Goal: Task Accomplishment & Management: Use online tool/utility

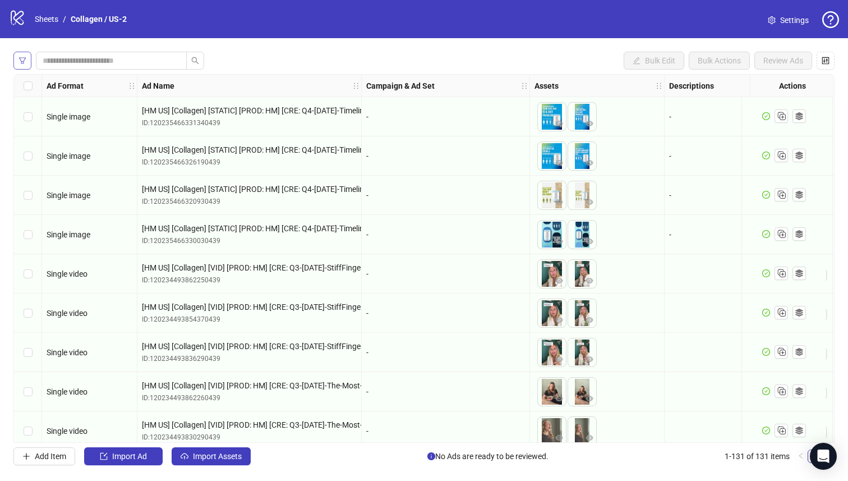
click at [23, 60] on icon "filter" at bounding box center [23, 61] width 8 height 8
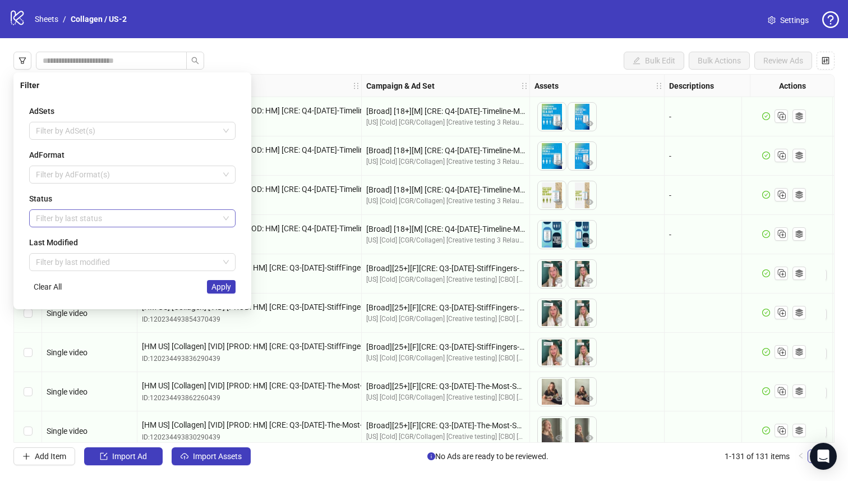
click at [108, 218] on div at bounding box center [126, 218] width 190 height 16
click at [106, 233] on div "Draft" at bounding box center [132, 241] width 202 height 18
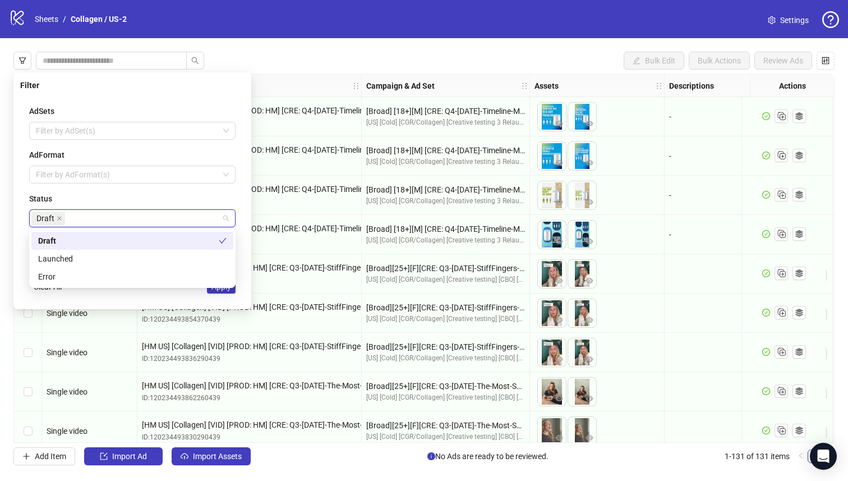
click at [205, 193] on div "Status" at bounding box center [132, 198] width 206 height 12
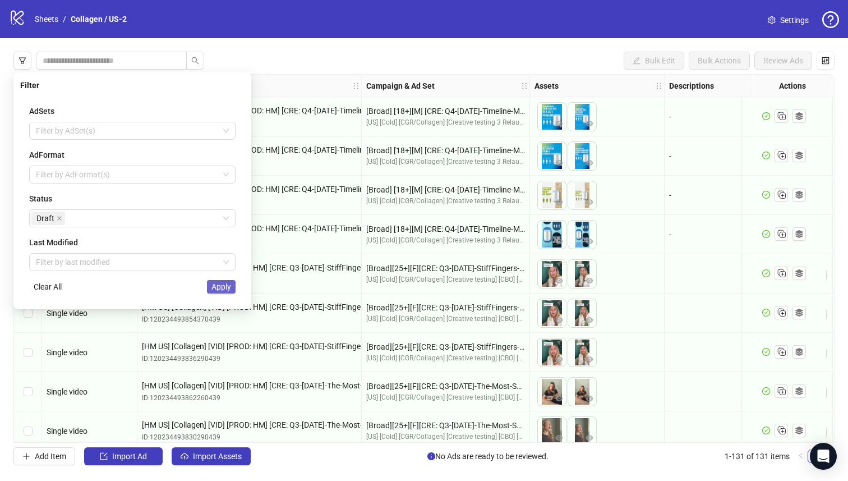
click at [221, 288] on span "Apply" at bounding box center [222, 286] width 20 height 9
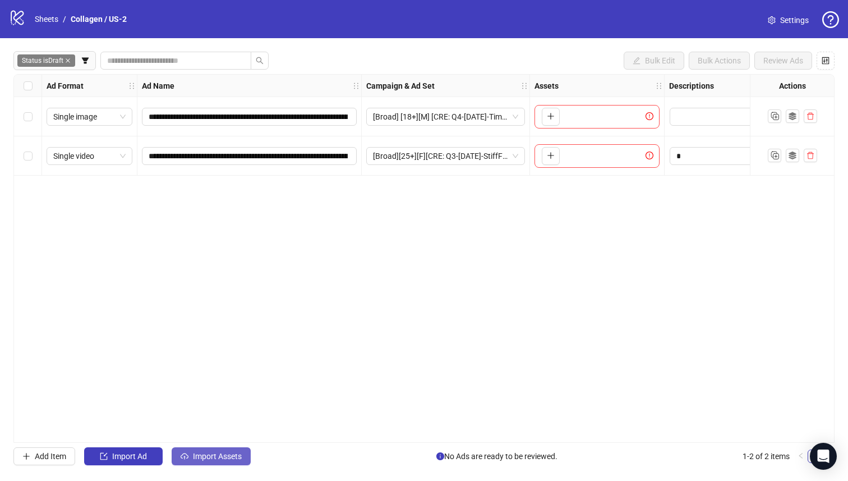
click at [194, 457] on span "Import Assets" at bounding box center [217, 456] width 49 height 9
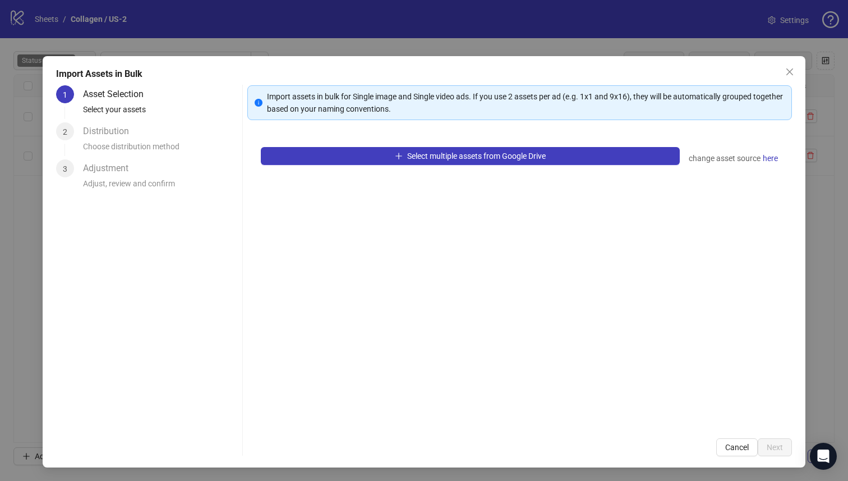
click at [166, 44] on div "Import Assets in Bulk 1 Asset Selection Select your assets 2 Distribution Choos…" at bounding box center [424, 240] width 848 height 481
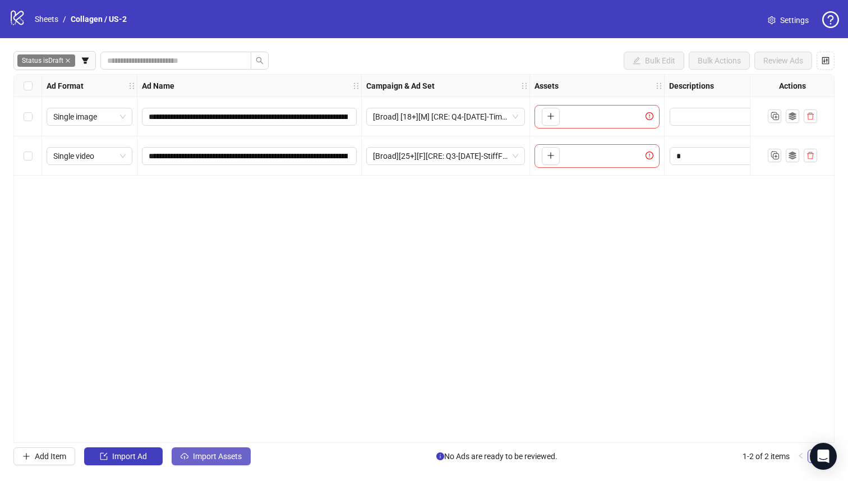
click at [186, 451] on button "Import Assets" at bounding box center [211, 456] width 79 height 18
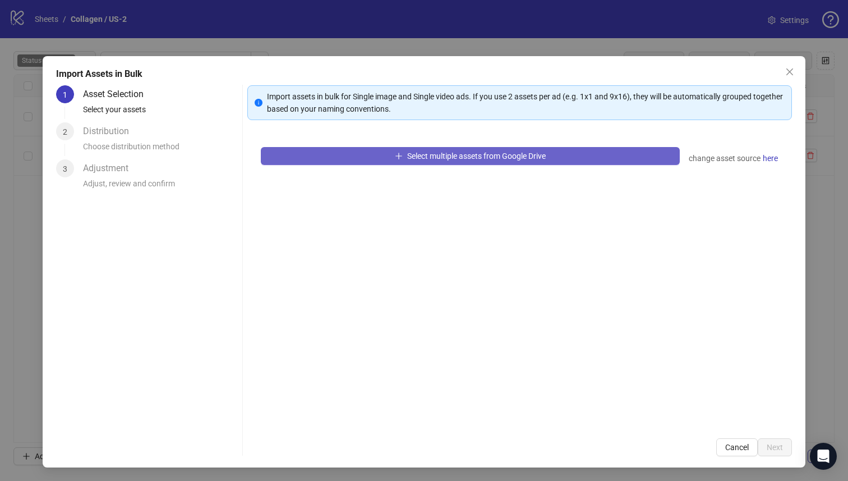
click at [309, 158] on button "Select multiple assets from Google Drive" at bounding box center [471, 156] width 420 height 18
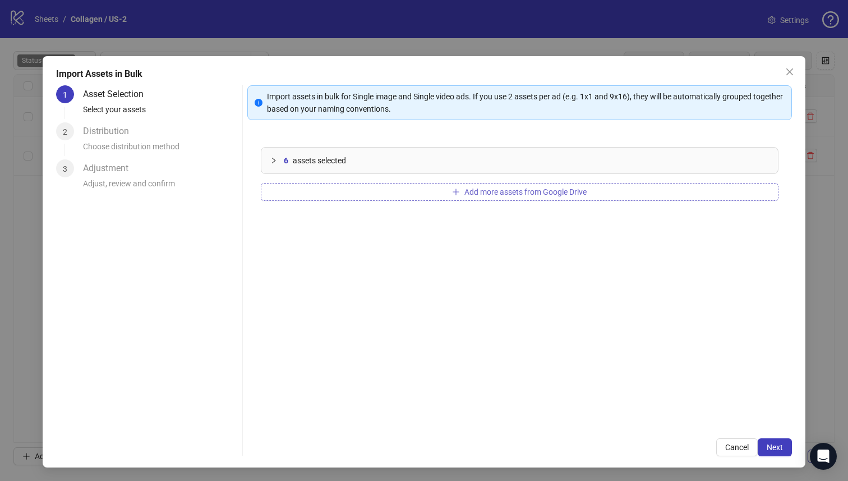
click at [365, 187] on button "Add more assets from Google Drive" at bounding box center [520, 192] width 518 height 18
click at [387, 192] on button "Add more assets from Google Drive" at bounding box center [520, 192] width 518 height 18
click at [327, 189] on button "Add more assets from Google Drive" at bounding box center [520, 192] width 518 height 18
click at [362, 198] on button "Add more assets from Google Drive" at bounding box center [520, 192] width 518 height 18
click at [321, 195] on button "Add more assets from Google Drive" at bounding box center [520, 192] width 518 height 18
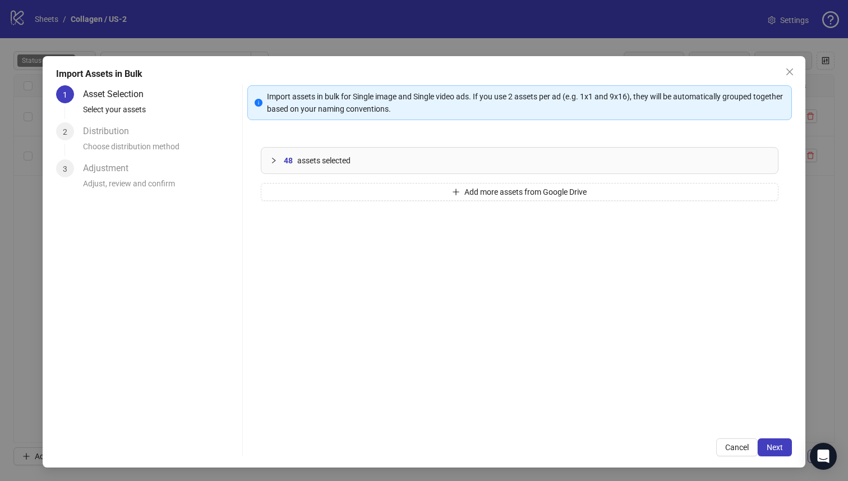
click at [323, 206] on div "48 assets selected Add more assets from Google Drive" at bounding box center [519, 279] width 545 height 291
click at [323, 193] on button "Add more assets from Google Drive" at bounding box center [520, 192] width 518 height 18
click at [338, 189] on button "Add more assets from Google Drive" at bounding box center [520, 192] width 518 height 18
click at [318, 188] on button "Add more assets from Google Drive" at bounding box center [520, 192] width 518 height 18
click at [424, 183] on div "76 assets selected Add more assets from Google Drive" at bounding box center [519, 279] width 545 height 291
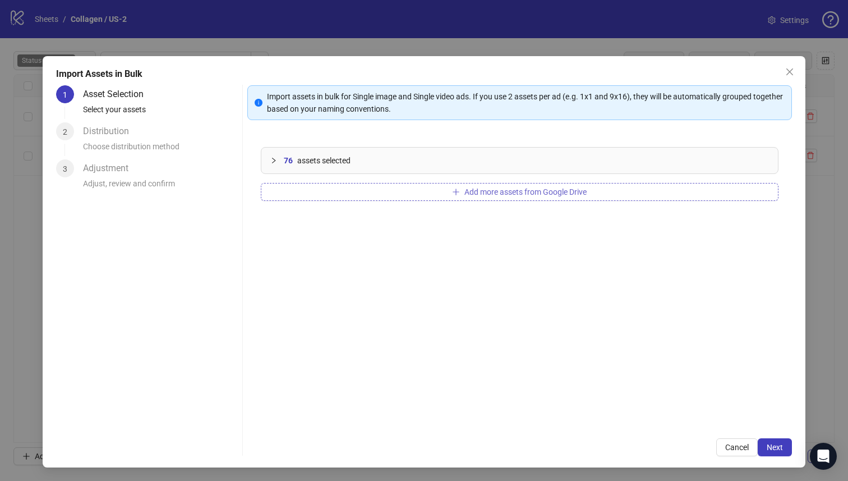
click at [422, 188] on button "Add more assets from Google Drive" at bounding box center [520, 192] width 518 height 18
click at [429, 192] on button "Add more assets from Google Drive" at bounding box center [520, 192] width 518 height 18
click at [758, 447] on button "Next" at bounding box center [775, 447] width 34 height 18
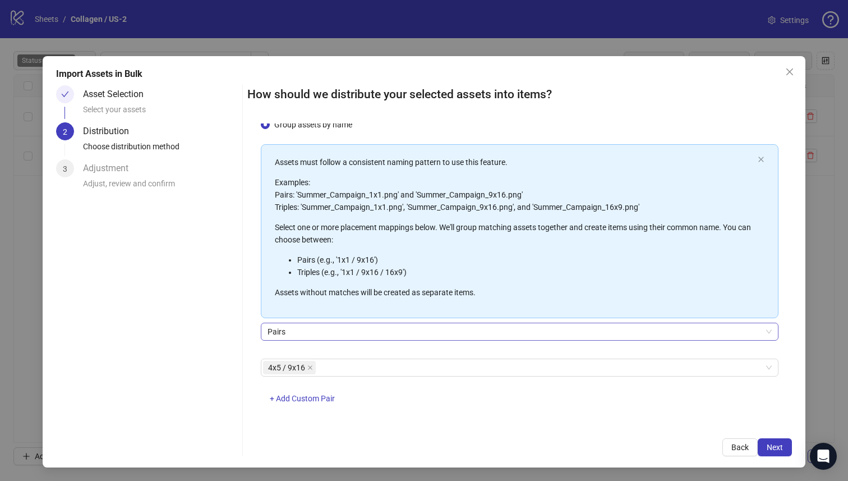
scroll to position [40, 0]
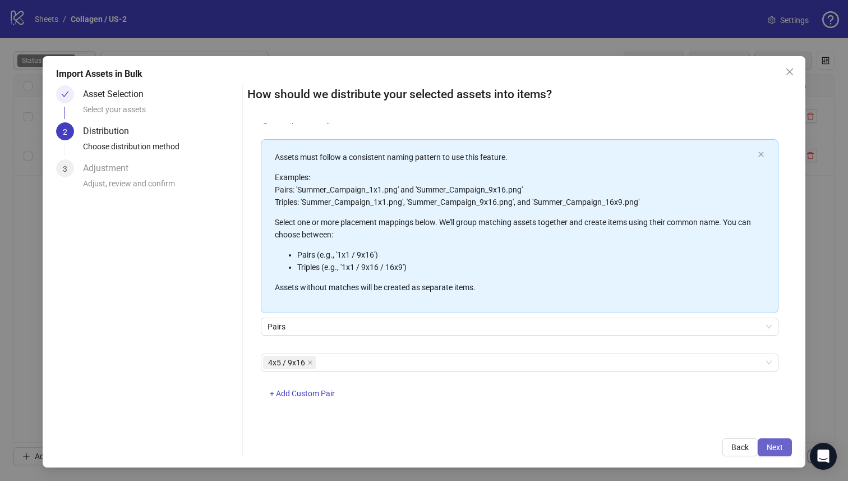
click at [773, 448] on span "Next" at bounding box center [775, 447] width 16 height 9
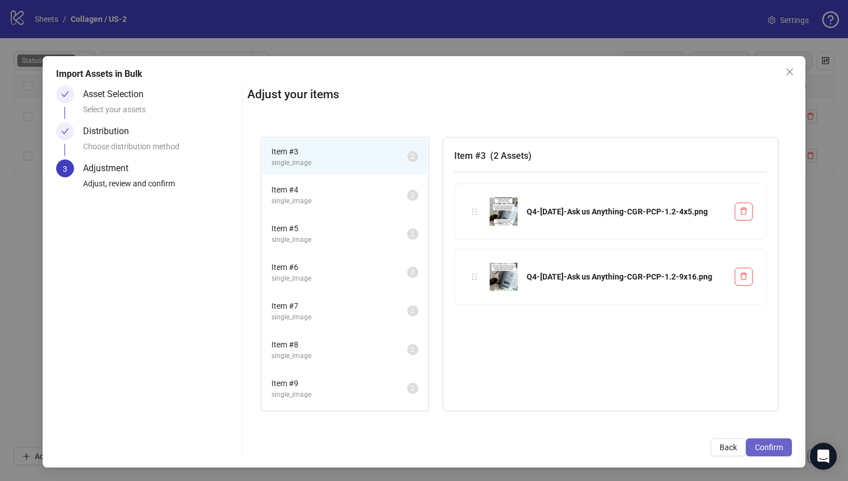
click at [773, 447] on span "Confirm" at bounding box center [769, 447] width 28 height 9
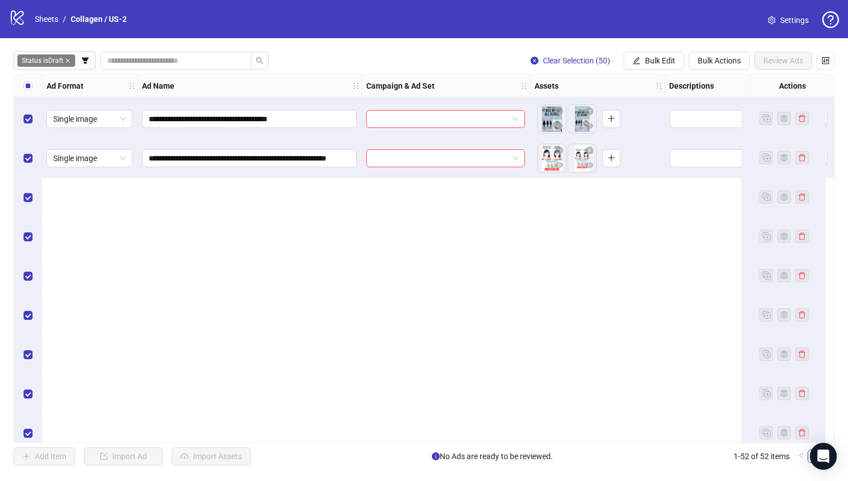
scroll to position [0, 0]
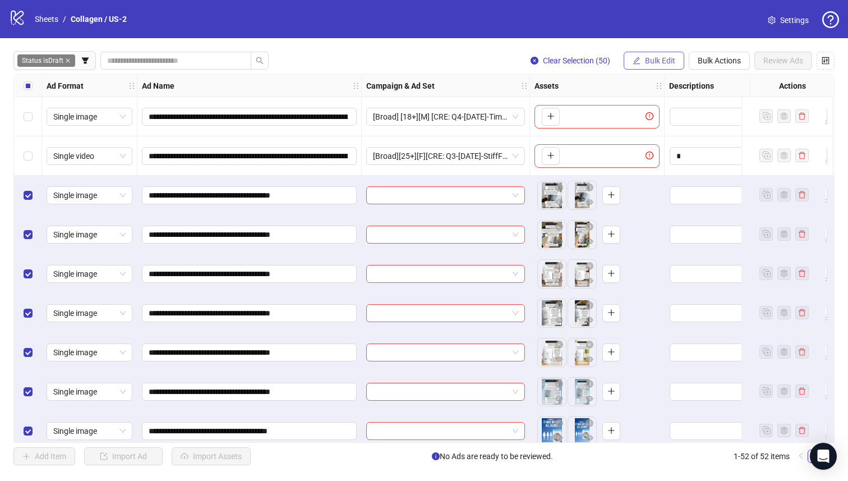
click at [659, 62] on span "Bulk Edit" at bounding box center [660, 60] width 30 height 9
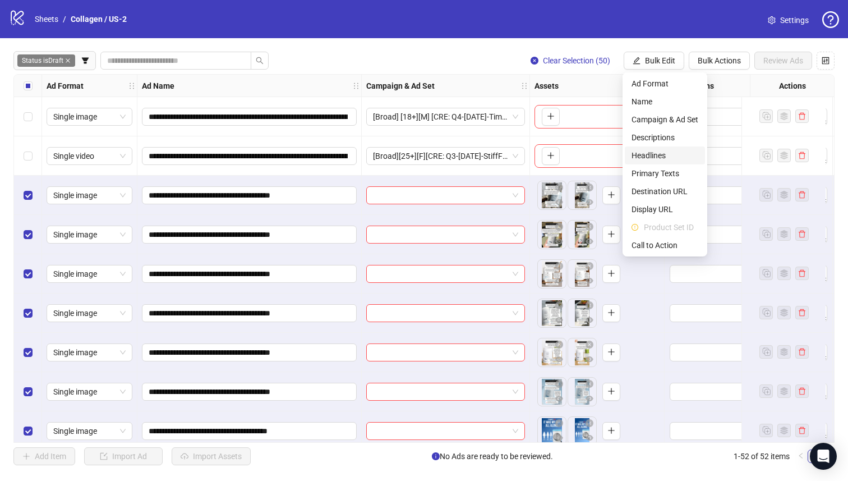
click at [671, 174] on span "Primary Texts" at bounding box center [665, 173] width 67 height 12
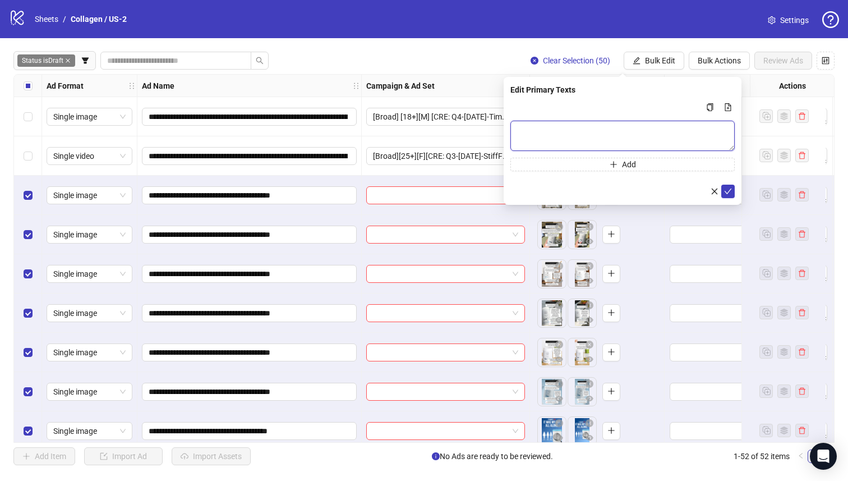
click at [572, 125] on textarea "Multi-text input container - paste or copy values" at bounding box center [623, 136] width 224 height 30
paste textarea "**********"
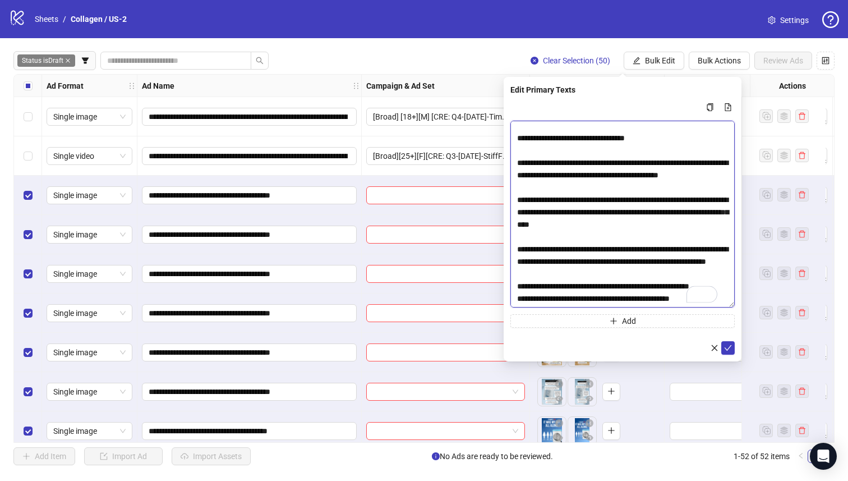
drag, startPoint x: 738, startPoint y: 197, endPoint x: 591, endPoint y: 310, distance: 186.1
click at [728, 305] on textarea "**********" at bounding box center [623, 214] width 224 height 187
click at [531, 287] on textarea "**********" at bounding box center [623, 214] width 224 height 187
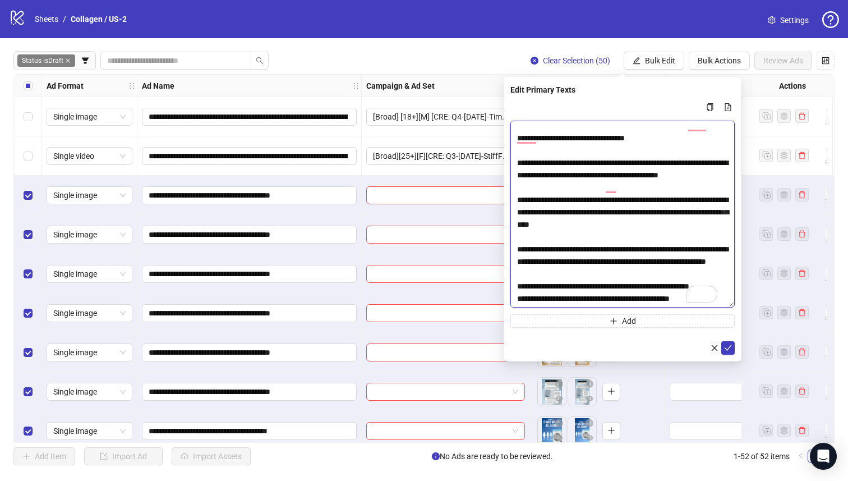
click at [531, 287] on textarea "**********" at bounding box center [623, 214] width 224 height 187
type textarea "**********"
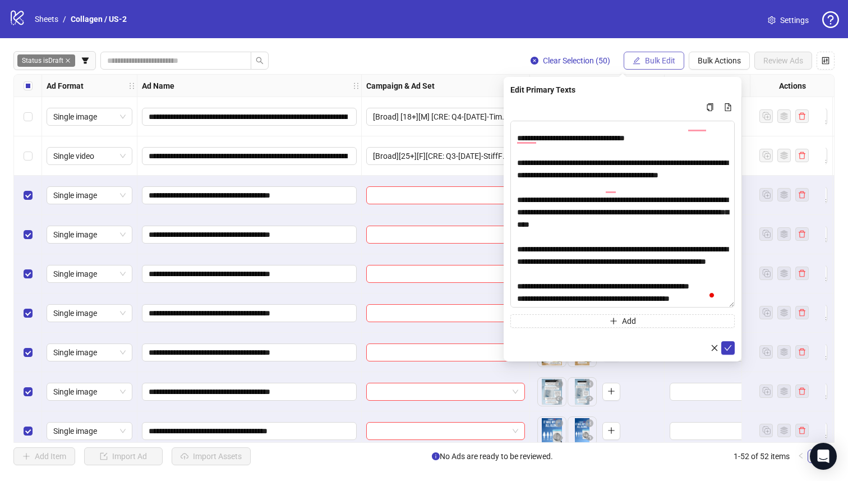
click at [657, 61] on span "Bulk Edit" at bounding box center [660, 60] width 30 height 9
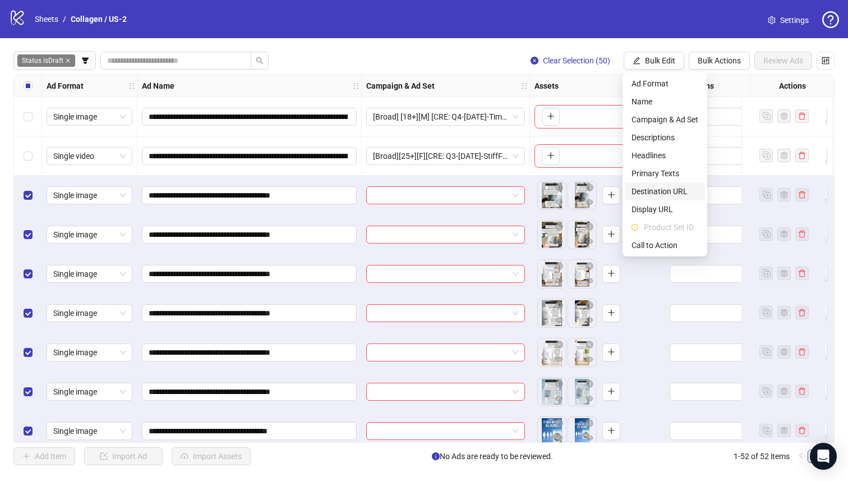
click at [668, 190] on span "Destination URL" at bounding box center [665, 191] width 67 height 12
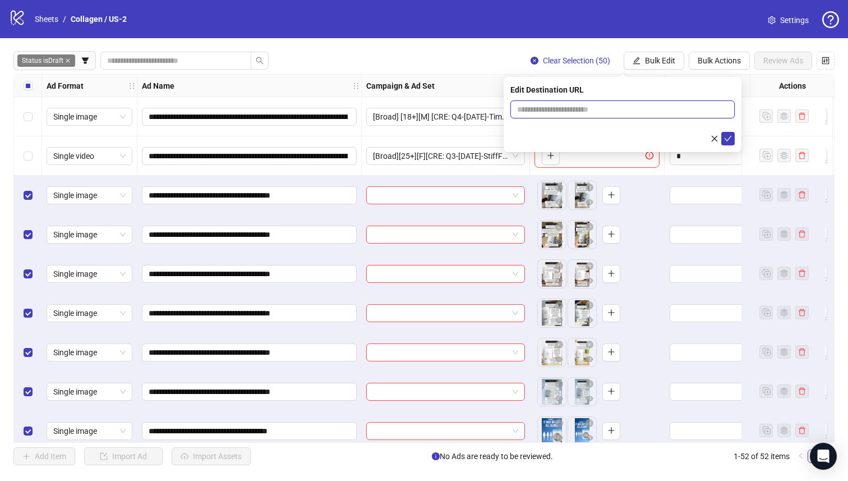
click at [577, 108] on input "text" at bounding box center [618, 109] width 202 height 12
paste input "**********"
type input "**********"
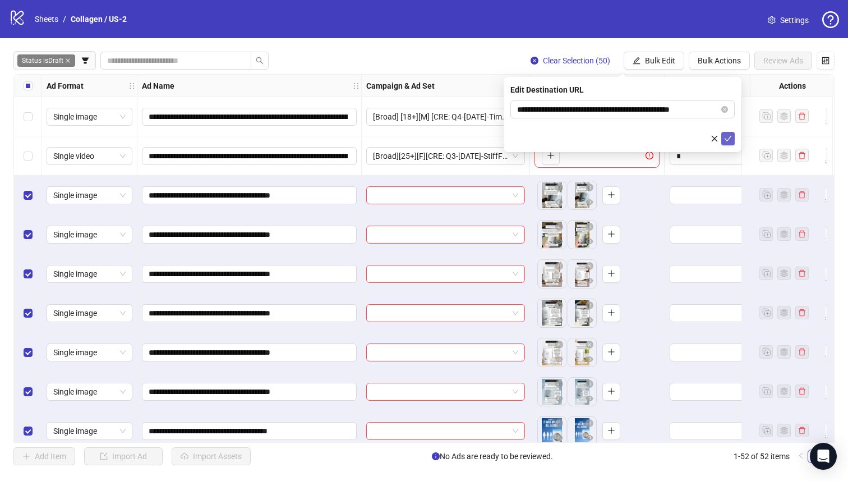
click at [729, 135] on icon "check" at bounding box center [728, 139] width 8 height 8
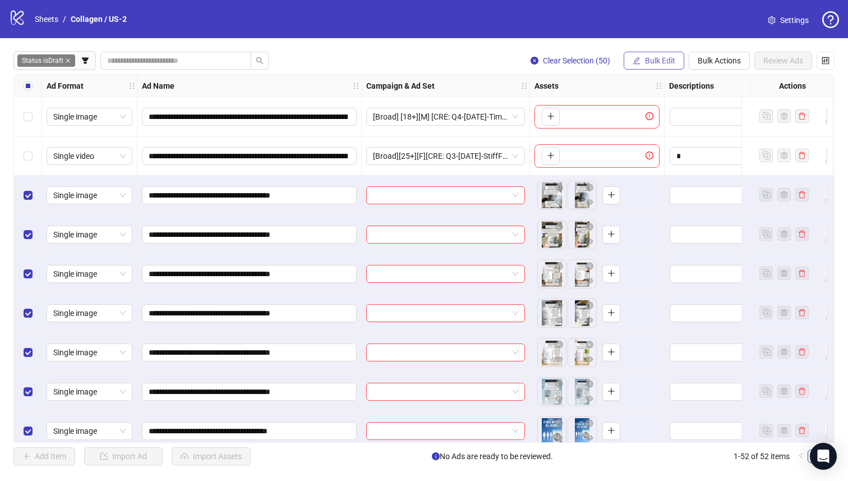
click at [648, 53] on button "Bulk Edit" at bounding box center [654, 61] width 61 height 18
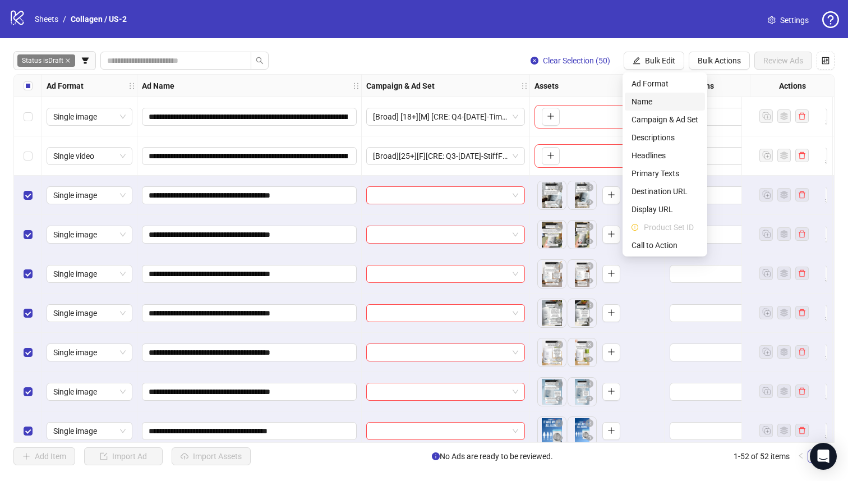
click at [658, 104] on span "Name" at bounding box center [665, 101] width 67 height 12
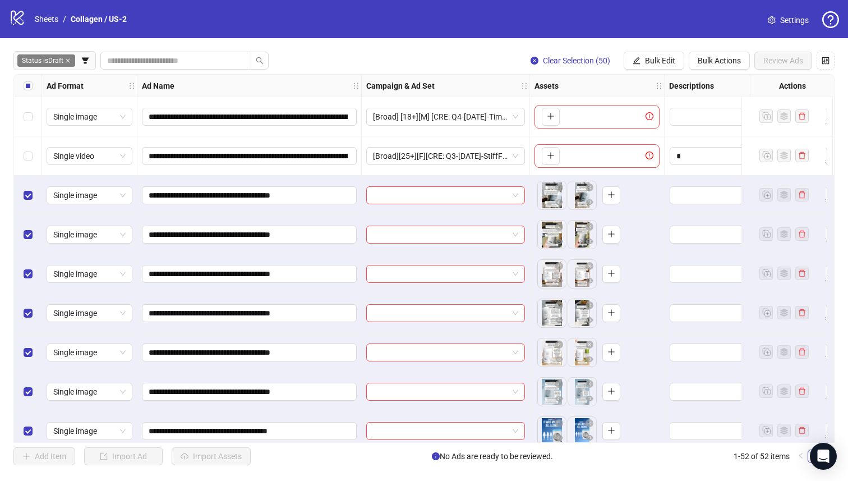
click at [623, 74] on span "Replace" at bounding box center [623, 74] width 0 height 0
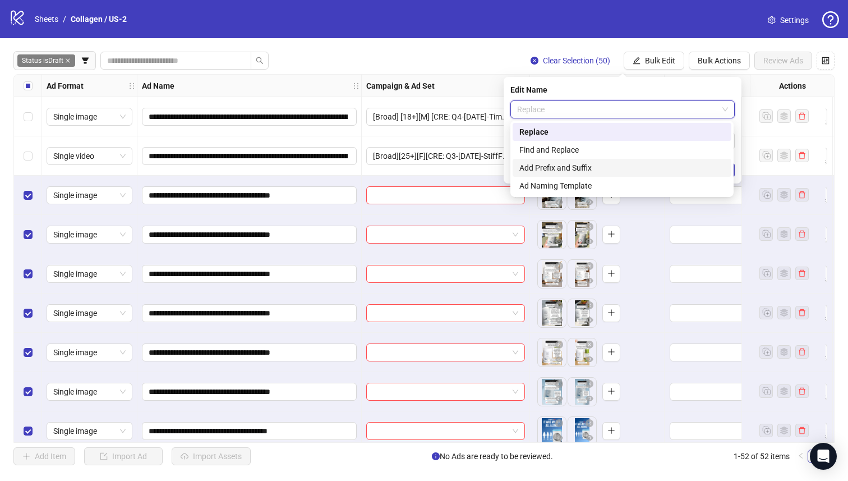
click at [610, 171] on div "Add Prefix and Suffix" at bounding box center [622, 168] width 205 height 12
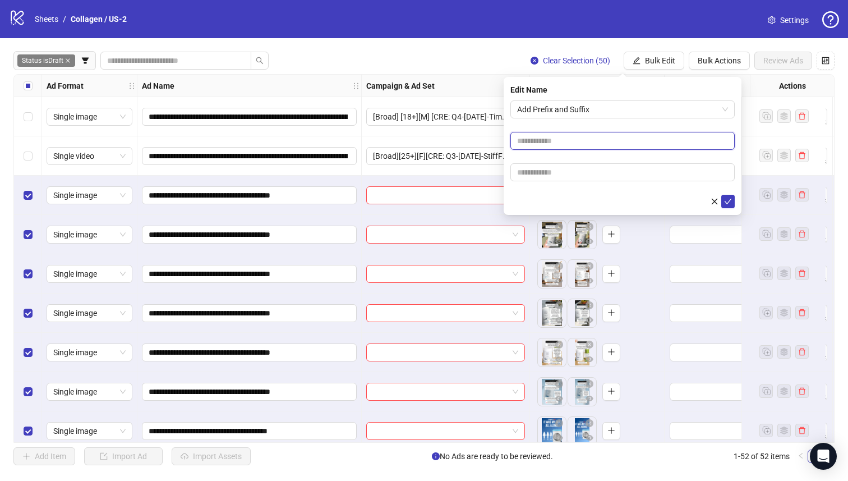
click at [598, 145] on input "text" at bounding box center [623, 141] width 224 height 18
click at [533, 177] on input "text" at bounding box center [623, 172] width 224 height 18
paste input "**********"
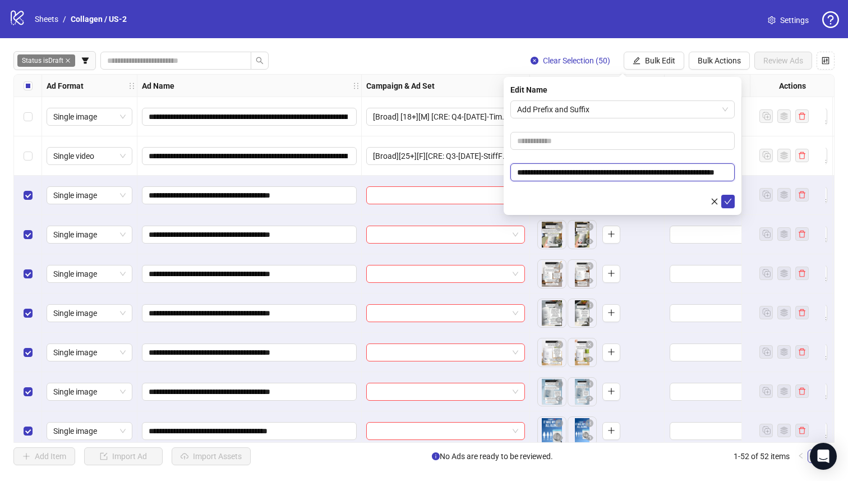
scroll to position [0, 36]
drag, startPoint x: 697, startPoint y: 174, endPoint x: 725, endPoint y: 170, distance: 29.0
click at [725, 170] on input "**********" at bounding box center [623, 172] width 224 height 18
paste input "text"
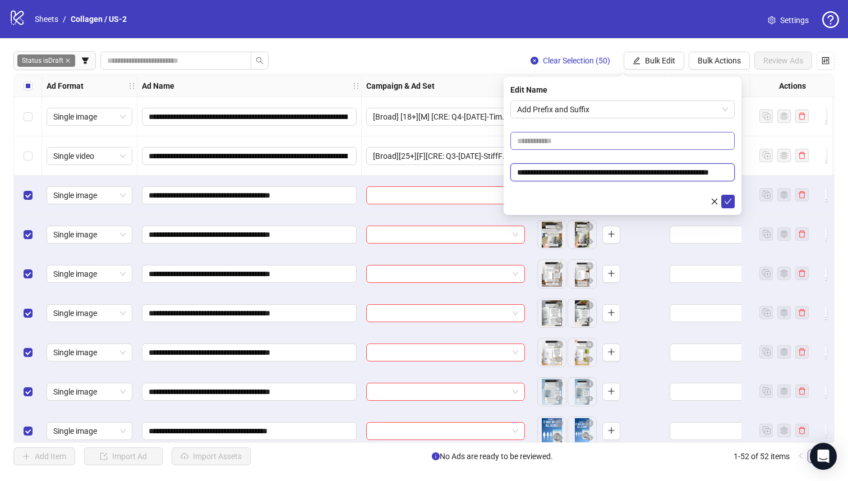
type input "**********"
click at [594, 136] on input "text" at bounding box center [623, 141] width 224 height 18
drag, startPoint x: 530, startPoint y: 143, endPoint x: 831, endPoint y: 172, distance: 302.2
click at [825, 170] on body "**********" at bounding box center [424, 240] width 848 height 481
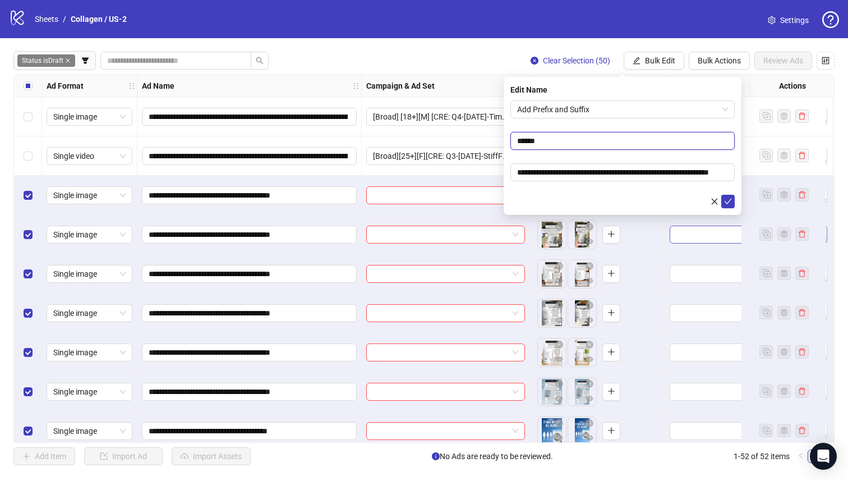
type input "**********"
click at [728, 202] on icon "check" at bounding box center [728, 202] width 7 height 6
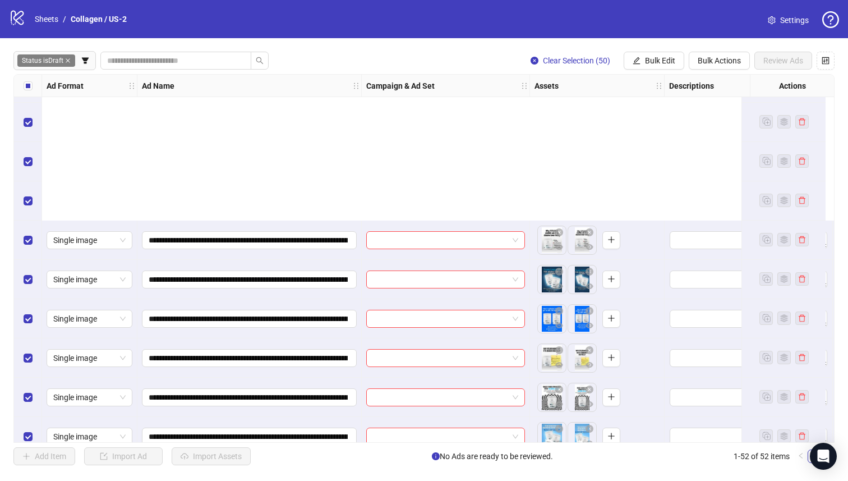
scroll to position [1702, 0]
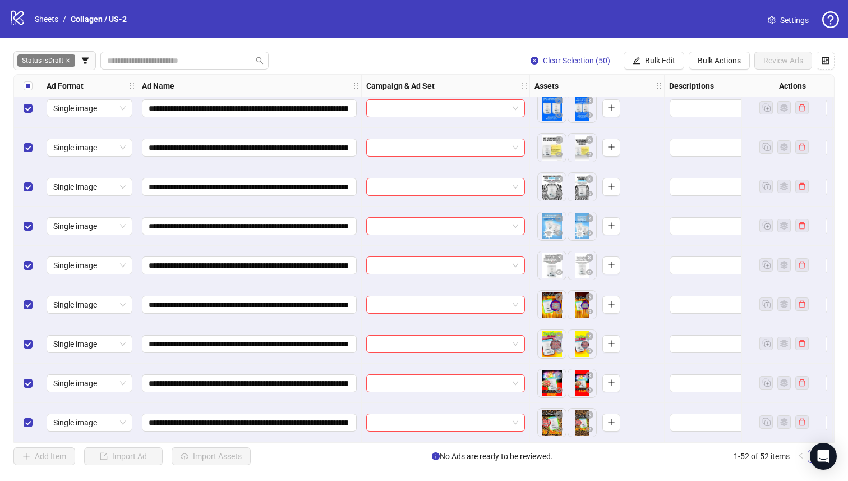
click at [23, 89] on div "Select all rows" at bounding box center [28, 86] width 28 height 22
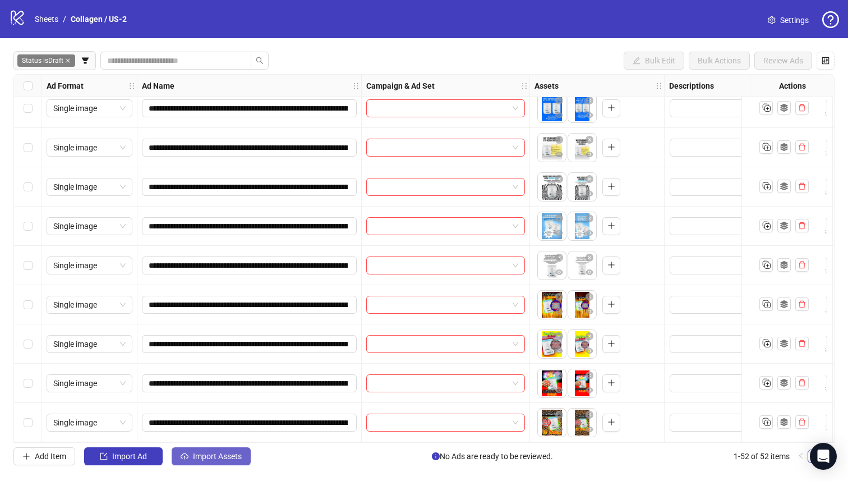
click at [197, 461] on span "Import Assets" at bounding box center [217, 456] width 49 height 9
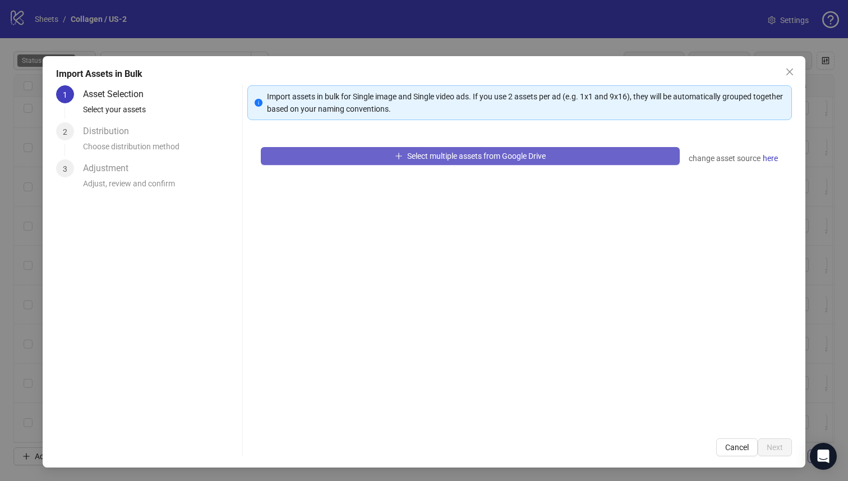
click at [382, 155] on button "Select multiple assets from Google Drive" at bounding box center [471, 156] width 420 height 18
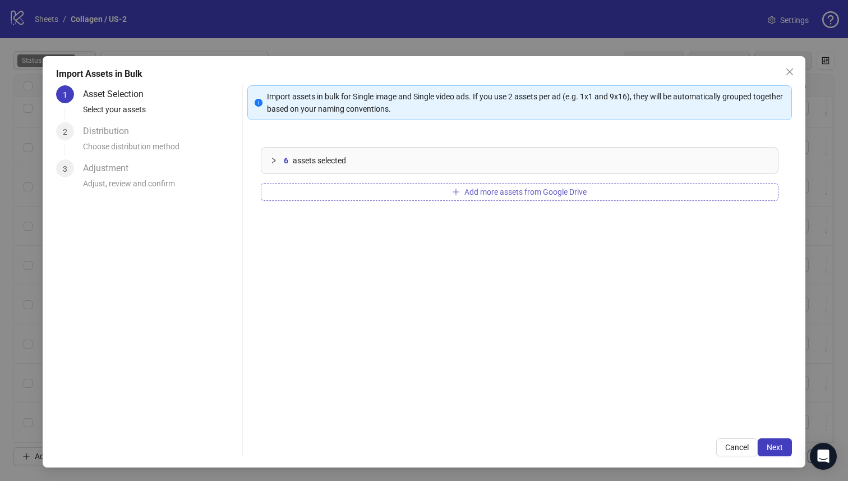
click at [437, 191] on button "Add more assets from Google Drive" at bounding box center [520, 192] width 518 height 18
drag, startPoint x: 374, startPoint y: 207, endPoint x: 370, endPoint y: 193, distance: 14.6
click at [371, 203] on div "12 assets selected Add more assets from Google Drive" at bounding box center [519, 279] width 545 height 291
click at [370, 193] on button "Add more assets from Google Drive" at bounding box center [520, 192] width 518 height 18
click at [440, 200] on button "Add more assets from Google Drive" at bounding box center [520, 192] width 518 height 18
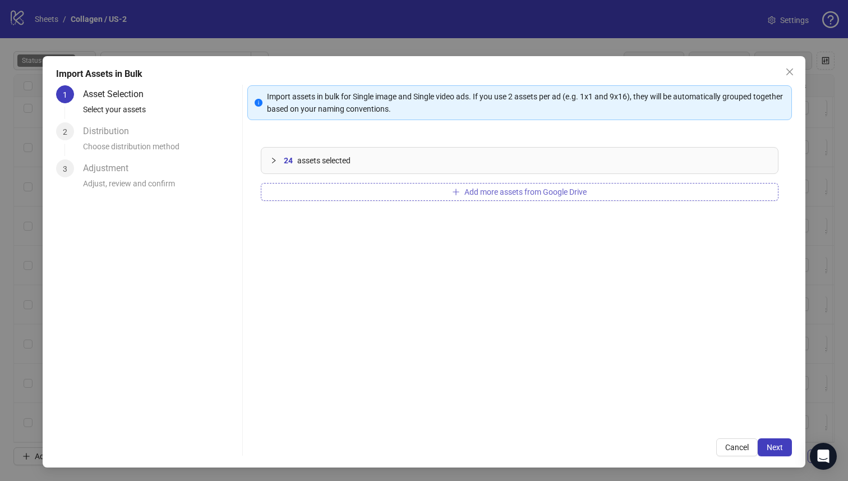
drag, startPoint x: 392, startPoint y: 210, endPoint x: 382, endPoint y: 195, distance: 18.2
click at [392, 209] on div "24 assets selected Add more assets from Google Drive" at bounding box center [519, 279] width 545 height 291
click at [382, 194] on button "Add more assets from Google Drive" at bounding box center [520, 192] width 518 height 18
click at [461, 199] on button "Add more assets from Google Drive" at bounding box center [520, 192] width 518 height 18
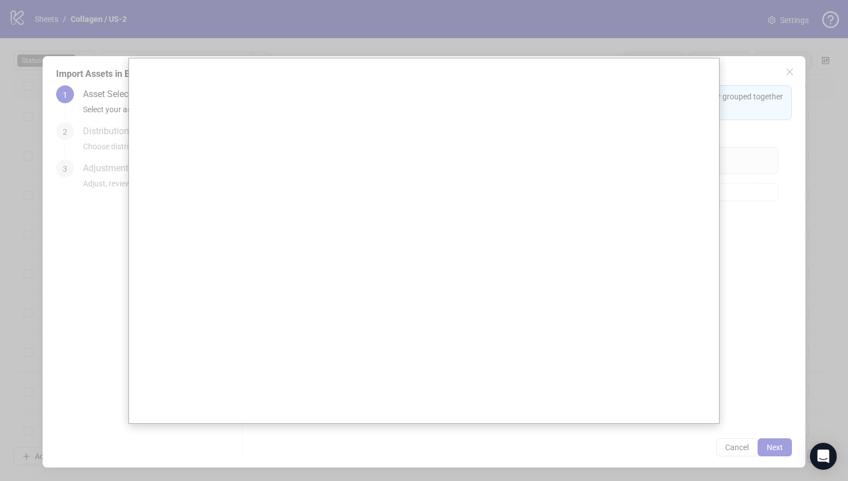
scroll to position [1702, 0]
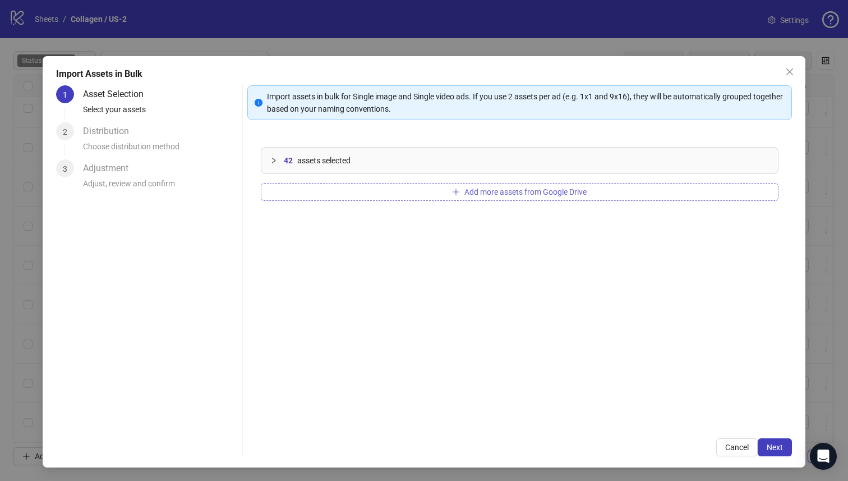
click at [505, 199] on button "Add more assets from Google Drive" at bounding box center [520, 192] width 518 height 18
click at [352, 186] on button "Add more assets from Google Drive" at bounding box center [520, 192] width 518 height 18
click at [436, 190] on button "Add more assets from Google Drive" at bounding box center [520, 192] width 518 height 18
click at [311, 201] on div "70 assets selected Add more assets from Google Drive" at bounding box center [519, 279] width 545 height 291
click at [312, 198] on button "Add more assets from Google Drive" at bounding box center [520, 192] width 518 height 18
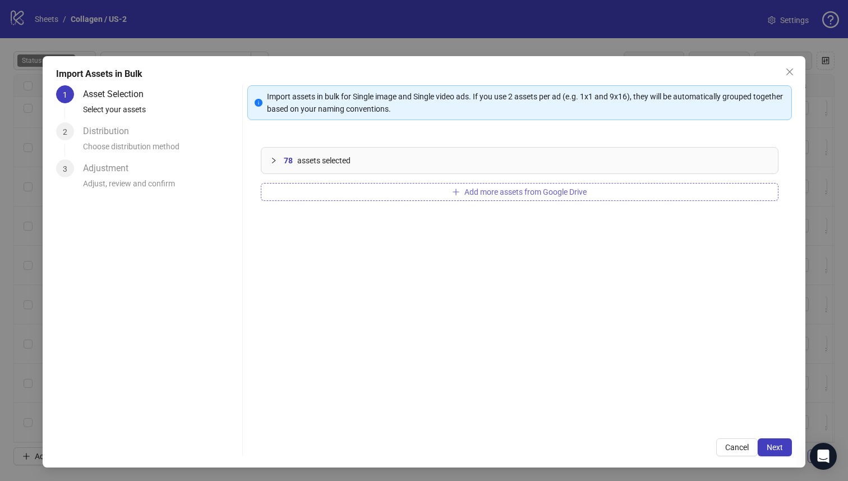
click at [368, 191] on button "Add more assets from Google Drive" at bounding box center [520, 192] width 518 height 18
click at [767, 448] on span "Next" at bounding box center [775, 447] width 16 height 9
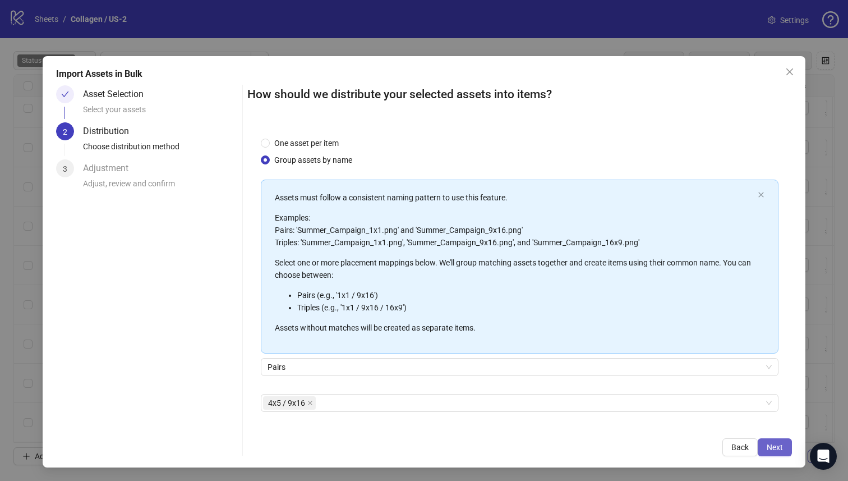
click at [768, 446] on span "Next" at bounding box center [775, 447] width 16 height 9
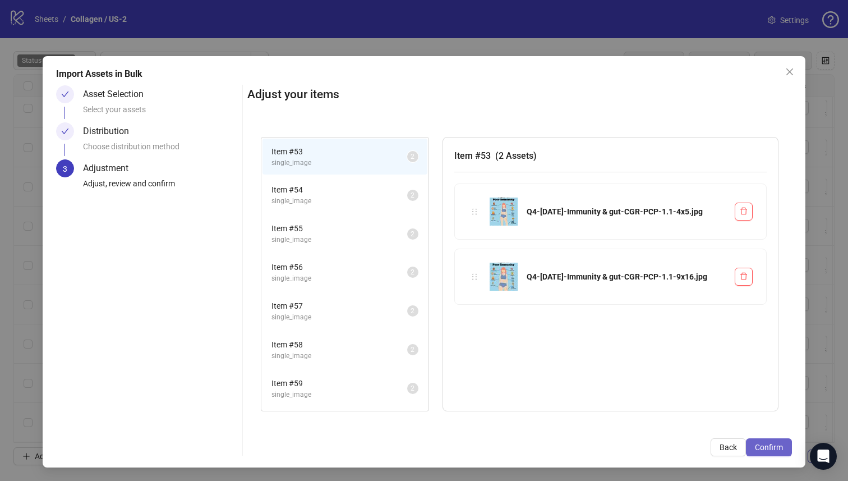
click at [766, 446] on span "Confirm" at bounding box center [769, 447] width 28 height 9
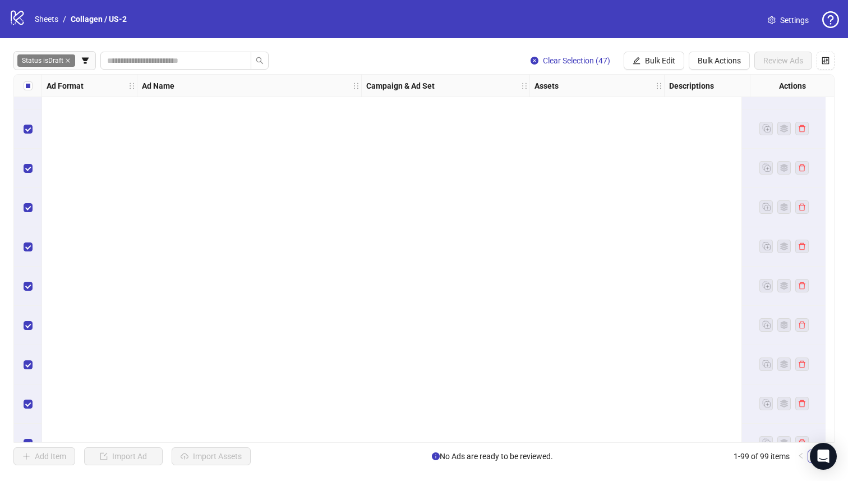
scroll to position [3548, 0]
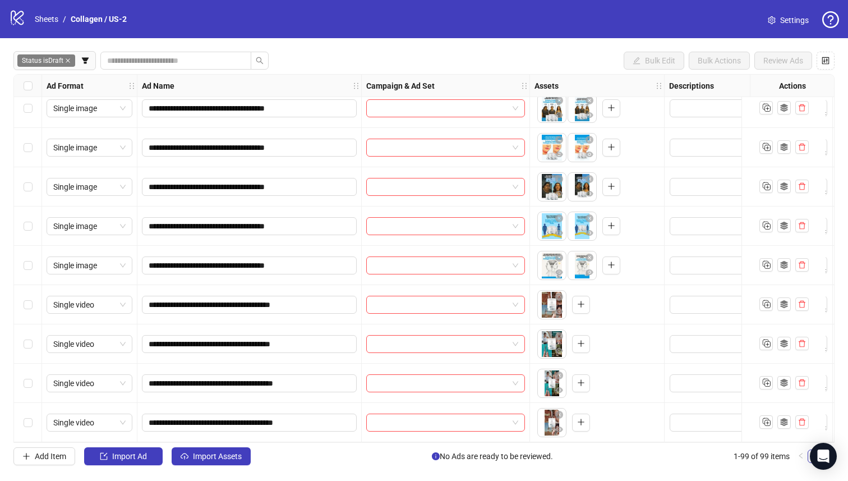
click at [33, 414] on div "Select row 99" at bounding box center [28, 422] width 28 height 39
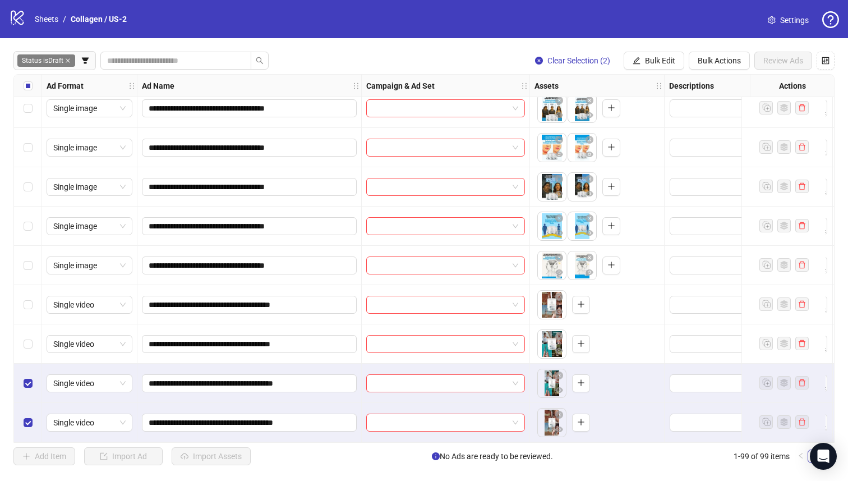
click at [38, 344] on div "Select row 97" at bounding box center [28, 343] width 28 height 39
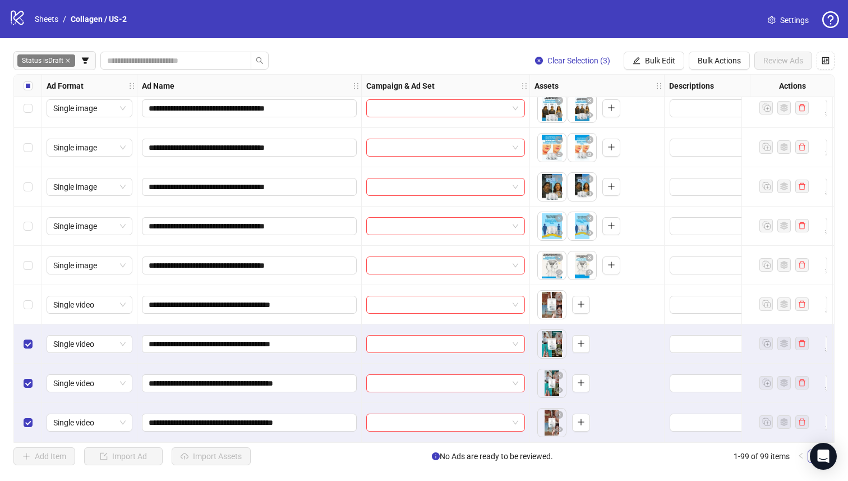
click at [27, 77] on div "Select all rows" at bounding box center [28, 86] width 28 height 22
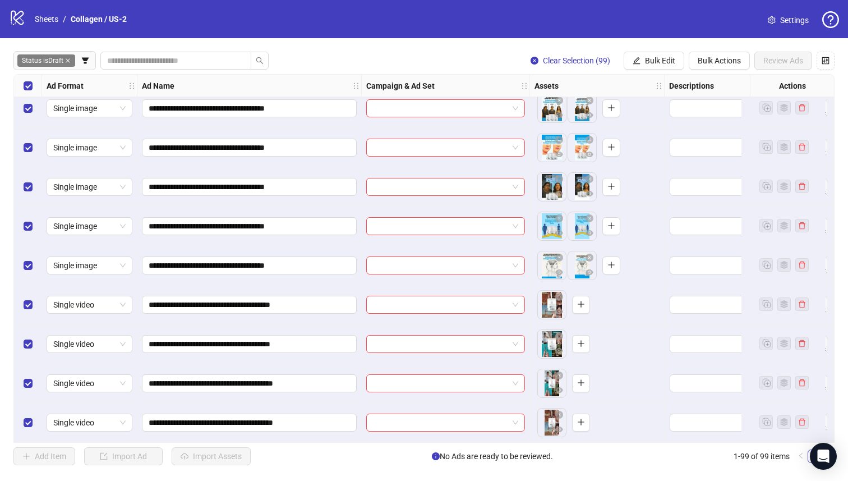
click at [19, 420] on div "Select row 99" at bounding box center [28, 422] width 28 height 39
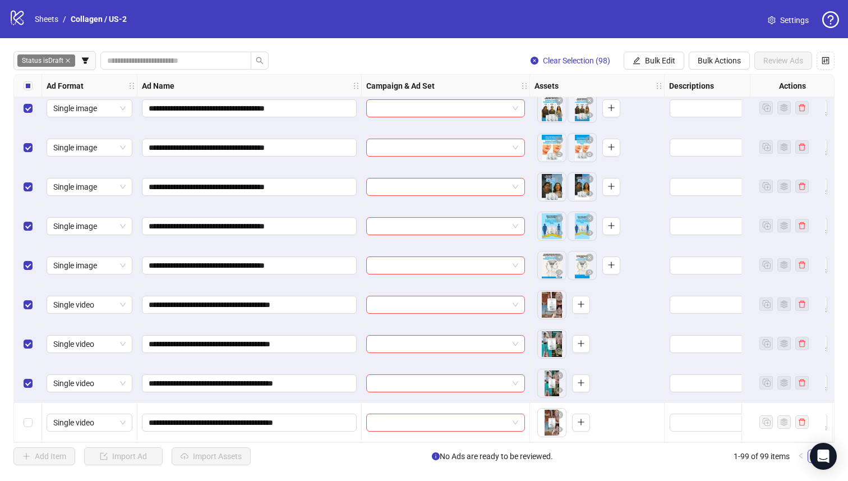
click at [35, 370] on div "Select row 98" at bounding box center [28, 383] width 28 height 39
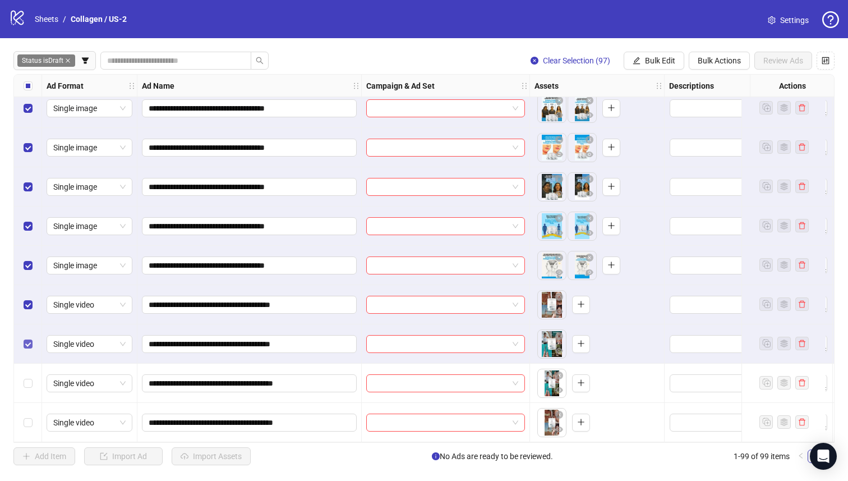
click at [31, 338] on label "Select row 97" at bounding box center [28, 344] width 9 height 12
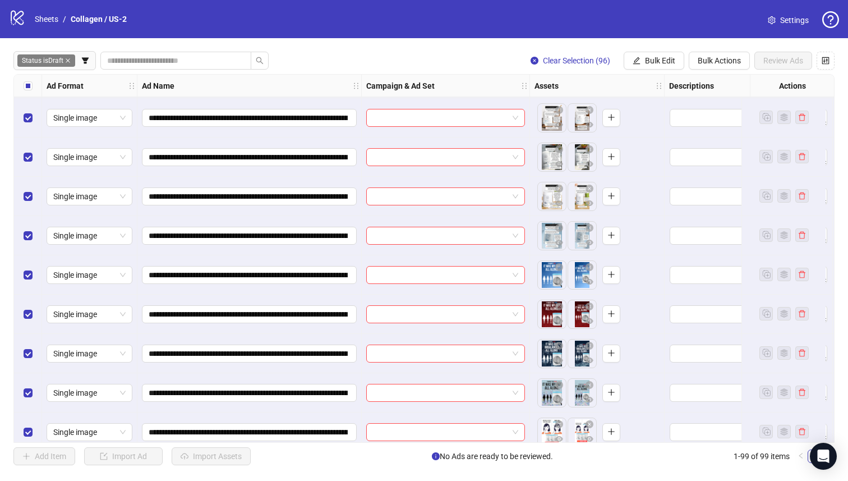
scroll to position [0, 0]
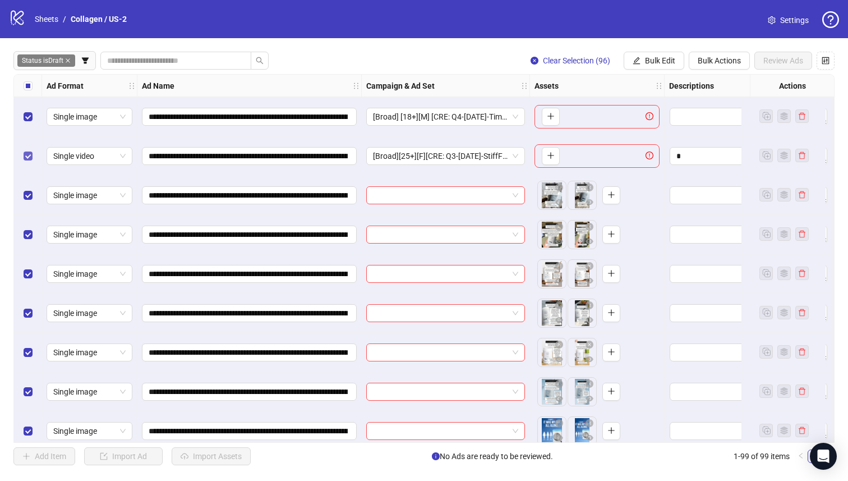
click at [24, 150] on label "Select row 2" at bounding box center [28, 156] width 9 height 12
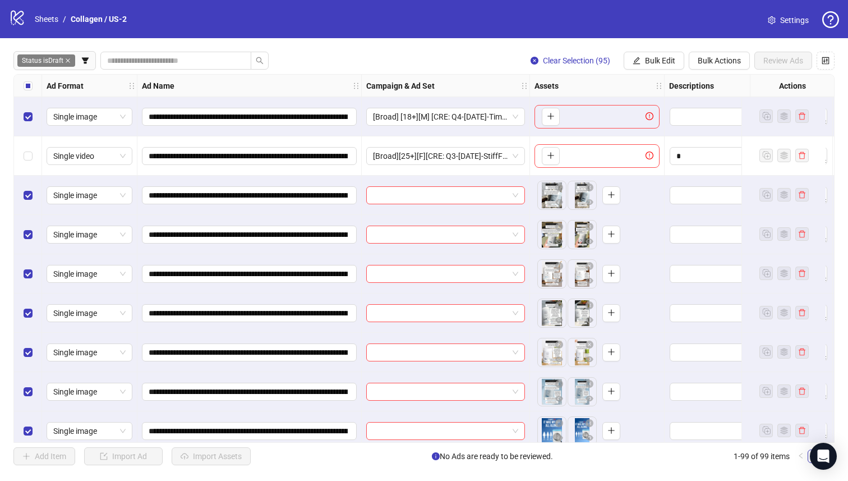
click at [31, 109] on div "Select row 1" at bounding box center [28, 116] width 28 height 39
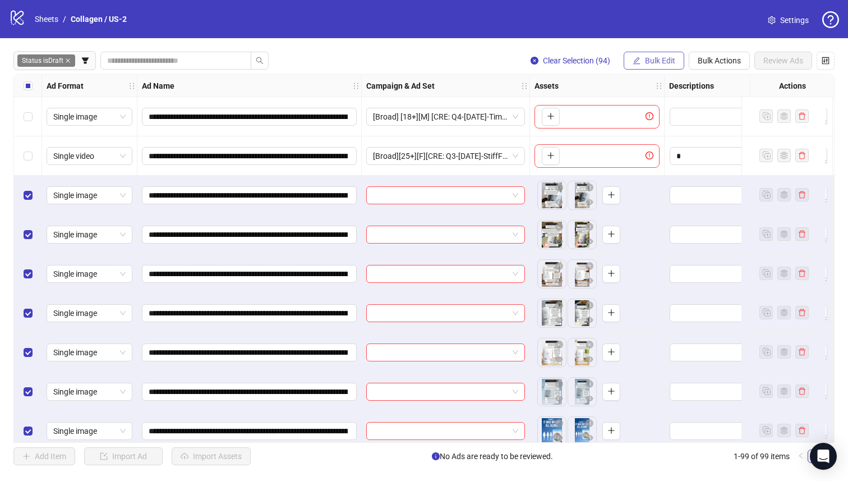
click at [649, 63] on span "Bulk Edit" at bounding box center [660, 60] width 30 height 9
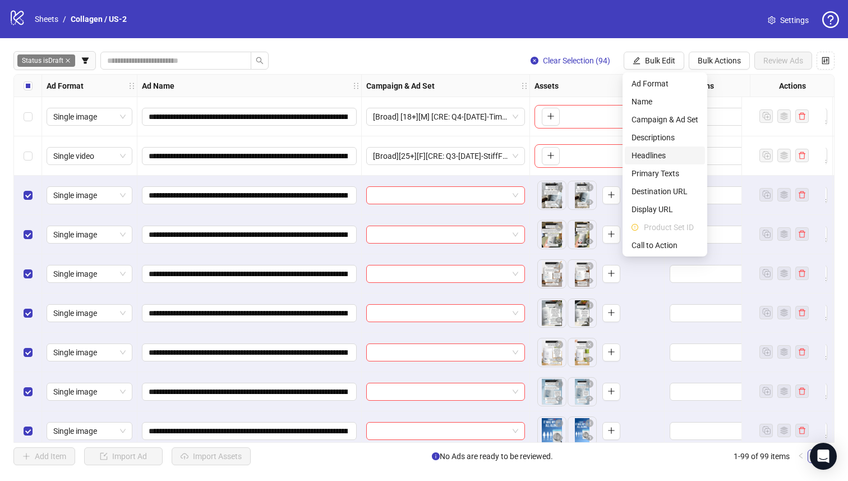
click at [671, 158] on span "Headlines" at bounding box center [665, 155] width 67 height 12
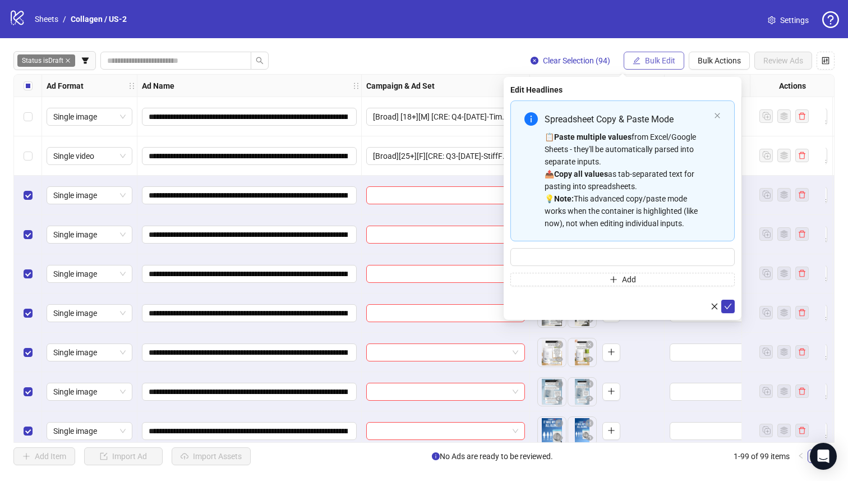
click at [655, 61] on span "Bulk Edit" at bounding box center [660, 60] width 30 height 9
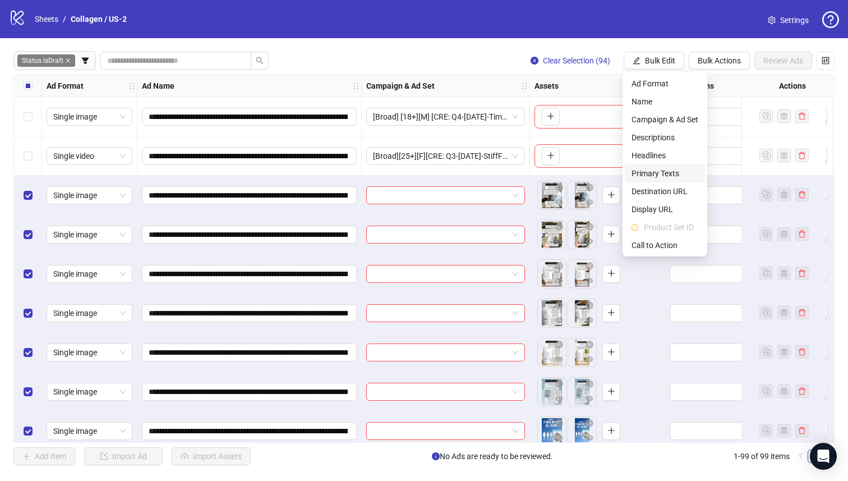
click at [669, 171] on span "Primary Texts" at bounding box center [665, 173] width 67 height 12
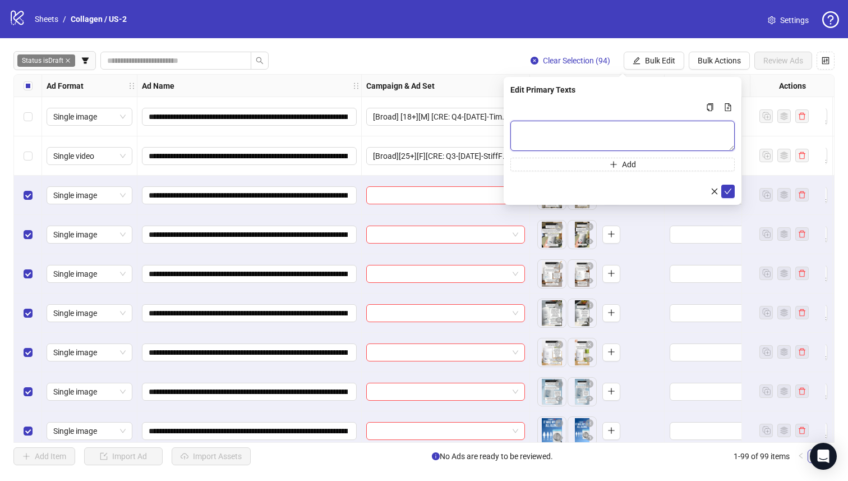
drag, startPoint x: 666, startPoint y: 131, endPoint x: 710, endPoint y: 155, distance: 50.0
click at [665, 131] on textarea "Multi-text input container - paste or copy values" at bounding box center [623, 136] width 224 height 30
paste textarea "**********"
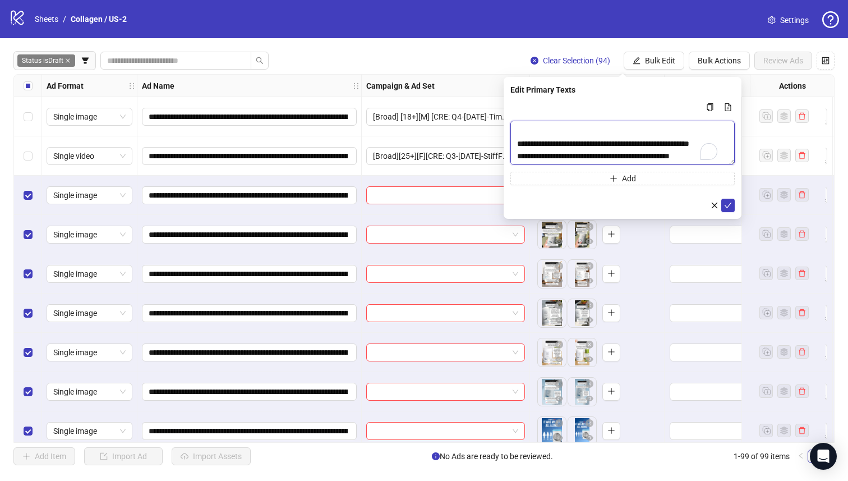
scroll to position [208, 0]
drag, startPoint x: 732, startPoint y: 164, endPoint x: 714, endPoint y: 325, distance: 162.7
click at [714, 165] on textarea "**********" at bounding box center [623, 143] width 224 height 44
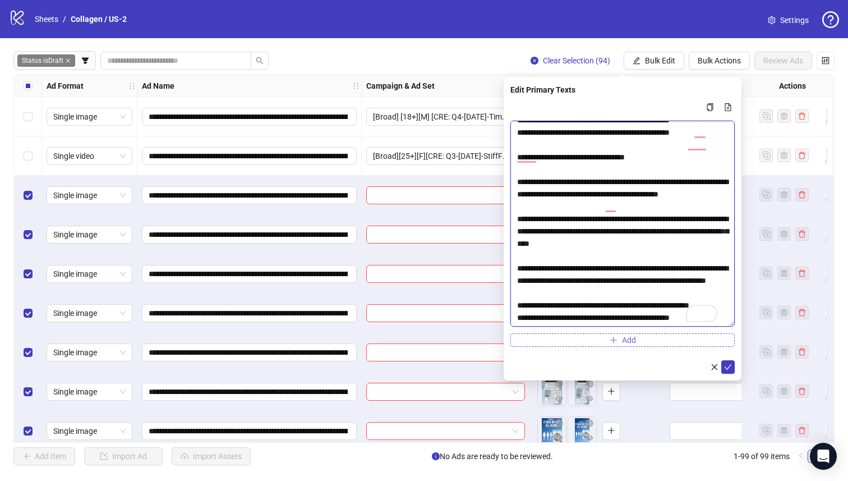
scroll to position [133, 0]
click at [527, 314] on textarea "**********" at bounding box center [623, 224] width 224 height 206
type textarea "**********"
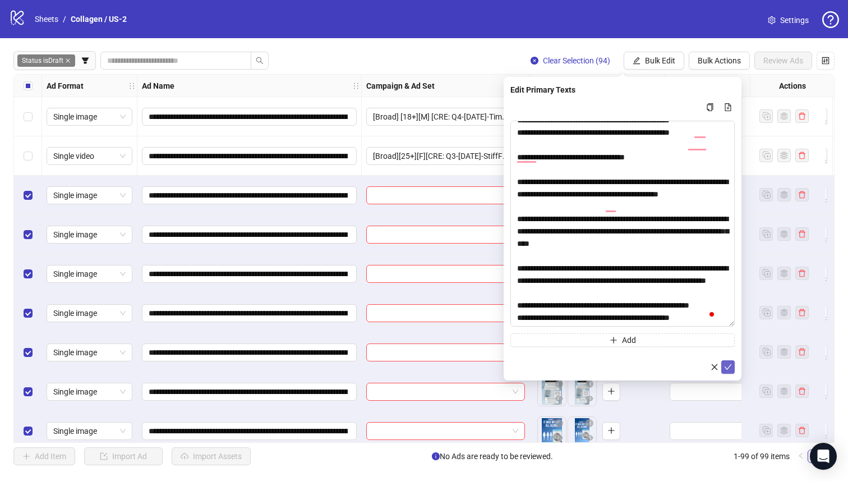
click at [726, 365] on icon "check" at bounding box center [728, 367] width 8 height 8
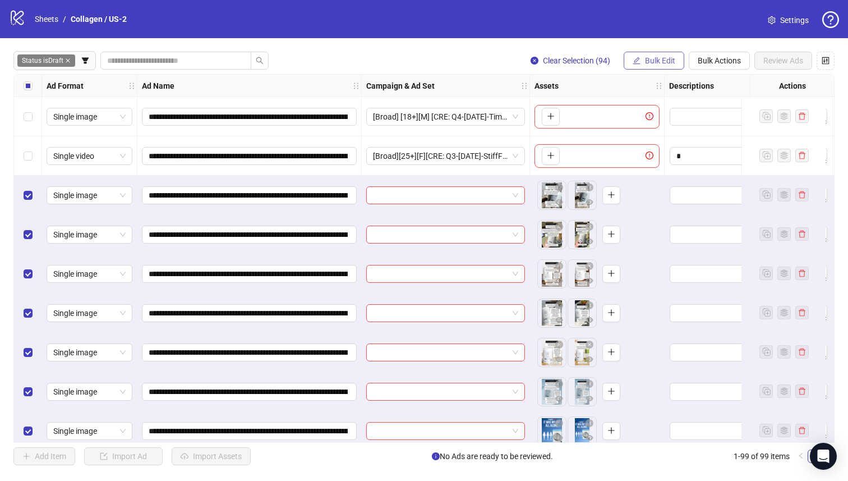
click at [652, 62] on span "Bulk Edit" at bounding box center [660, 60] width 30 height 9
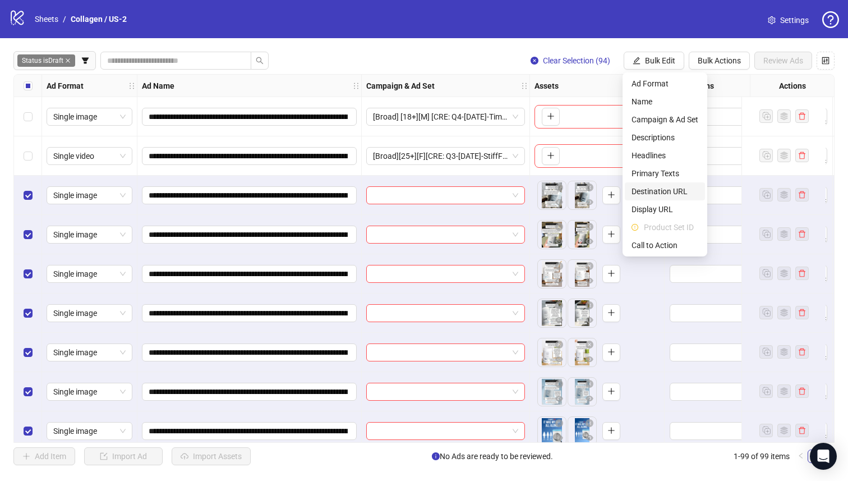
click at [689, 187] on span "Destination URL" at bounding box center [665, 191] width 67 height 12
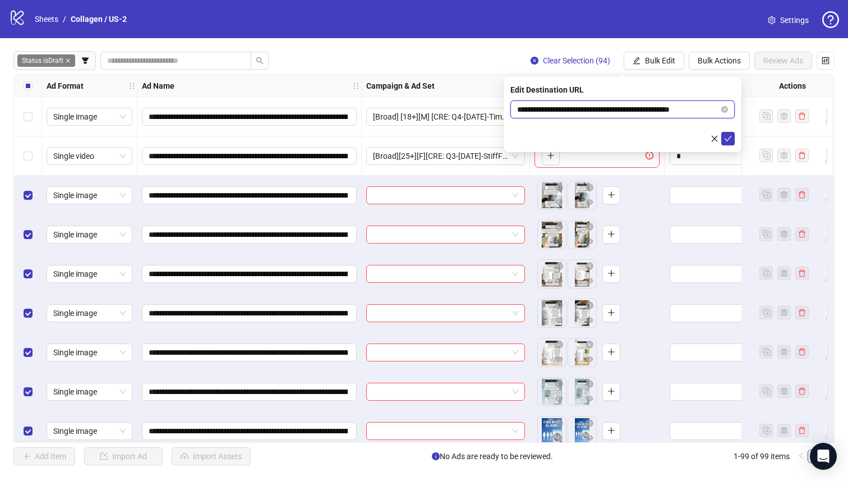
click at [619, 113] on input "**********" at bounding box center [618, 109] width 202 height 12
click at [725, 132] on button "submit" at bounding box center [728, 138] width 13 height 13
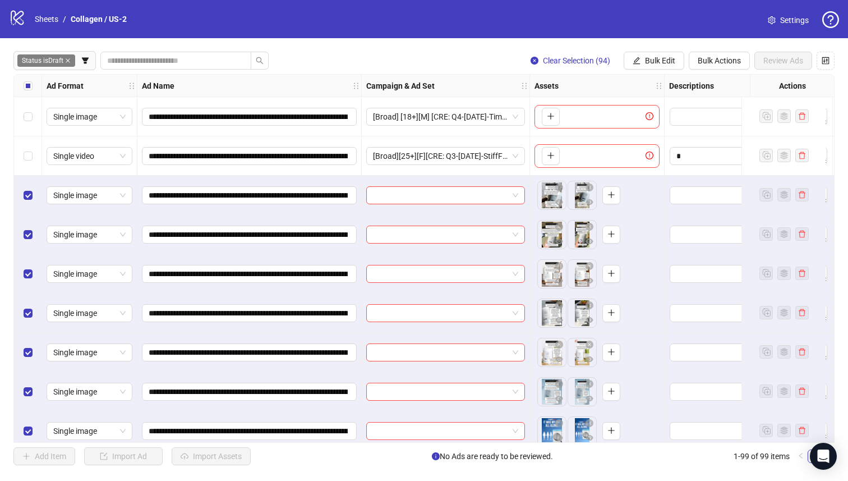
click at [326, 444] on div "**********" at bounding box center [424, 258] width 848 height 440
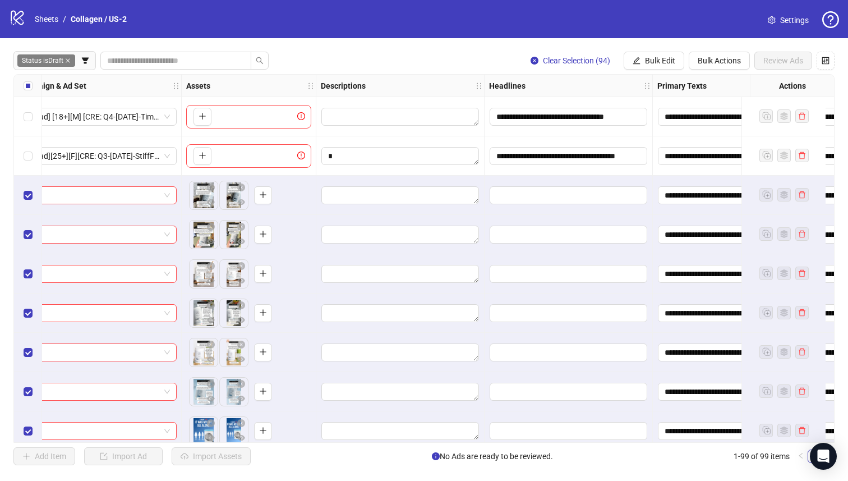
scroll to position [0, 507]
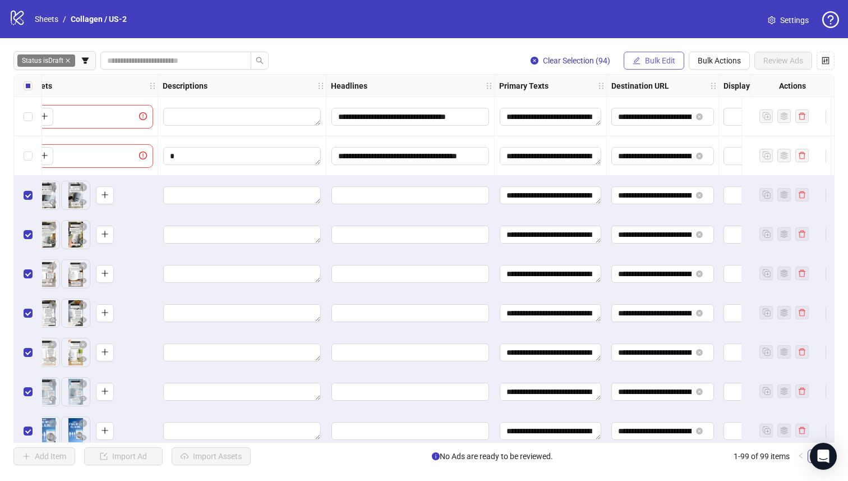
click at [640, 61] on button "Bulk Edit" at bounding box center [654, 61] width 61 height 18
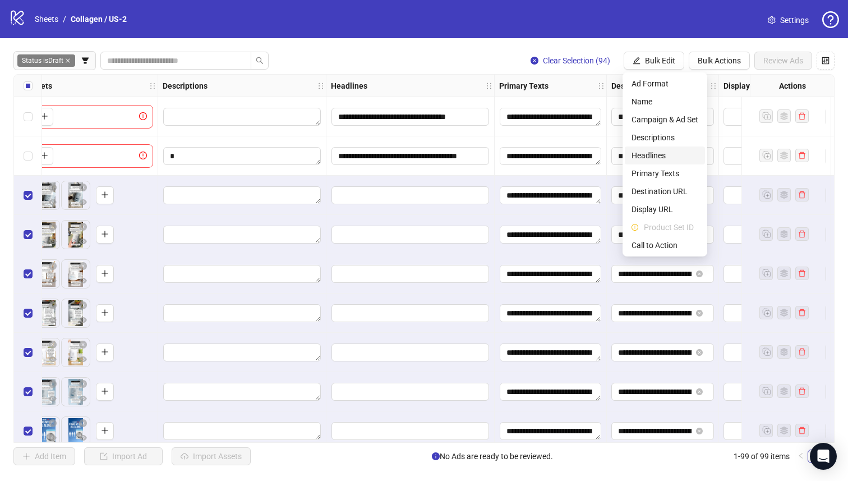
click at [677, 152] on span "Headlines" at bounding box center [665, 155] width 67 height 12
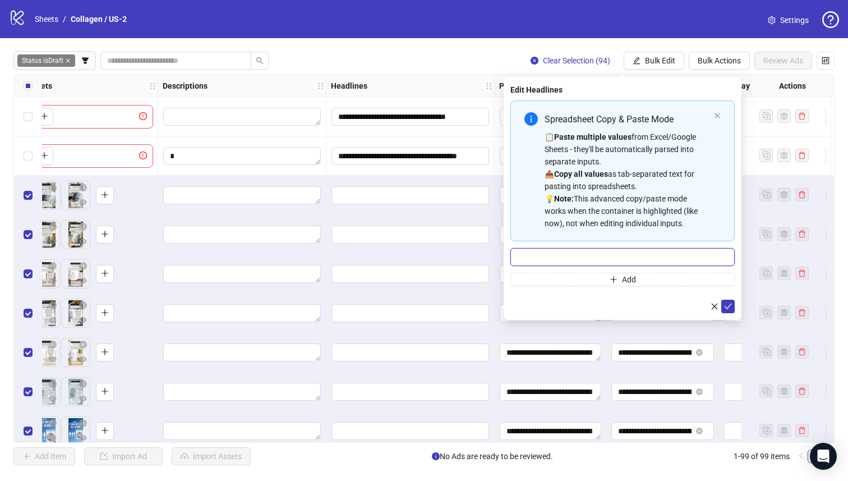
drag, startPoint x: 635, startPoint y: 249, endPoint x: 641, endPoint y: 254, distance: 8.3
click at [636, 249] on input "Multi-input container - paste or copy values" at bounding box center [623, 257] width 224 height 18
paste input "**********"
type input "**********"
click at [720, 303] on button "button" at bounding box center [714, 306] width 13 height 13
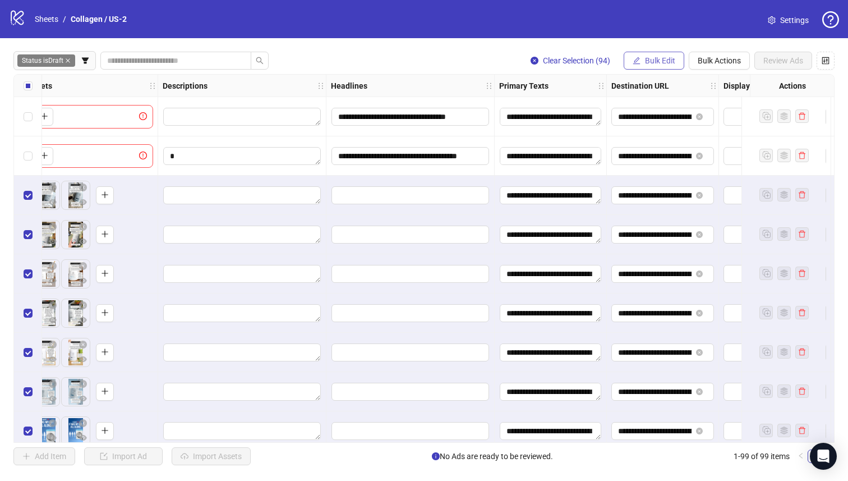
click at [644, 61] on button "Bulk Edit" at bounding box center [654, 61] width 61 height 18
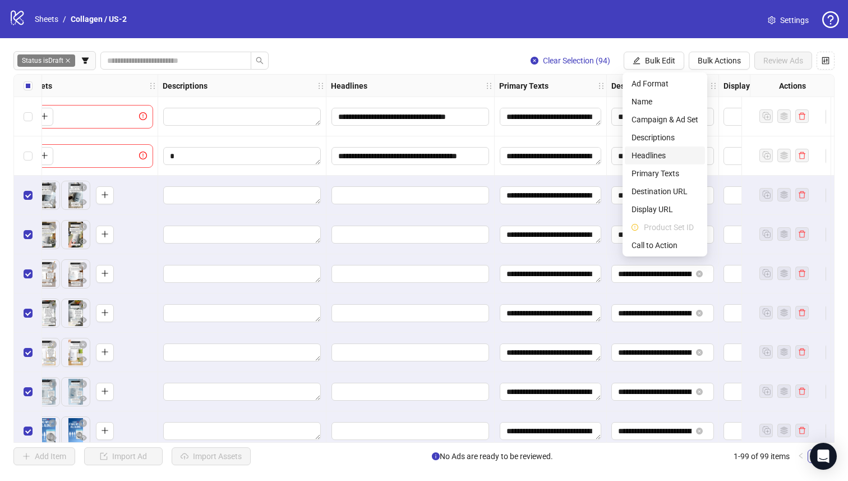
click at [675, 158] on span "Headlines" at bounding box center [665, 155] width 67 height 12
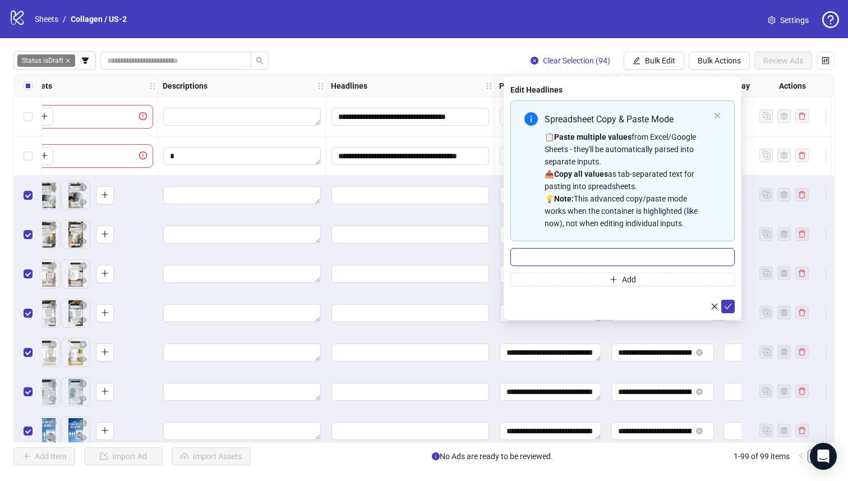
click at [704, 265] on input "Multi-input container - paste or copy values" at bounding box center [623, 257] width 224 height 18
paste input "**********"
type input "**********"
click at [731, 312] on button "submit" at bounding box center [728, 306] width 13 height 13
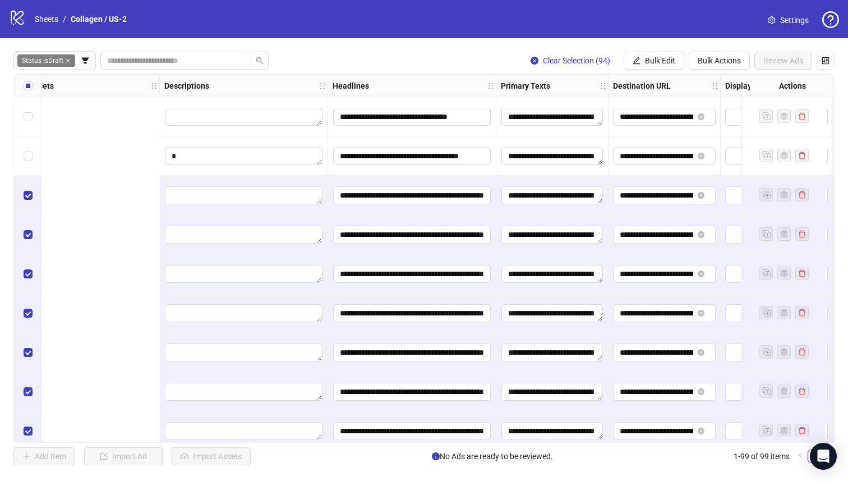
scroll to position [0, 939]
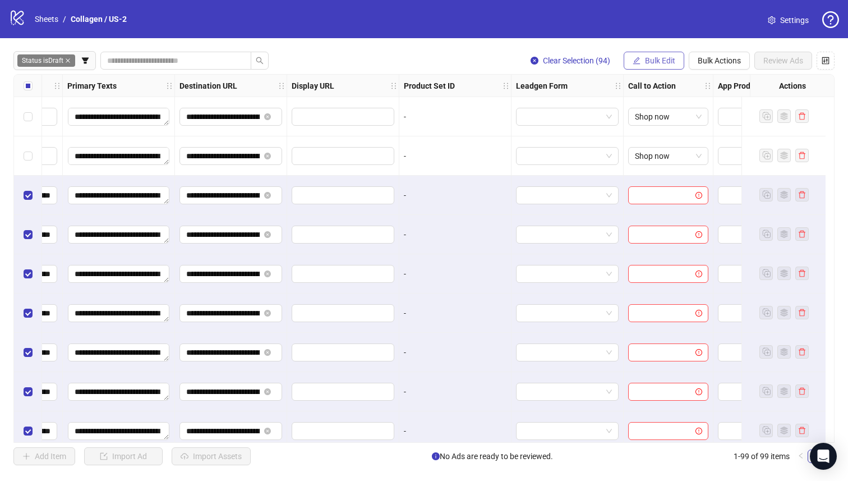
click at [664, 61] on span "Bulk Edit" at bounding box center [660, 60] width 30 height 9
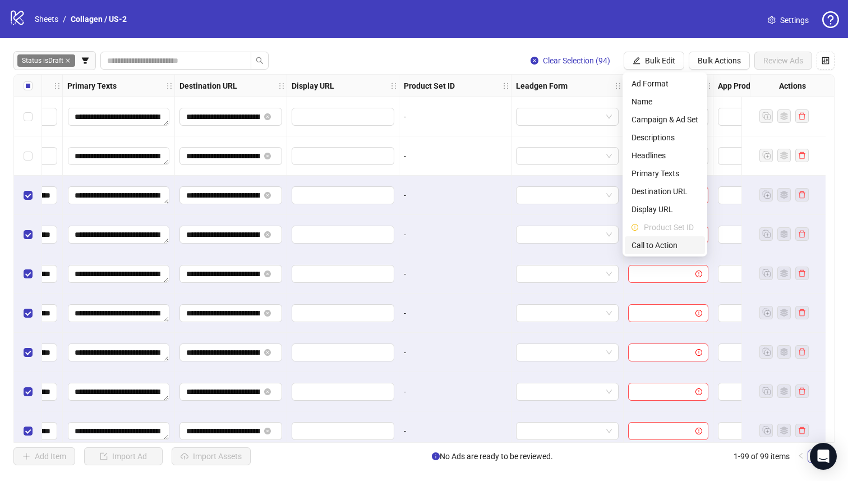
click at [681, 246] on span "Call to Action" at bounding box center [665, 245] width 67 height 12
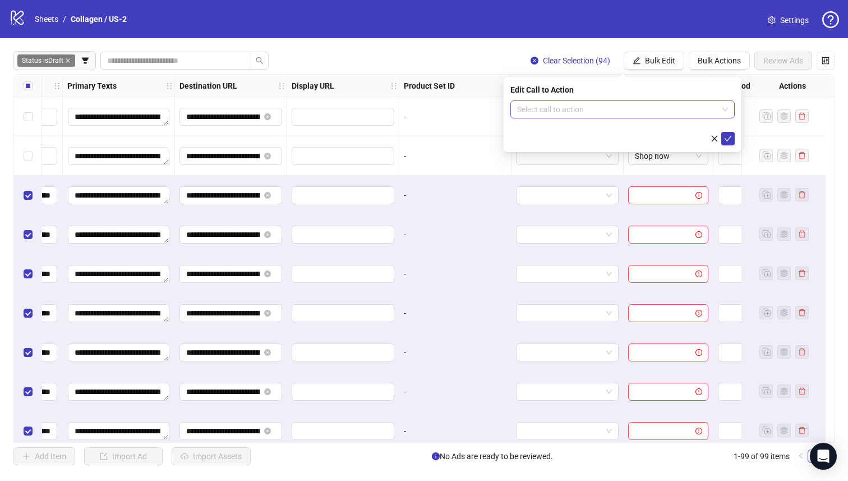
click at [641, 109] on input "search" at bounding box center [617, 109] width 201 height 17
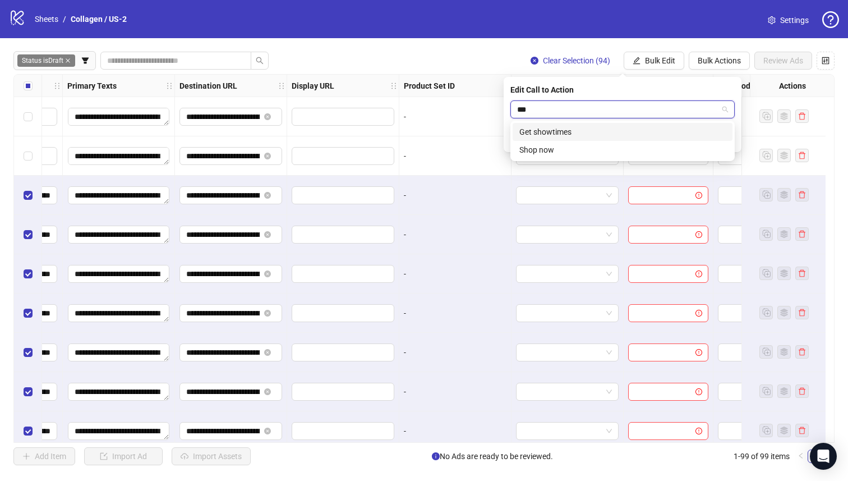
type input "****"
click at [574, 134] on div "Shop now" at bounding box center [623, 132] width 206 height 12
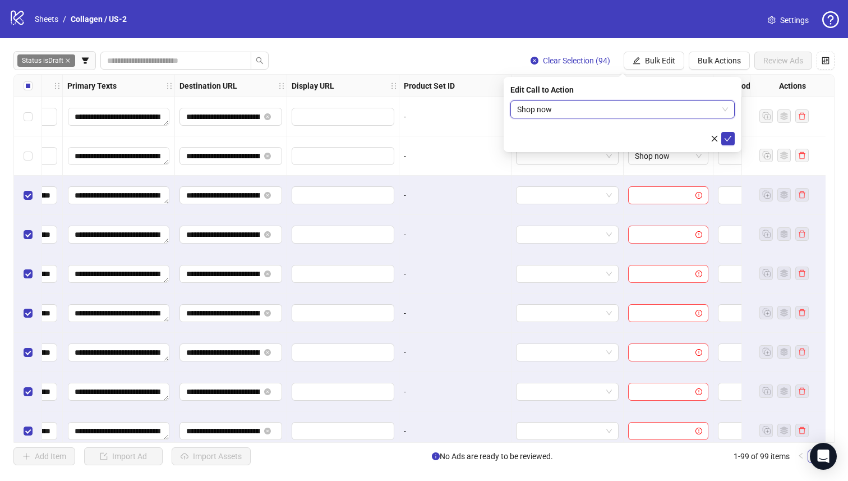
click at [736, 142] on div "Edit Call to Action Shop now Shop now" at bounding box center [623, 114] width 238 height 75
click at [733, 140] on button "submit" at bounding box center [728, 138] width 13 height 13
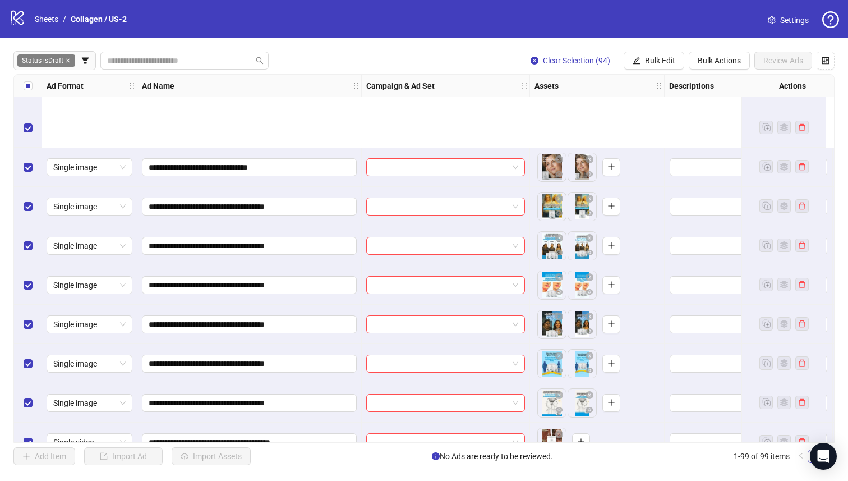
scroll to position [3548, 0]
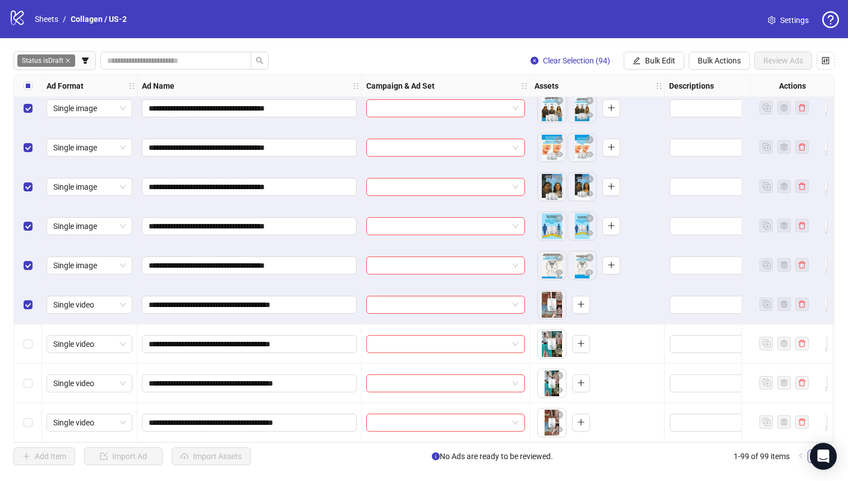
click at [33, 301] on div "Select row 96" at bounding box center [28, 304] width 28 height 39
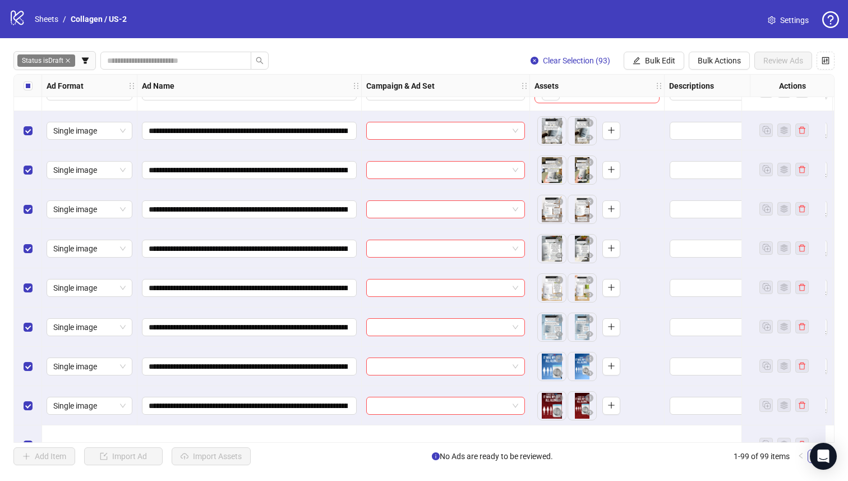
scroll to position [0, 0]
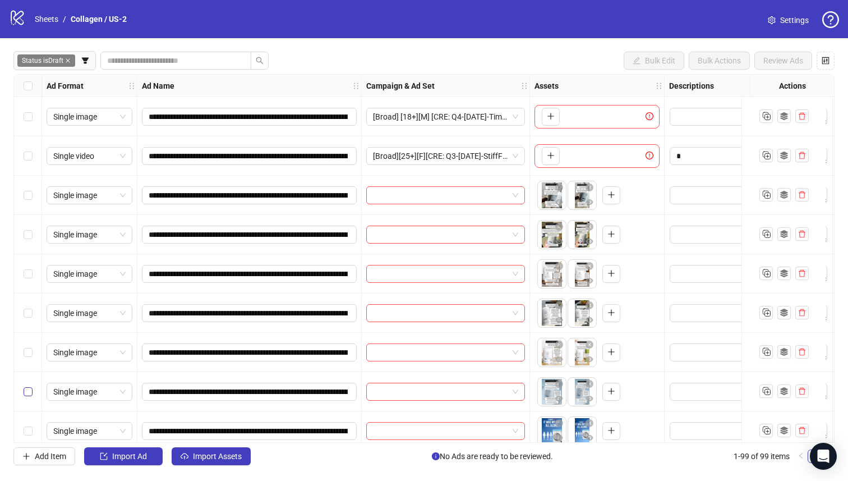
click at [26, 421] on div "Select row 9" at bounding box center [28, 430] width 28 height 39
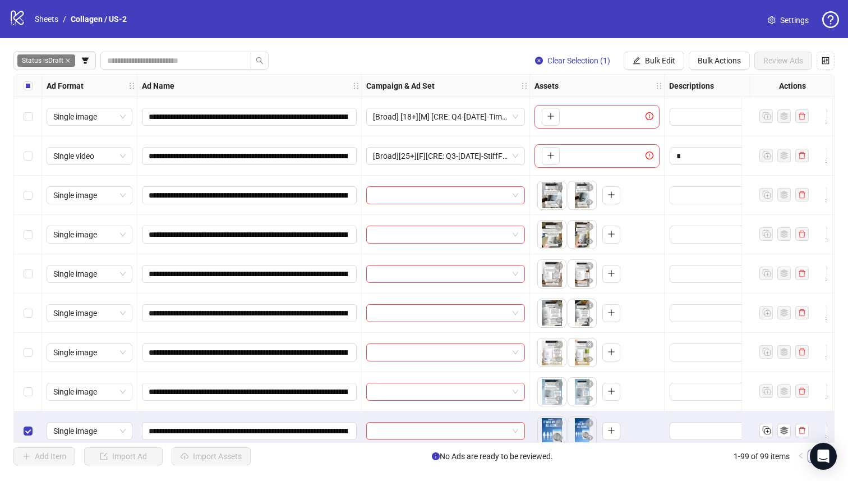
click at [26, 384] on div "Select row 8" at bounding box center [28, 391] width 28 height 39
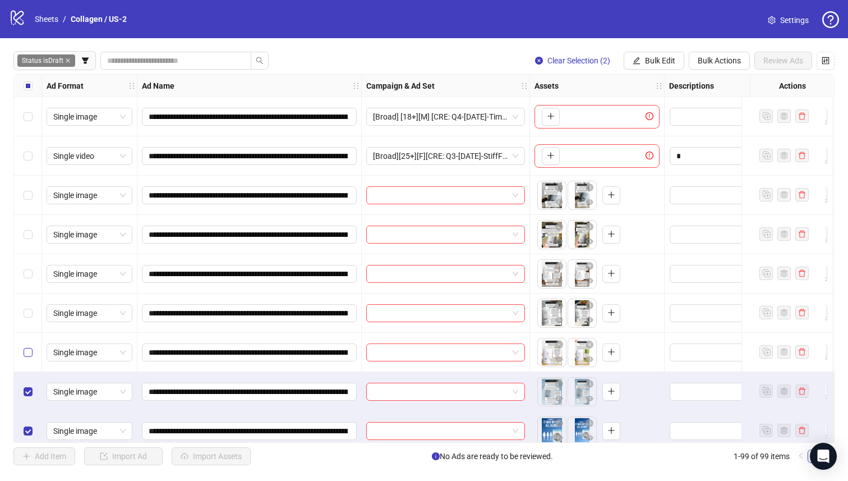
click at [26, 346] on label "Select row 7" at bounding box center [28, 352] width 9 height 12
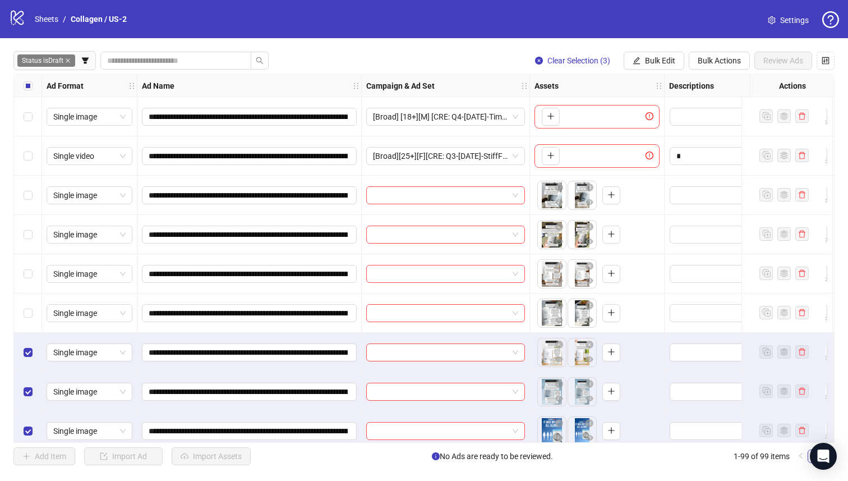
click at [27, 296] on div "Select row 6" at bounding box center [28, 312] width 28 height 39
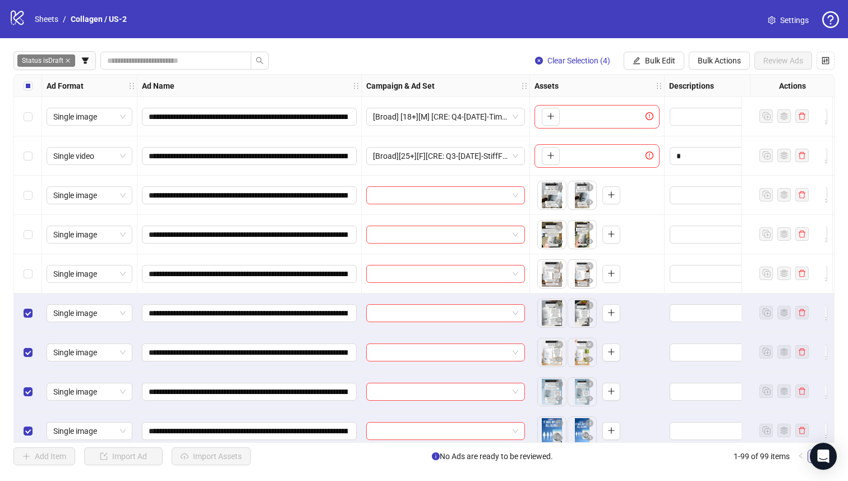
drag, startPoint x: 29, startPoint y: 258, endPoint x: 33, endPoint y: 242, distance: 16.7
click at [29, 258] on div "Select row 5" at bounding box center [28, 273] width 28 height 39
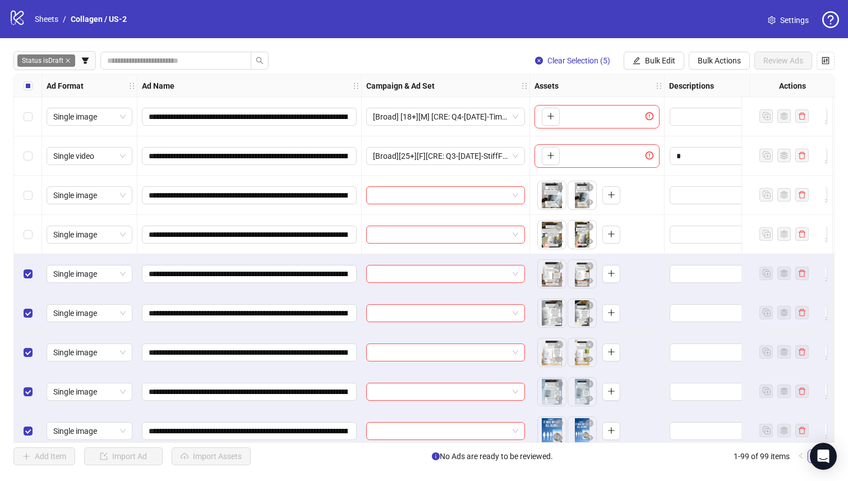
click at [37, 221] on div "Select row 4" at bounding box center [28, 234] width 28 height 39
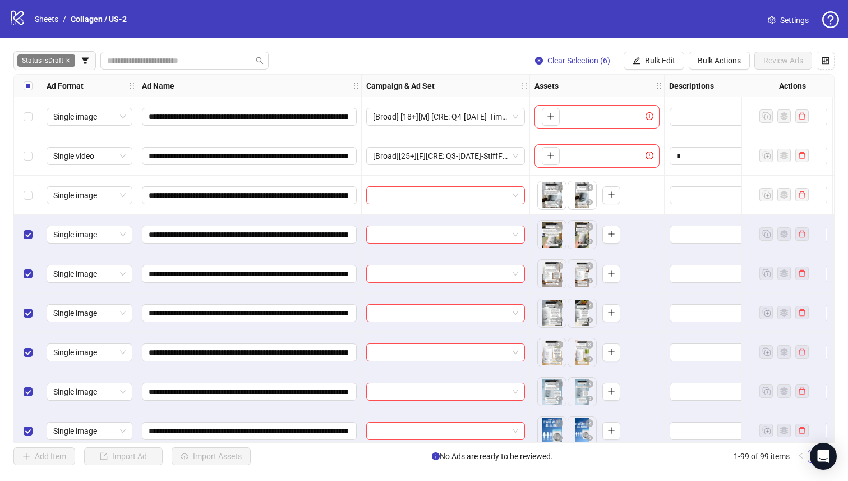
click at [36, 192] on div "Select row 3" at bounding box center [28, 195] width 28 height 39
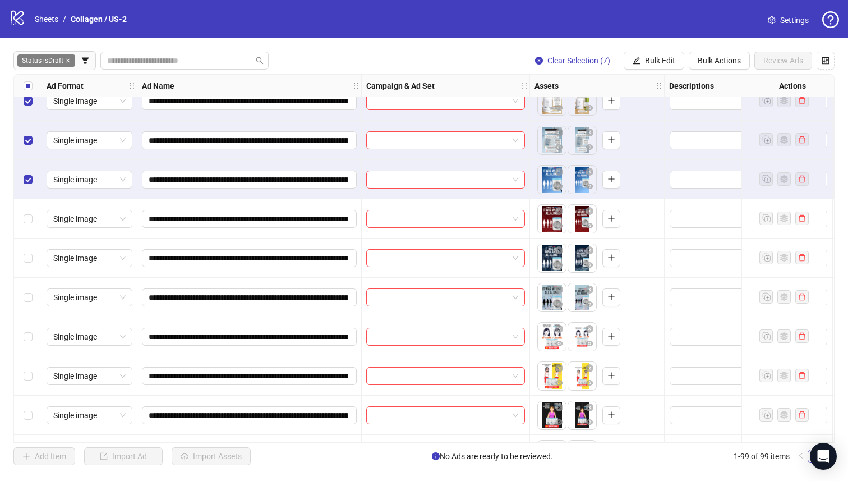
scroll to position [260, 0]
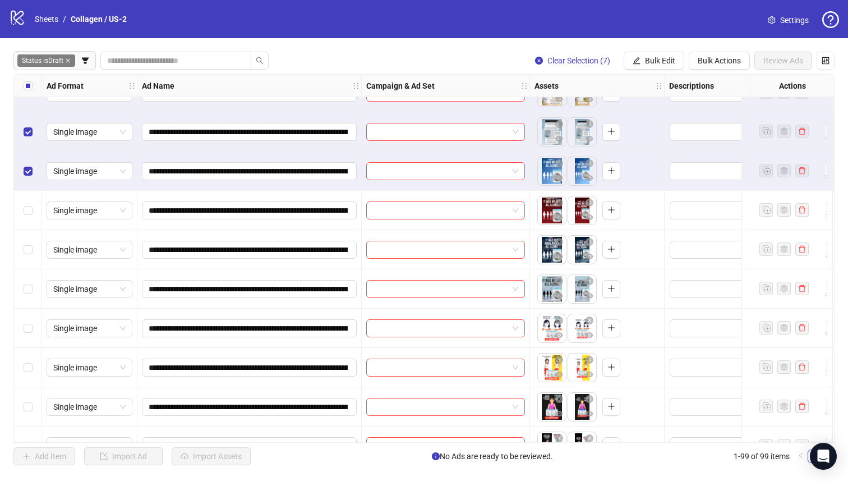
click at [43, 423] on div "Single image" at bounding box center [89, 406] width 95 height 39
click at [39, 376] on div "Select row 14" at bounding box center [28, 367] width 28 height 39
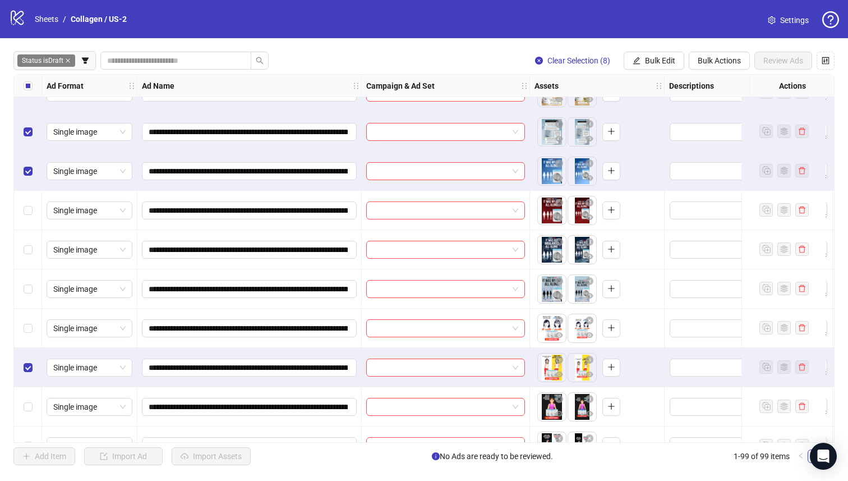
drag, startPoint x: 31, startPoint y: 416, endPoint x: 32, endPoint y: 402, distance: 14.1
click at [31, 416] on div "Select row 15" at bounding box center [28, 406] width 28 height 39
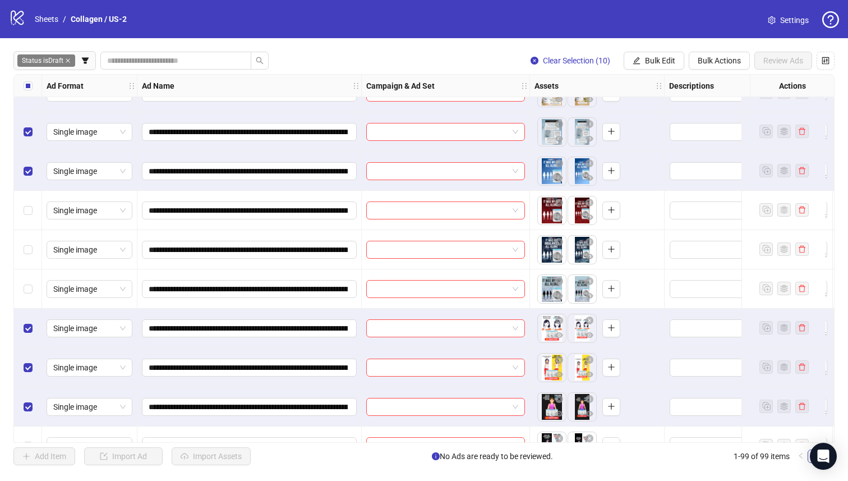
click at [33, 288] on div "Select row 12" at bounding box center [28, 288] width 28 height 39
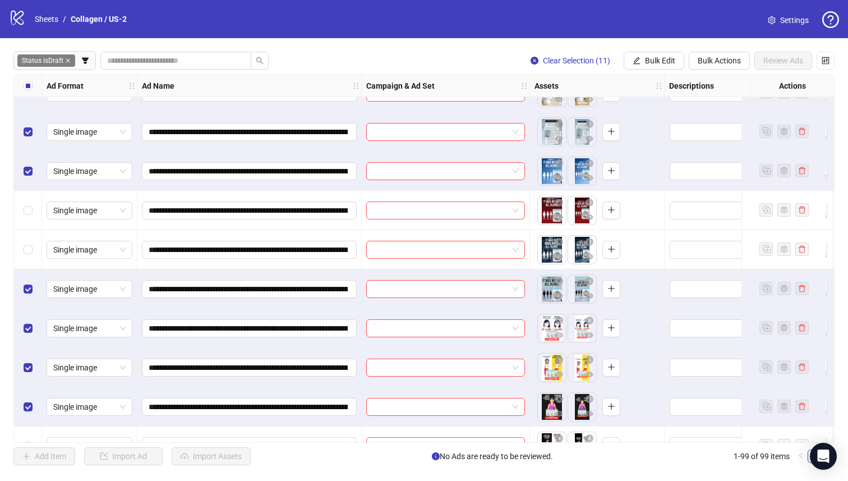
click at [24, 242] on div "Select row 11" at bounding box center [28, 249] width 28 height 39
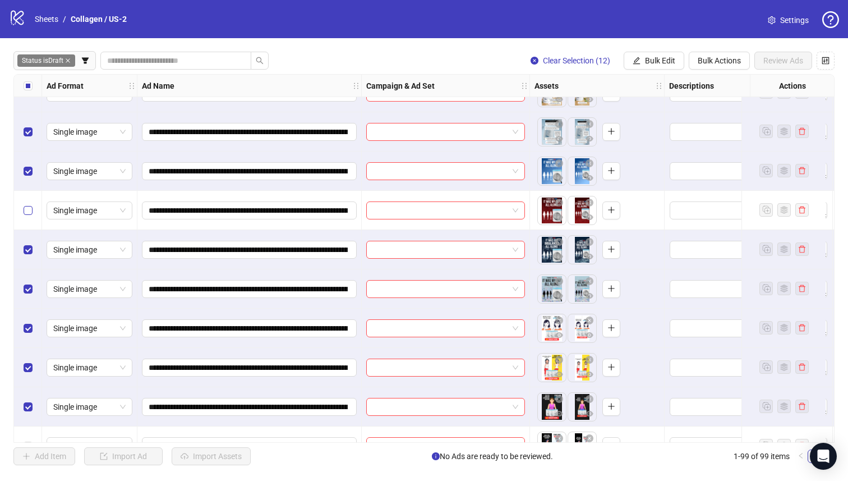
click at [25, 204] on div "Select row 10" at bounding box center [28, 210] width 28 height 39
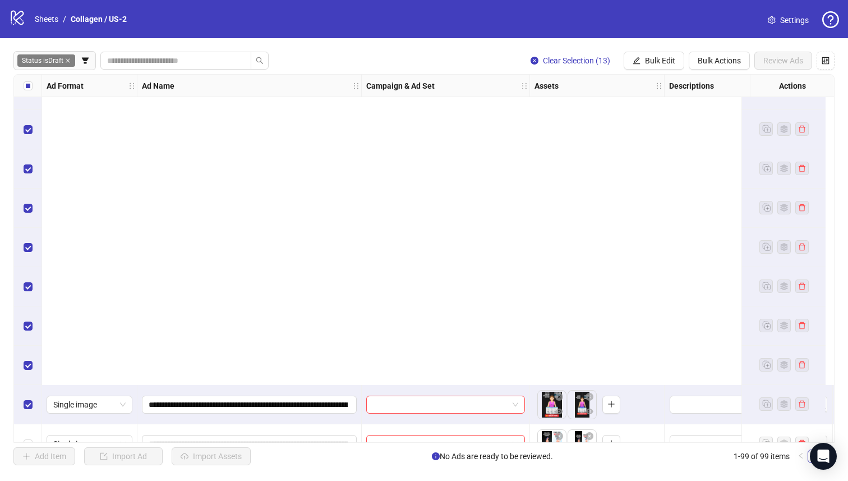
scroll to position [627, 0]
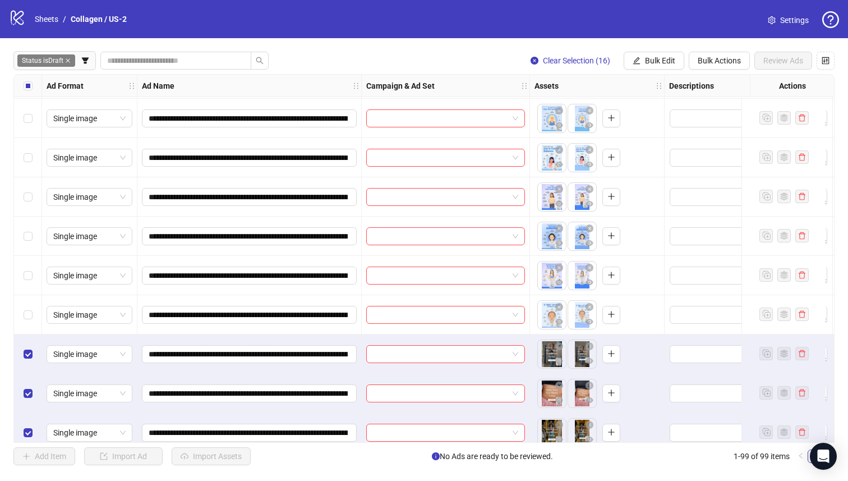
click at [36, 306] on div "Select row 22" at bounding box center [28, 314] width 28 height 39
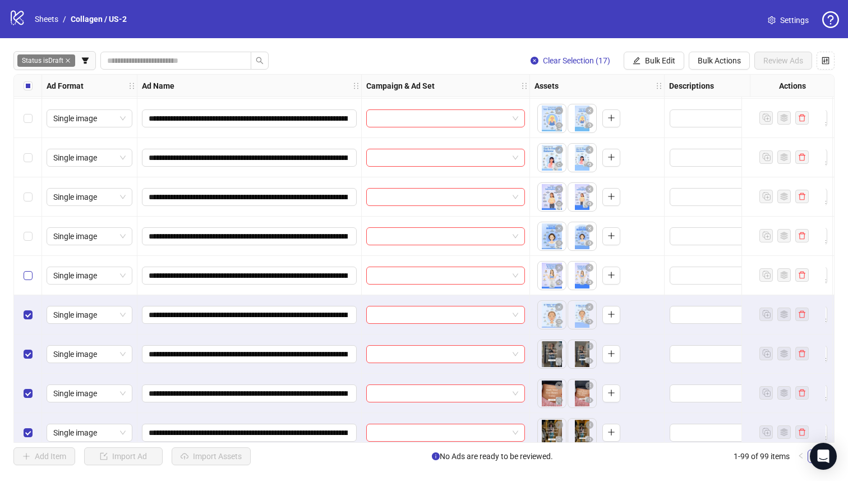
click at [32, 284] on div "Select row 21" at bounding box center [28, 275] width 28 height 39
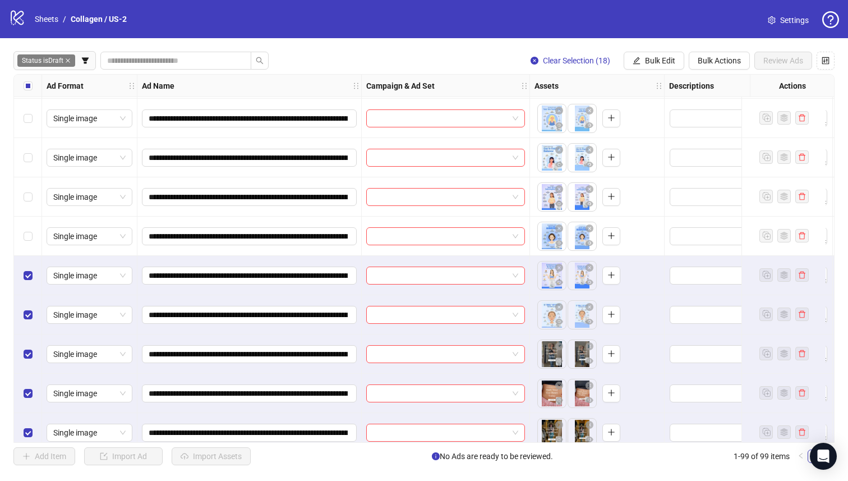
click at [22, 237] on div "Select row 20" at bounding box center [28, 236] width 28 height 39
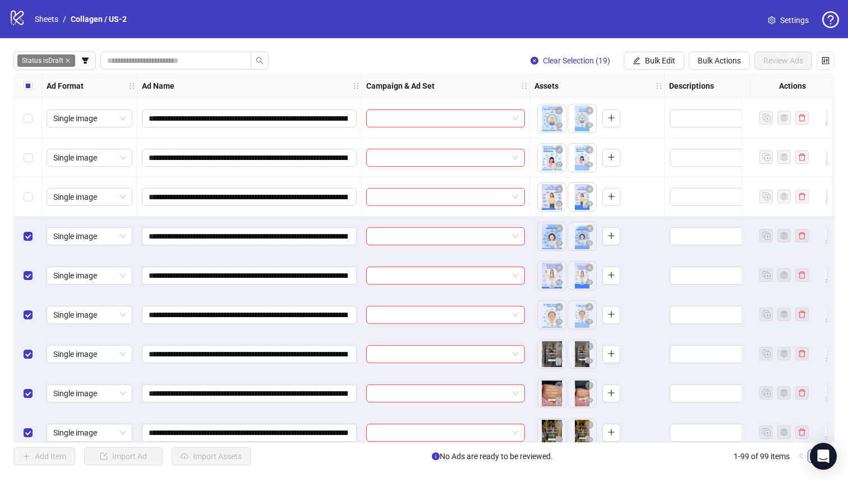
click at [30, 206] on div "Select row 19" at bounding box center [28, 196] width 28 height 39
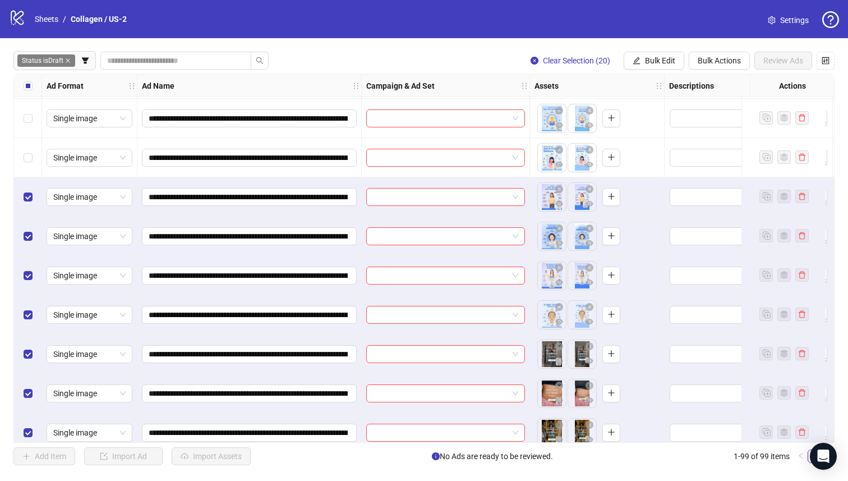
click at [31, 180] on div "Select row 19" at bounding box center [28, 196] width 28 height 39
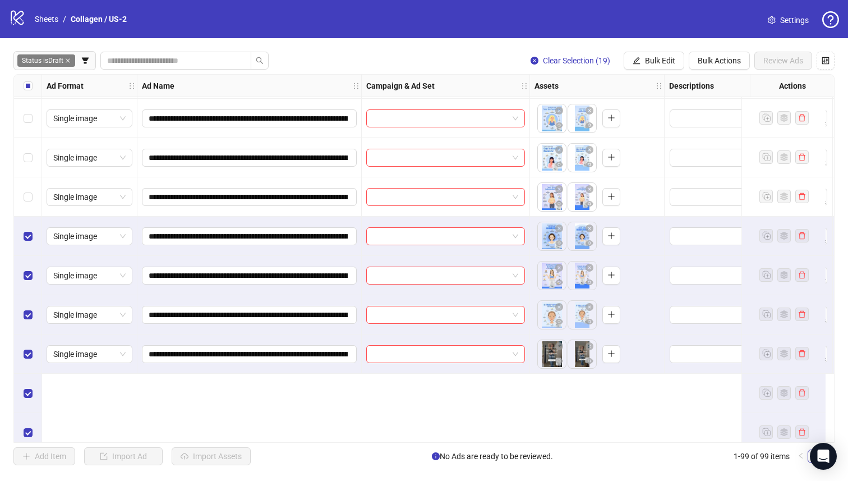
scroll to position [517, 0]
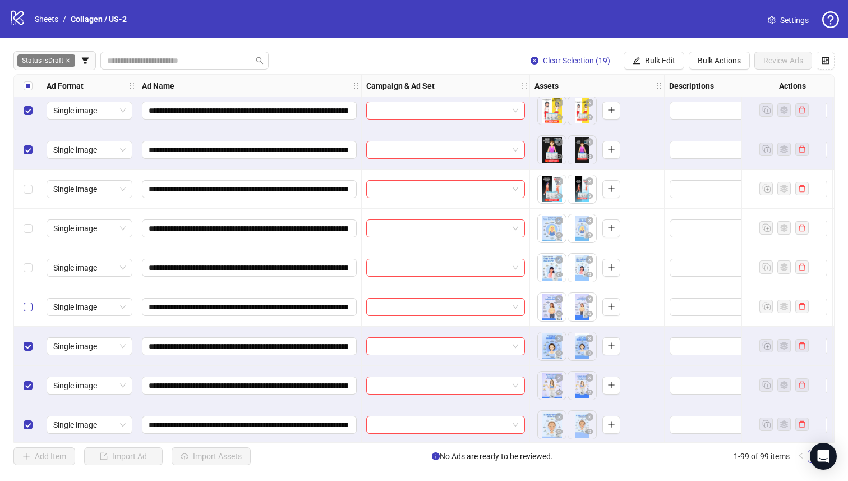
click at [24, 311] on label "Select row 19" at bounding box center [28, 307] width 9 height 12
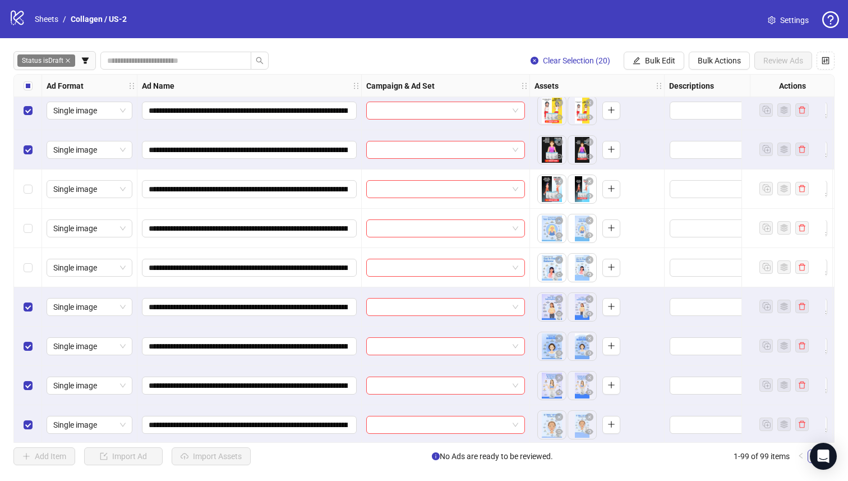
click at [19, 258] on div "Select row 18" at bounding box center [28, 267] width 28 height 39
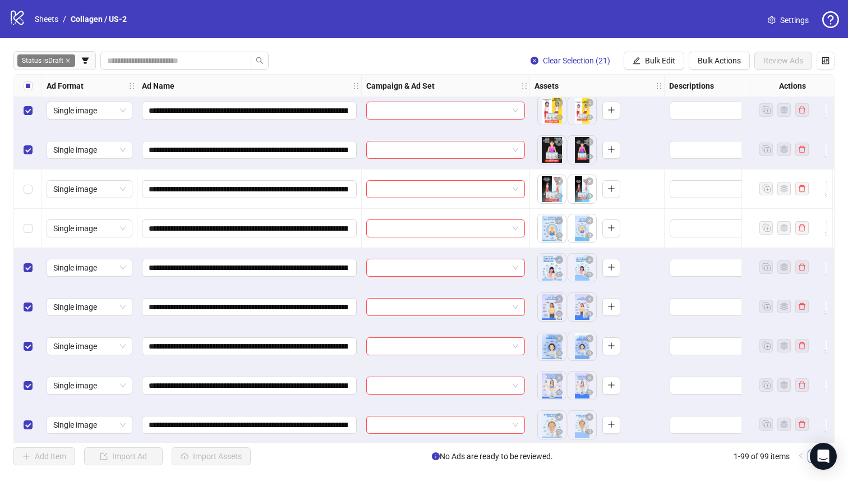
click at [24, 217] on div "Select row 17" at bounding box center [28, 228] width 28 height 39
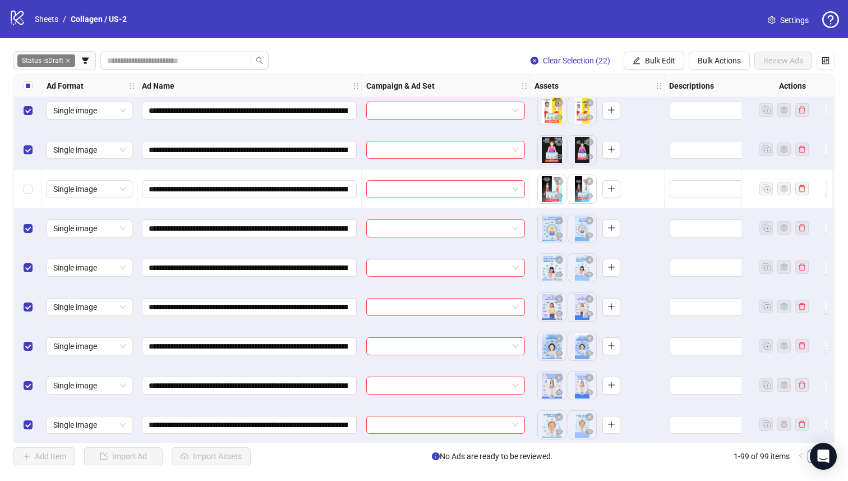
click at [29, 196] on div "Select row 16" at bounding box center [28, 188] width 28 height 39
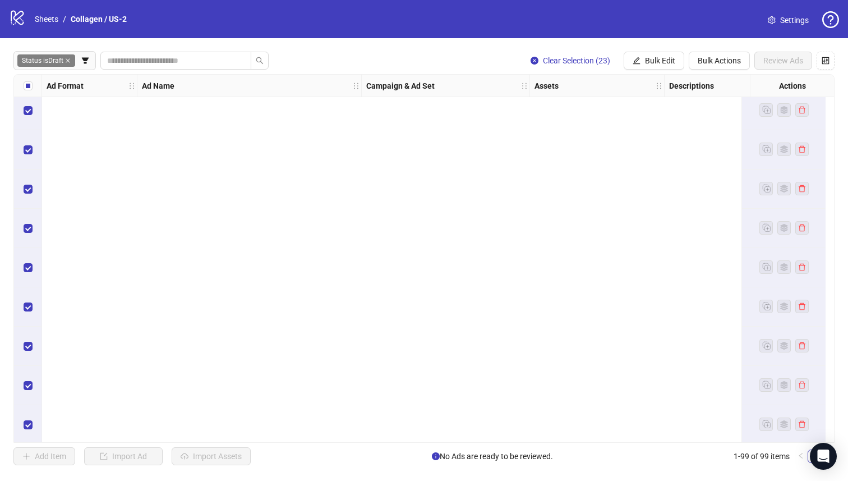
scroll to position [1050, 0]
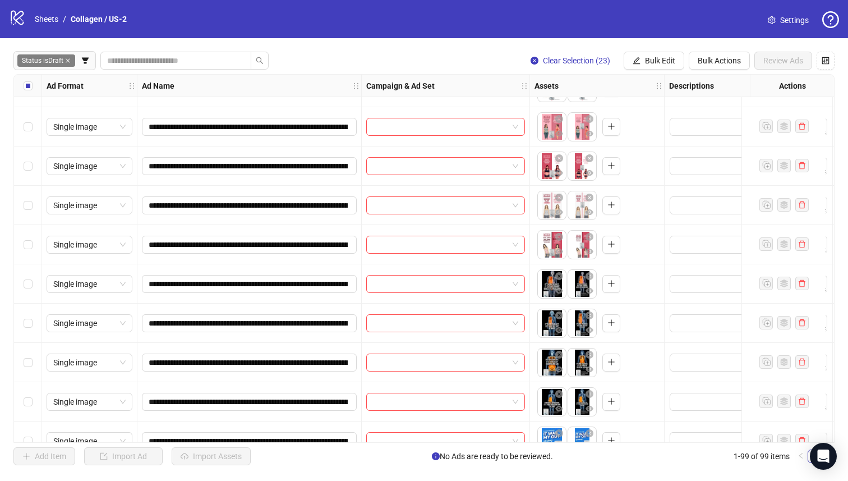
drag, startPoint x: 20, startPoint y: 406, endPoint x: 23, endPoint y: 355, distance: 51.1
click at [20, 406] on div "Select row 35" at bounding box center [28, 401] width 28 height 39
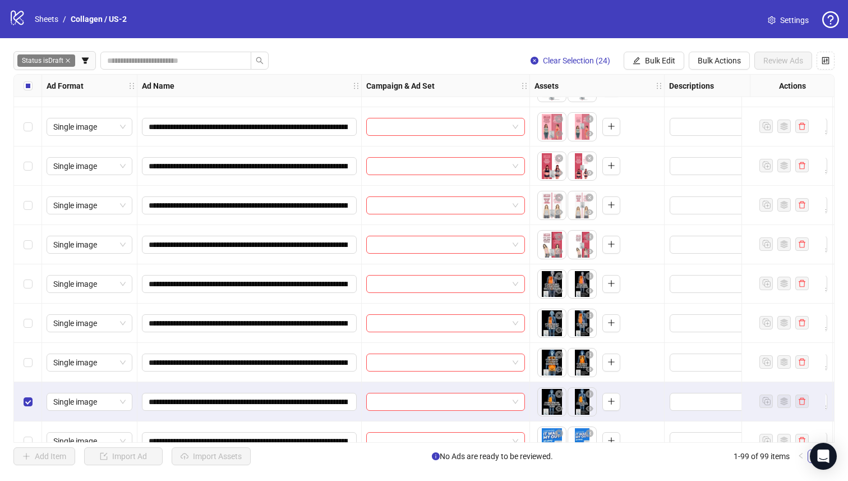
drag, startPoint x: 23, startPoint y: 355, endPoint x: 29, endPoint y: 308, distance: 47.0
click at [24, 355] on div "Select row 34" at bounding box center [28, 362] width 28 height 39
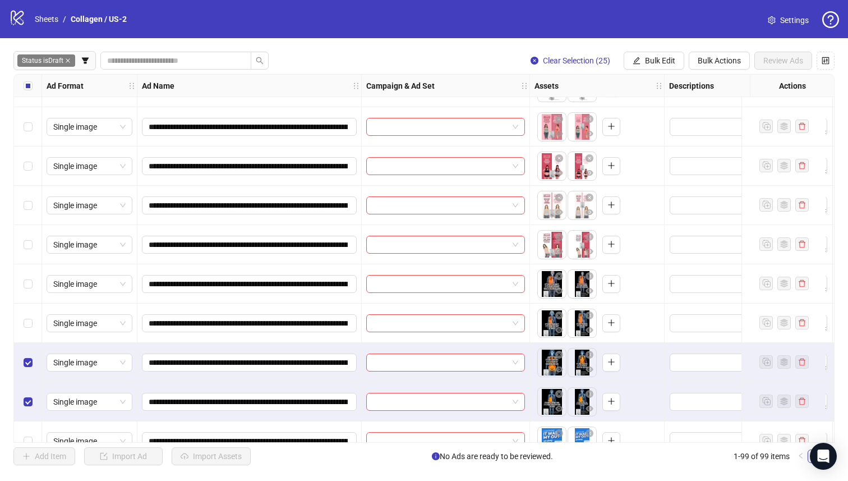
click at [29, 306] on div "Select row 33" at bounding box center [28, 323] width 28 height 39
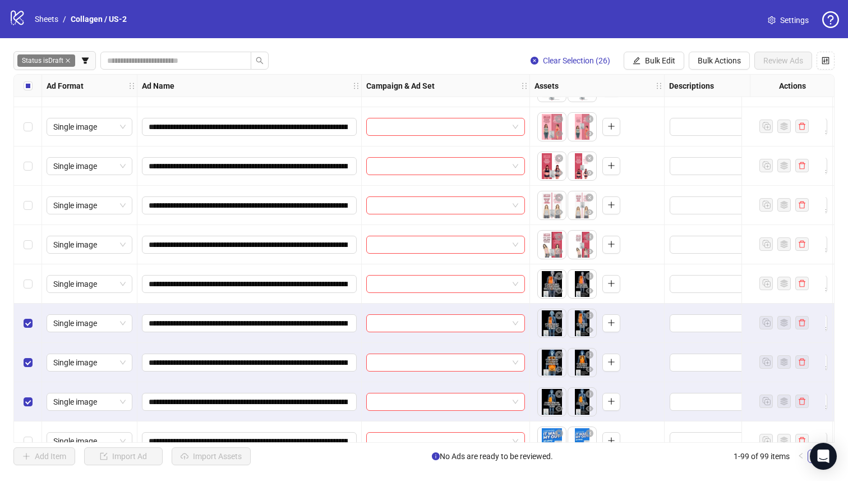
click at [29, 254] on div "Select row 31" at bounding box center [28, 244] width 28 height 39
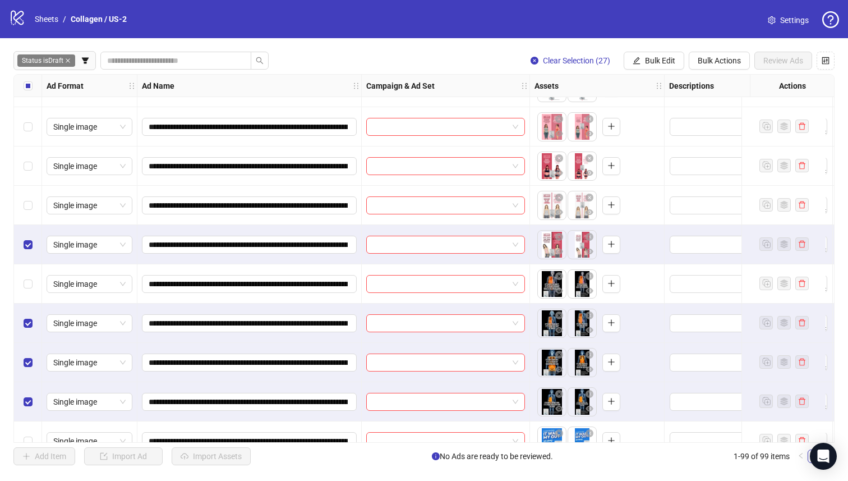
click at [29, 291] on div "Select row 32" at bounding box center [28, 283] width 28 height 39
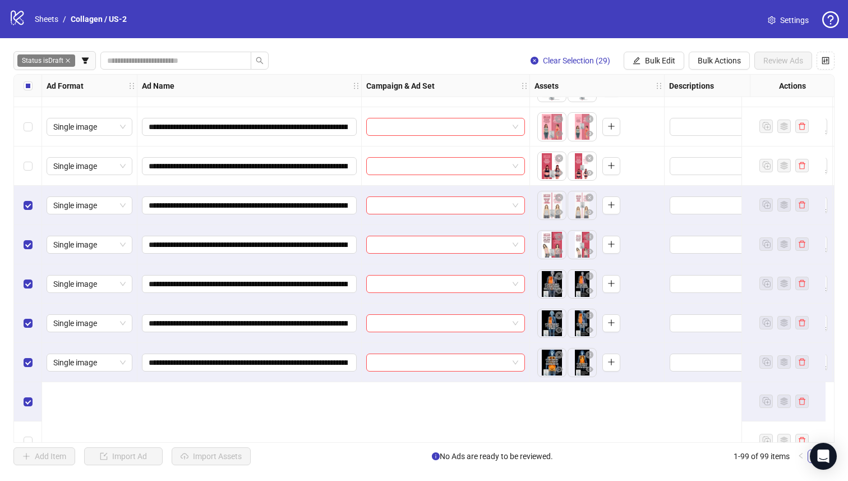
scroll to position [945, 0]
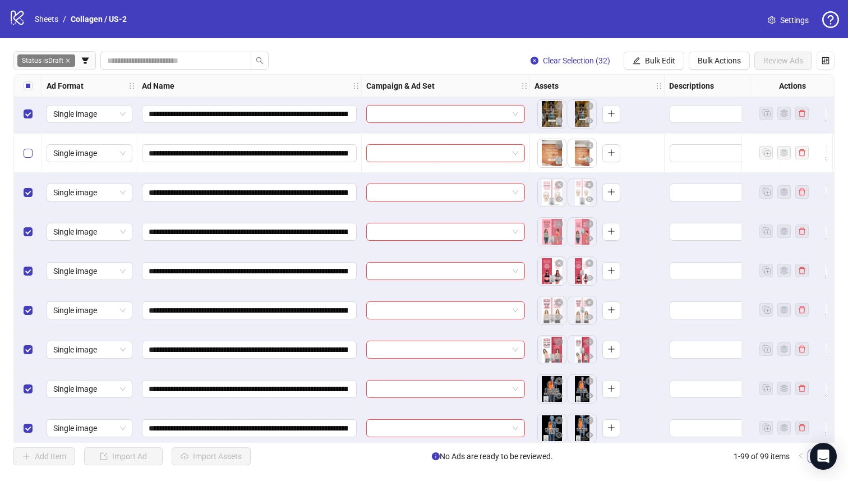
click at [27, 146] on div "Select row 26" at bounding box center [28, 153] width 28 height 39
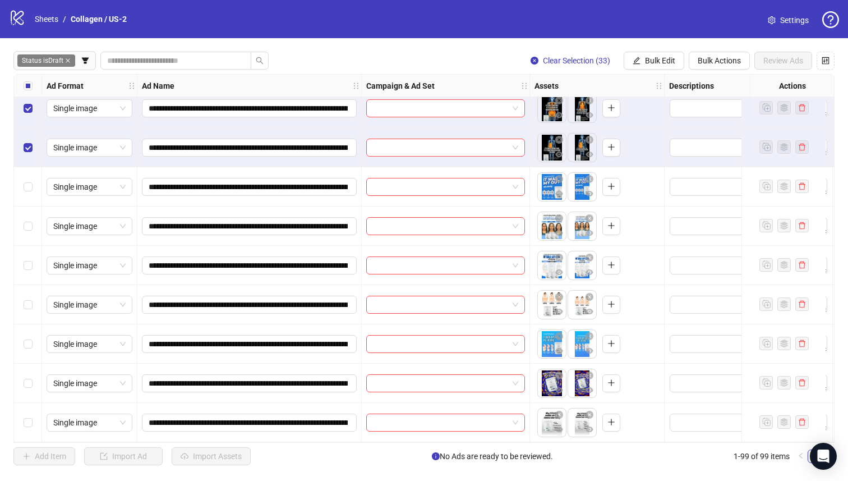
scroll to position [1324, 0]
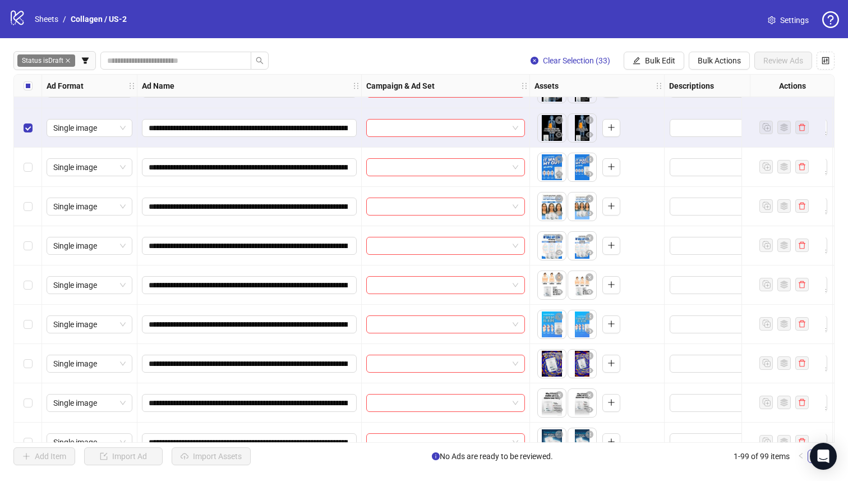
click at [34, 402] on div "Select row 42" at bounding box center [28, 402] width 28 height 39
click at [31, 352] on div "Select row 41" at bounding box center [28, 363] width 28 height 39
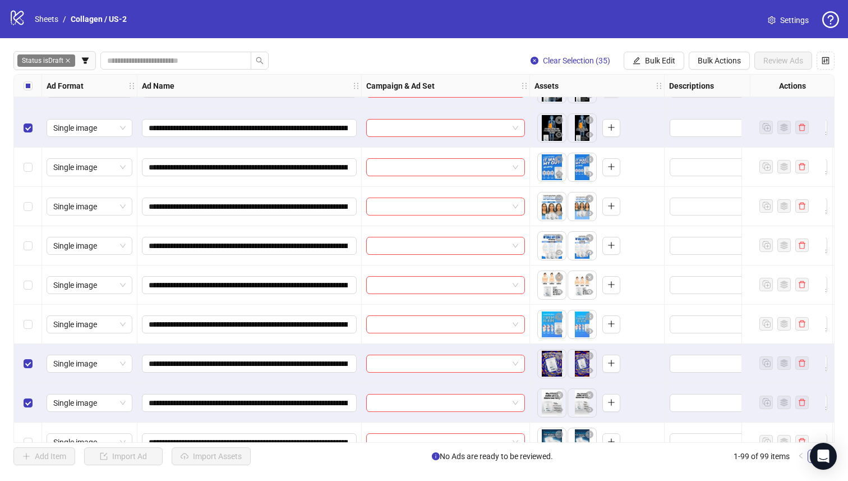
click at [28, 309] on div "Select row 40" at bounding box center [28, 324] width 28 height 39
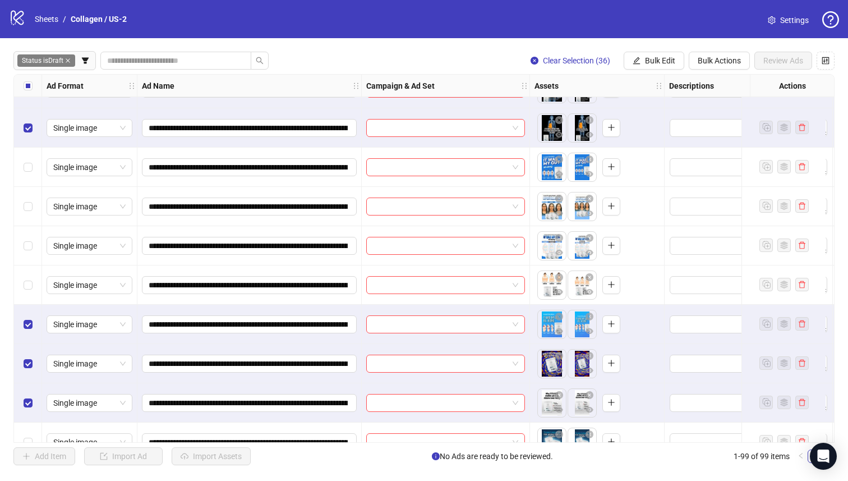
click at [29, 277] on div "Select row 39" at bounding box center [28, 284] width 28 height 39
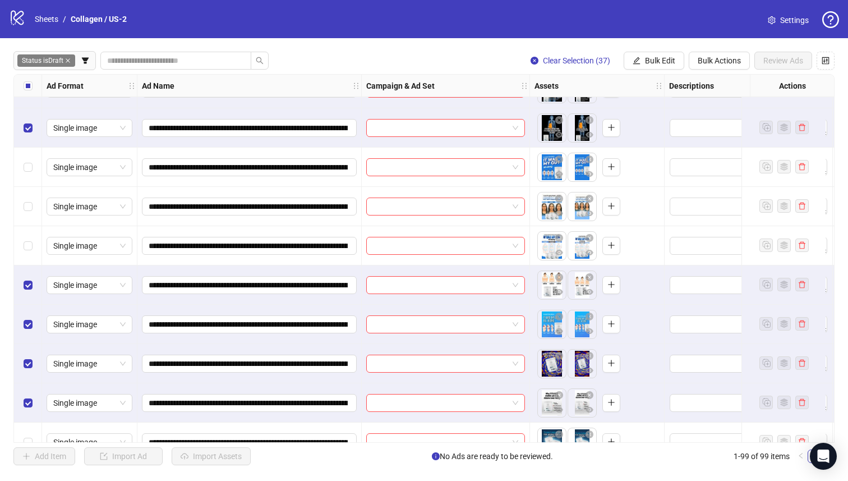
click at [32, 252] on div "Select row 38" at bounding box center [28, 245] width 28 height 39
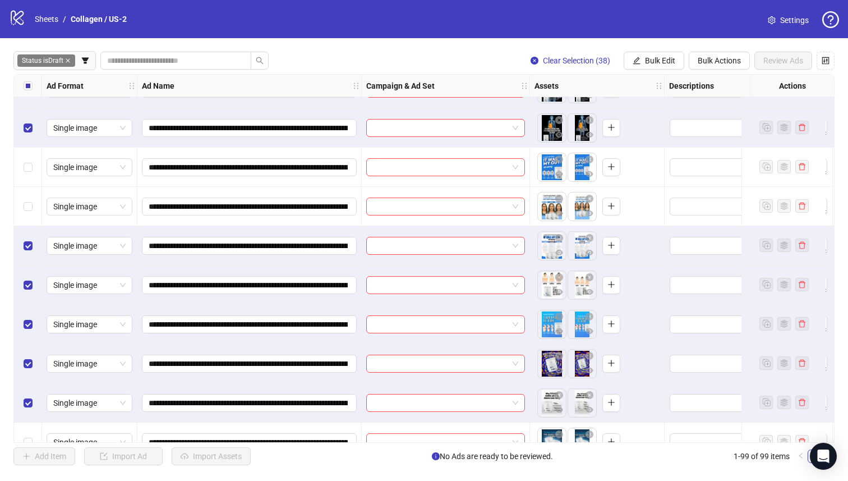
drag, startPoint x: 34, startPoint y: 215, endPoint x: 34, endPoint y: 170, distance: 44.9
click at [34, 214] on div "Select row 37" at bounding box center [28, 206] width 28 height 39
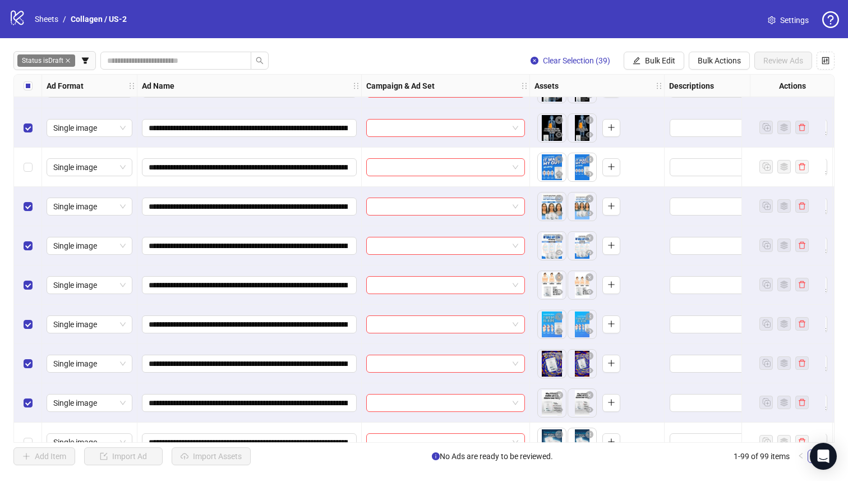
click at [33, 153] on div "Select row 36" at bounding box center [28, 167] width 28 height 39
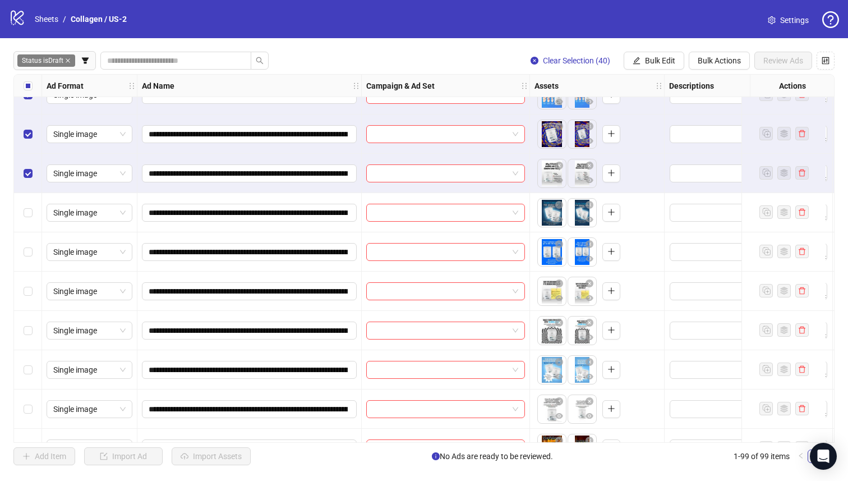
scroll to position [1558, 0]
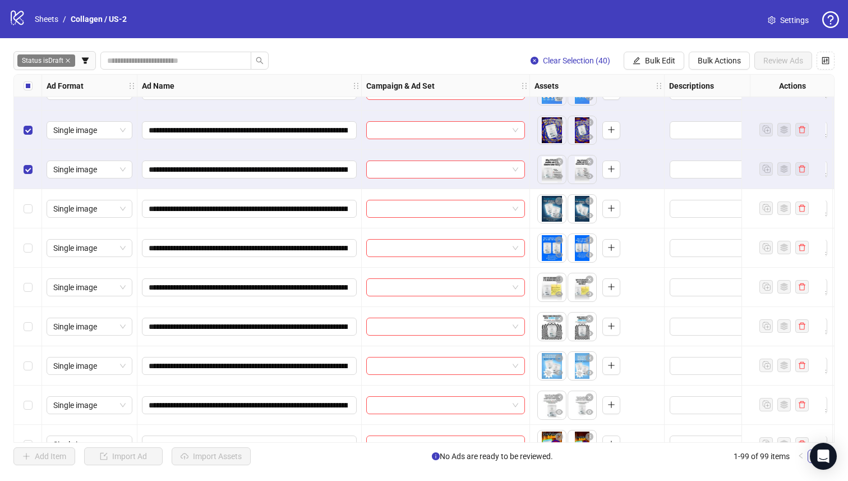
click at [22, 401] on div "Select row 48" at bounding box center [28, 404] width 28 height 39
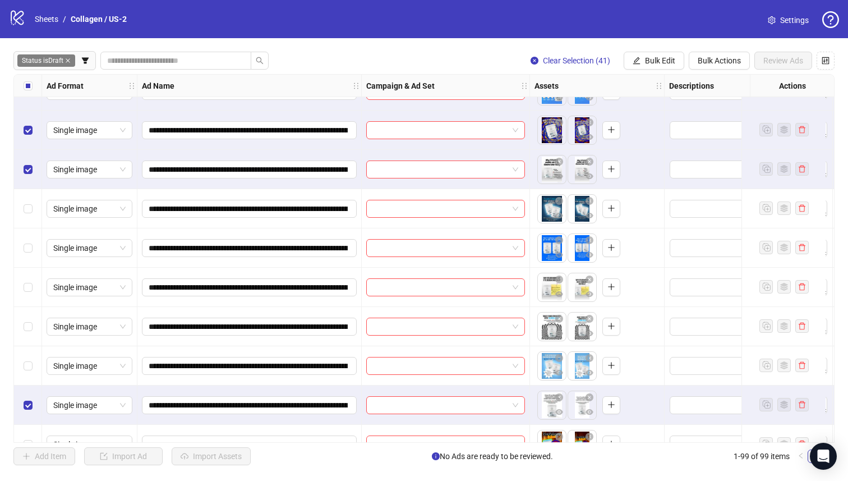
click at [19, 348] on div "Select row 47" at bounding box center [28, 365] width 28 height 39
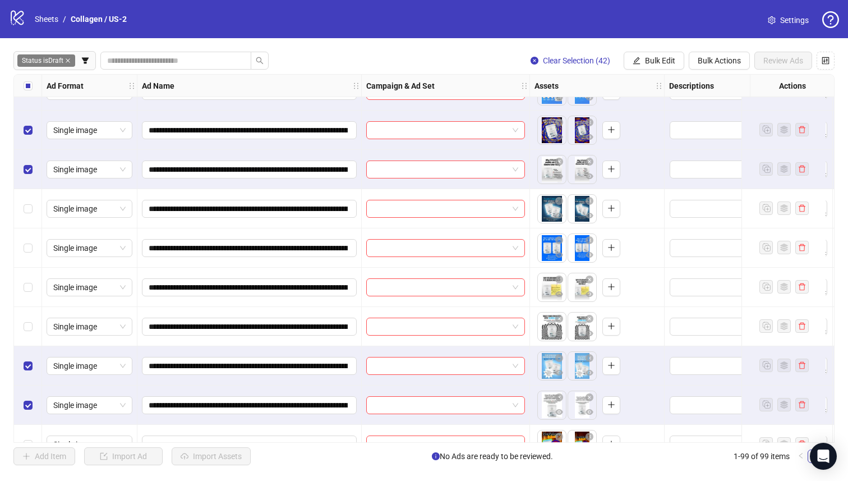
click at [26, 301] on div "Select row 45" at bounding box center [28, 287] width 28 height 39
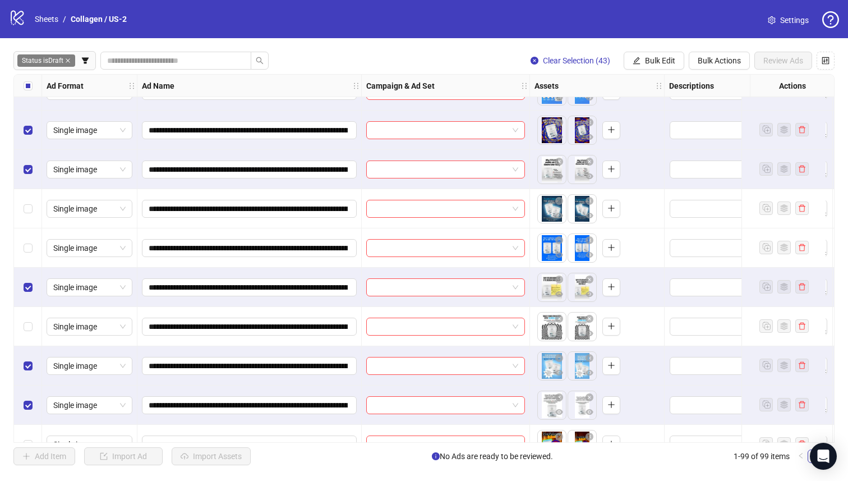
click at [30, 263] on div "Select row 44" at bounding box center [28, 247] width 28 height 39
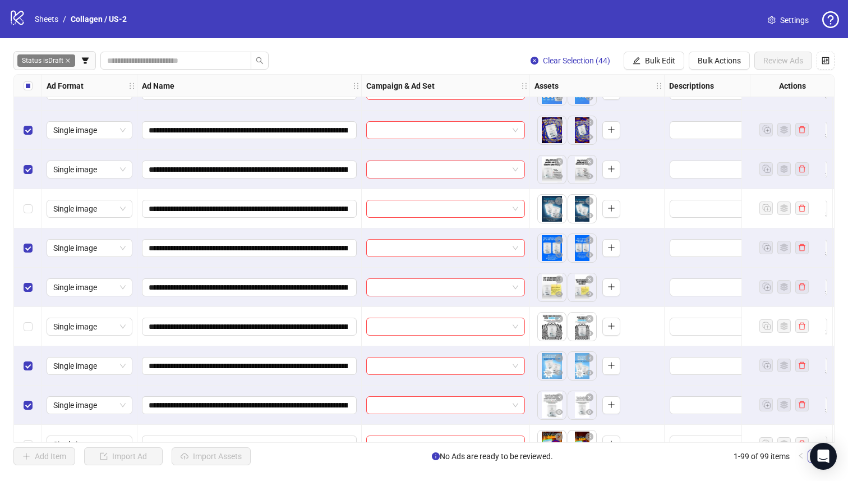
drag, startPoint x: 29, startPoint y: 221, endPoint x: 30, endPoint y: 215, distance: 5.7
click at [29, 220] on div "Select row 43" at bounding box center [28, 208] width 28 height 39
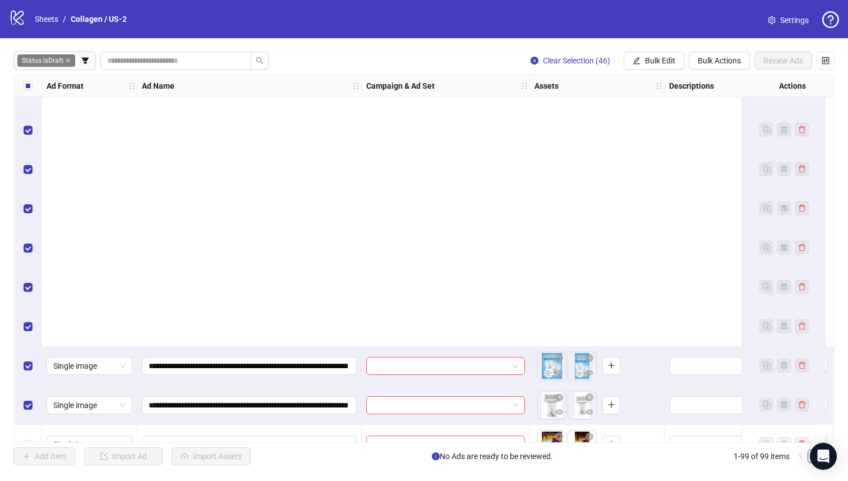
scroll to position [1898, 0]
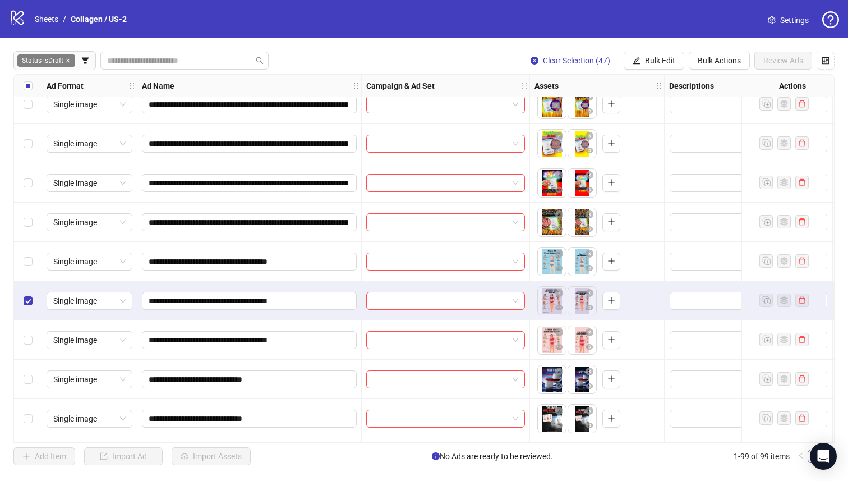
drag, startPoint x: 21, startPoint y: 252, endPoint x: 27, endPoint y: 234, distance: 19.7
click at [21, 252] on div "Select row 53" at bounding box center [28, 261] width 28 height 39
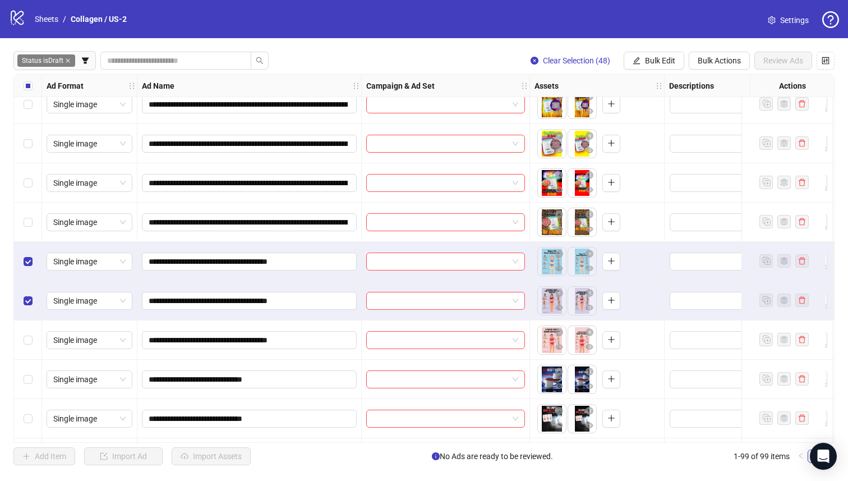
click at [28, 216] on label "Select row 52" at bounding box center [28, 222] width 9 height 12
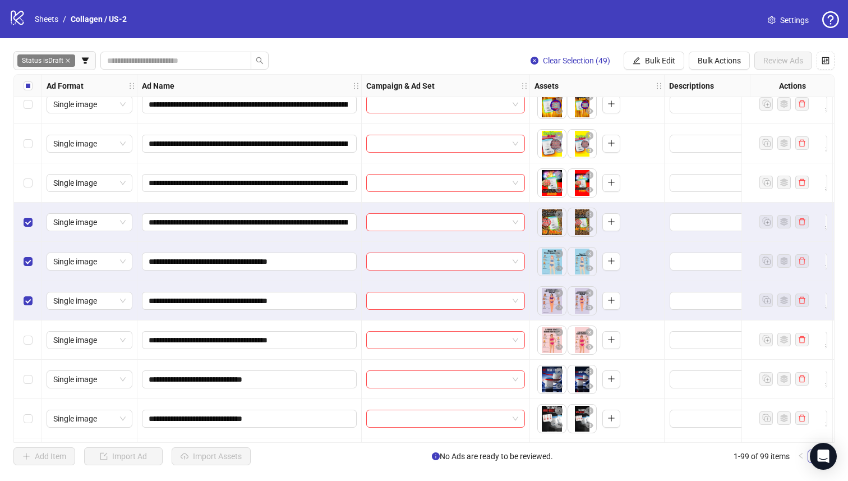
click at [34, 191] on div "Select row 51" at bounding box center [28, 182] width 28 height 39
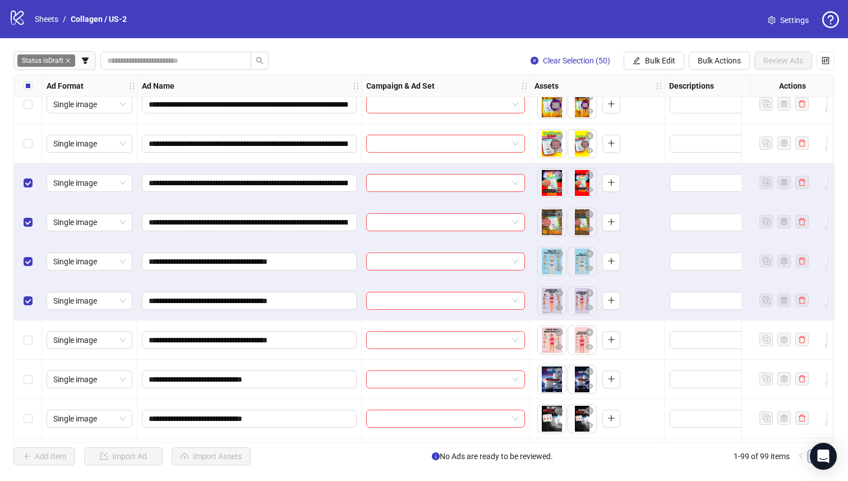
click at [33, 135] on div "Select row 50" at bounding box center [28, 143] width 28 height 39
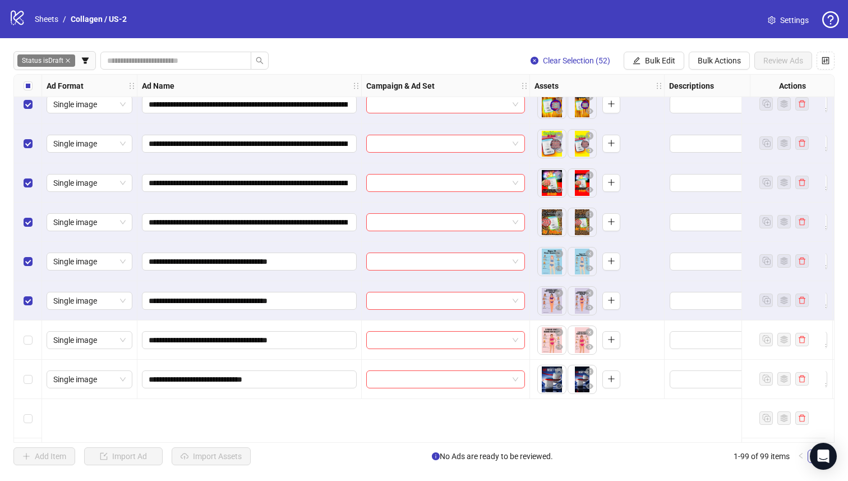
scroll to position [1794, 0]
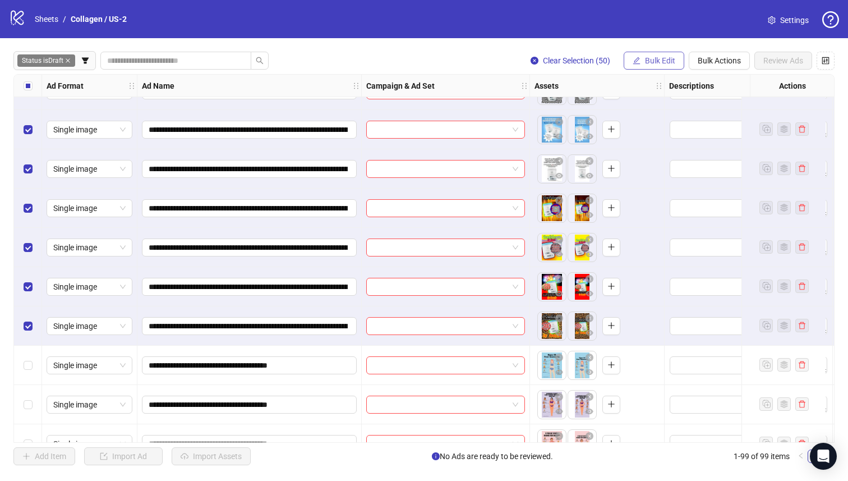
click at [638, 62] on icon "edit" at bounding box center [637, 61] width 8 height 8
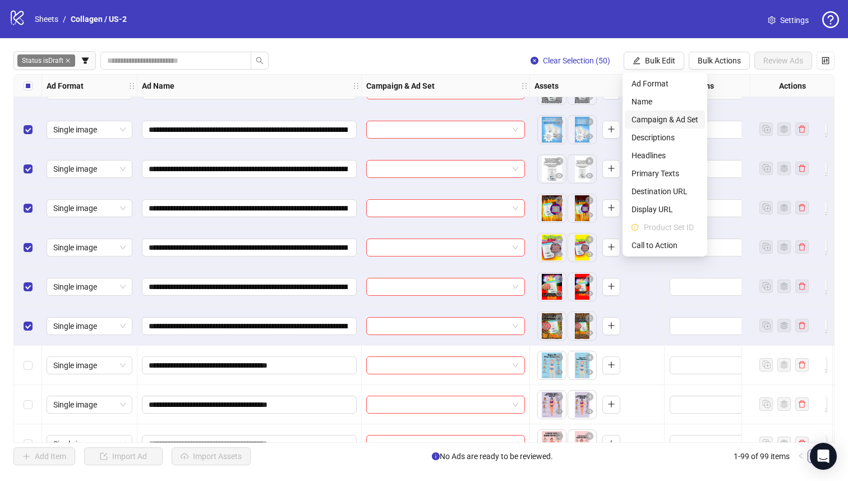
click at [675, 119] on span "Campaign & Ad Set" at bounding box center [665, 119] width 67 height 12
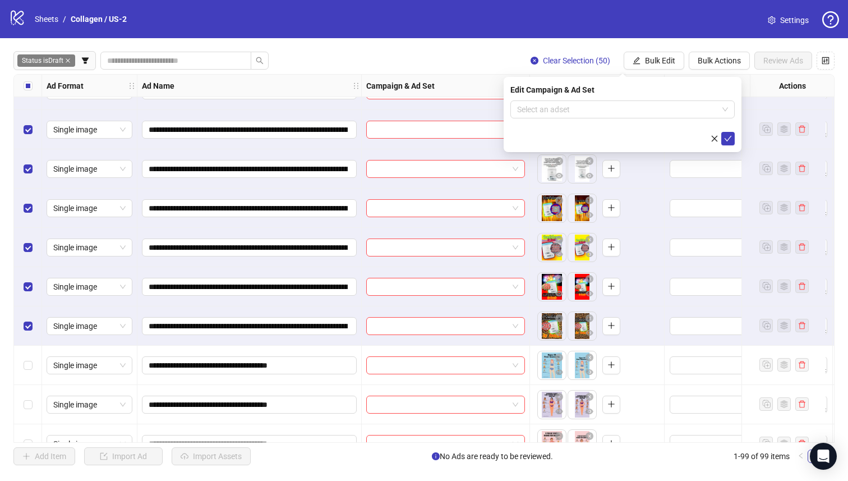
click at [660, 111] on input "search" at bounding box center [617, 109] width 201 height 17
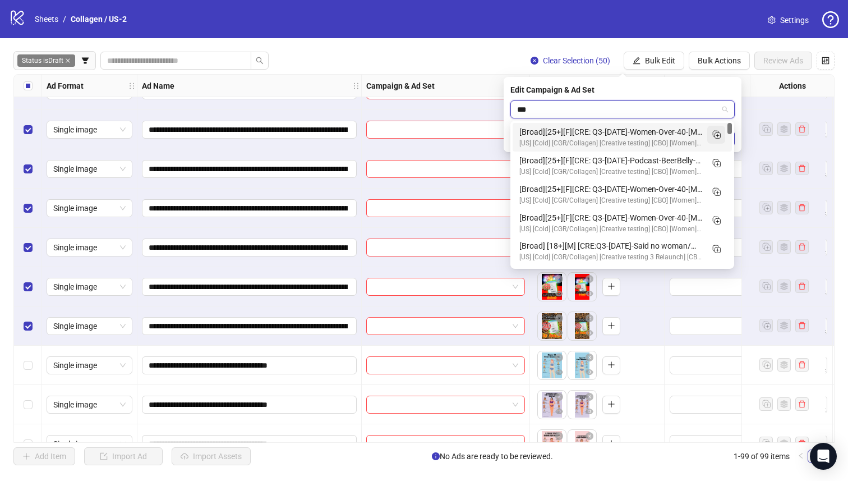
click at [722, 135] on button "button" at bounding box center [717, 135] width 18 height 18
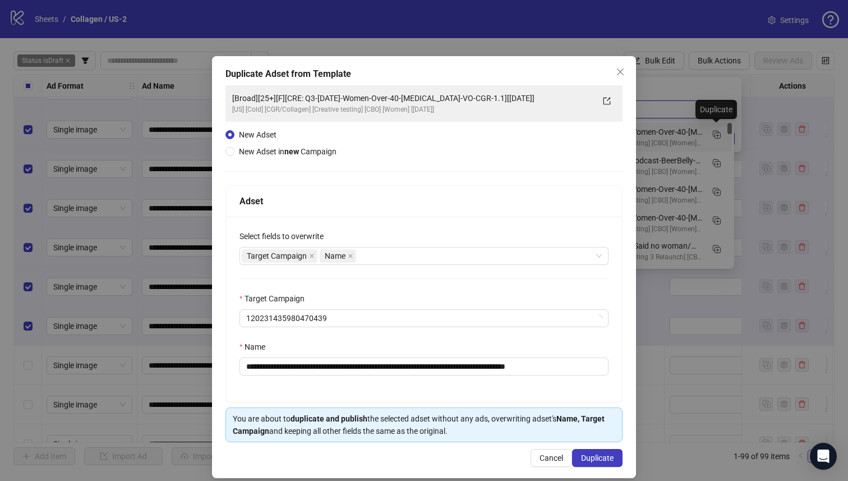
type input "***"
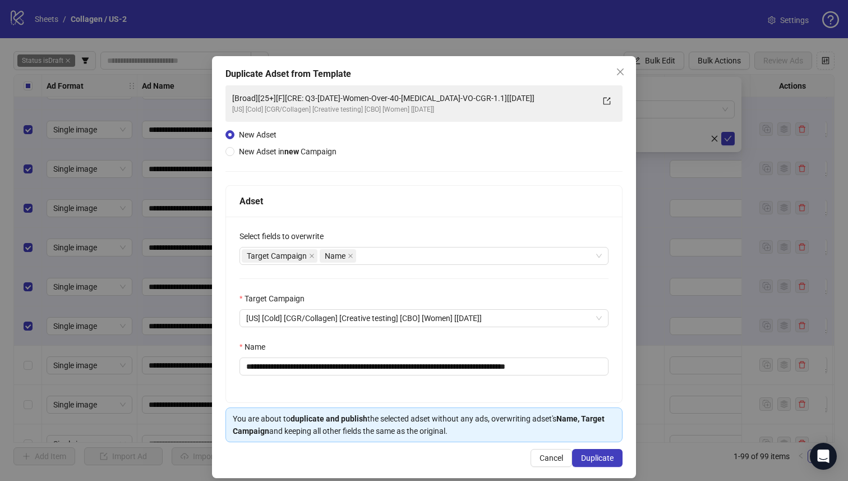
click at [274, 144] on div "New Adset New Adset in new Campaign" at bounding box center [284, 142] width 116 height 29
click at [278, 148] on span "New Adset in new Campaign" at bounding box center [288, 151] width 98 height 9
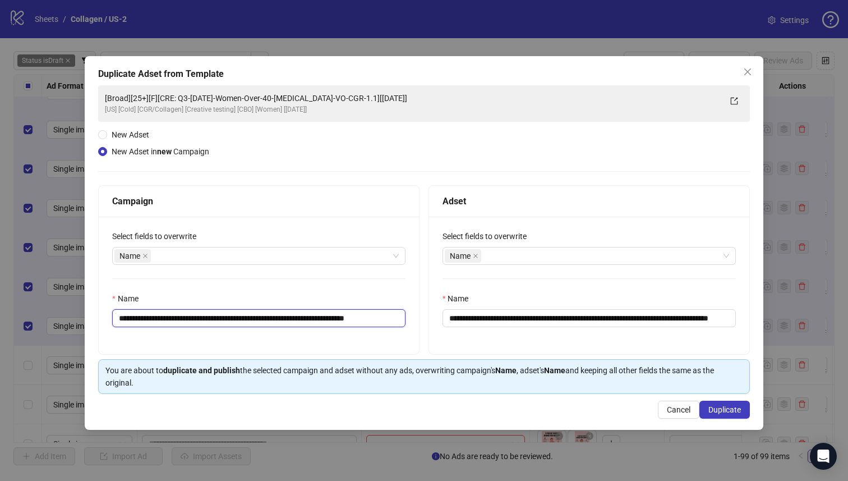
drag, startPoint x: 337, startPoint y: 319, endPoint x: 330, endPoint y: 317, distance: 7.5
click at [330, 317] on input "**********" at bounding box center [258, 318] width 293 height 18
drag, startPoint x: 287, startPoint y: 321, endPoint x: 276, endPoint y: 319, distance: 10.8
click at [276, 319] on input "**********" at bounding box center [258, 318] width 293 height 18
drag, startPoint x: 377, startPoint y: 323, endPoint x: 447, endPoint y: 324, distance: 69.6
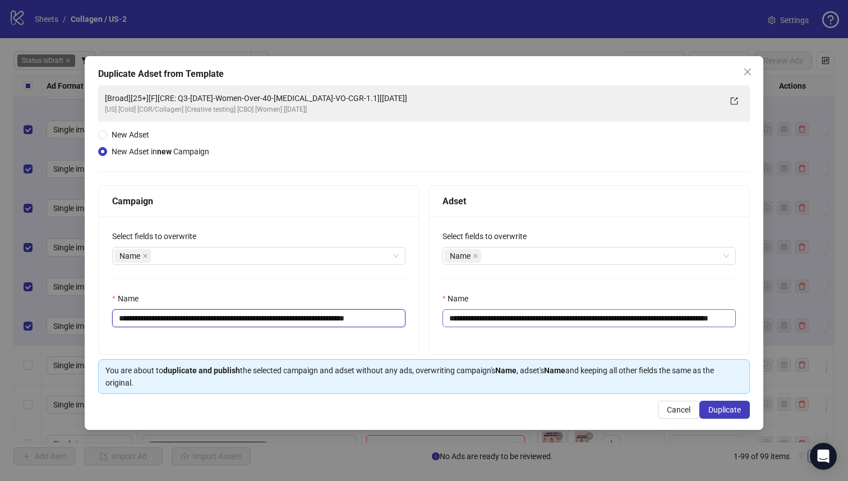
click at [446, 324] on div "**********" at bounding box center [424, 269] width 652 height 169
click at [131, 316] on input "**********" at bounding box center [258, 318] width 293 height 18
type input "**********"
click at [599, 323] on input "**********" at bounding box center [589, 318] width 293 height 18
click at [472, 318] on input "**********" at bounding box center [589, 318] width 293 height 18
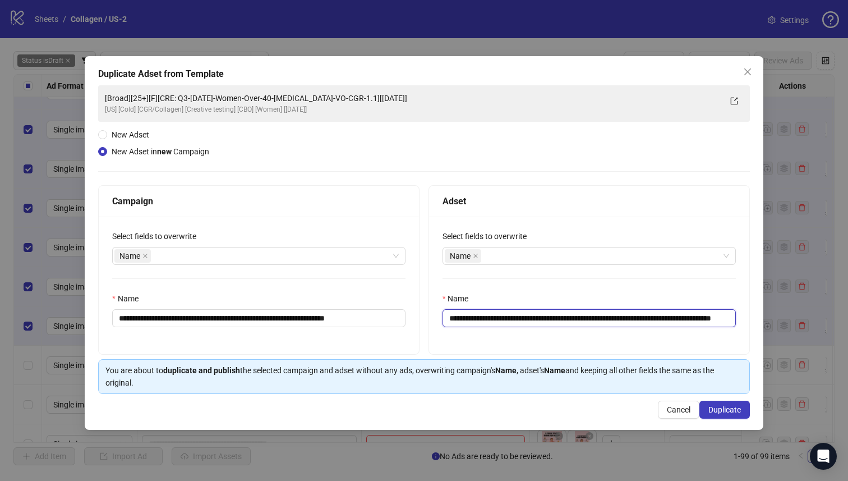
click at [495, 323] on input "**********" at bounding box center [589, 318] width 293 height 18
click at [494, 320] on input "**********" at bounding box center [589, 318] width 293 height 18
click at [503, 317] on input "**********" at bounding box center [589, 318] width 293 height 18
drag, startPoint x: 510, startPoint y: 318, endPoint x: 720, endPoint y: 318, distance: 209.8
click at [720, 318] on input "**********" at bounding box center [589, 318] width 293 height 18
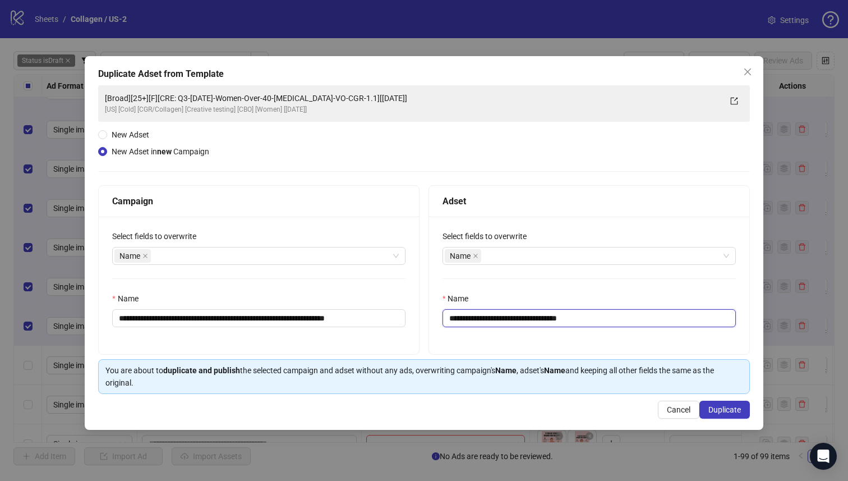
click at [475, 322] on input "**********" at bounding box center [589, 318] width 293 height 18
drag, startPoint x: 486, startPoint y: 319, endPoint x: 479, endPoint y: 319, distance: 7.3
click at [479, 319] on input "**********" at bounding box center [589, 318] width 293 height 18
drag, startPoint x: 543, startPoint y: 320, endPoint x: 535, endPoint y: 319, distance: 7.9
click at [535, 319] on input "**********" at bounding box center [589, 318] width 293 height 18
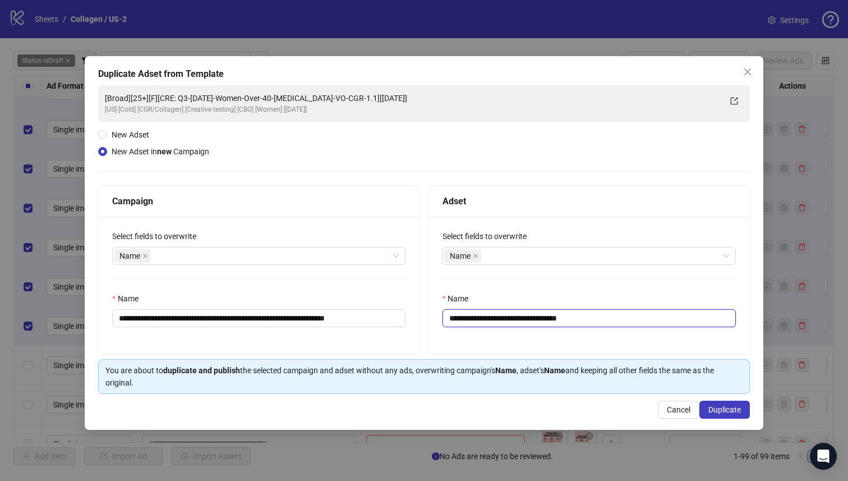
click at [530, 319] on input "**********" at bounding box center [589, 318] width 293 height 18
click at [531, 318] on input "**********" at bounding box center [589, 318] width 293 height 18
click at [529, 316] on input "**********" at bounding box center [589, 318] width 293 height 18
click at [584, 345] on div "**********" at bounding box center [589, 285] width 320 height 137
click at [563, 320] on input "**********" at bounding box center [589, 318] width 293 height 18
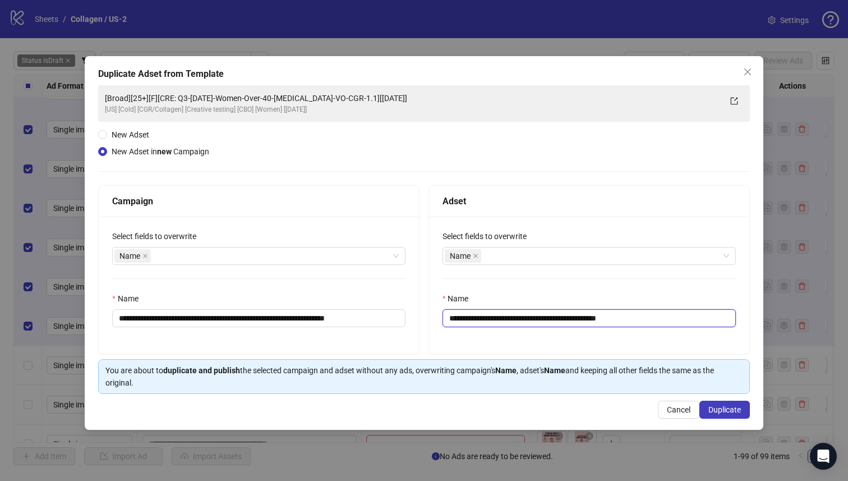
type input "**********"
click at [626, 341] on div "**********" at bounding box center [589, 285] width 320 height 137
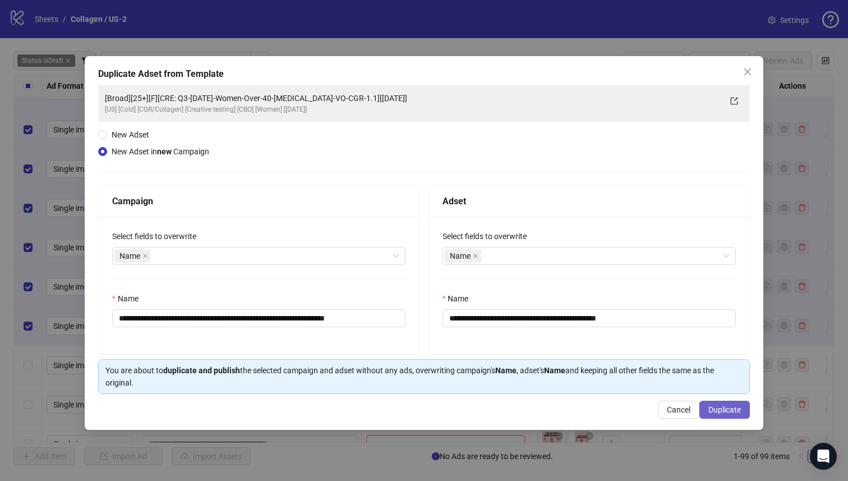
click at [742, 411] on button "Duplicate" at bounding box center [725, 410] width 50 height 18
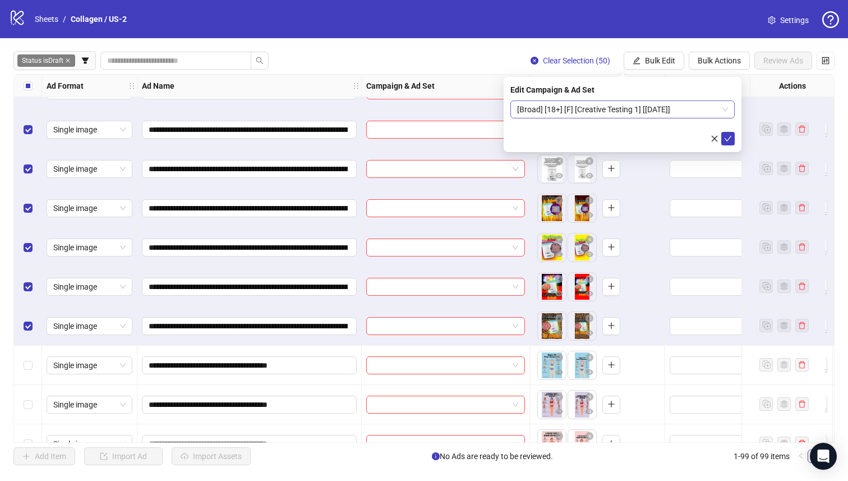
click at [607, 109] on span "[Broad] [18+] [F] [Creative Testing 1] [09 Oct 2025]" at bounding box center [622, 109] width 211 height 17
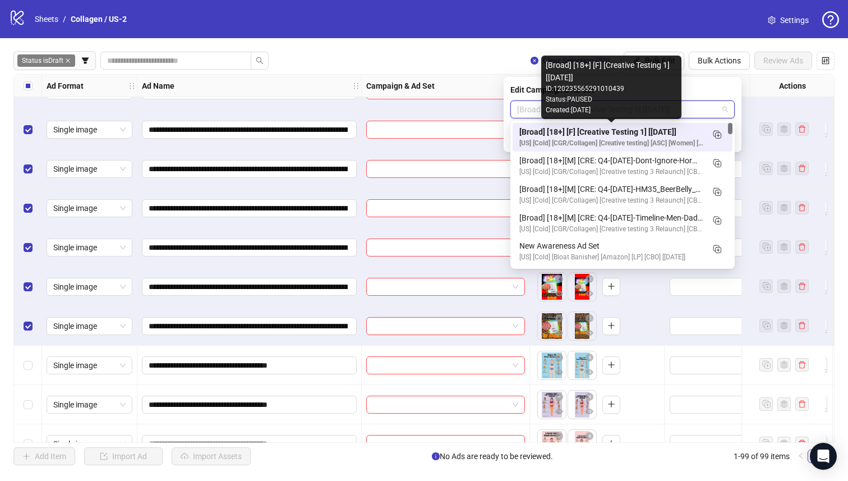
click at [632, 132] on div "[Broad] [18+] [F] [Creative Testing 1] [09 Oct 2025]" at bounding box center [612, 132] width 184 height 12
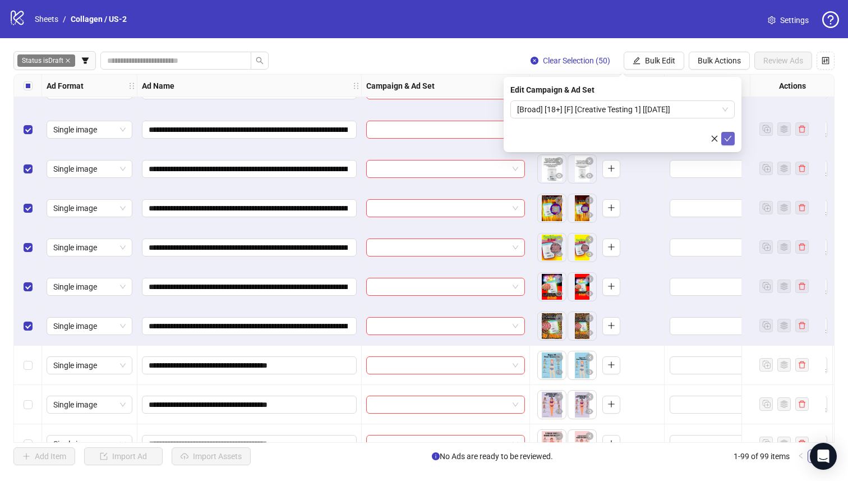
click at [728, 139] on icon "check" at bounding box center [728, 139] width 7 height 6
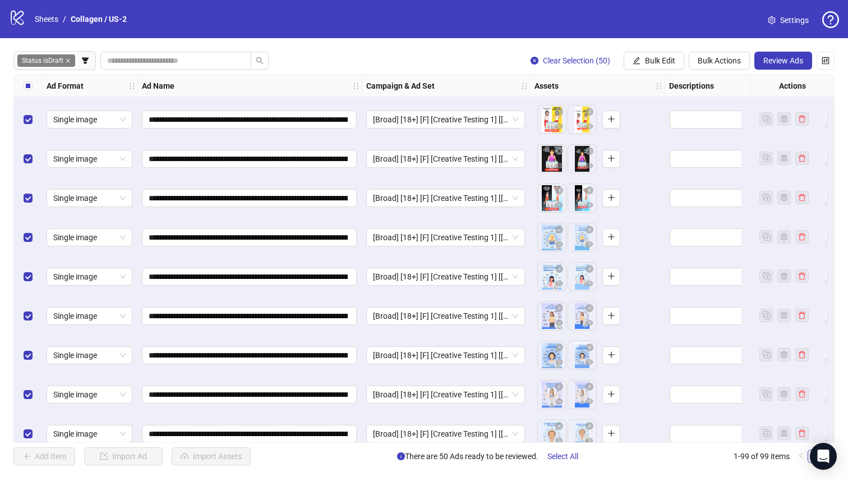
scroll to position [509, 0]
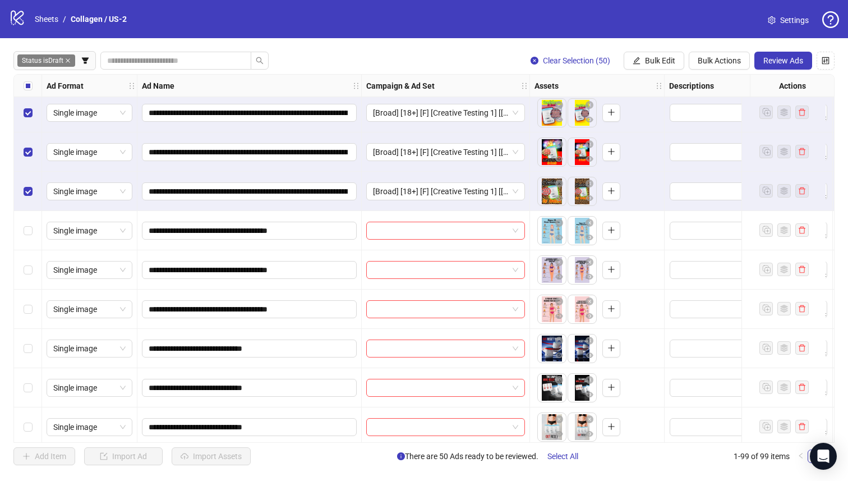
scroll to position [2024, 0]
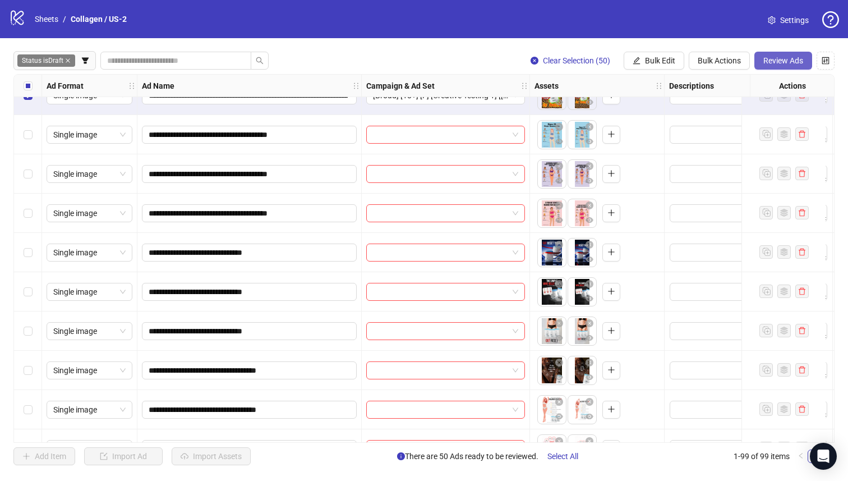
click at [799, 59] on span "Review Ads" at bounding box center [784, 60] width 40 height 9
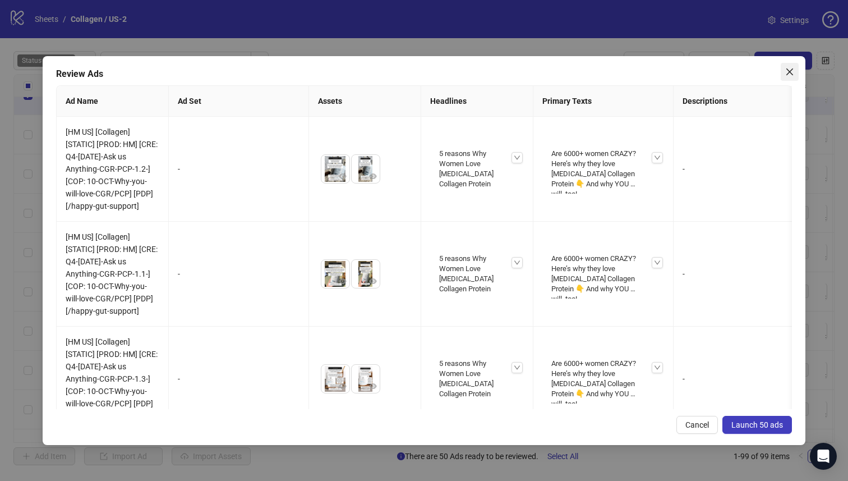
click at [787, 74] on icon "close" at bounding box center [790, 71] width 7 height 7
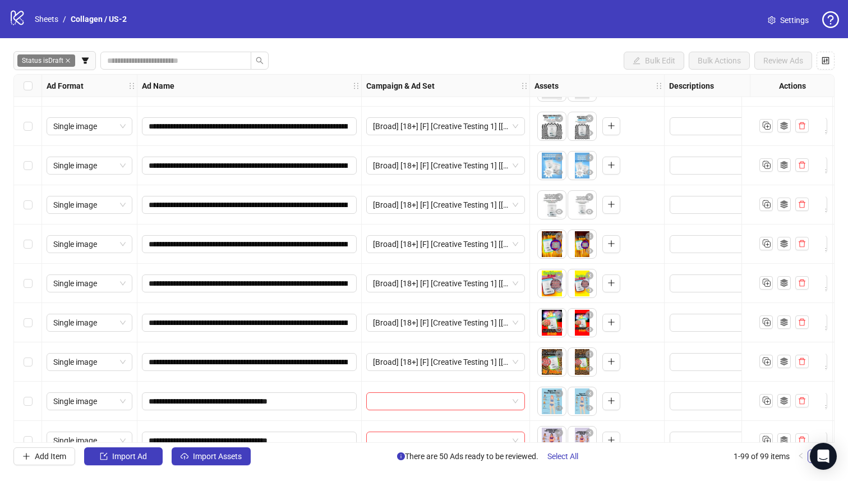
scroll to position [1966, 0]
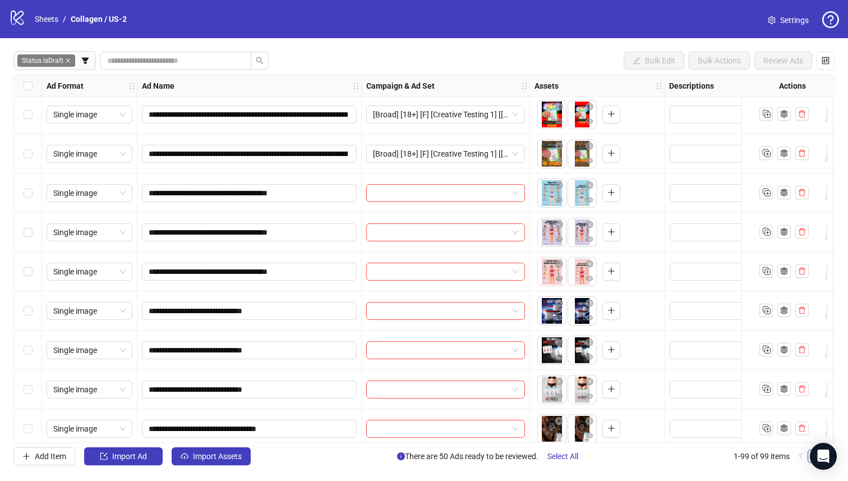
drag, startPoint x: 32, startPoint y: 421, endPoint x: 35, endPoint y: 394, distance: 26.5
click at [33, 421] on div "Select row 59" at bounding box center [28, 428] width 28 height 39
click at [35, 394] on div "Select row 58" at bounding box center [28, 389] width 28 height 39
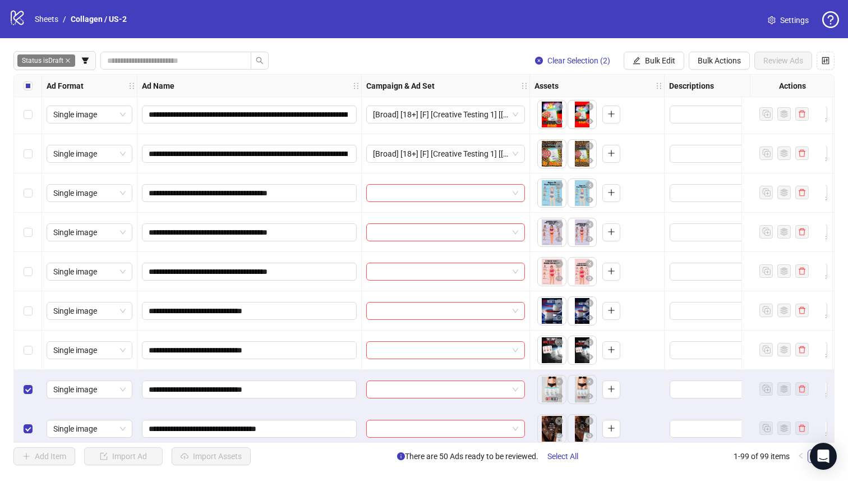
drag, startPoint x: 32, startPoint y: 338, endPoint x: 29, endPoint y: 317, distance: 20.9
click at [33, 338] on div "Select row 57" at bounding box center [28, 349] width 28 height 39
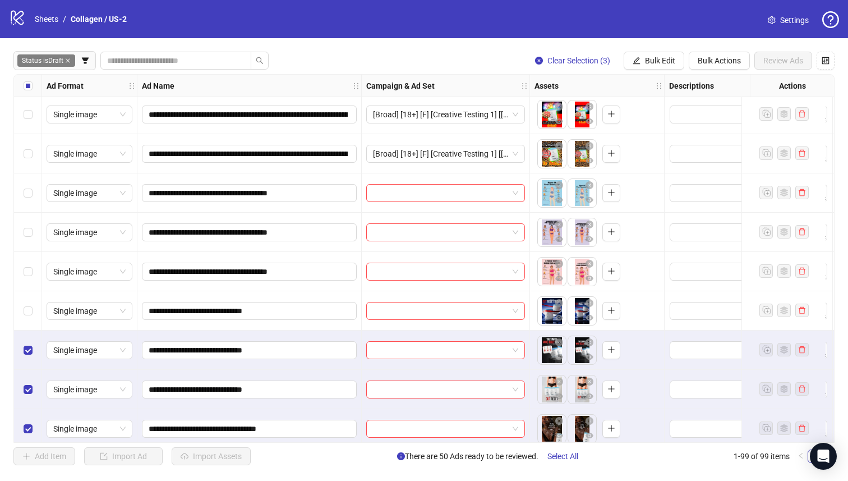
drag, startPoint x: 32, startPoint y: 297, endPoint x: 38, endPoint y: 273, distance: 24.9
click at [33, 297] on div "Select row 56" at bounding box center [28, 310] width 28 height 39
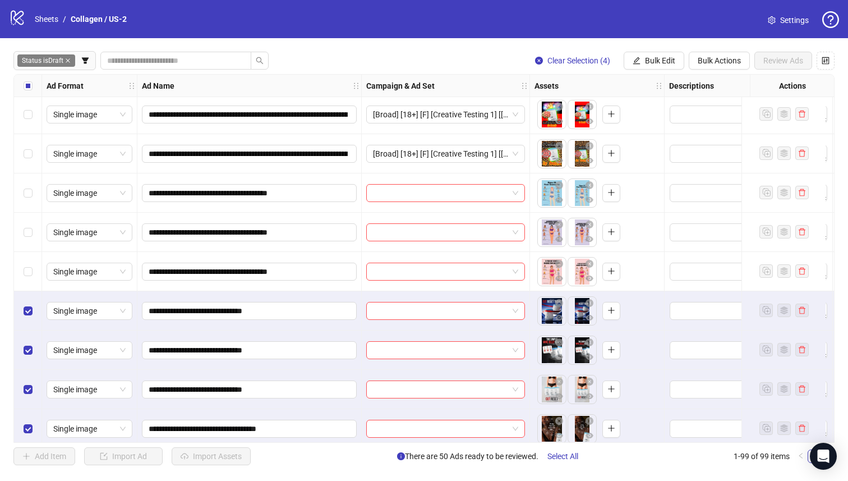
click at [38, 262] on div "Select row 55" at bounding box center [28, 271] width 28 height 39
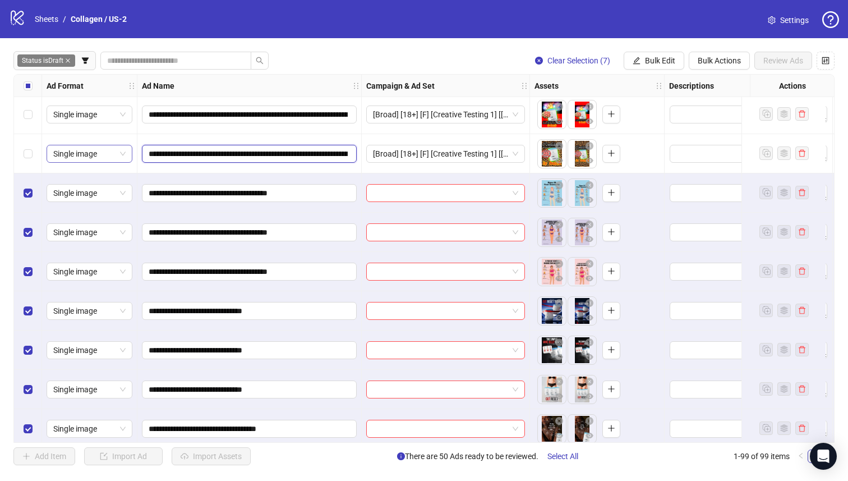
drag, startPoint x: 313, startPoint y: 151, endPoint x: 104, endPoint y: 154, distance: 208.7
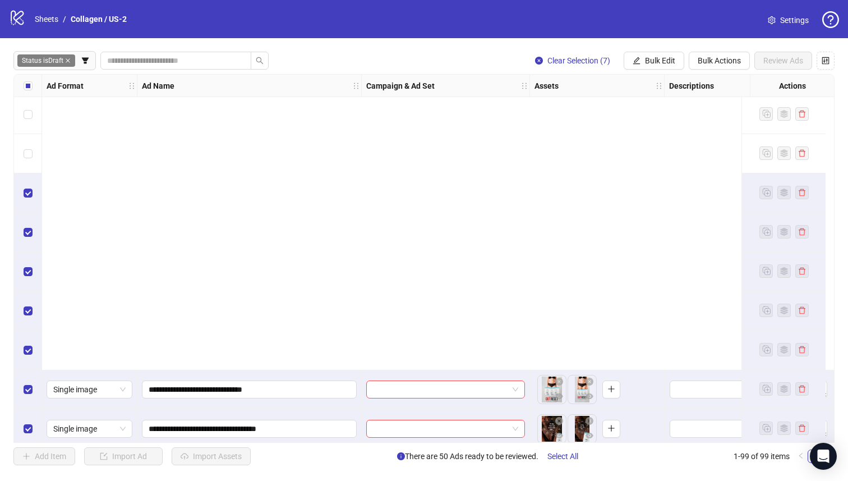
scroll to position [2300, 0]
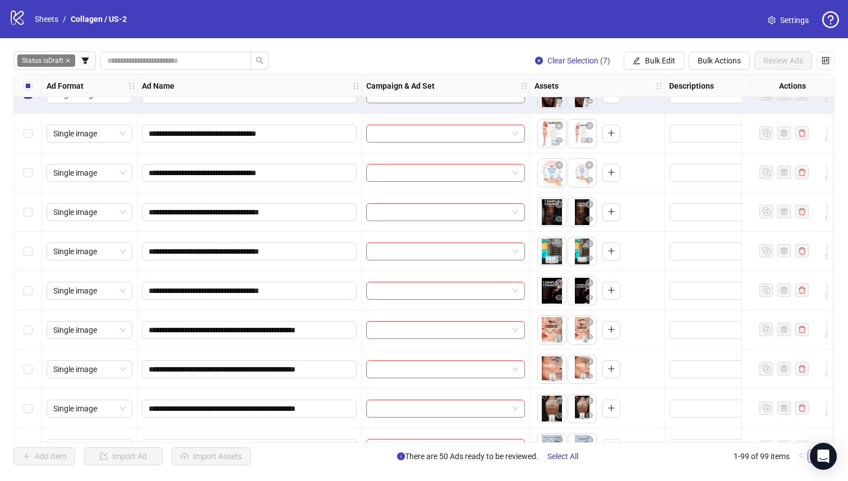
click at [34, 408] on div "Select row 67" at bounding box center [28, 408] width 28 height 39
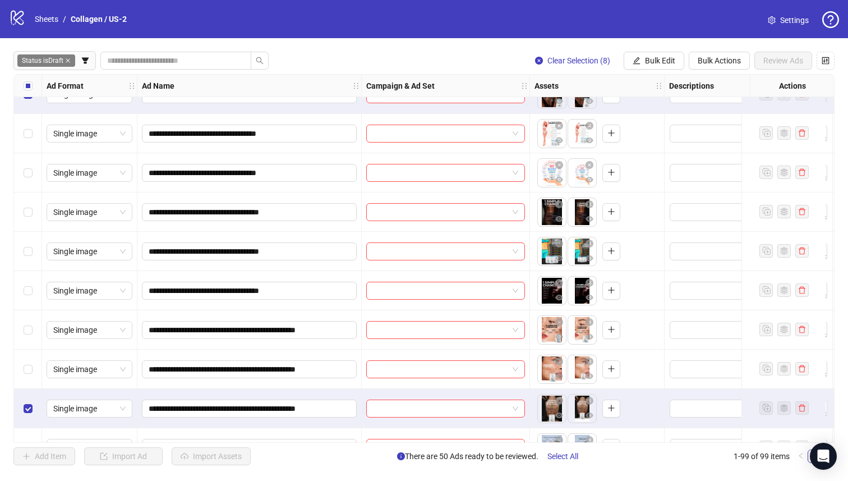
click at [34, 360] on div "Select row 66" at bounding box center [28, 369] width 28 height 39
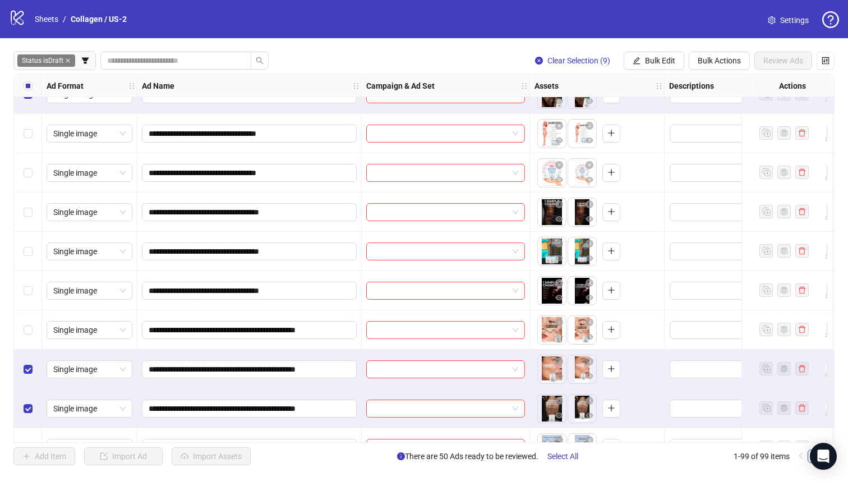
click at [31, 319] on div "Select row 65" at bounding box center [28, 329] width 28 height 39
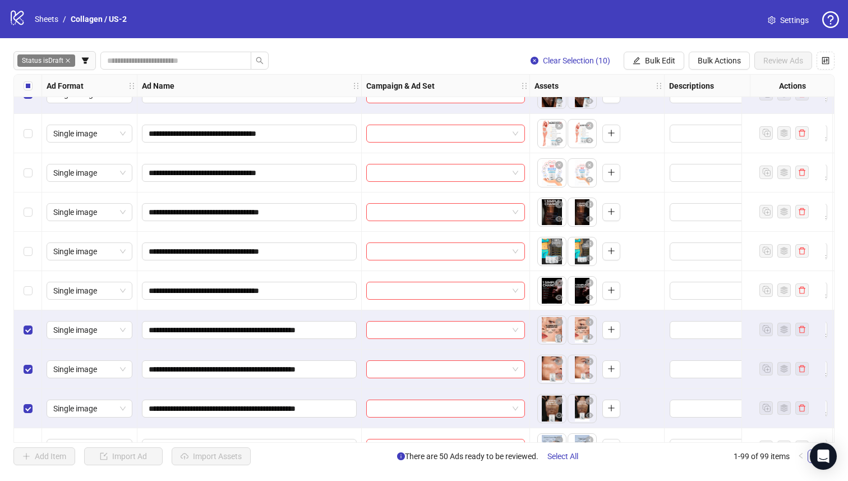
click at [33, 275] on div "Select row 64" at bounding box center [28, 290] width 28 height 39
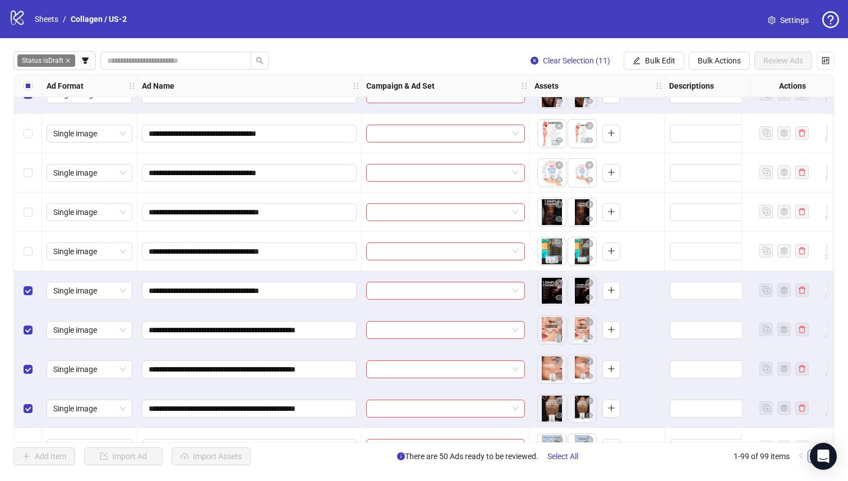
drag, startPoint x: 34, startPoint y: 259, endPoint x: 38, endPoint y: 228, distance: 31.2
click at [34, 259] on div "Select row 63" at bounding box center [28, 251] width 28 height 39
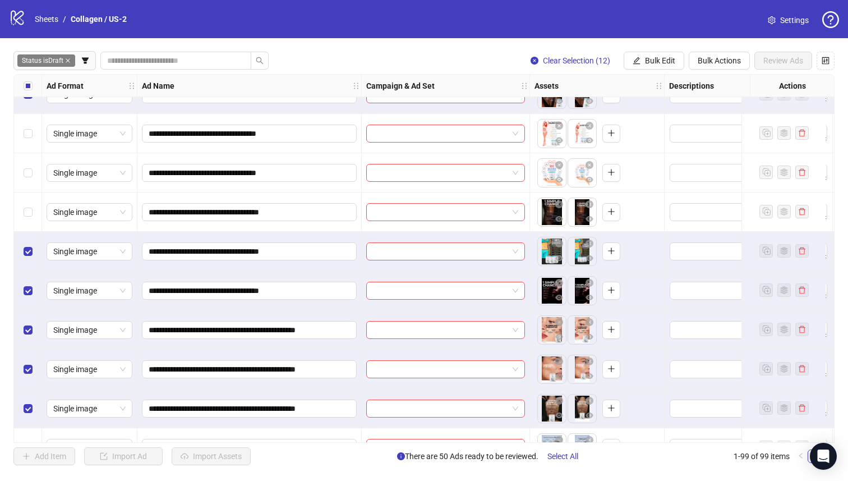
click at [37, 200] on div "Select row 62" at bounding box center [28, 211] width 28 height 39
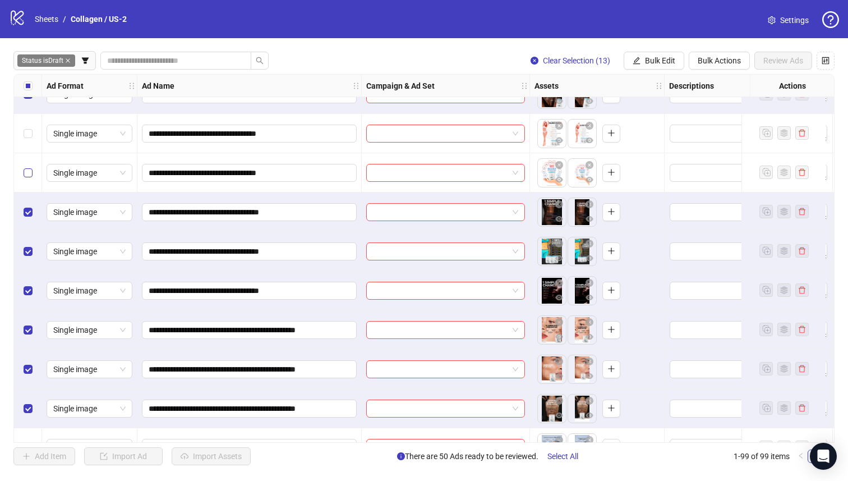
click at [30, 177] on label "Select row 61" at bounding box center [28, 173] width 9 height 12
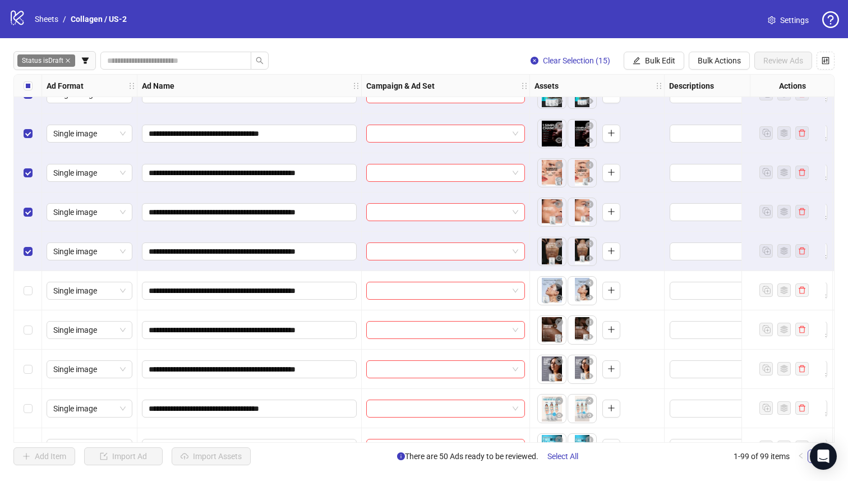
scroll to position [2459, 0]
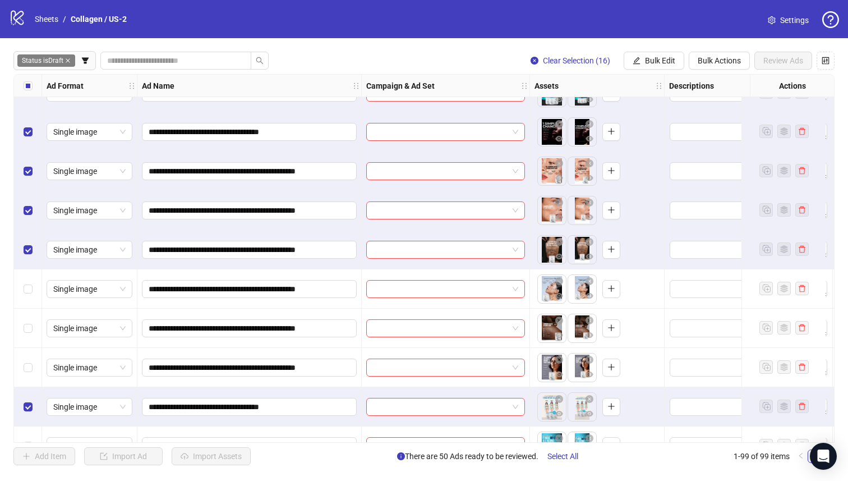
click at [22, 371] on div "Select row 70" at bounding box center [28, 367] width 28 height 39
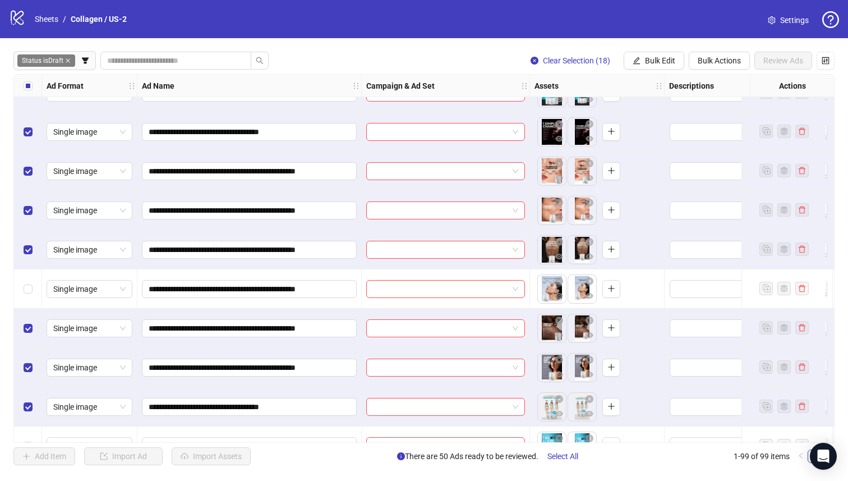
click at [31, 268] on div "Select row 67" at bounding box center [28, 249] width 28 height 39
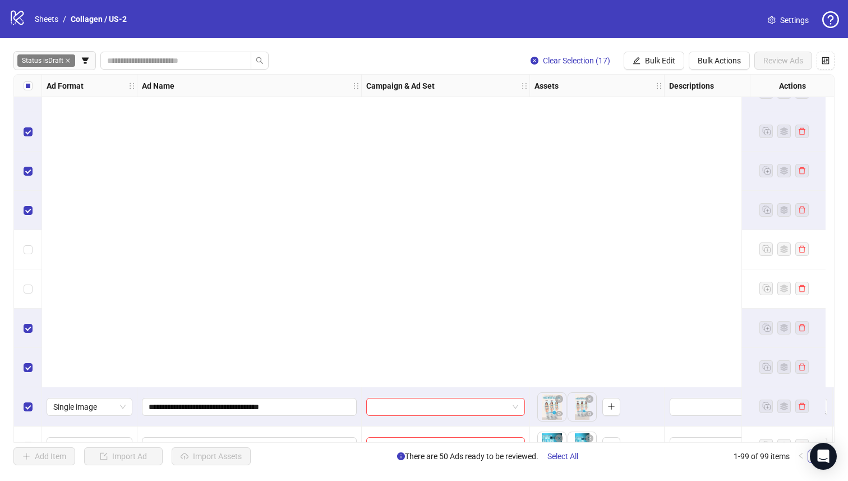
scroll to position [2821, 0]
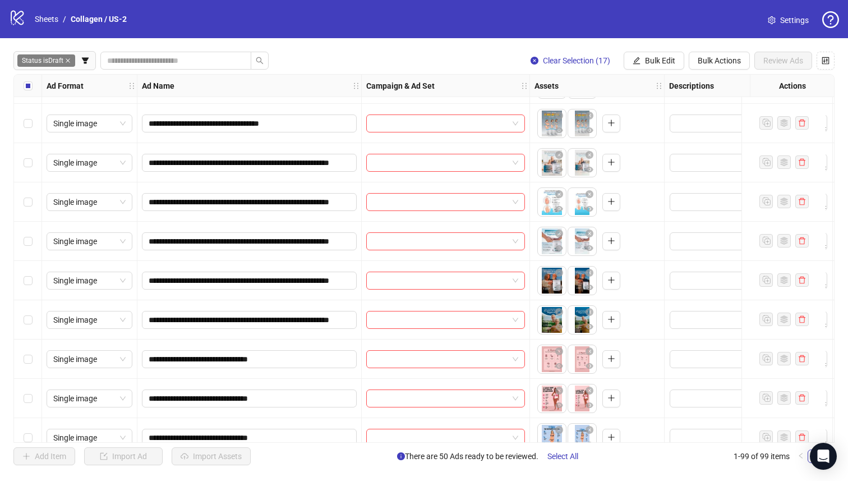
click at [28, 411] on div "Select row 80" at bounding box center [28, 398] width 28 height 39
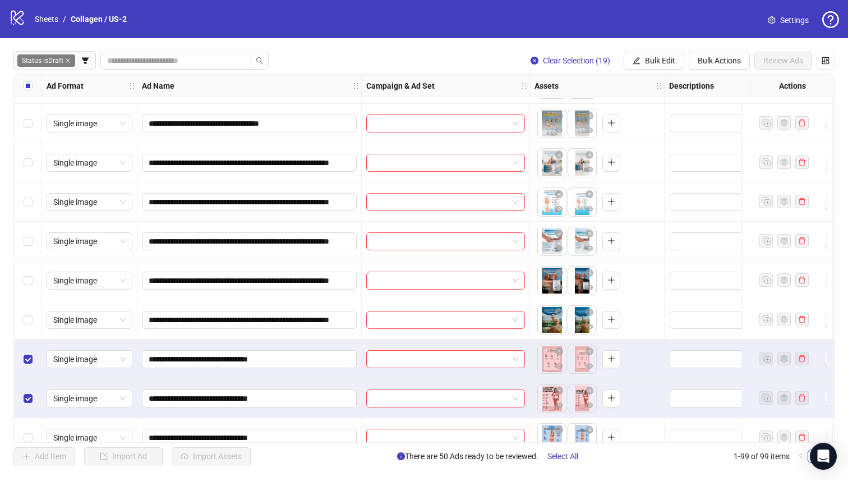
drag, startPoint x: 26, startPoint y: 310, endPoint x: 29, endPoint y: 305, distance: 6.0
click at [27, 310] on div "Select row 78" at bounding box center [28, 319] width 28 height 39
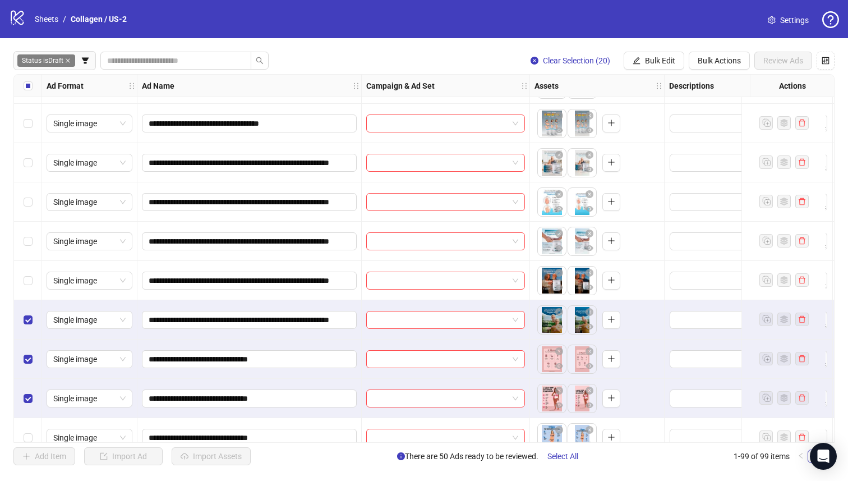
click at [33, 281] on div "Select row 77" at bounding box center [28, 280] width 28 height 39
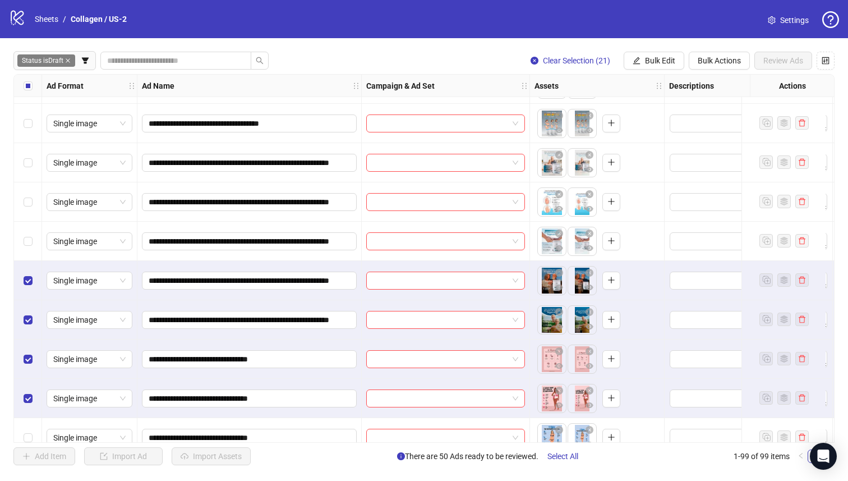
click at [33, 256] on div "Select row 76" at bounding box center [28, 241] width 28 height 39
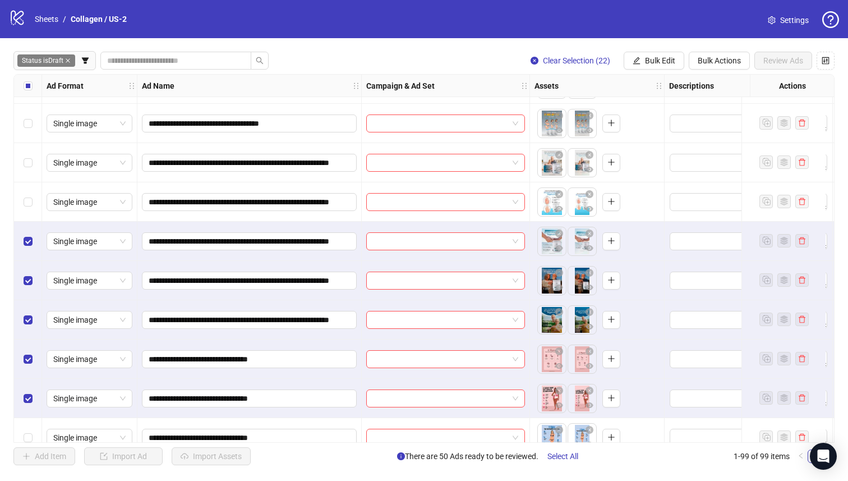
click at [24, 209] on div "Select row 75" at bounding box center [28, 201] width 28 height 39
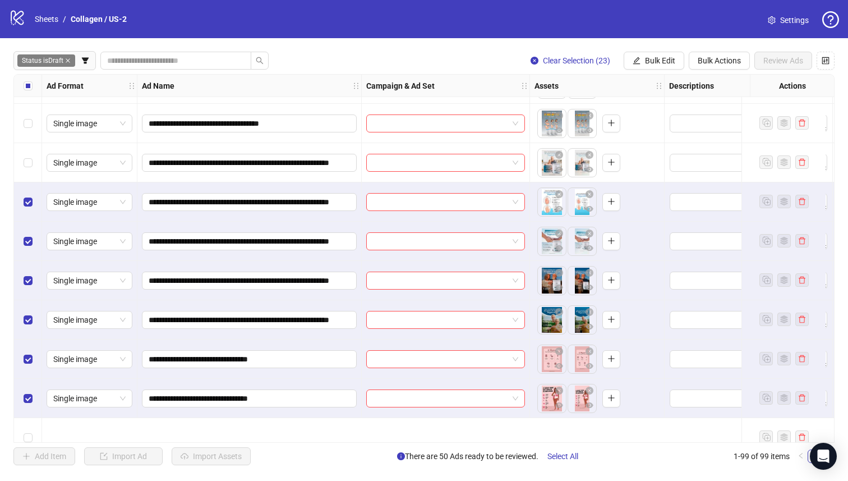
scroll to position [2716, 0]
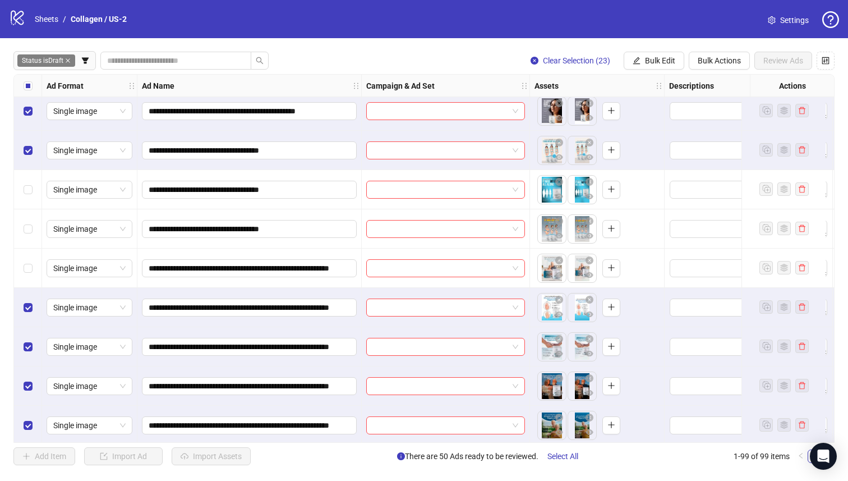
click at [33, 266] on div "Select row 74" at bounding box center [28, 268] width 28 height 39
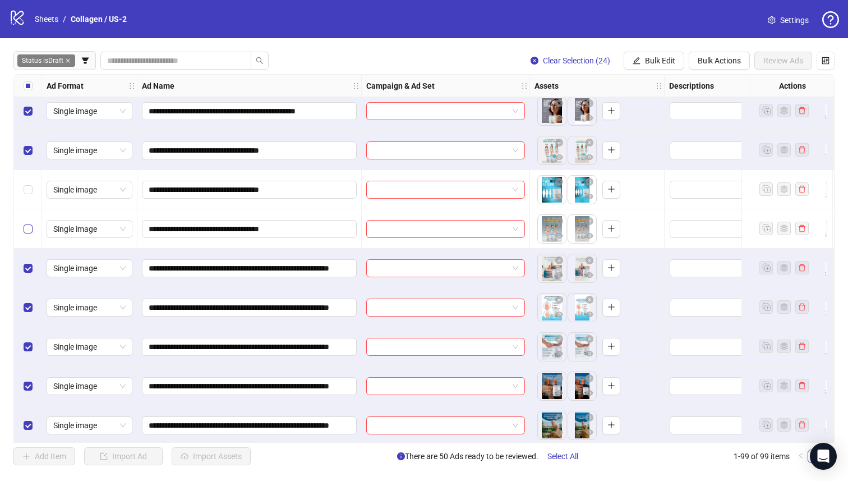
click at [30, 223] on label "Select row 73" at bounding box center [28, 229] width 9 height 12
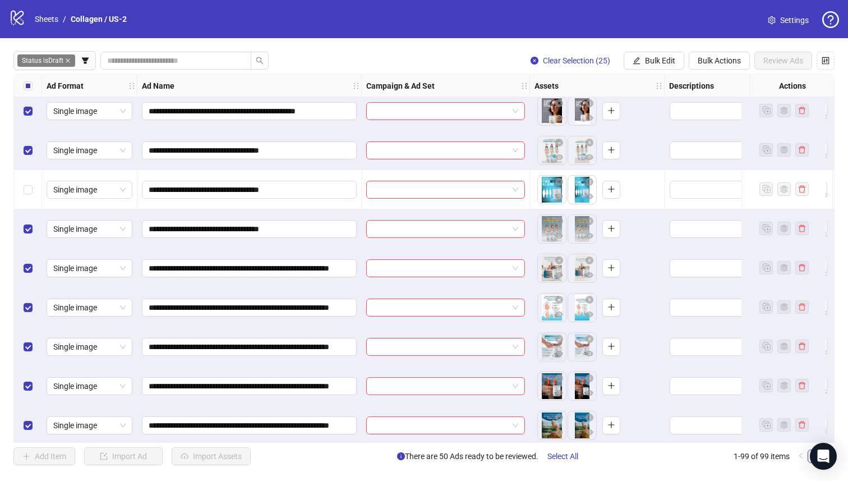
click at [28, 173] on div "Select row 72" at bounding box center [28, 189] width 28 height 39
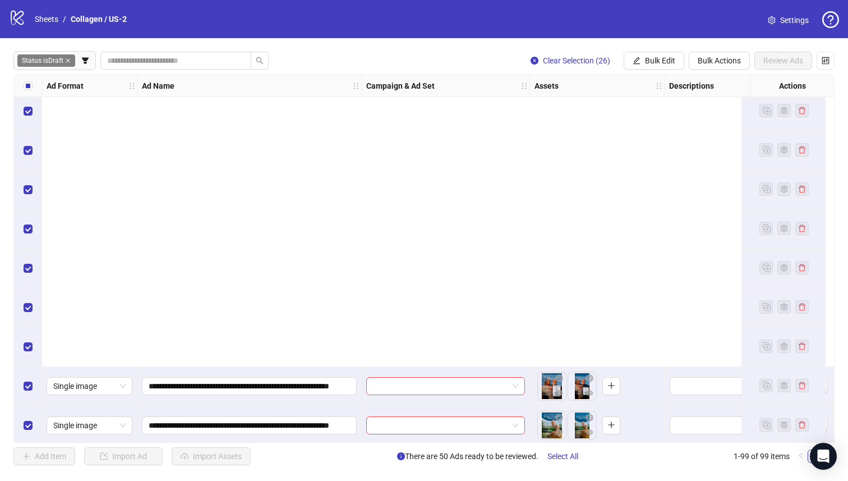
scroll to position [3080, 0]
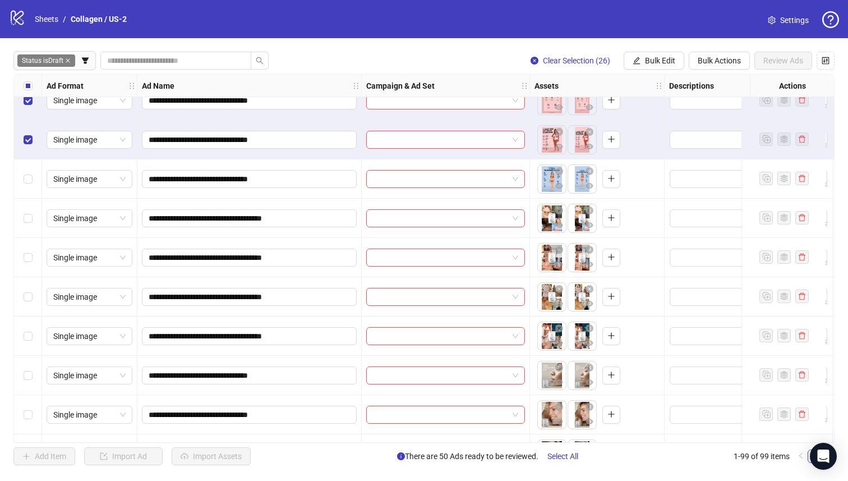
click at [24, 422] on div "Select row 87" at bounding box center [28, 414] width 28 height 39
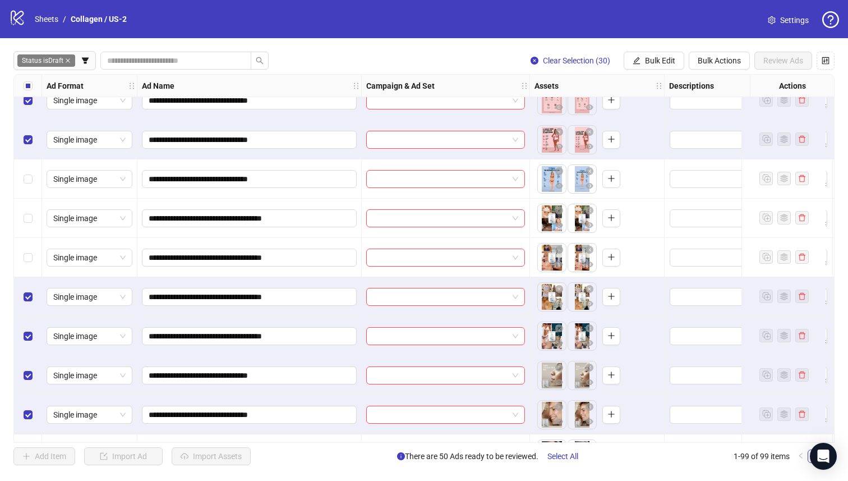
click at [27, 246] on div "Select row 83" at bounding box center [28, 257] width 28 height 39
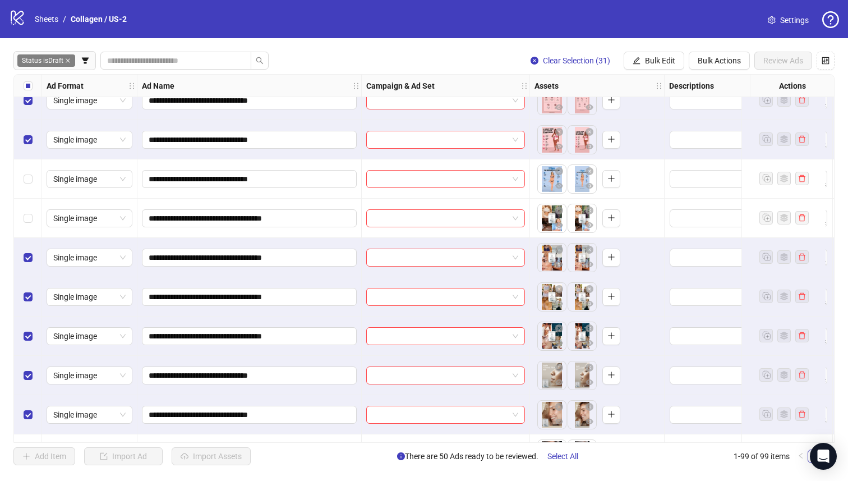
click at [24, 205] on div "Select row 82" at bounding box center [28, 218] width 28 height 39
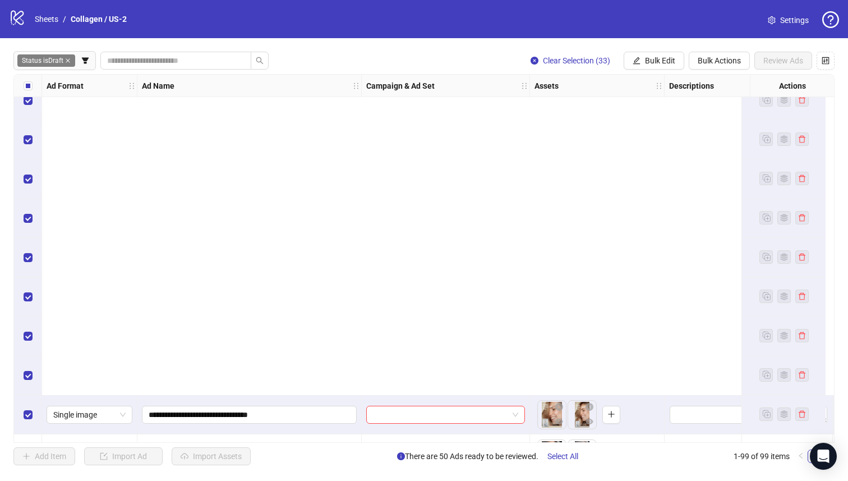
scroll to position [3548, 0]
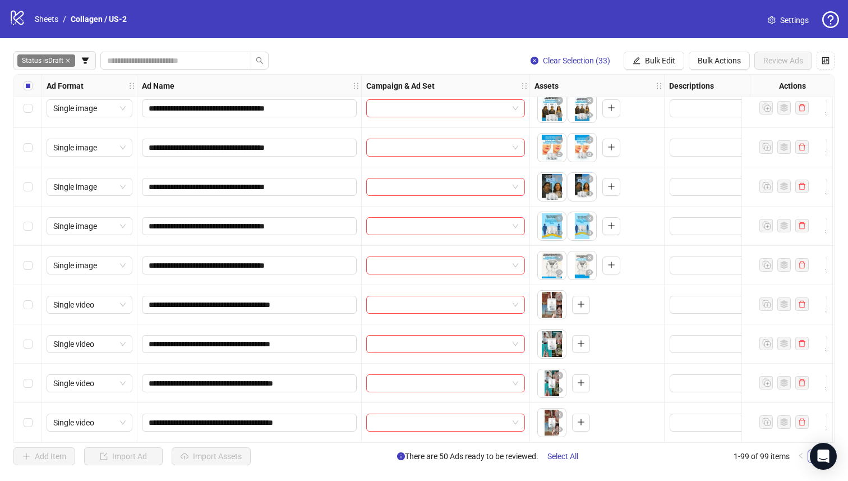
drag, startPoint x: 35, startPoint y: 274, endPoint x: 36, endPoint y: 250, distance: 24.7
click at [35, 274] on div "Select row 95" at bounding box center [28, 265] width 28 height 39
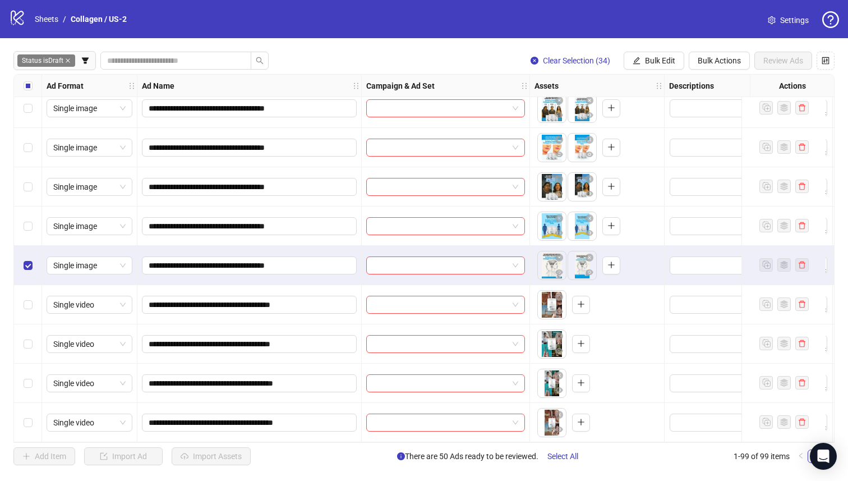
scroll to position [3443, 0]
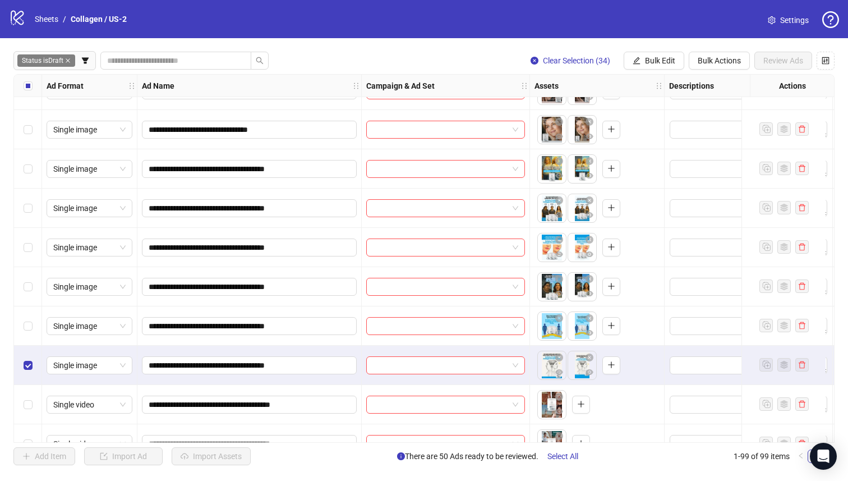
click at [22, 299] on div "Select row 93" at bounding box center [28, 286] width 28 height 39
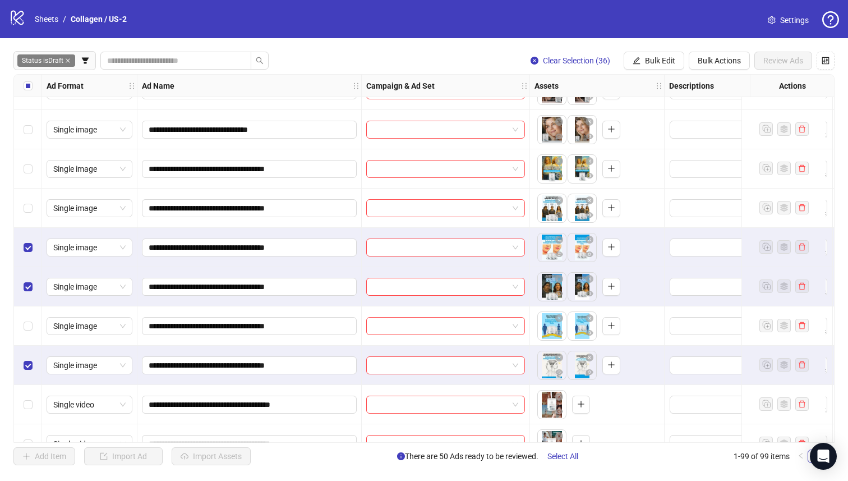
click at [22, 322] on div "Select row 94" at bounding box center [28, 325] width 28 height 39
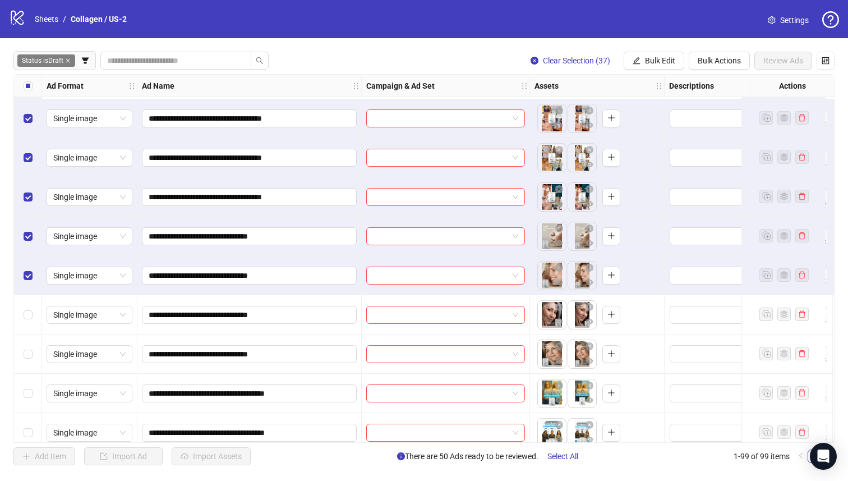
scroll to position [3314, 0]
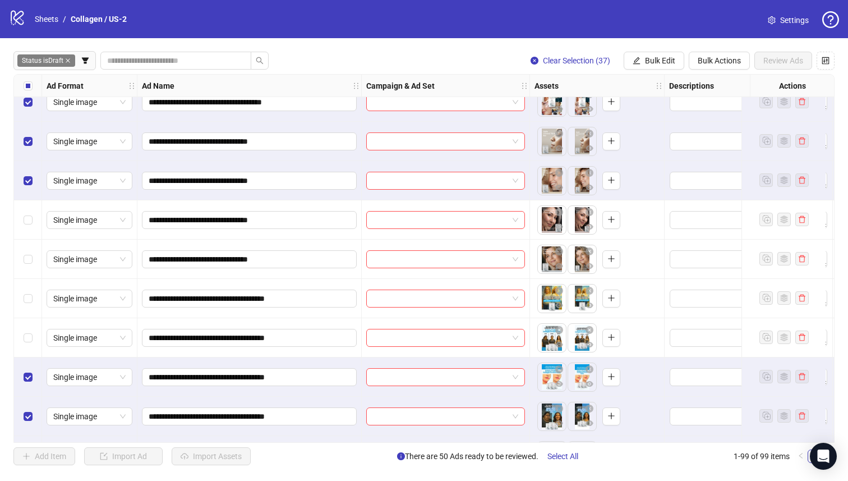
click at [36, 323] on div "Select row 91" at bounding box center [28, 337] width 28 height 39
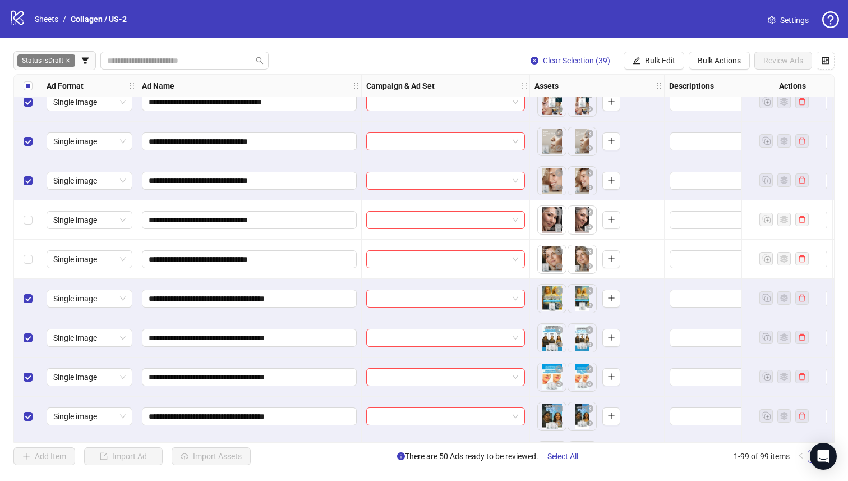
drag, startPoint x: 29, startPoint y: 273, endPoint x: 29, endPoint y: 234, distance: 39.3
click at [29, 273] on div "Select row 89" at bounding box center [28, 259] width 28 height 39
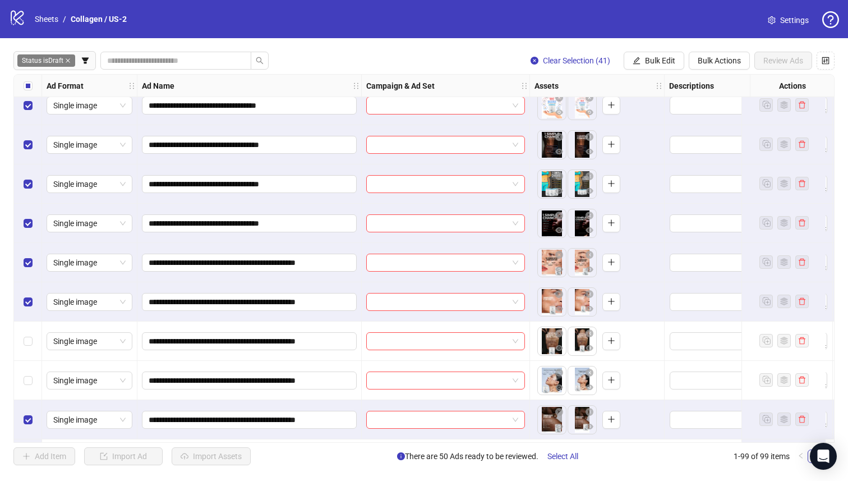
scroll to position [2320, 0]
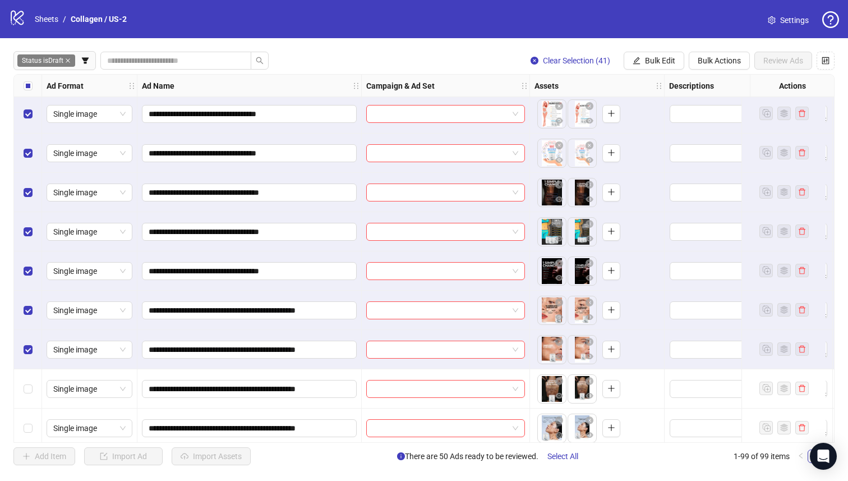
click at [19, 392] on div "Select row 67" at bounding box center [28, 388] width 28 height 39
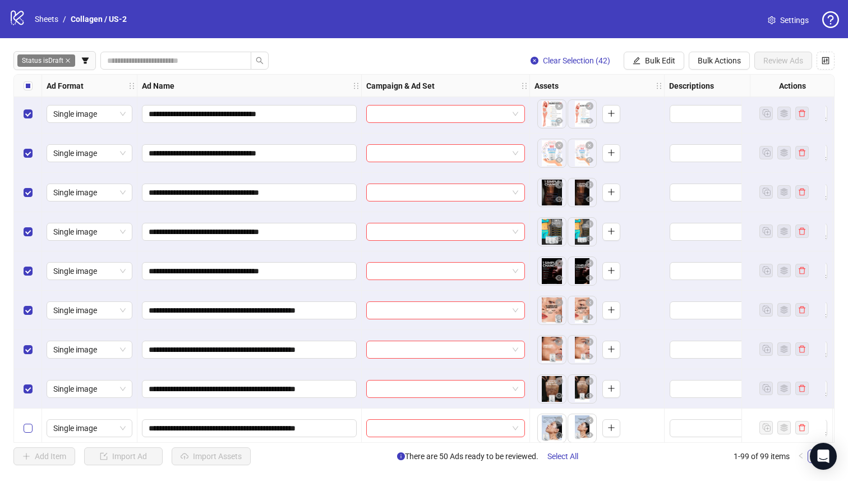
click at [29, 421] on div "Select row 68" at bounding box center [28, 427] width 28 height 39
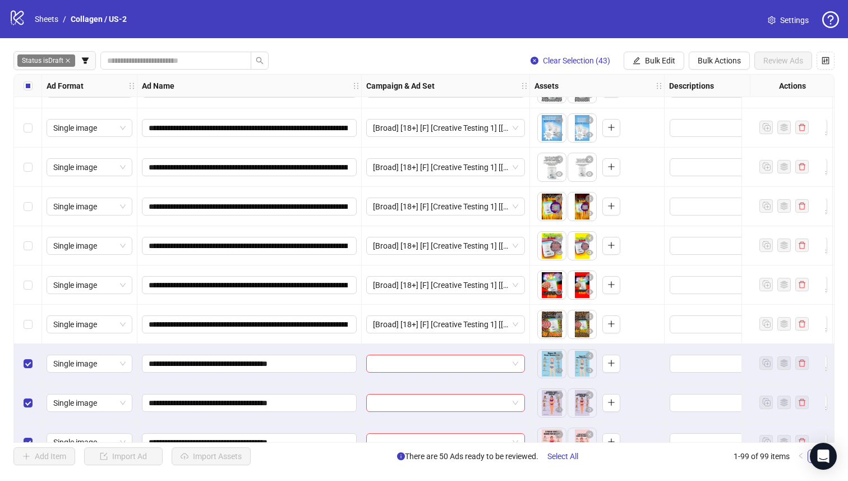
scroll to position [1798, 0]
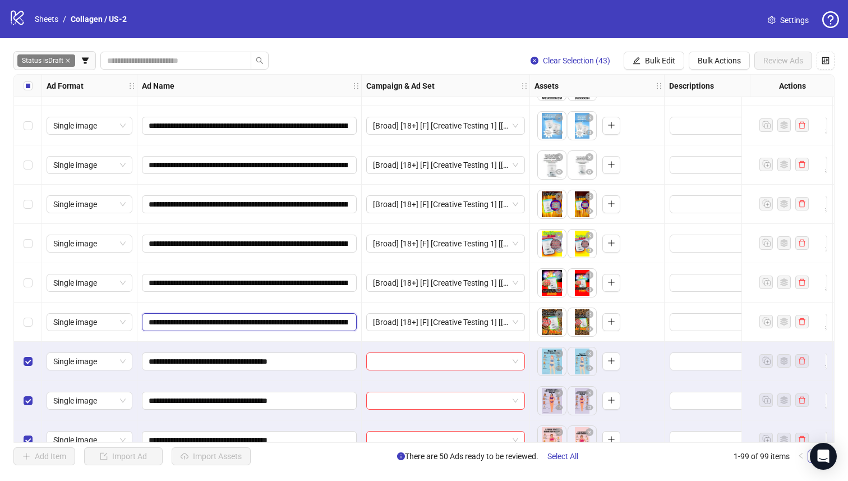
click at [281, 323] on input "**********" at bounding box center [248, 322] width 199 height 12
drag, startPoint x: 271, startPoint y: 326, endPoint x: 166, endPoint y: 324, distance: 105.5
click at [160, 324] on input "**********" at bounding box center [248, 322] width 199 height 12
click at [233, 320] on input "**********" at bounding box center [248, 322] width 199 height 12
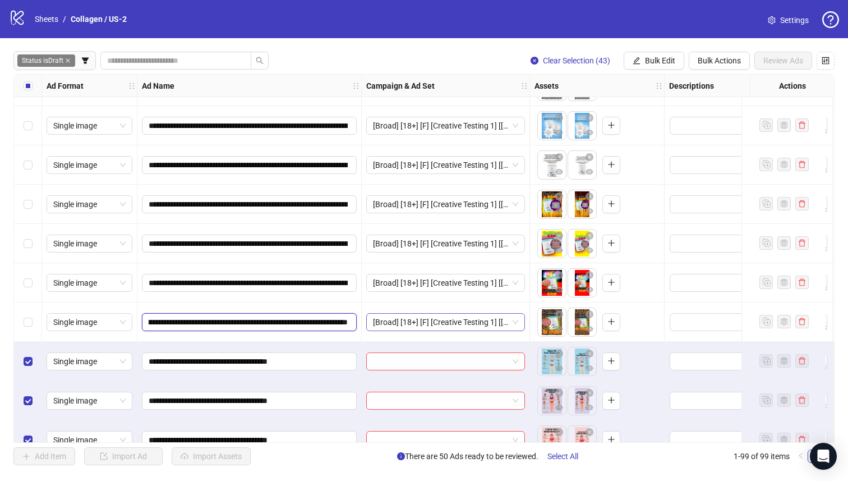
scroll to position [0, 348]
drag, startPoint x: 212, startPoint y: 323, endPoint x: 493, endPoint y: 332, distance: 281.3
click at [636, 62] on icon "edit" at bounding box center [637, 61] width 8 height 8
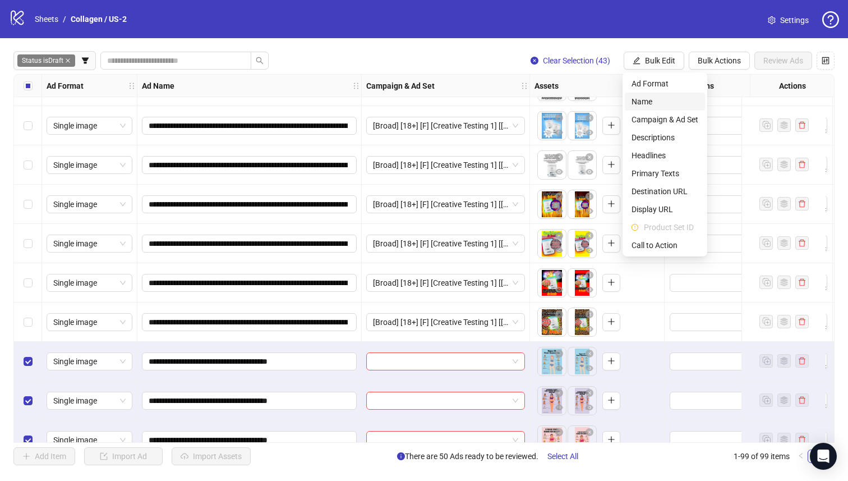
click at [635, 107] on span "Name" at bounding box center [665, 101] width 67 height 12
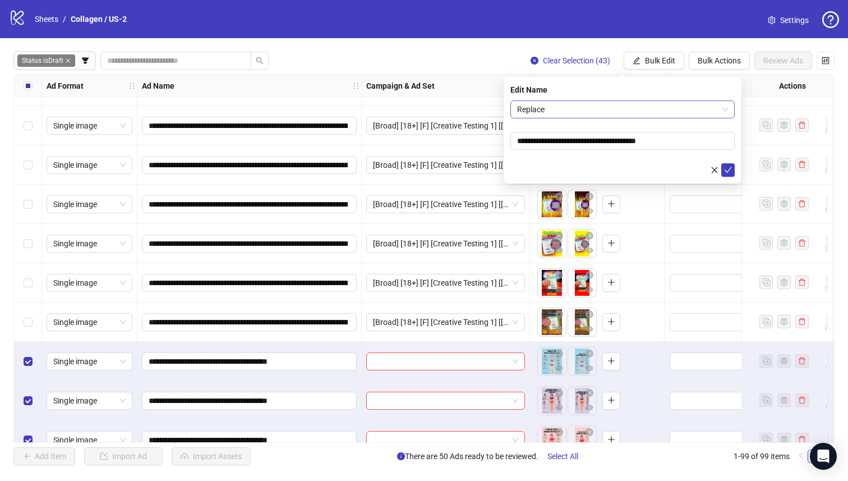
click at [629, 105] on span "Replace" at bounding box center [622, 109] width 211 height 17
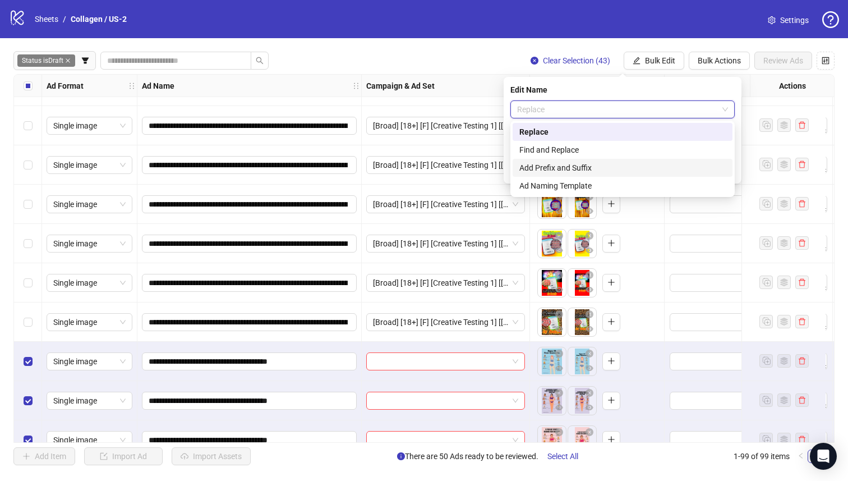
click at [635, 173] on div "Add Prefix and Suffix" at bounding box center [623, 168] width 206 height 12
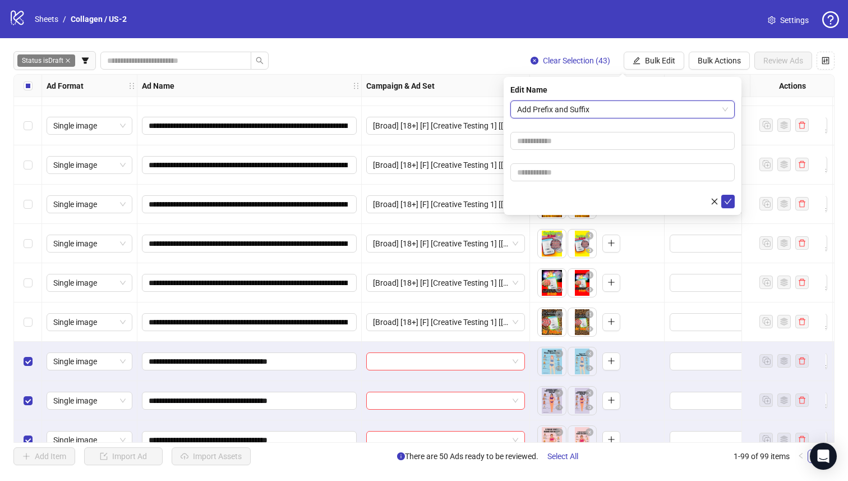
click at [633, 169] on input "text" at bounding box center [623, 172] width 224 height 18
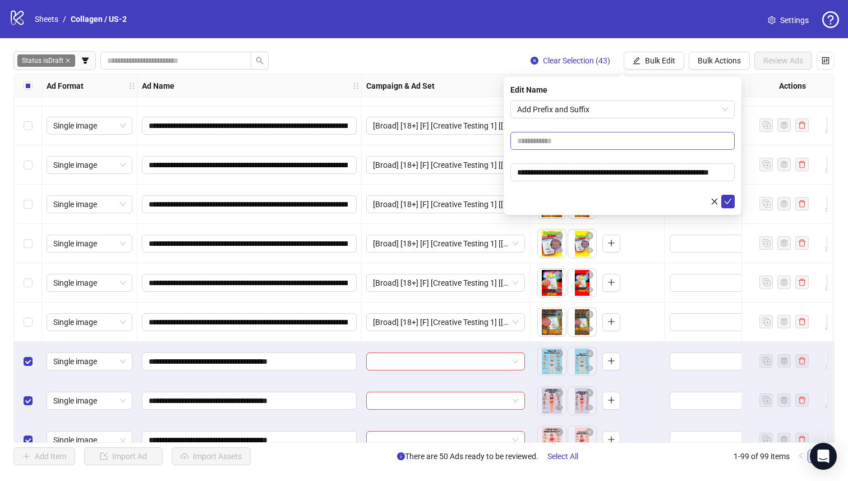
scroll to position [0, 34]
type input "**********"
click at [616, 139] on input "text" at bounding box center [623, 141] width 224 height 18
click at [763, 166] on body "**********" at bounding box center [424, 240] width 848 height 481
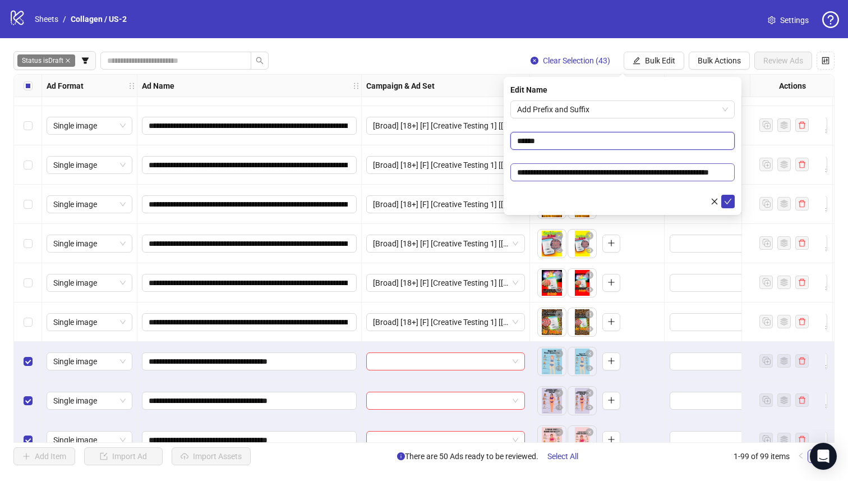
type input "**********"
click at [728, 204] on icon "check" at bounding box center [728, 202] width 8 height 8
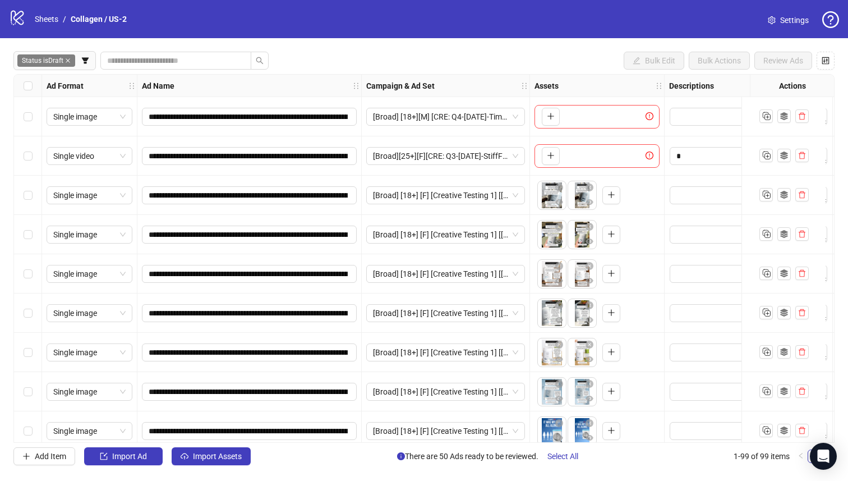
click at [29, 183] on div "Select row 3" at bounding box center [28, 195] width 28 height 39
click at [27, 242] on div "Select row 4" at bounding box center [28, 234] width 28 height 39
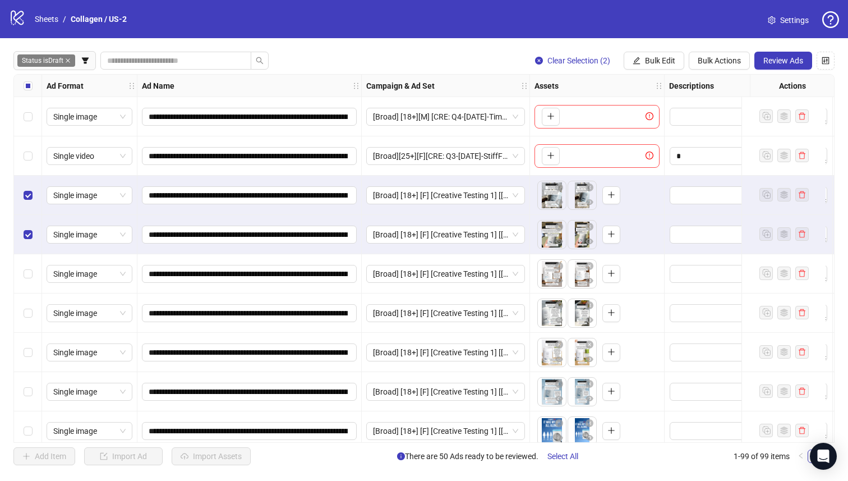
click at [30, 424] on div "Select row 9" at bounding box center [28, 430] width 28 height 39
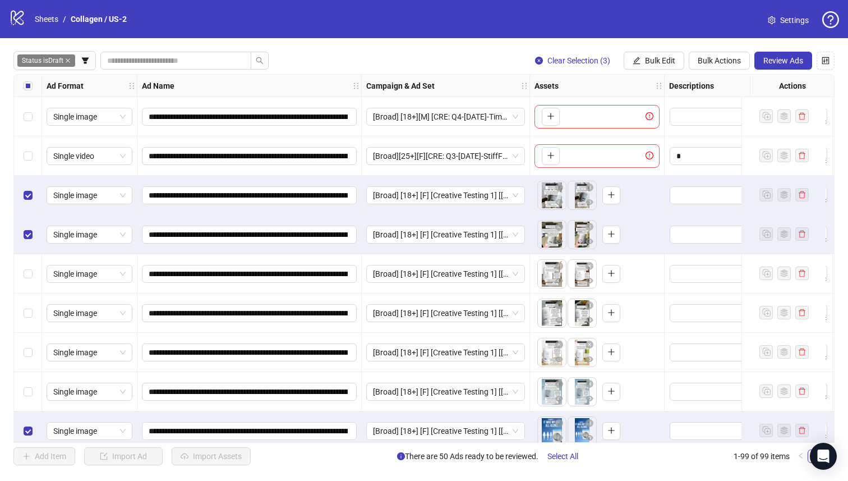
click at [26, 401] on div "Select row 8" at bounding box center [28, 391] width 28 height 39
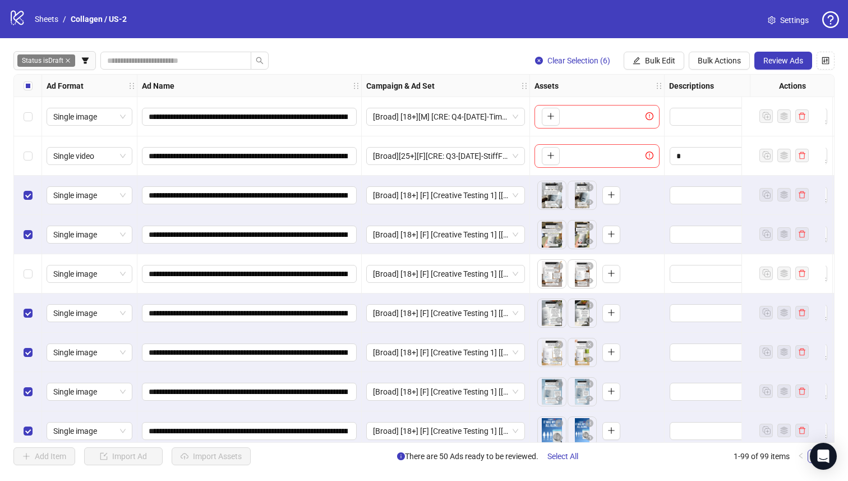
click at [22, 264] on div "Select row 5" at bounding box center [28, 273] width 28 height 39
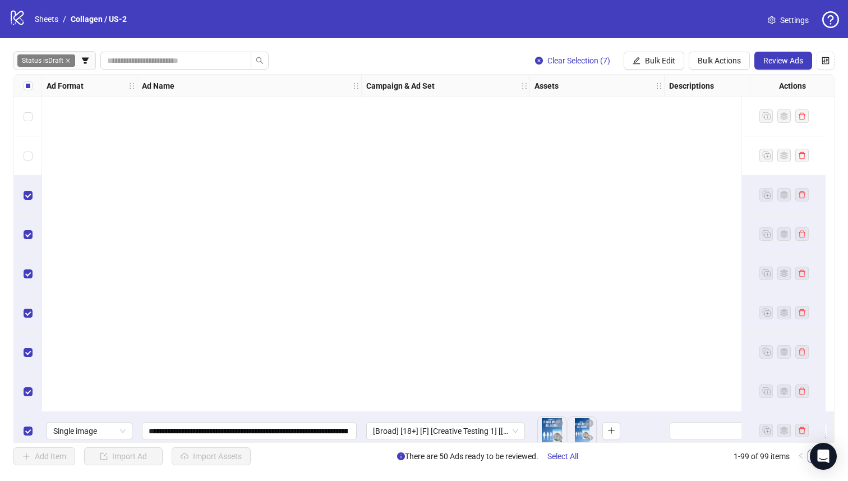
scroll to position [376, 0]
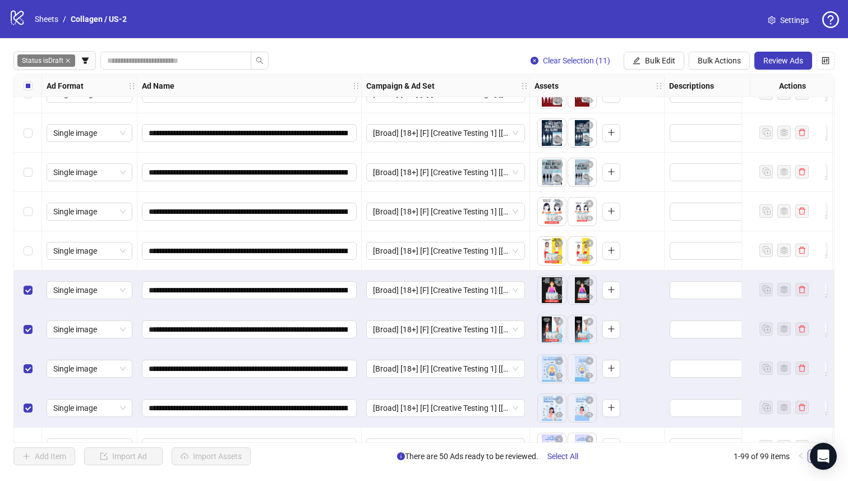
drag, startPoint x: 30, startPoint y: 243, endPoint x: 29, endPoint y: 228, distance: 14.6
click at [30, 242] on div "Select row 14" at bounding box center [28, 250] width 28 height 39
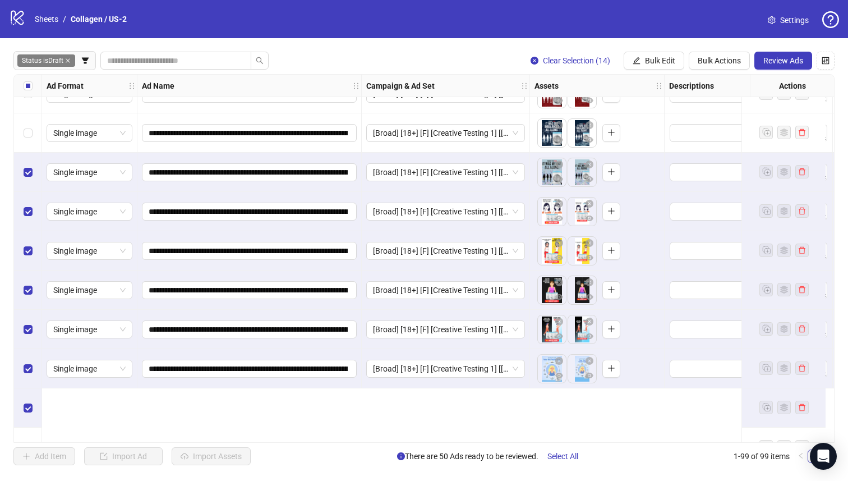
scroll to position [261, 0]
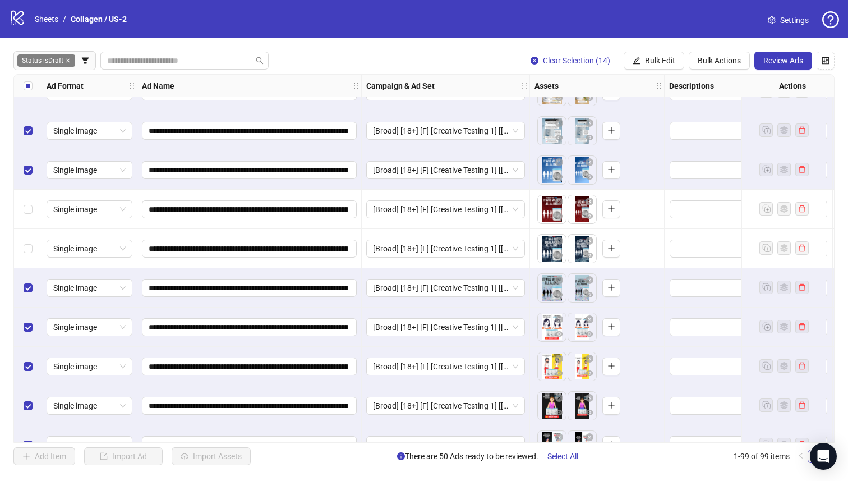
drag, startPoint x: 38, startPoint y: 247, endPoint x: 33, endPoint y: 215, distance: 32.3
click at [38, 247] on div "Select row 11" at bounding box center [28, 248] width 28 height 39
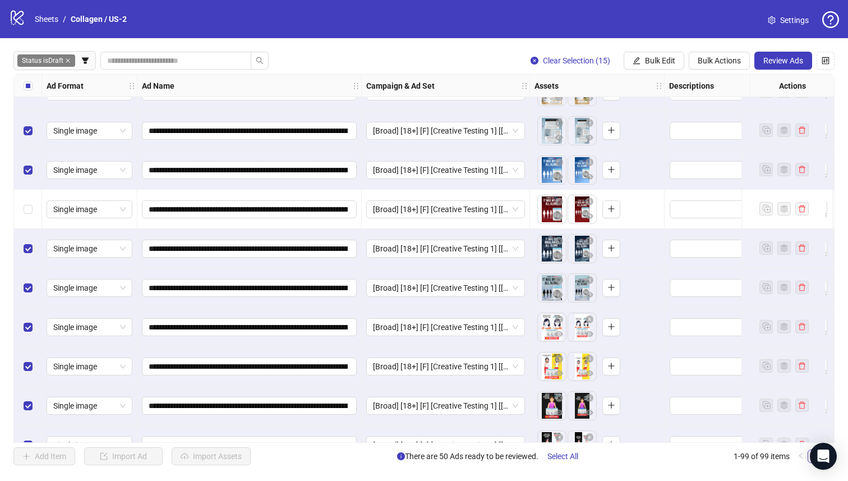
drag, startPoint x: 33, startPoint y: 215, endPoint x: 40, endPoint y: 231, distance: 17.6
click at [33, 215] on div "Select row 10" at bounding box center [28, 209] width 28 height 39
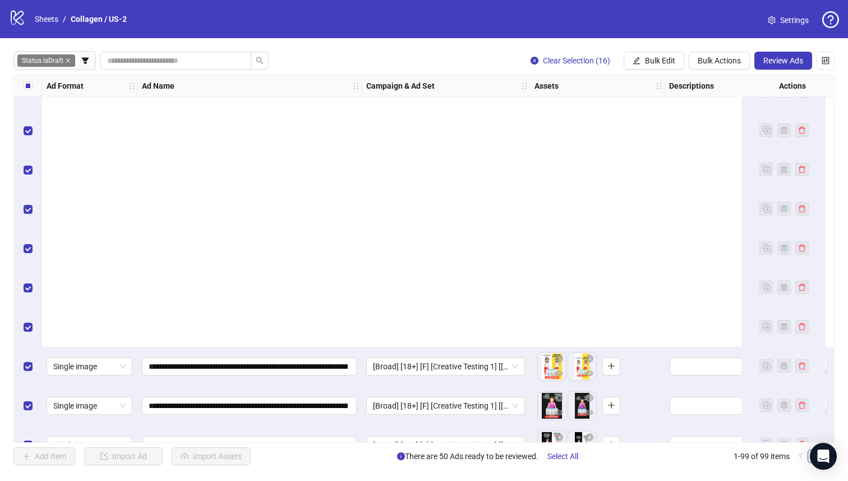
scroll to position [623, 0]
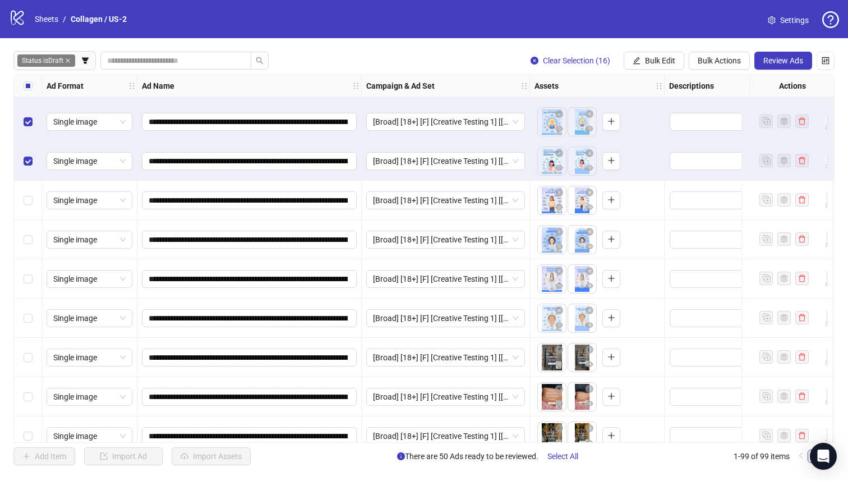
click at [33, 425] on div "Select row 25" at bounding box center [28, 435] width 28 height 39
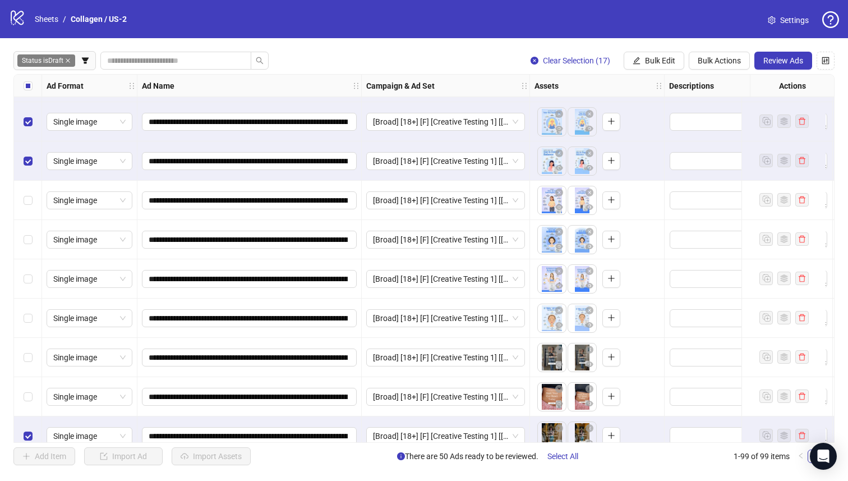
drag, startPoint x: 33, startPoint y: 399, endPoint x: 29, endPoint y: 365, distance: 34.5
click at [33, 399] on div "Select row 24" at bounding box center [28, 396] width 28 height 39
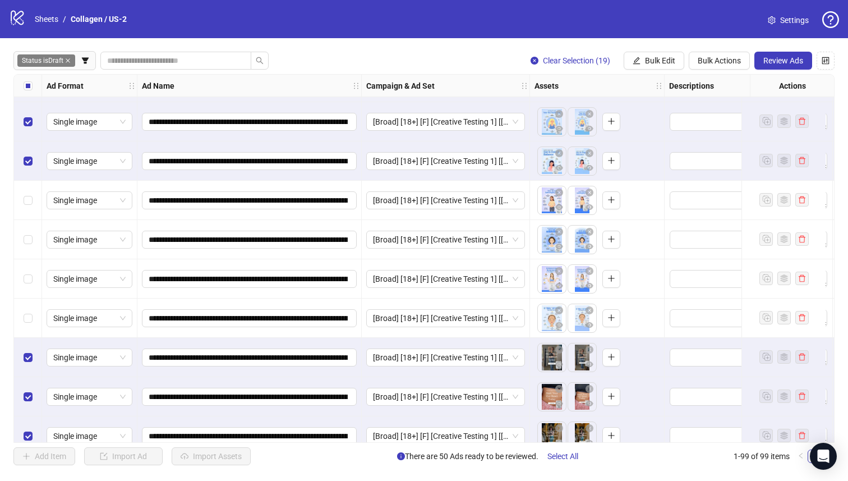
click at [30, 309] on div "Select row 22" at bounding box center [28, 318] width 28 height 39
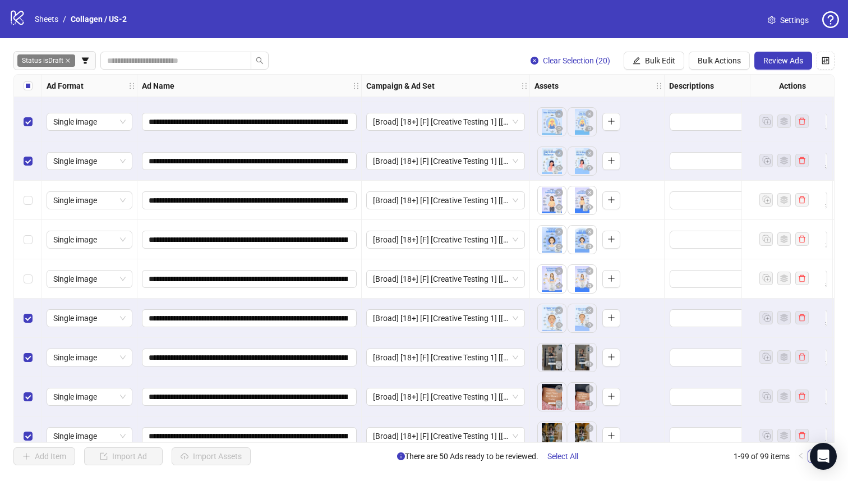
click at [25, 264] on div "Select row 21" at bounding box center [28, 278] width 28 height 39
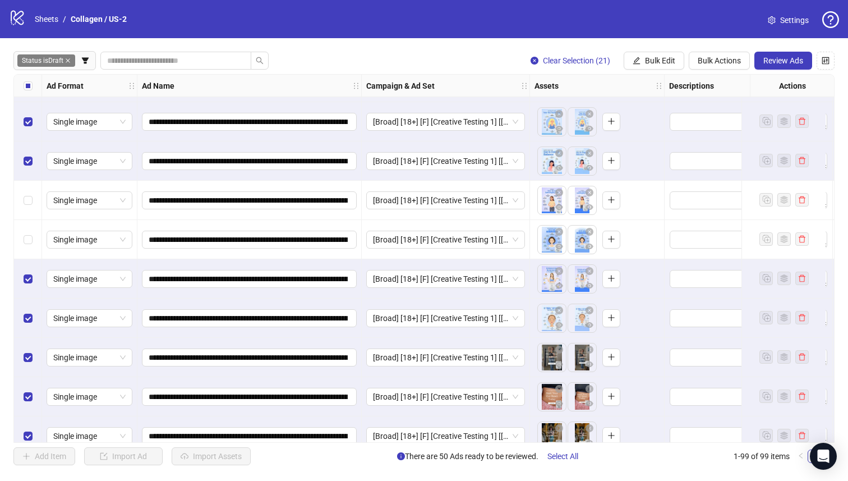
drag, startPoint x: 24, startPoint y: 229, endPoint x: 29, endPoint y: 215, distance: 14.7
click at [24, 228] on div "Select row 20" at bounding box center [28, 239] width 28 height 39
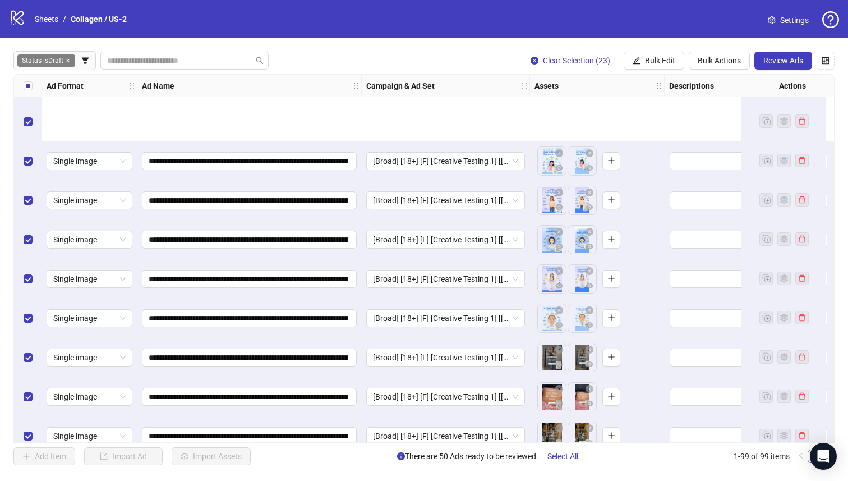
scroll to position [978, 0]
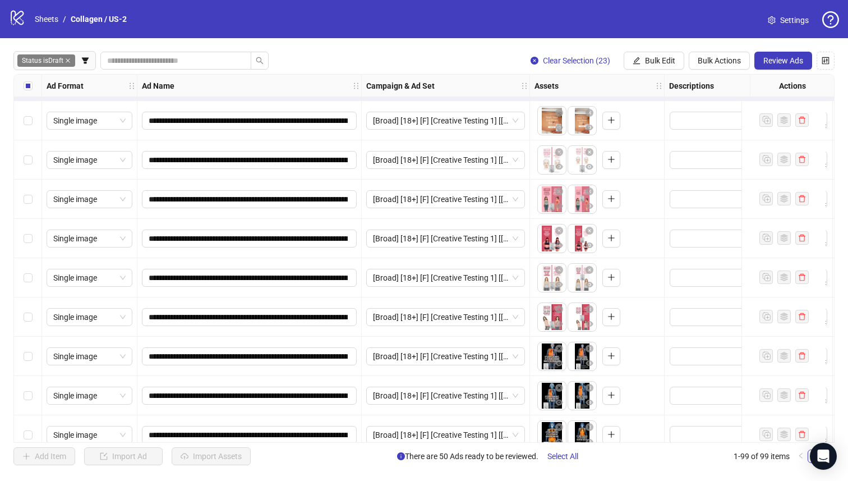
click at [26, 412] on div "Select row 33" at bounding box center [28, 395] width 28 height 39
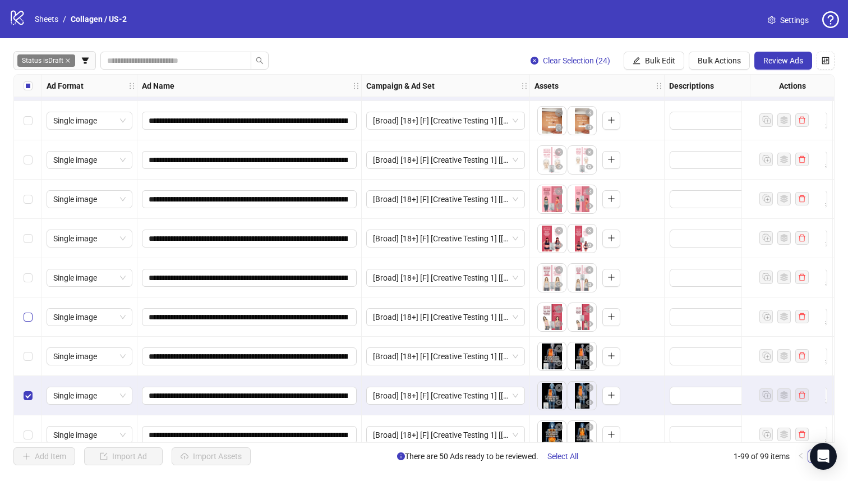
click at [31, 322] on label "Select row 31" at bounding box center [28, 317] width 9 height 12
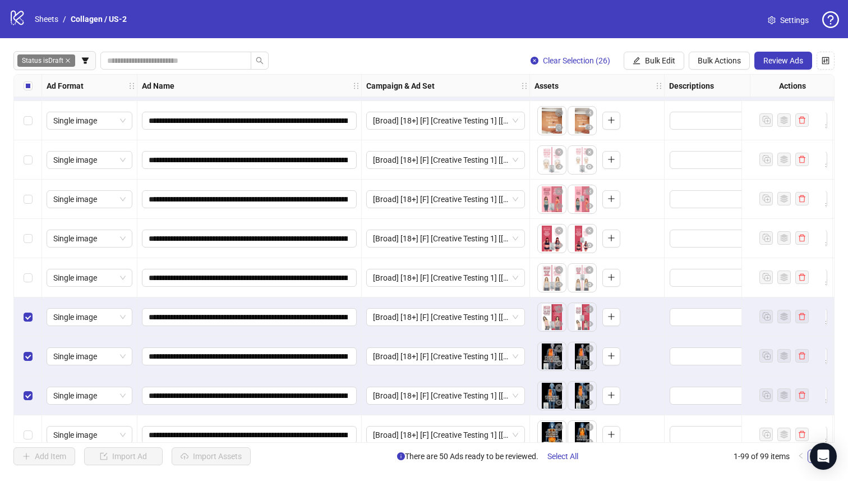
click at [34, 266] on div "Select row 30" at bounding box center [28, 277] width 28 height 39
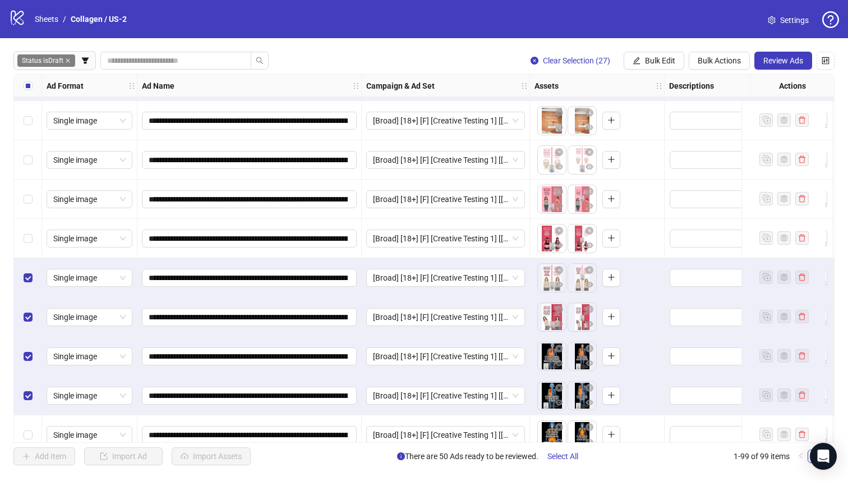
click at [33, 237] on div "Select row 29" at bounding box center [28, 238] width 28 height 39
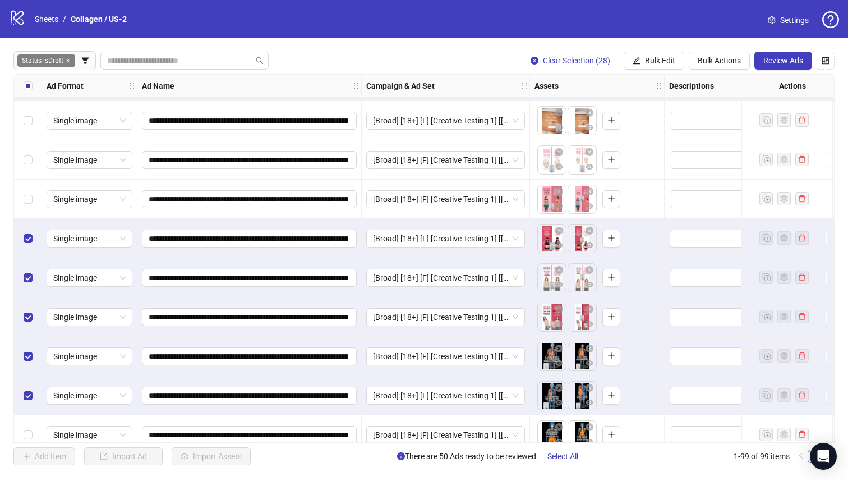
click at [27, 190] on div "Select row 28" at bounding box center [28, 199] width 28 height 39
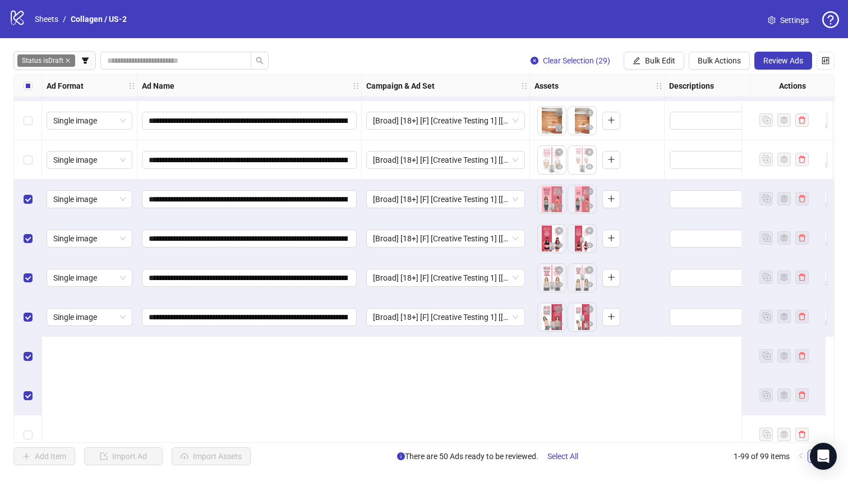
scroll to position [787, 0]
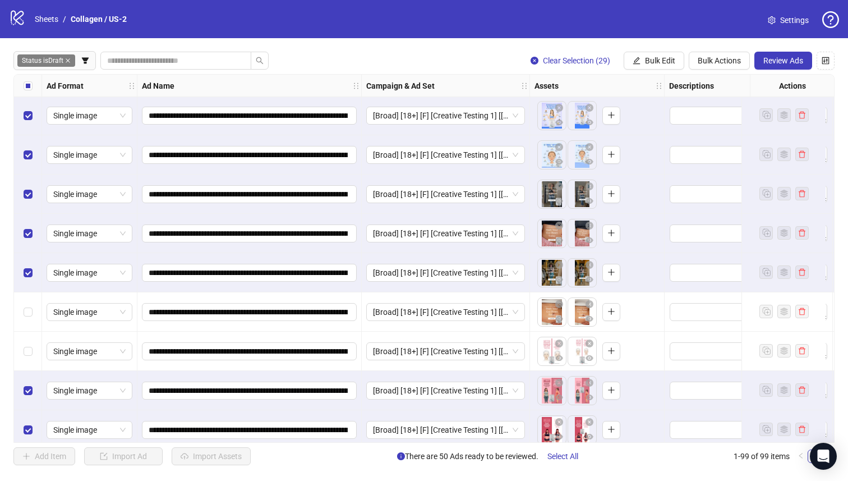
click at [22, 339] on div "Select row 27" at bounding box center [28, 351] width 28 height 39
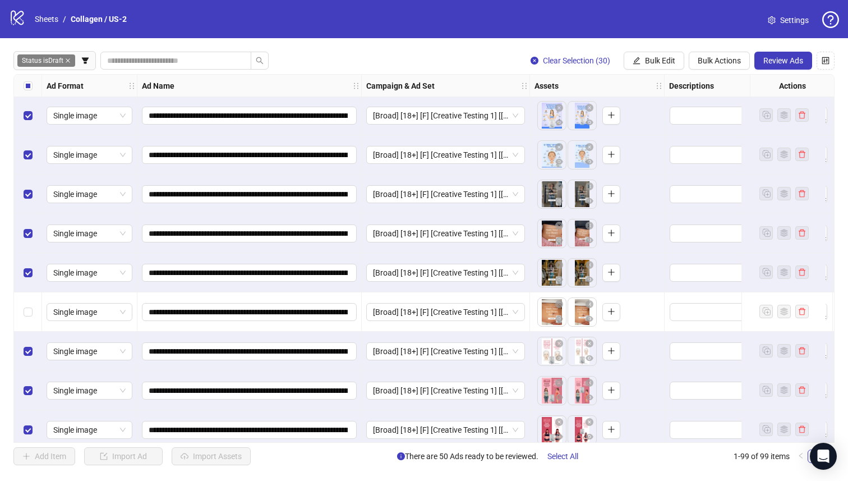
click at [30, 321] on div "Select row 26" at bounding box center [28, 311] width 28 height 39
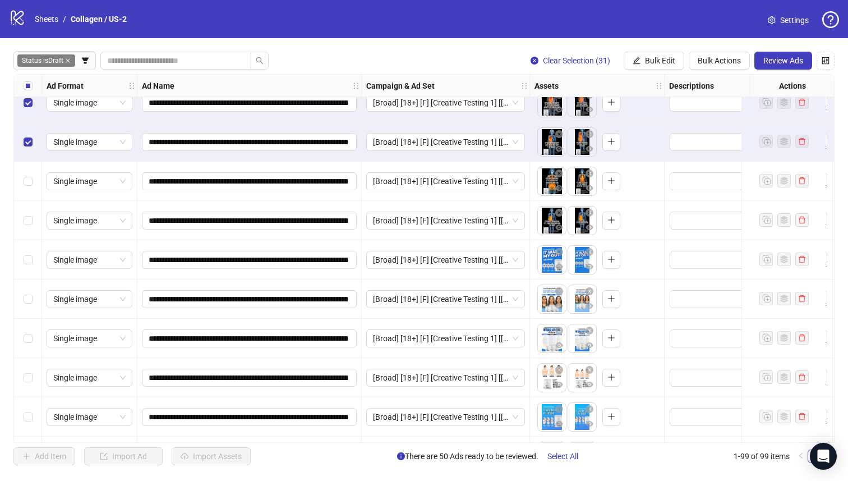
scroll to position [1232, 0]
click at [34, 418] on div "Select row 40" at bounding box center [28, 416] width 28 height 39
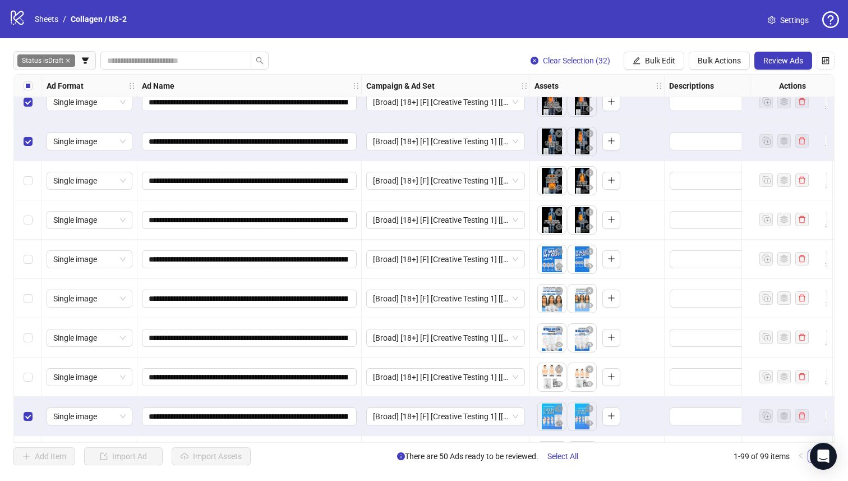
drag, startPoint x: 31, startPoint y: 387, endPoint x: 33, endPoint y: 341, distance: 46.0
click at [31, 386] on div "Select row 39" at bounding box center [28, 376] width 28 height 39
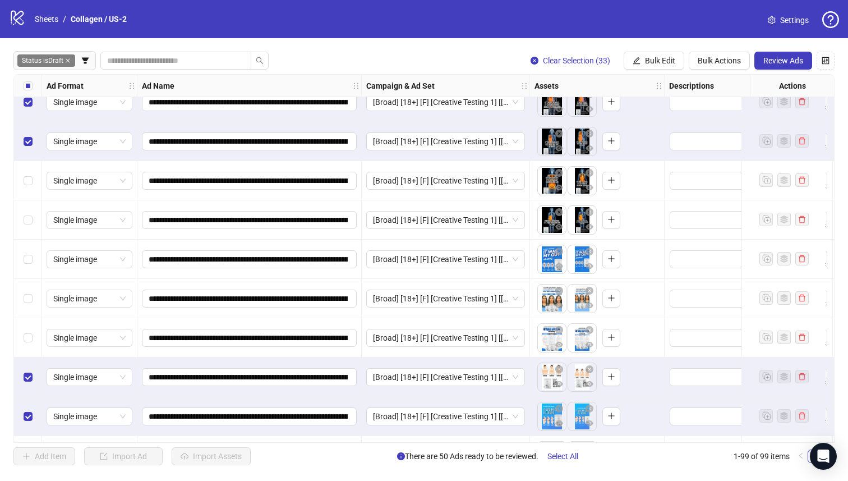
click at [33, 341] on div "Select row 38" at bounding box center [28, 337] width 28 height 39
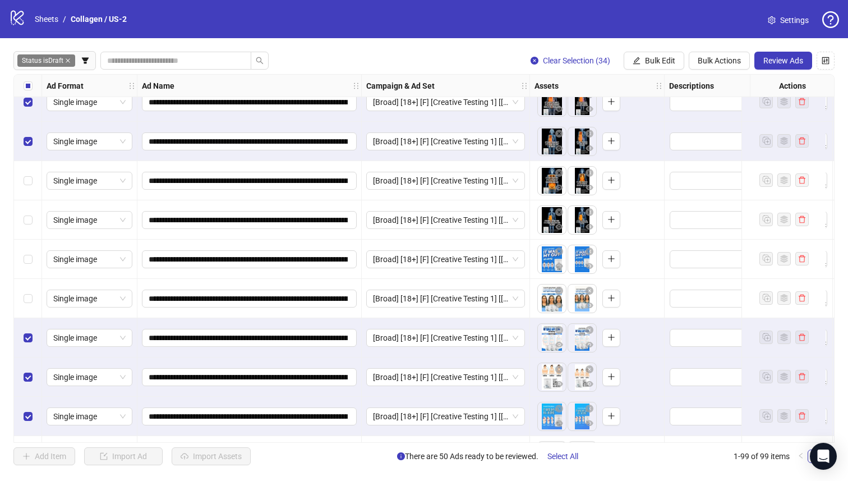
click at [33, 299] on div "Select row 37" at bounding box center [28, 298] width 28 height 39
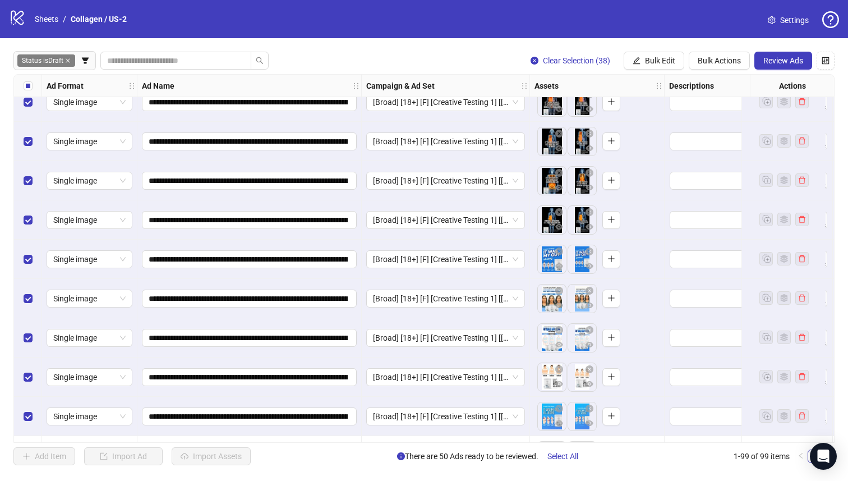
scroll to position [1445, 0]
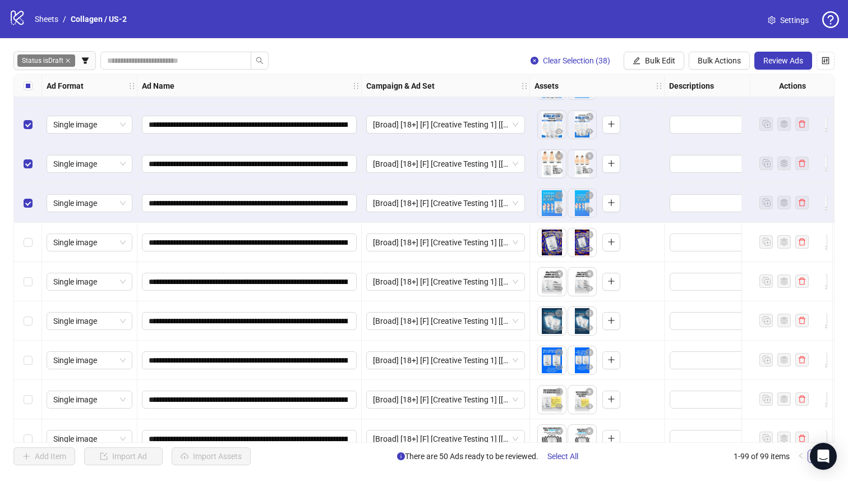
click at [33, 413] on div "Select row 45" at bounding box center [28, 399] width 28 height 39
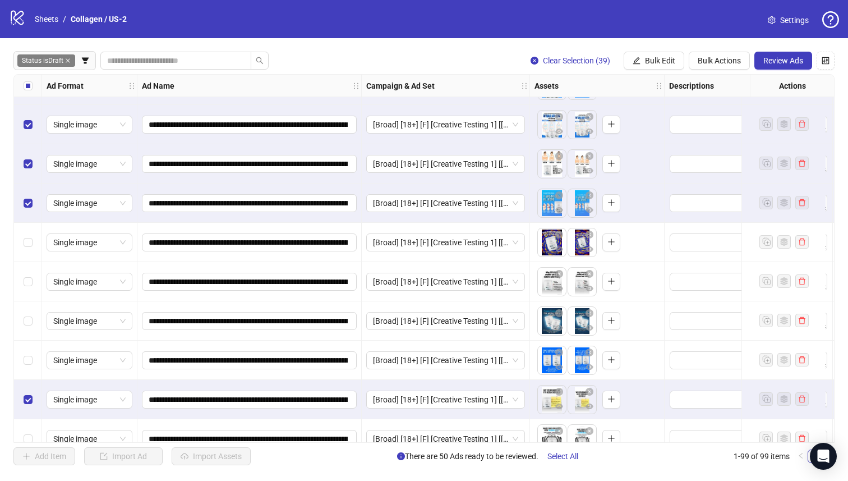
click at [33, 328] on div "Select row 43" at bounding box center [28, 320] width 28 height 39
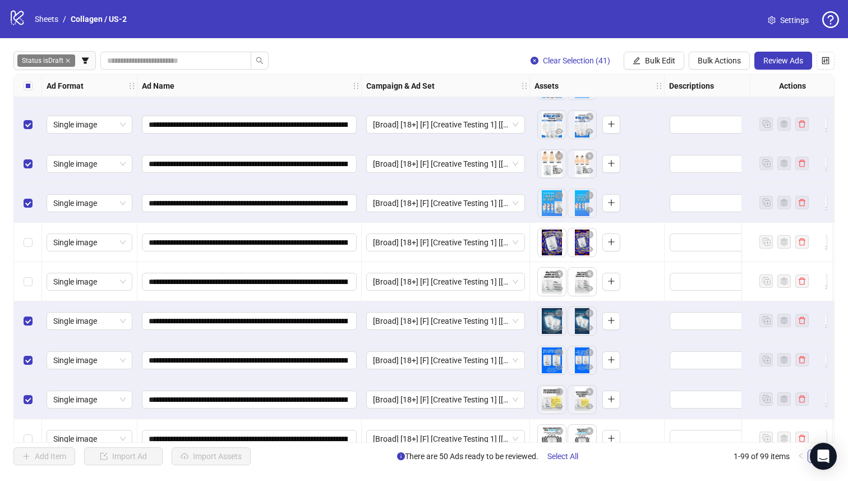
click at [34, 264] on div "Select row 42" at bounding box center [28, 281] width 28 height 39
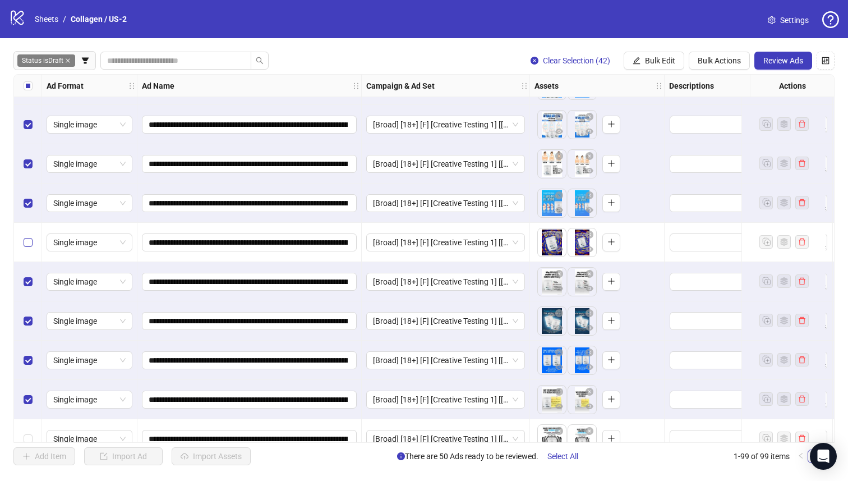
click at [31, 237] on label "Select row 41" at bounding box center [28, 242] width 9 height 12
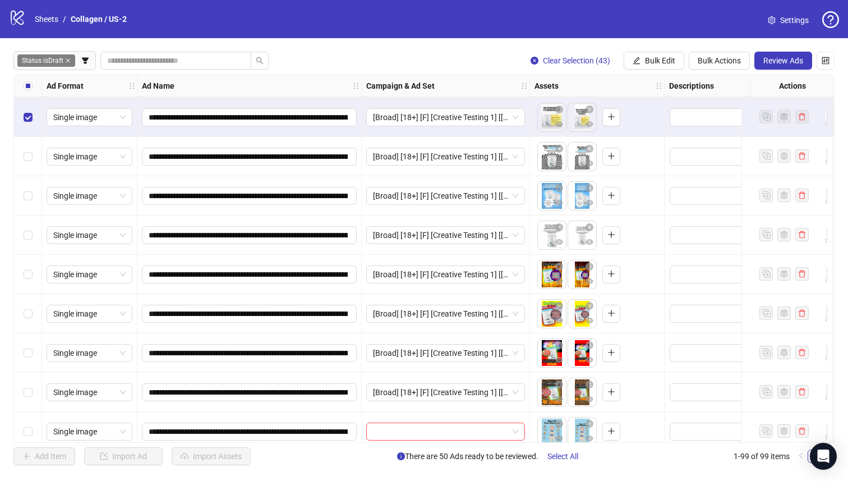
scroll to position [1757, 0]
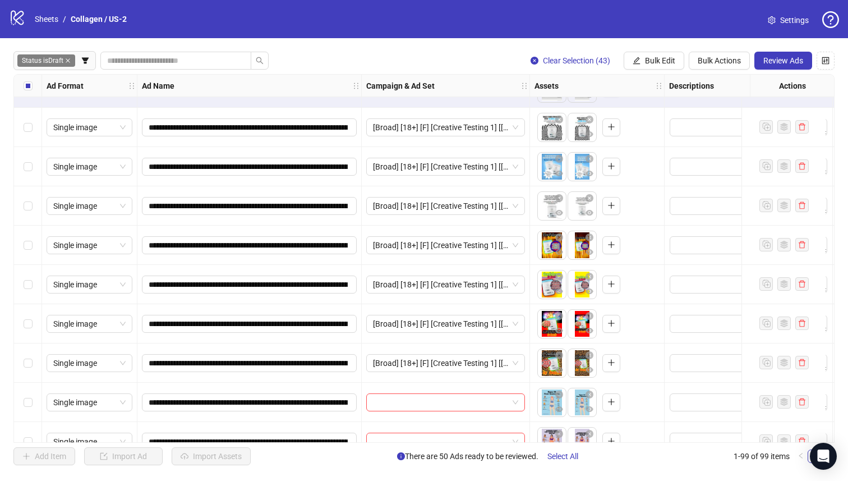
click at [26, 346] on div "Select row 52" at bounding box center [28, 362] width 28 height 39
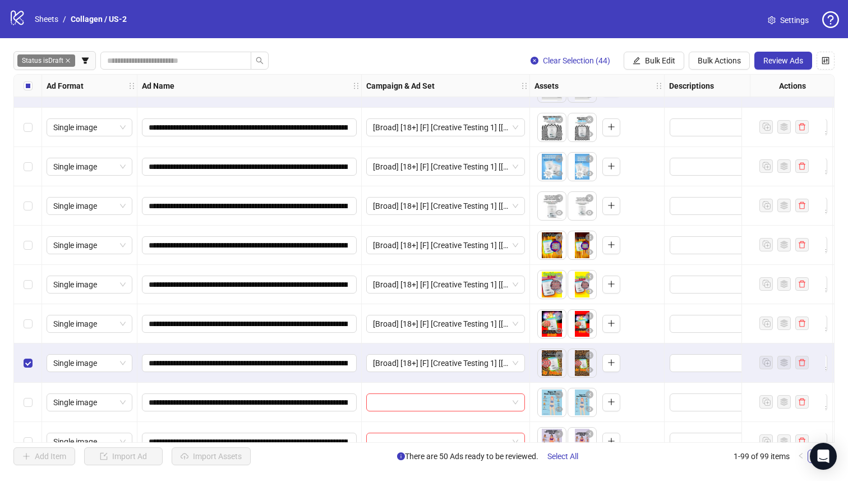
click at [31, 291] on div "Select row 50" at bounding box center [28, 284] width 28 height 39
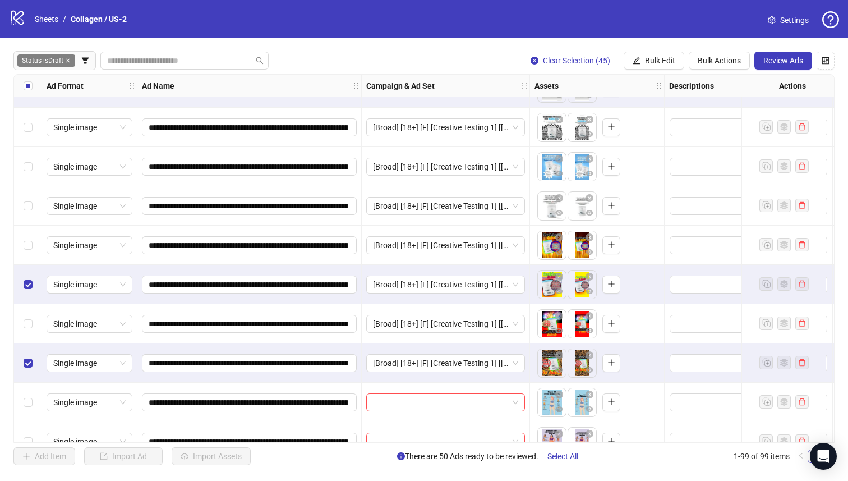
click at [26, 257] on div "Select row 49" at bounding box center [28, 245] width 28 height 39
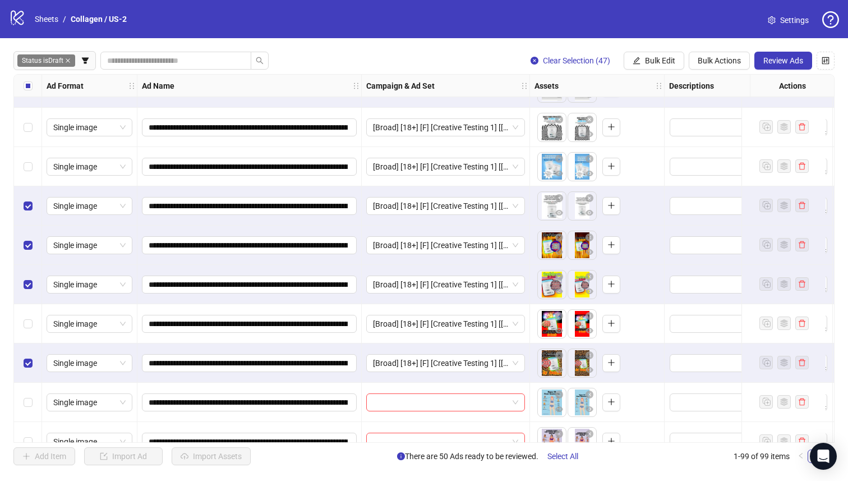
click at [31, 182] on div "Select row 47" at bounding box center [28, 166] width 28 height 39
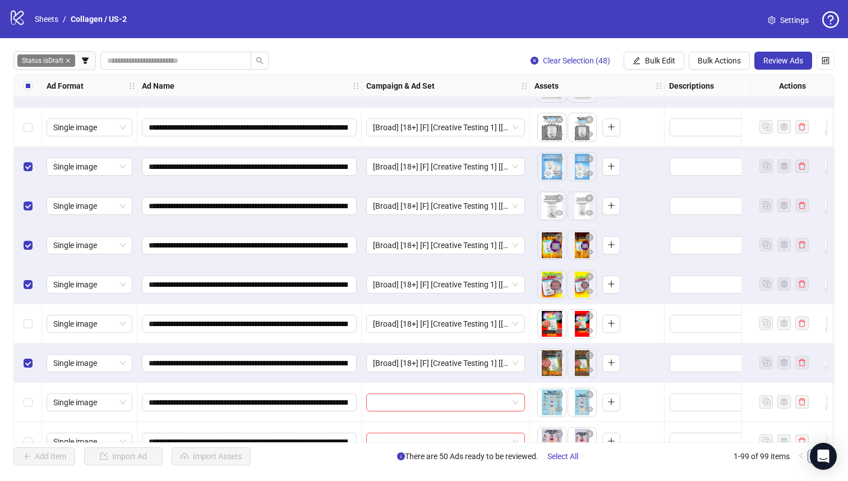
click at [23, 122] on div "Select row 46" at bounding box center [28, 127] width 28 height 39
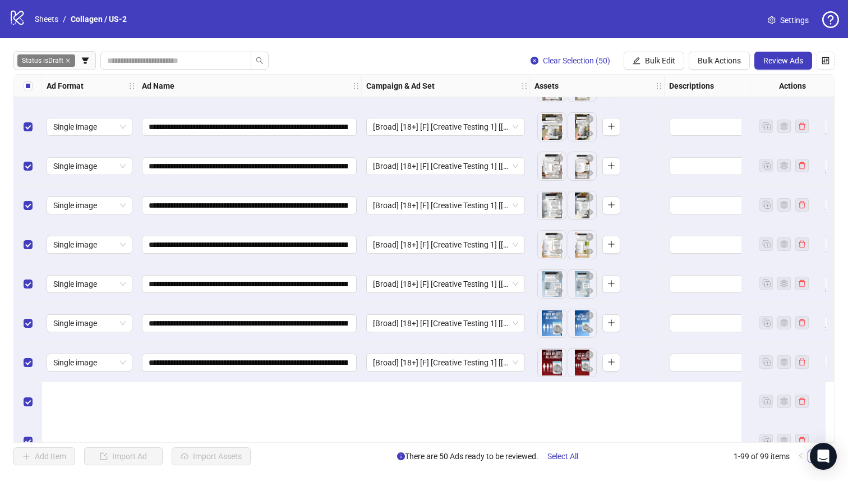
scroll to position [0, 0]
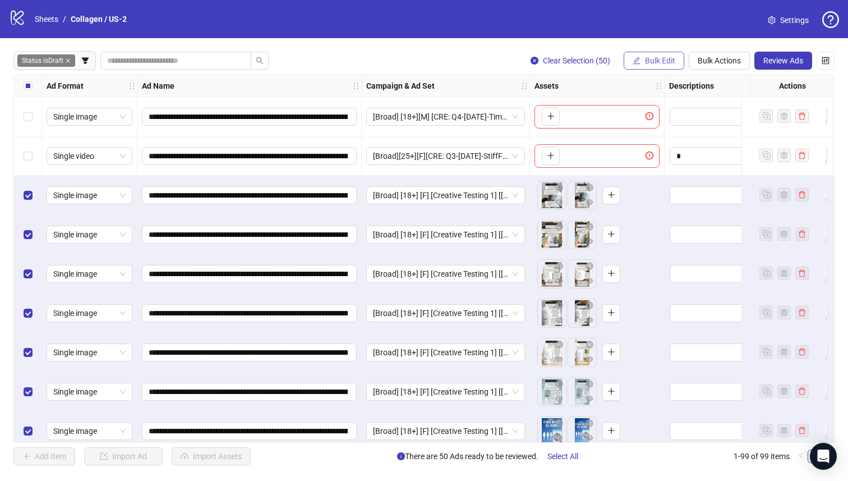
click at [663, 59] on span "Bulk Edit" at bounding box center [660, 60] width 30 height 9
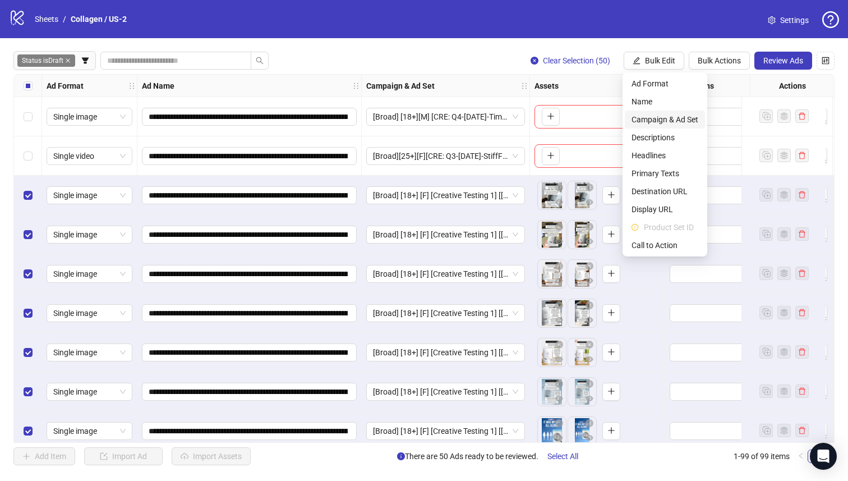
click at [683, 118] on span "Campaign & Ad Set" at bounding box center [665, 119] width 67 height 12
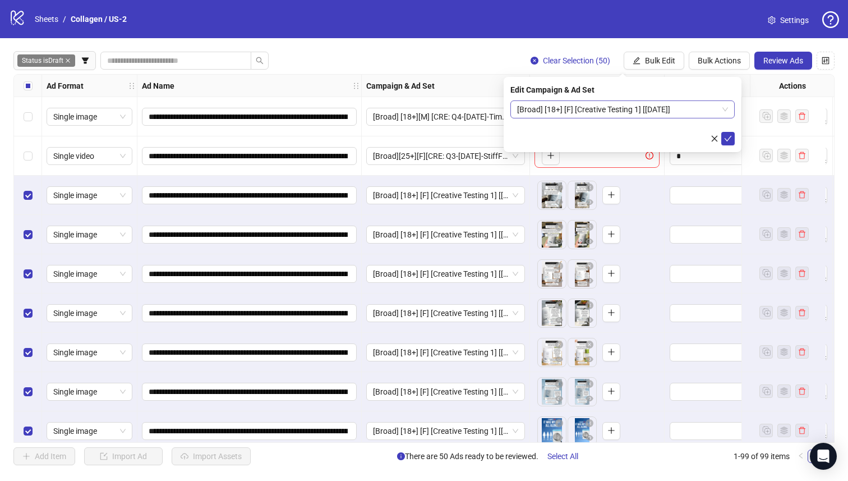
drag, startPoint x: 681, startPoint y: 118, endPoint x: 651, endPoint y: 115, distance: 29.4
click at [651, 115] on span "[Broad] [18+] [F] [Creative Testing 1] [09 Oct 2025]" at bounding box center [622, 109] width 211 height 17
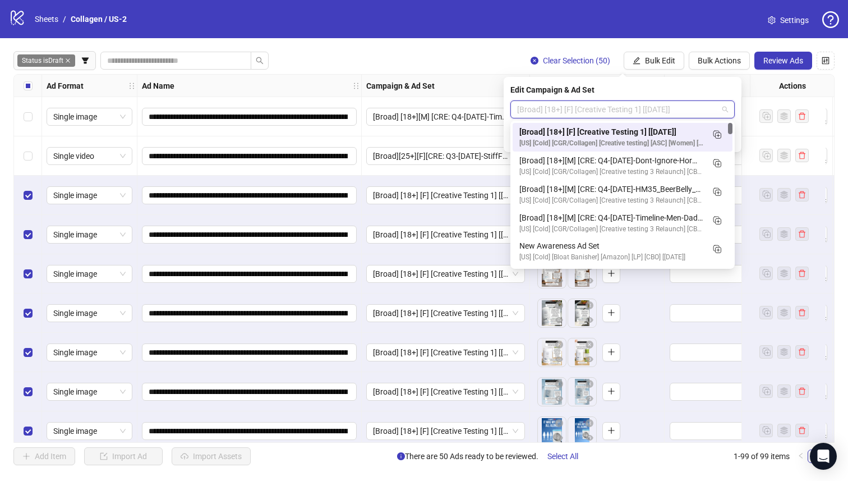
click at [669, 129] on div "[Broad] [18+] [F] [Creative Testing 1] [09 Oct 2025]" at bounding box center [612, 132] width 184 height 12
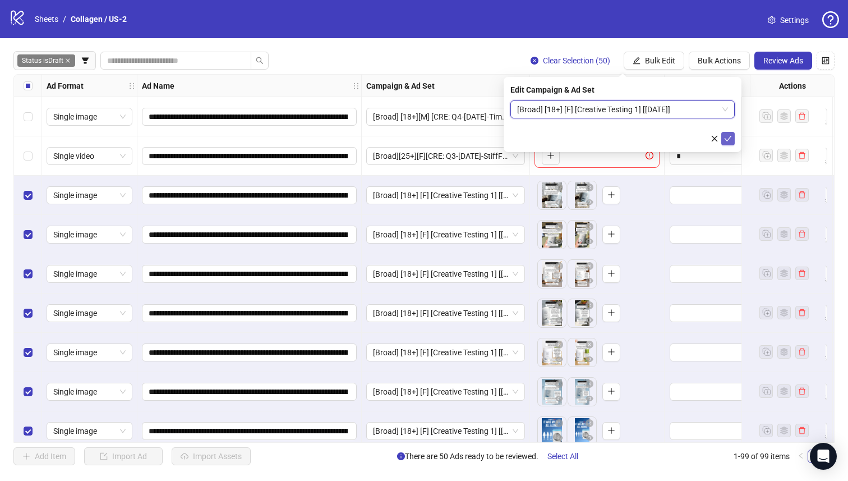
click at [724, 137] on icon "check" at bounding box center [728, 139] width 8 height 8
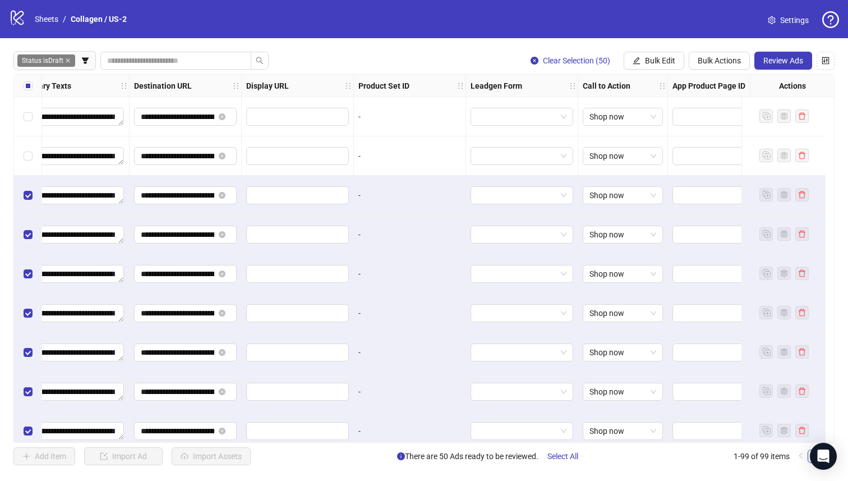
scroll to position [0, 1023]
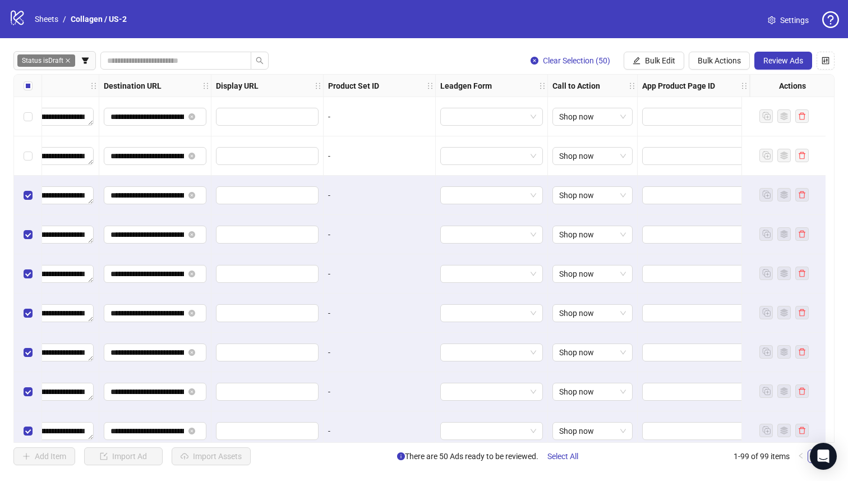
click at [803, 59] on button "Review Ads" at bounding box center [784, 61] width 58 height 18
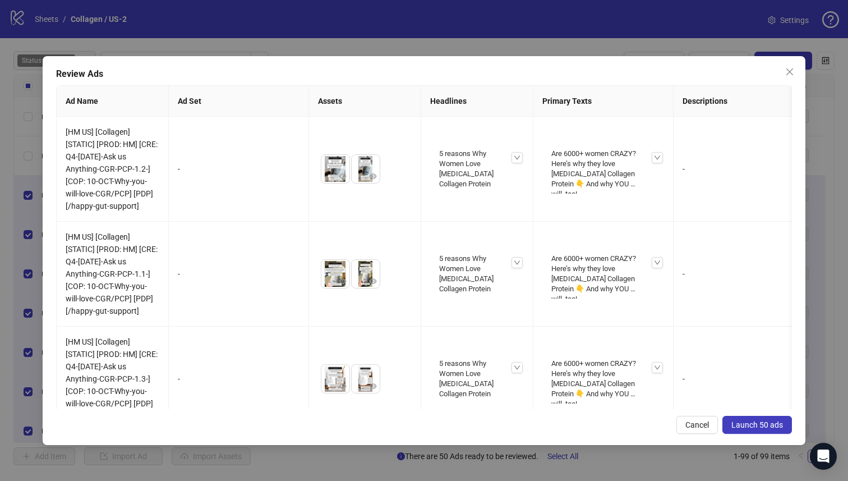
click at [747, 426] on span "Launch 50 ads" at bounding box center [758, 424] width 52 height 9
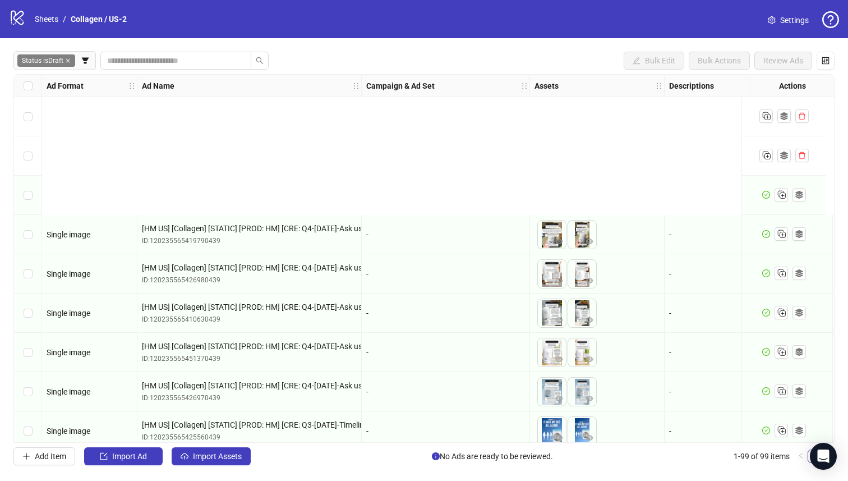
scroll to position [194, 0]
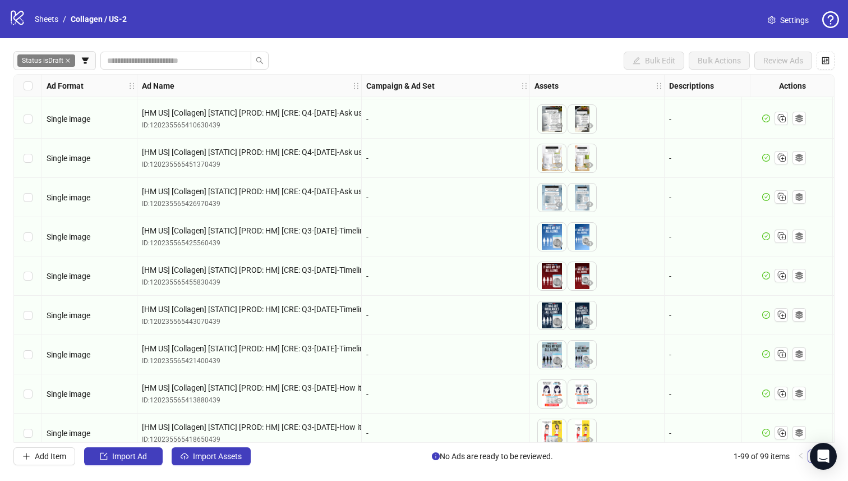
click at [302, 447] on div "Add Item Import Ad Import Assets No Ads are ready to be reviewed. 1-99 of 99 it…" at bounding box center [423, 456] width 821 height 18
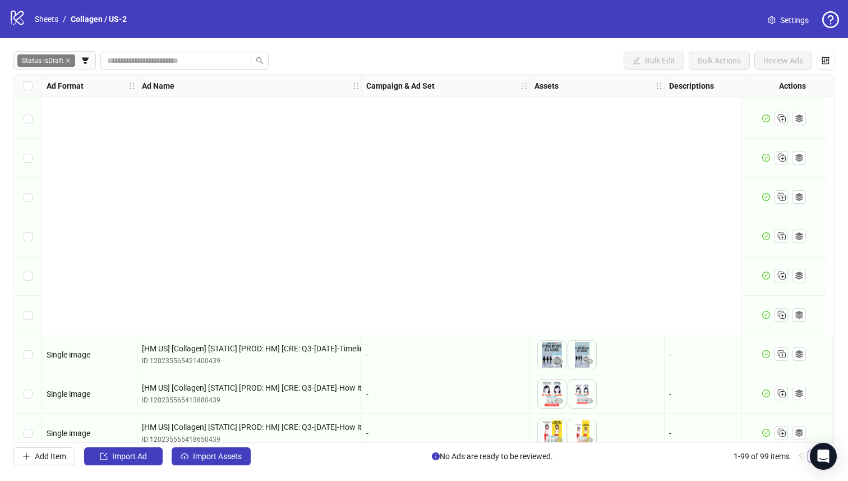
scroll to position [522, 0]
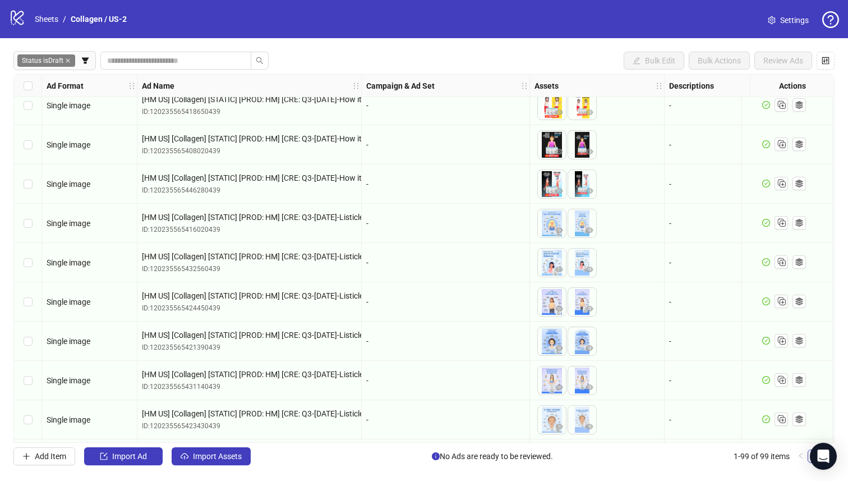
click at [75, 64] on span "Status is Draft" at bounding box center [46, 60] width 58 height 12
click at [82, 63] on icon "filter" at bounding box center [85, 61] width 8 height 8
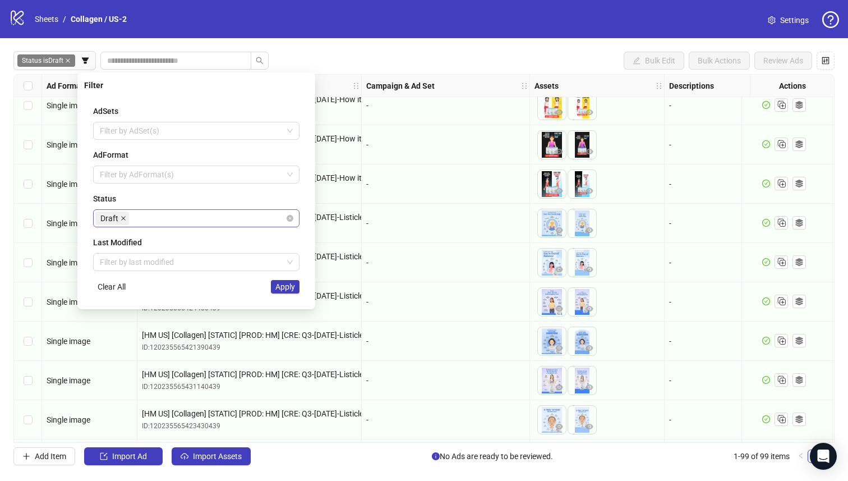
click at [124, 217] on icon "close" at bounding box center [124, 218] width 6 height 6
click at [240, 217] on div at bounding box center [190, 218] width 190 height 16
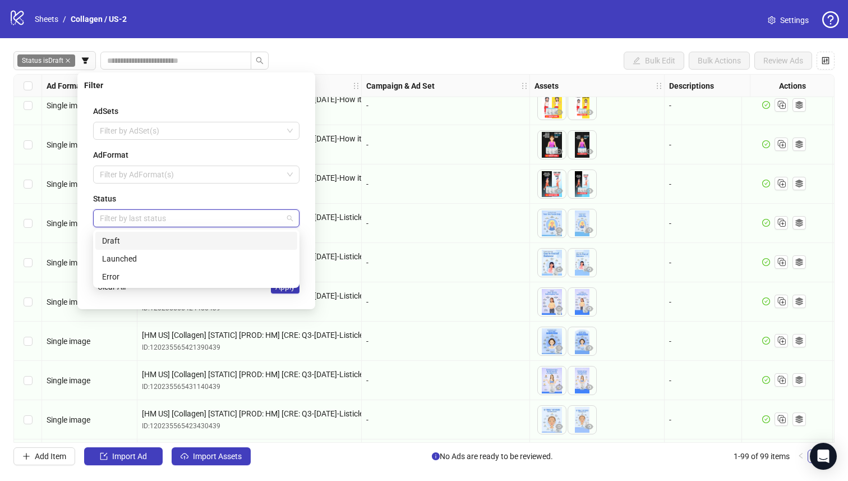
click at [190, 241] on div "Draft" at bounding box center [196, 241] width 189 height 12
click at [296, 296] on div "AdSets Filter by AdSet(s) AdFormat Filter by AdFormat(s) Status Draft Last Modi…" at bounding box center [196, 199] width 224 height 206
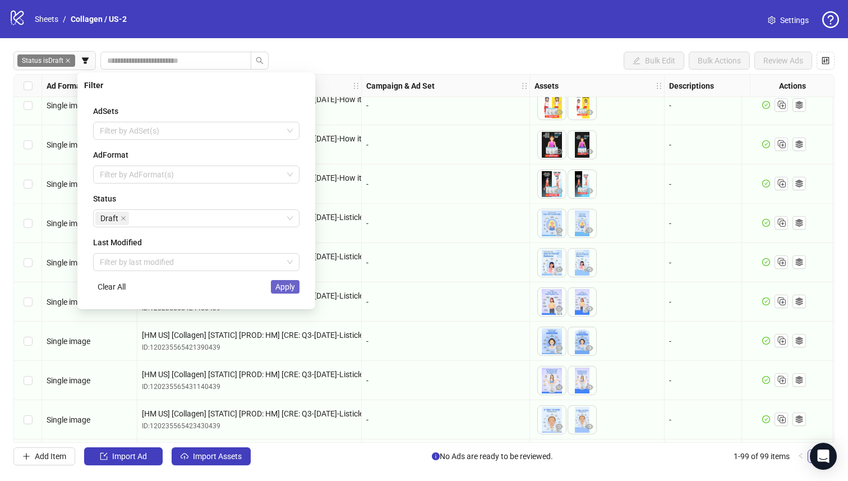
click at [290, 289] on span "Apply" at bounding box center [285, 286] width 20 height 9
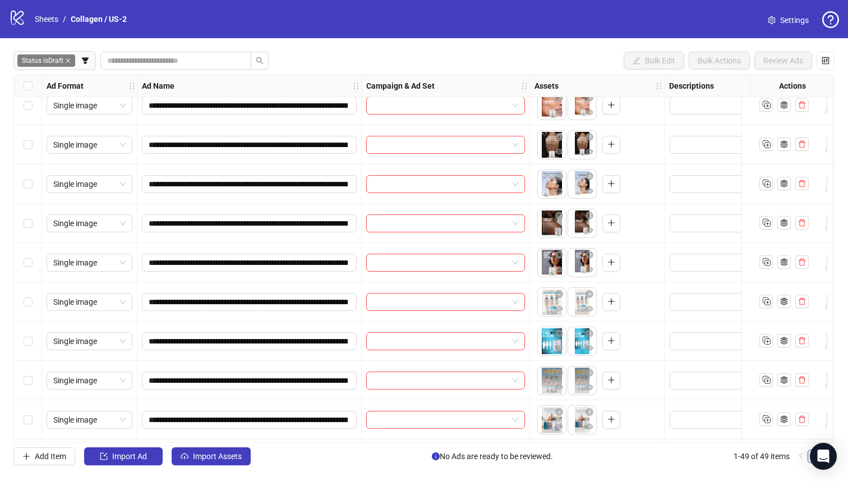
drag, startPoint x: 326, startPoint y: 443, endPoint x: 119, endPoint y: 432, distance: 207.3
click at [120, 433] on div "**********" at bounding box center [424, 258] width 848 height 440
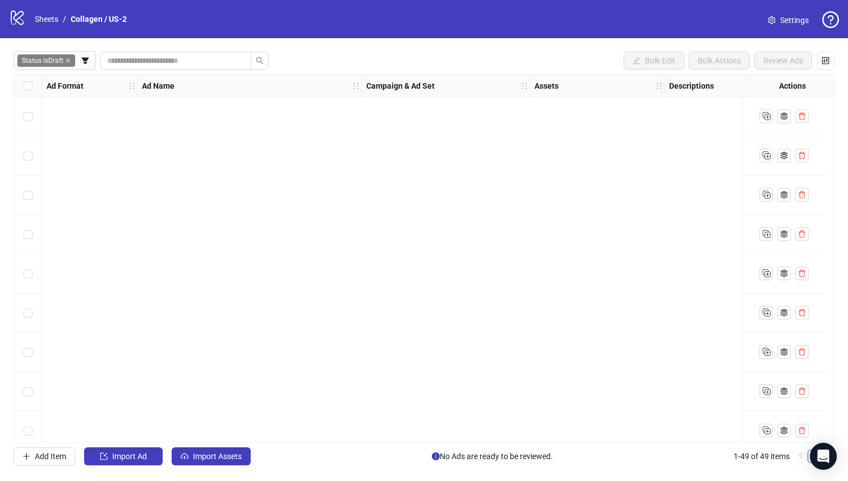
scroll to position [1584, 0]
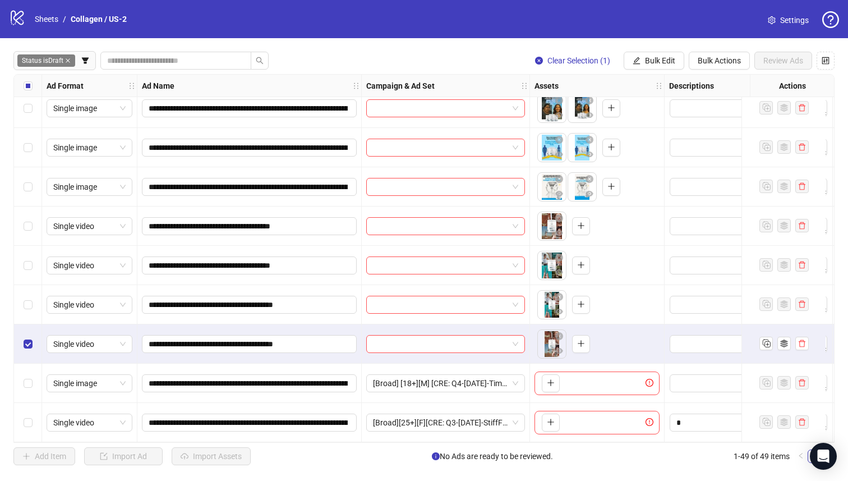
drag, startPoint x: 18, startPoint y: 305, endPoint x: 20, endPoint y: 298, distance: 7.1
click at [19, 304] on div "Select row 46" at bounding box center [28, 304] width 28 height 39
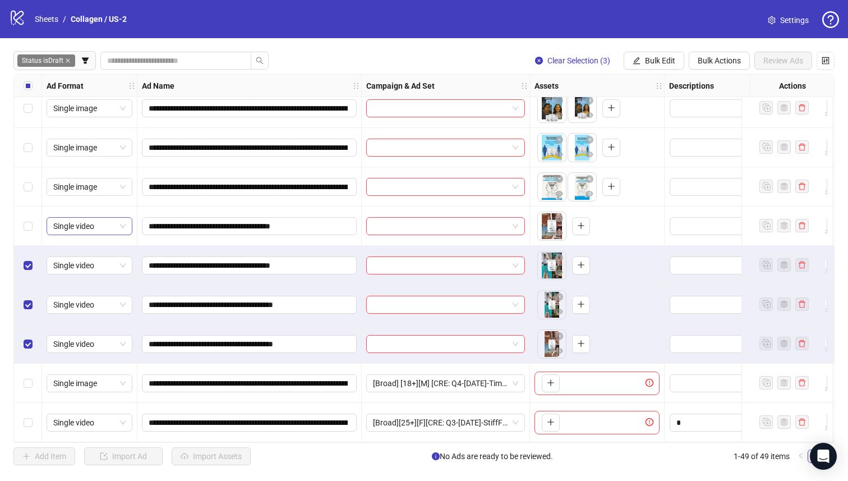
drag, startPoint x: 29, startPoint y: 230, endPoint x: 47, endPoint y: 227, distance: 18.3
click at [29, 230] on div "Select row 44" at bounding box center [28, 225] width 28 height 39
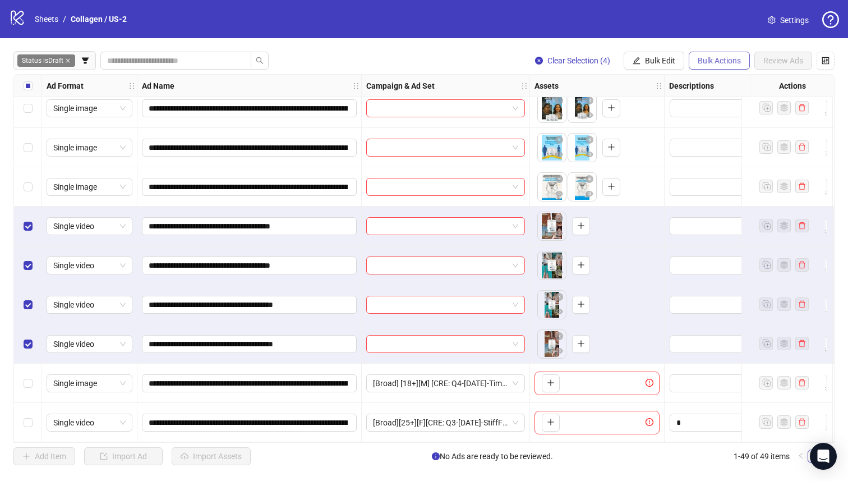
click at [722, 65] on span "Bulk Actions" at bounding box center [719, 60] width 43 height 9
click at [724, 94] on li "Duplicate" at bounding box center [735, 102] width 90 height 18
click at [723, 66] on button "Bulk Actions" at bounding box center [719, 61] width 61 height 18
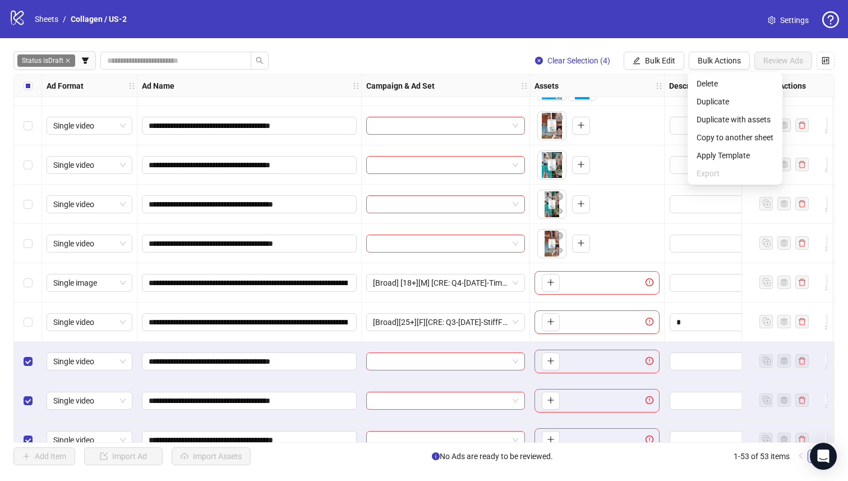
scroll to position [1675, 0]
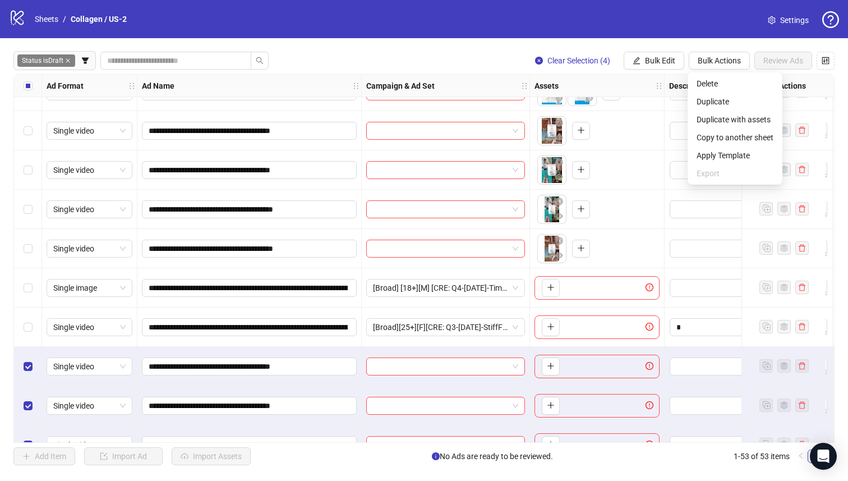
click at [29, 260] on div "Select row 47" at bounding box center [28, 248] width 28 height 39
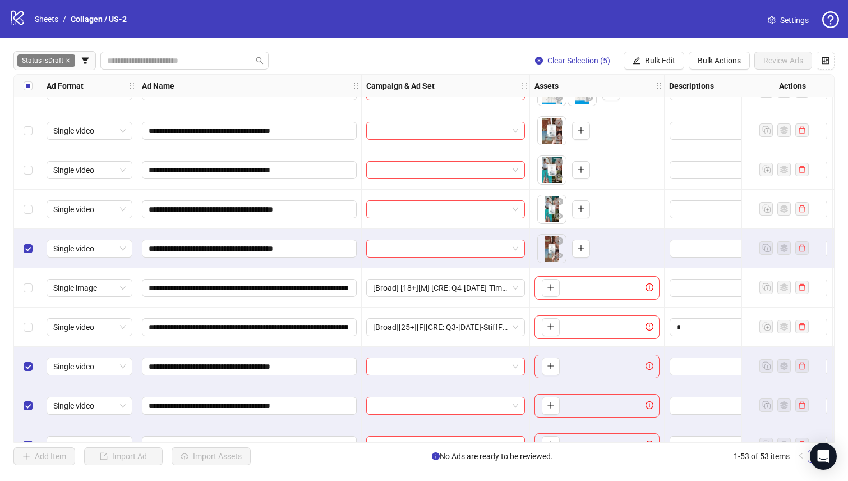
click at [29, 219] on div "Select row 46" at bounding box center [28, 209] width 28 height 39
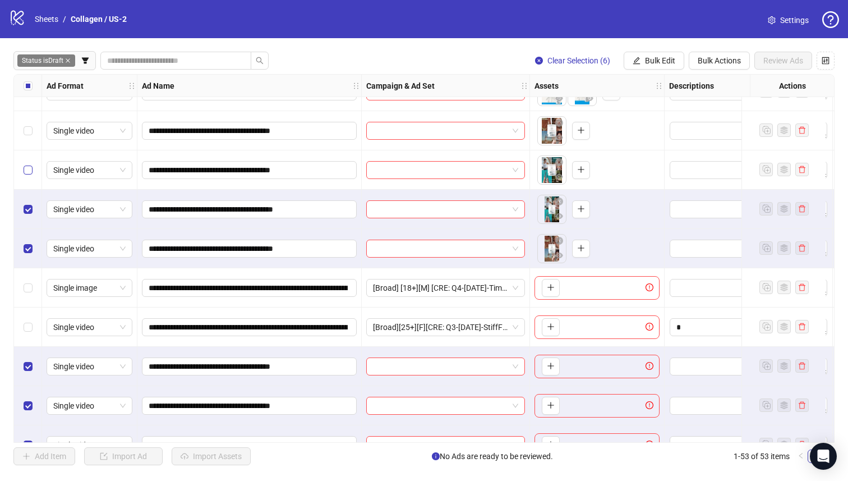
click at [31, 164] on label "Select row 45" at bounding box center [28, 170] width 9 height 12
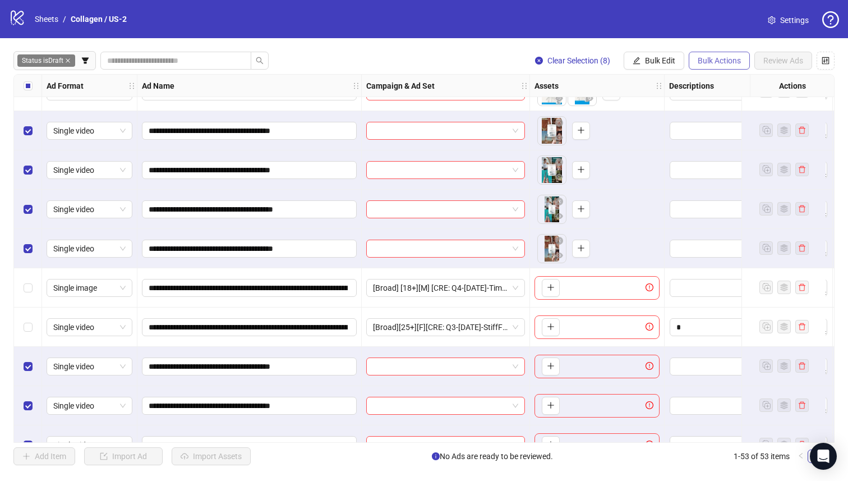
click at [734, 59] on span "Bulk Actions" at bounding box center [719, 60] width 43 height 9
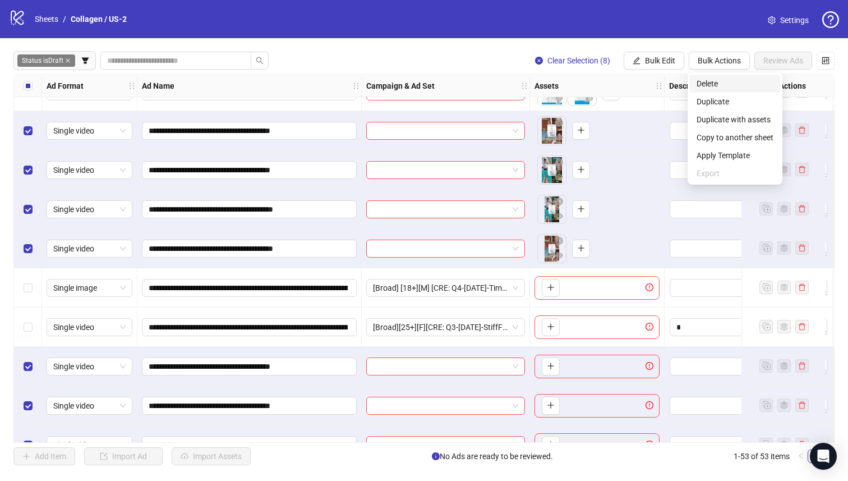
click at [721, 85] on span "Delete" at bounding box center [735, 83] width 77 height 12
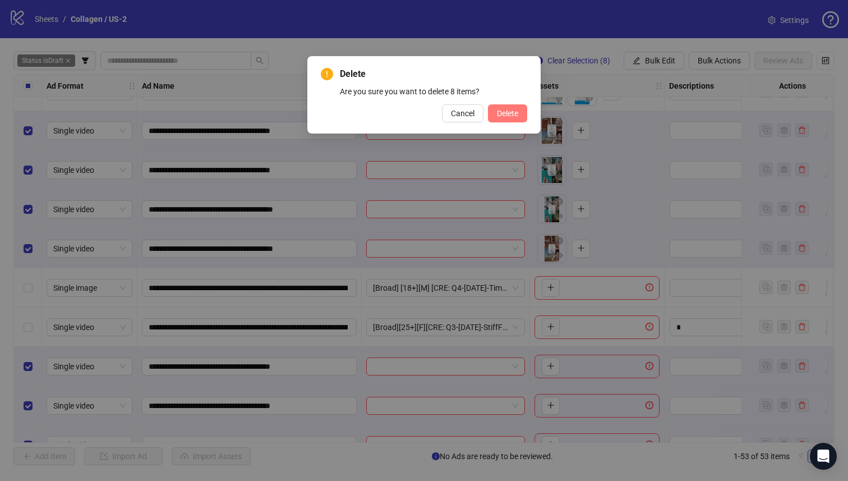
click at [513, 117] on span "Delete" at bounding box center [507, 113] width 21 height 9
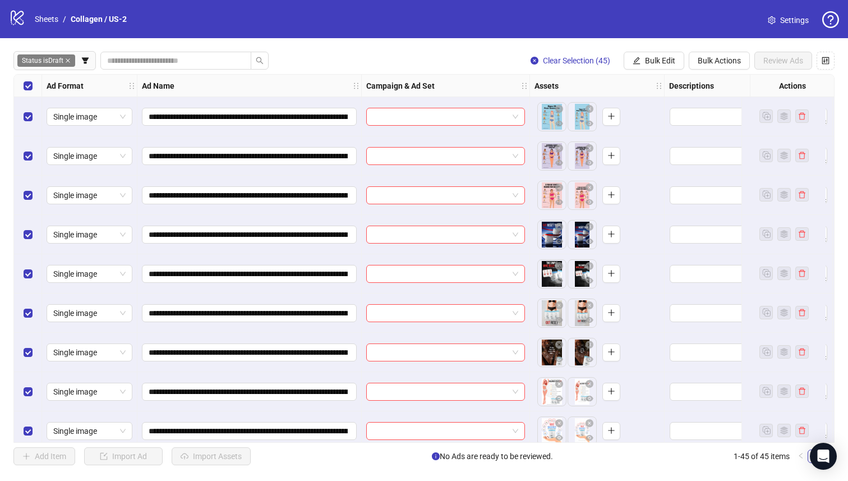
scroll to position [1427, 0]
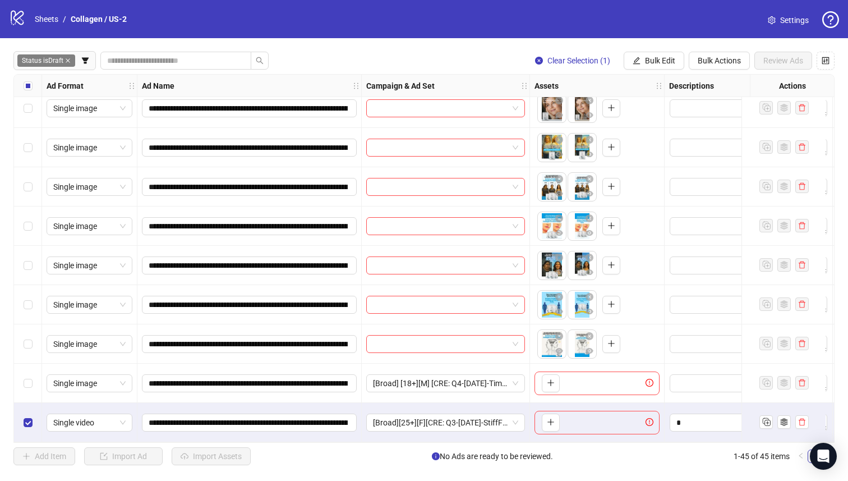
click at [26, 388] on div "Select row 44" at bounding box center [28, 383] width 28 height 39
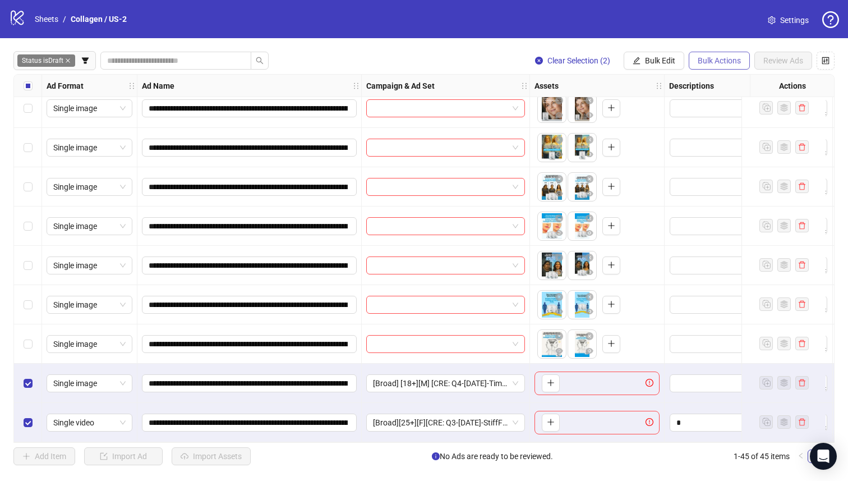
click at [739, 54] on button "Bulk Actions" at bounding box center [719, 61] width 61 height 18
click at [711, 80] on span "Delete" at bounding box center [735, 83] width 77 height 12
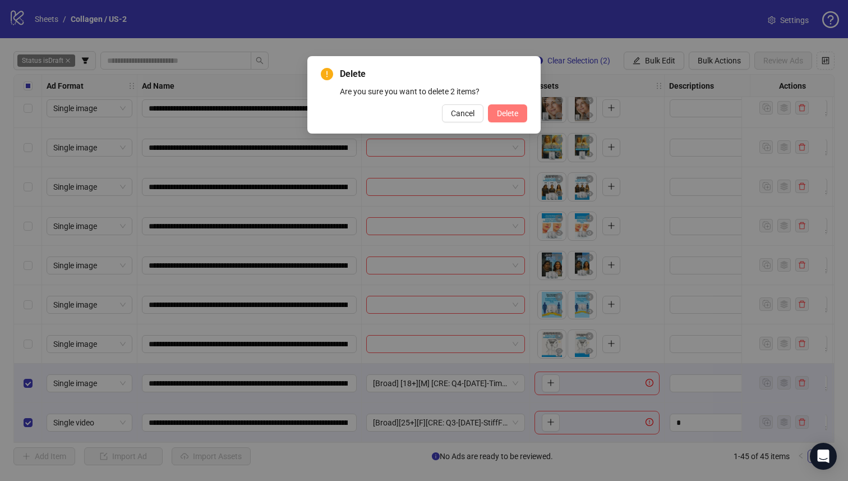
click at [506, 107] on button "Delete" at bounding box center [507, 113] width 39 height 18
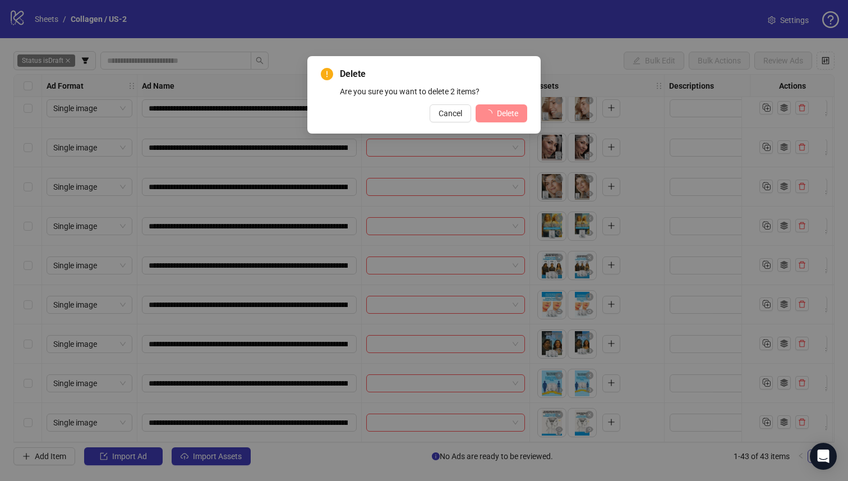
scroll to position [1348, 0]
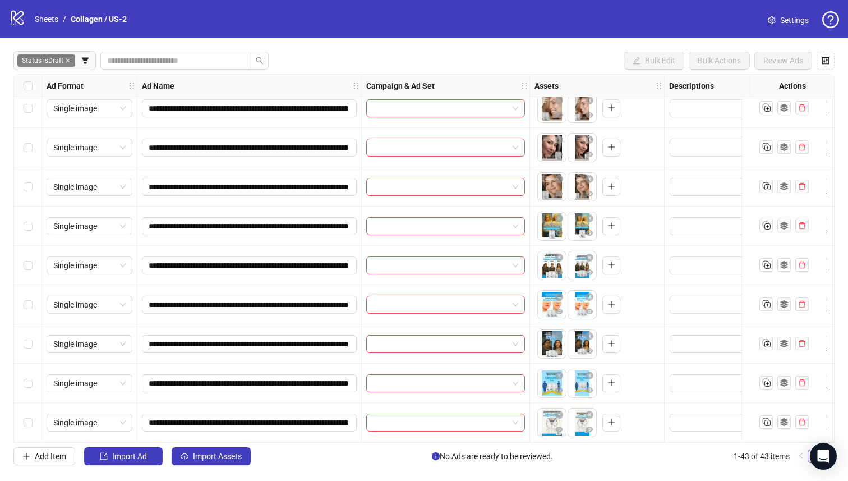
drag, startPoint x: 27, startPoint y: 94, endPoint x: 36, endPoint y: 92, distance: 9.3
click at [27, 94] on div "Select all rows" at bounding box center [28, 86] width 28 height 22
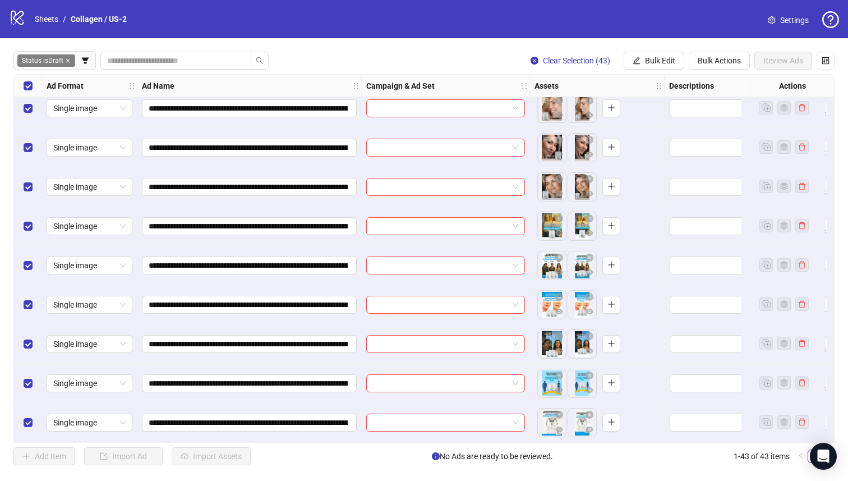
click at [30, 79] on div "Select all rows" at bounding box center [28, 86] width 28 height 22
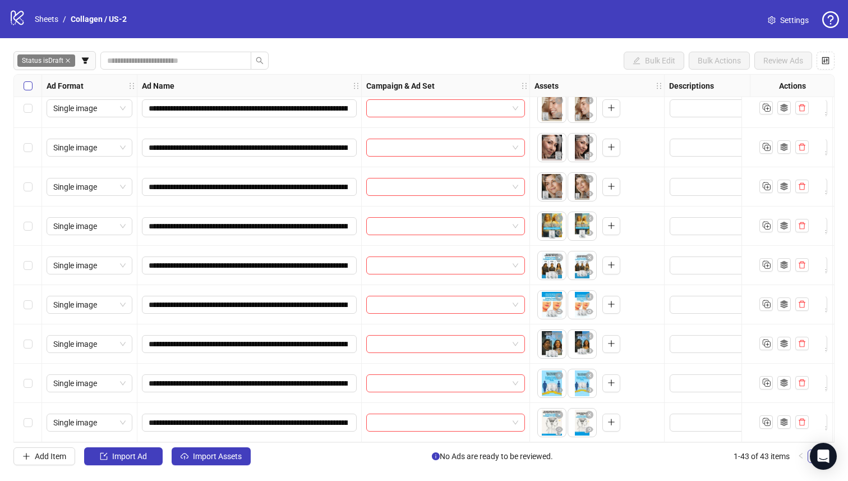
drag, startPoint x: 30, startPoint y: 79, endPoint x: 34, endPoint y: 86, distance: 8.0
click at [30, 80] on label "Select all rows" at bounding box center [28, 86] width 9 height 12
click at [202, 458] on span "Import Assets" at bounding box center [217, 456] width 49 height 9
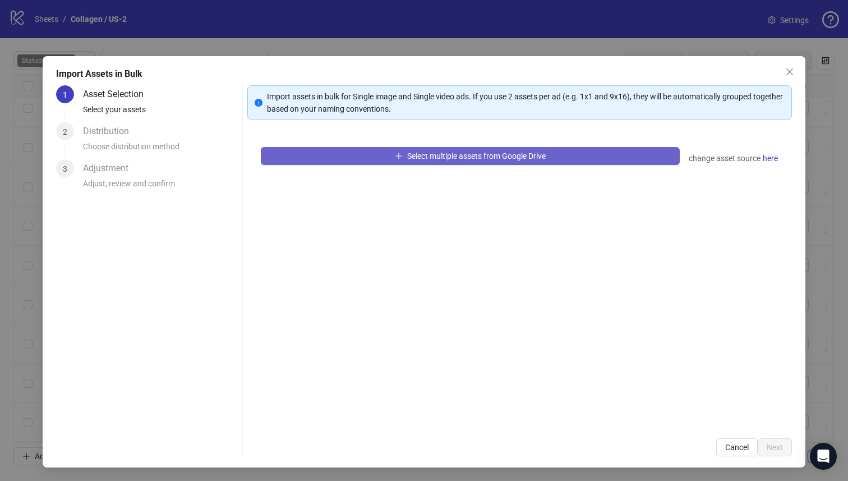
click at [348, 164] on button "Select multiple assets from Google Drive" at bounding box center [471, 156] width 420 height 18
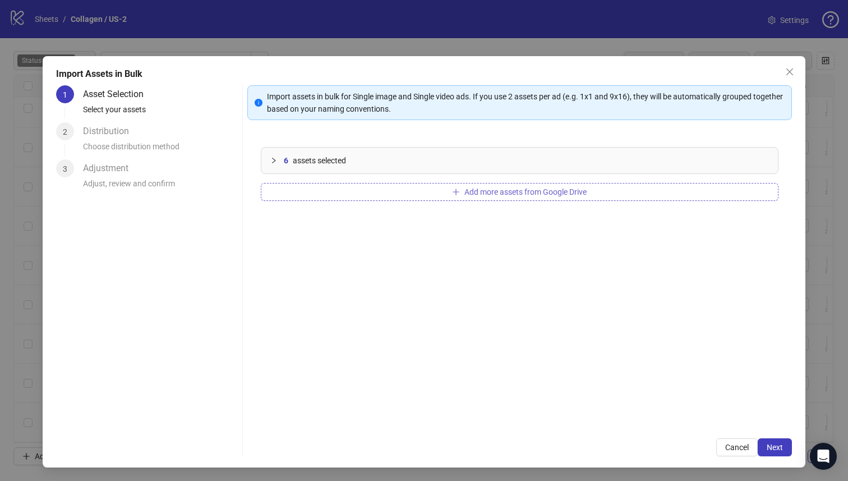
click at [313, 194] on button "Add more assets from Google Drive" at bounding box center [520, 192] width 518 height 18
click at [768, 442] on button "Next" at bounding box center [775, 447] width 34 height 18
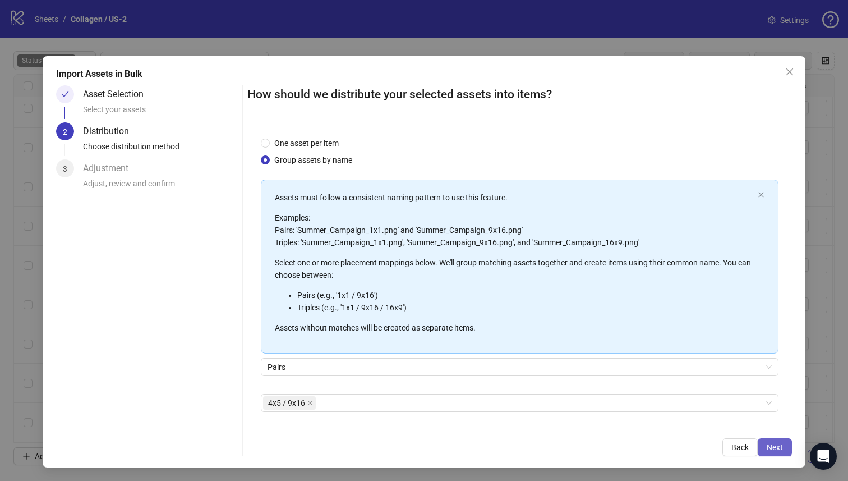
click at [769, 446] on span "Next" at bounding box center [775, 447] width 16 height 9
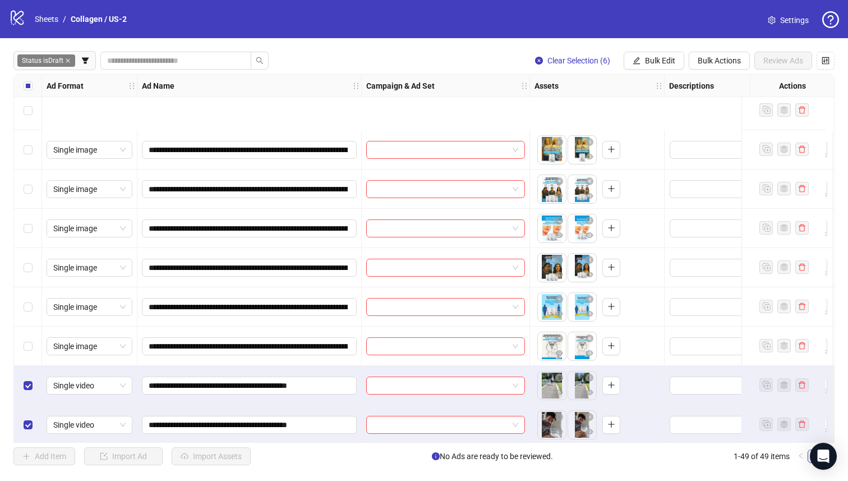
scroll to position [1584, 0]
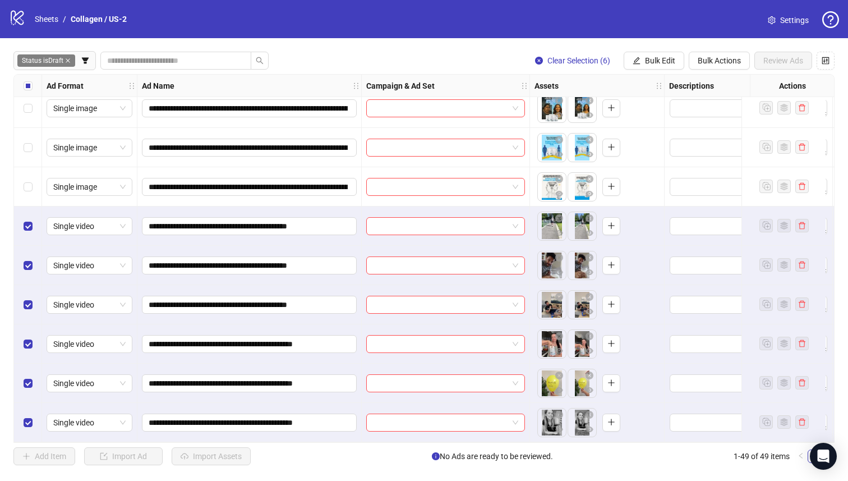
click at [667, 274] on div at bounding box center [749, 265] width 168 height 39
click at [22, 82] on div "Select all rows" at bounding box center [28, 86] width 28 height 22
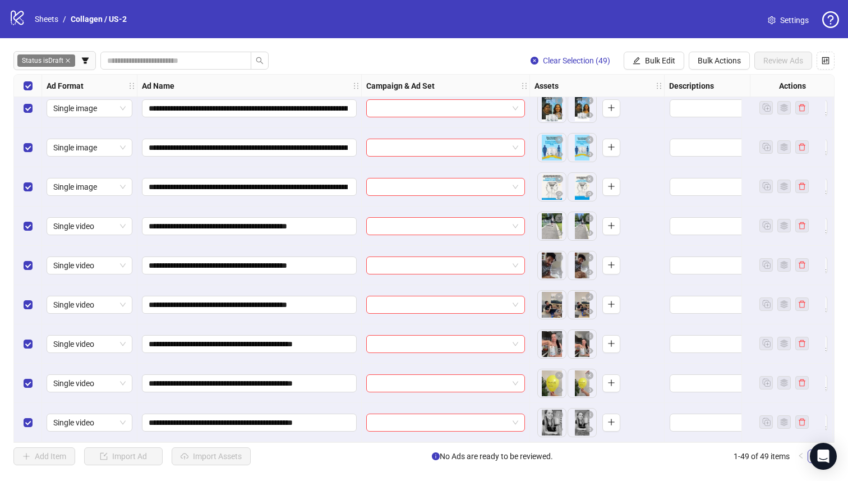
click at [22, 82] on div "Select all rows" at bounding box center [28, 86] width 28 height 22
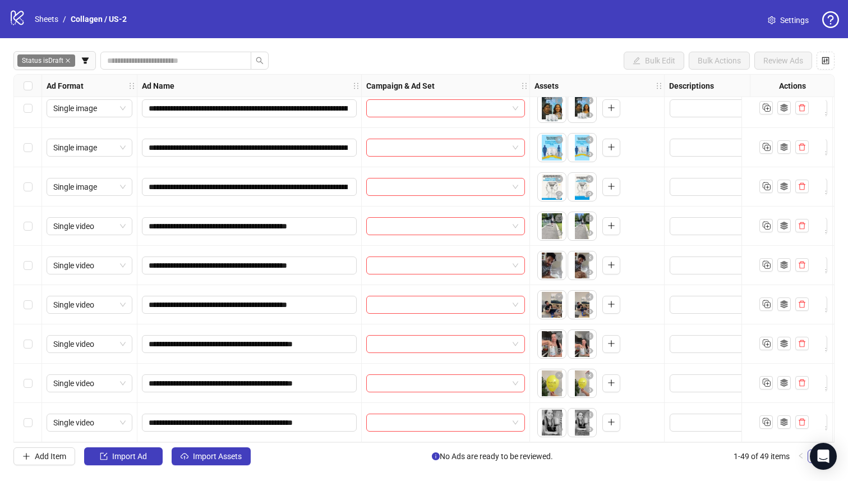
drag, startPoint x: 42, startPoint y: 309, endPoint x: 35, endPoint y: 262, distance: 47.1
click at [42, 309] on div "Select row 46" at bounding box center [28, 304] width 28 height 39
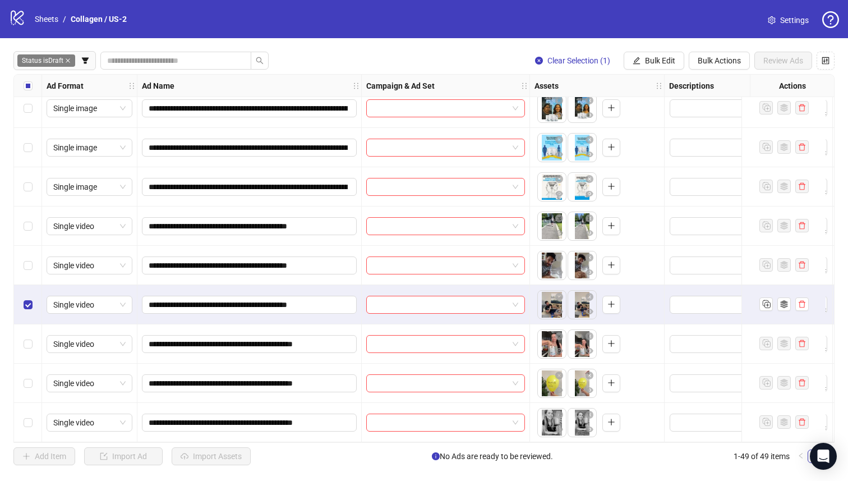
click at [34, 259] on div "Select row 45" at bounding box center [28, 265] width 28 height 39
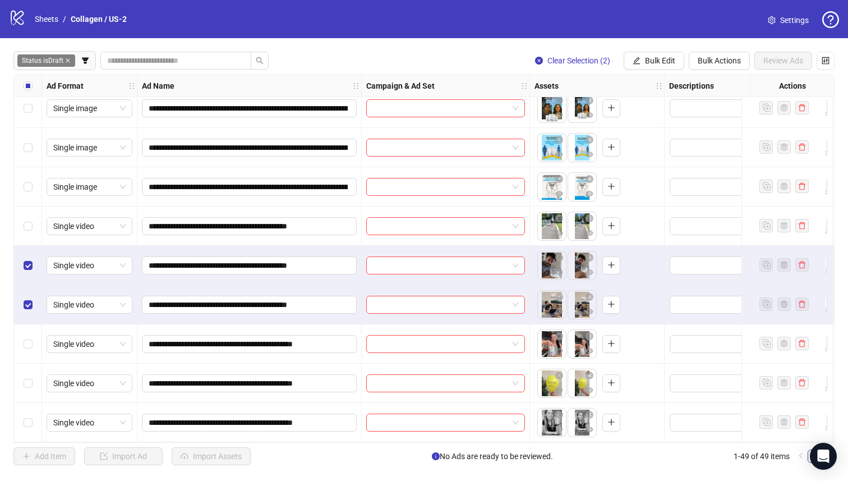
click at [38, 213] on div "Select row 44" at bounding box center [28, 225] width 28 height 39
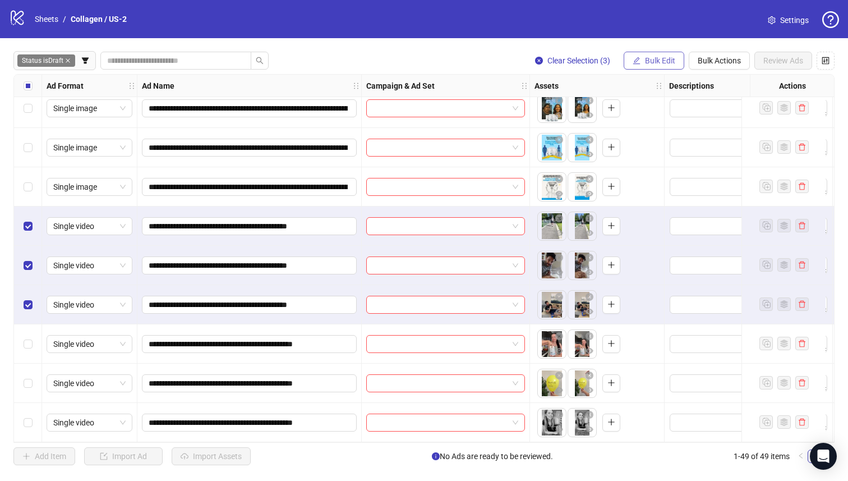
click at [644, 68] on button "Bulk Edit" at bounding box center [654, 61] width 61 height 18
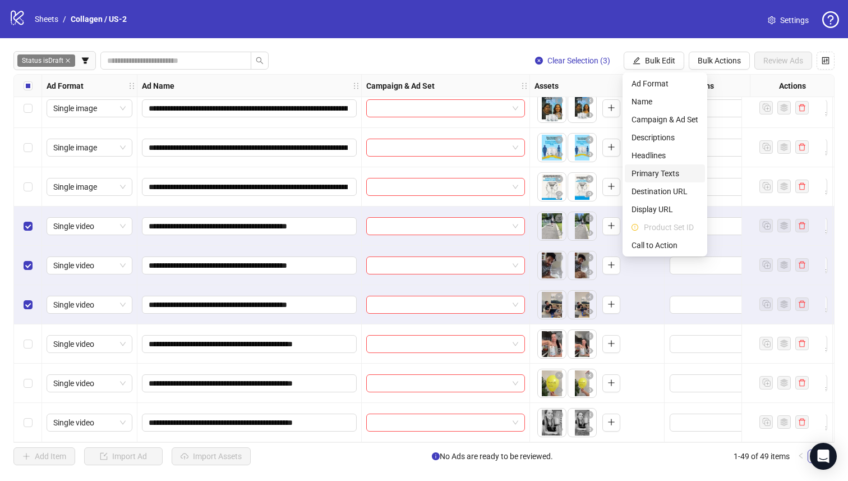
click at [667, 173] on span "Primary Texts" at bounding box center [665, 173] width 67 height 12
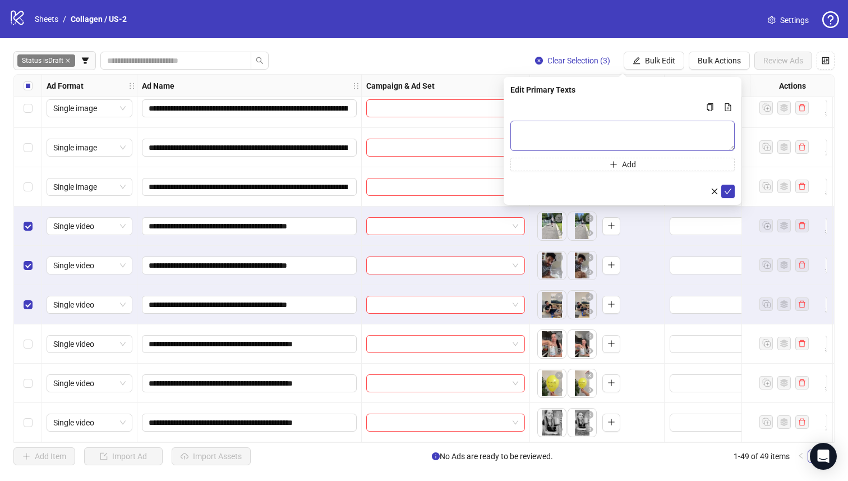
click at [600, 120] on div "Add" at bounding box center [623, 135] width 224 height 71
click at [603, 130] on textarea "Multi-text input container - paste or copy values" at bounding box center [623, 136] width 224 height 30
paste textarea "**********"
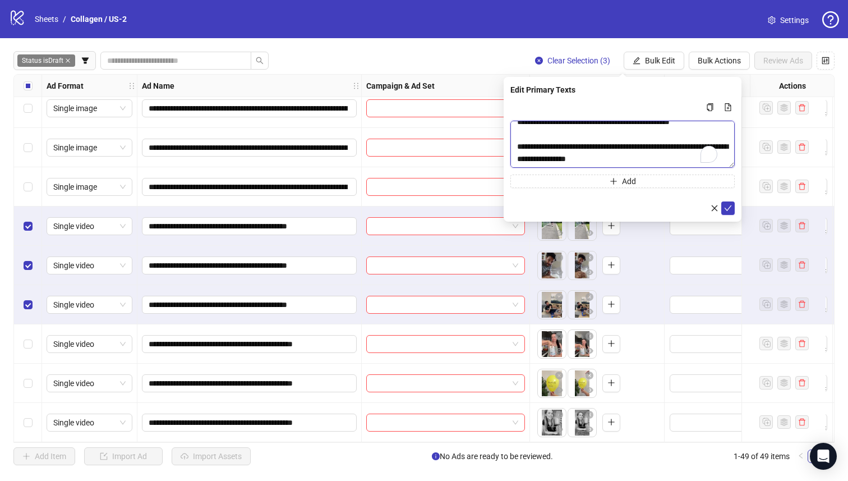
drag, startPoint x: 731, startPoint y: 150, endPoint x: 736, endPoint y: 369, distance: 218.9
click at [738, 222] on div "Edit Primary Texts Add" at bounding box center [623, 149] width 238 height 145
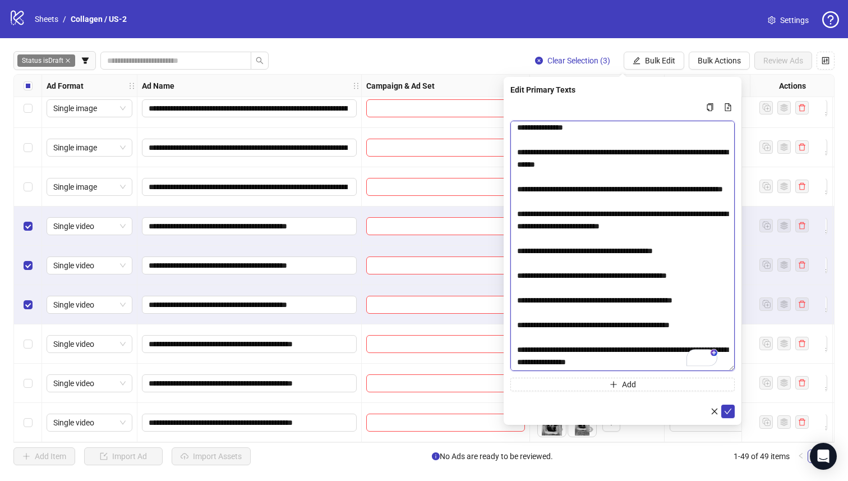
scroll to position [348, 0]
drag, startPoint x: 550, startPoint y: 327, endPoint x: 498, endPoint y: 312, distance: 54.2
click at [498, 312] on body "**********" at bounding box center [424, 240] width 848 height 481
type textarea "**********"
drag, startPoint x: 728, startPoint y: 411, endPoint x: 724, endPoint y: 356, distance: 55.1
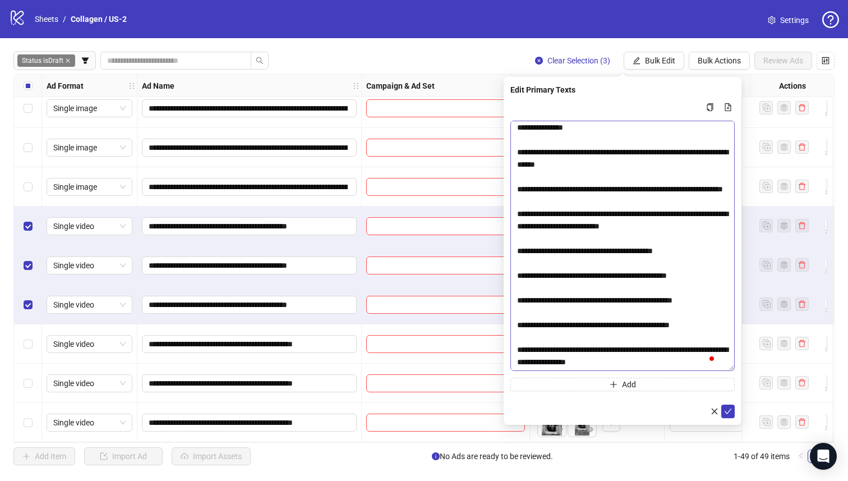
click at [728, 411] on icon "check" at bounding box center [728, 411] width 7 height 6
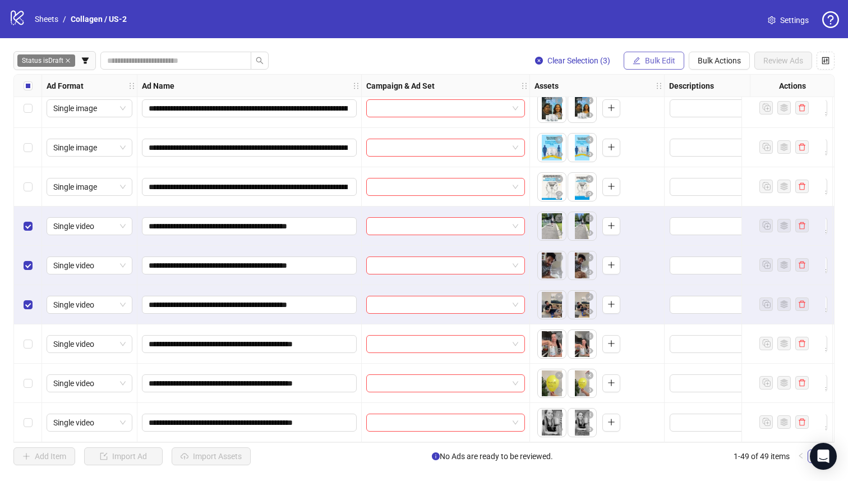
click at [651, 61] on span "Bulk Edit" at bounding box center [660, 60] width 30 height 9
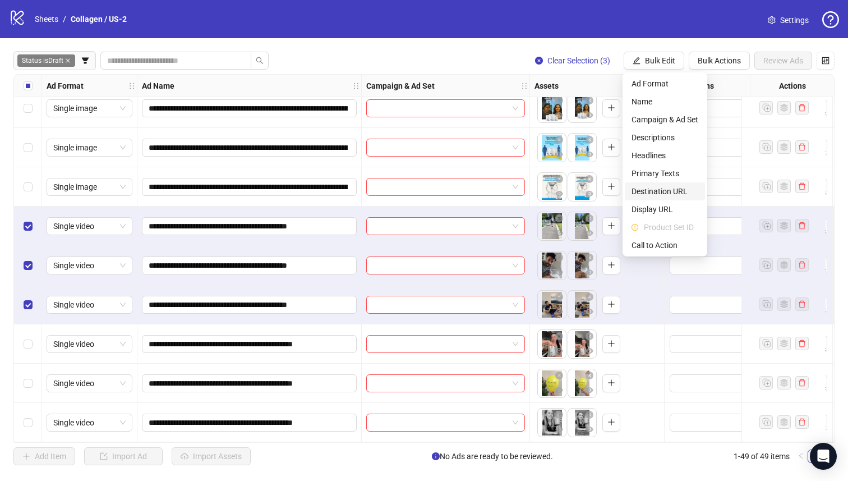
click at [673, 183] on li "Destination URL" at bounding box center [665, 191] width 80 height 18
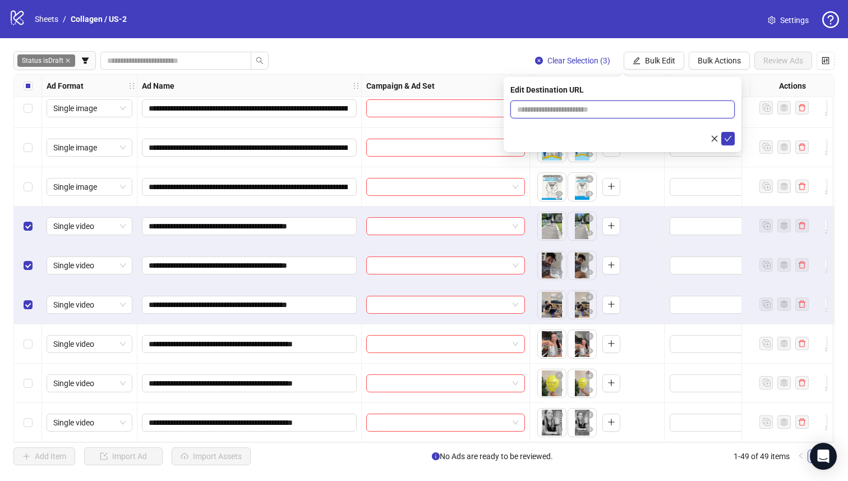
click at [589, 110] on input "text" at bounding box center [618, 109] width 202 height 12
paste input "**********"
type input "**********"
click at [732, 136] on icon "check" at bounding box center [728, 139] width 8 height 8
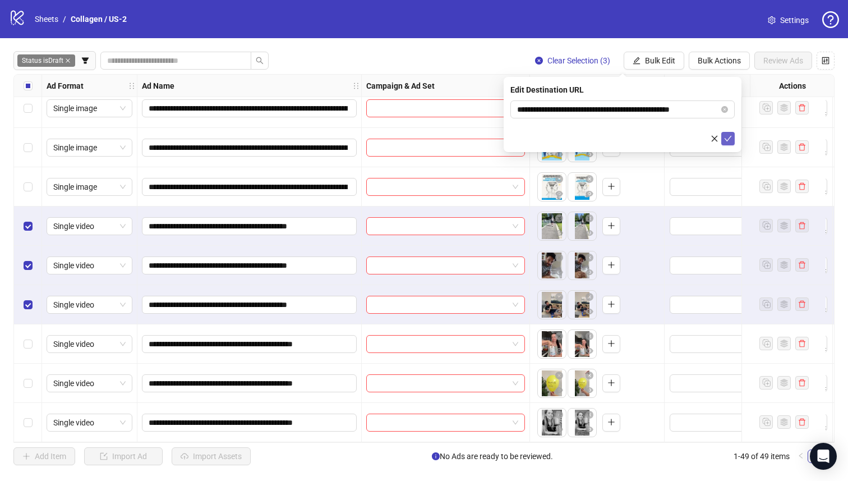
scroll to position [0, 0]
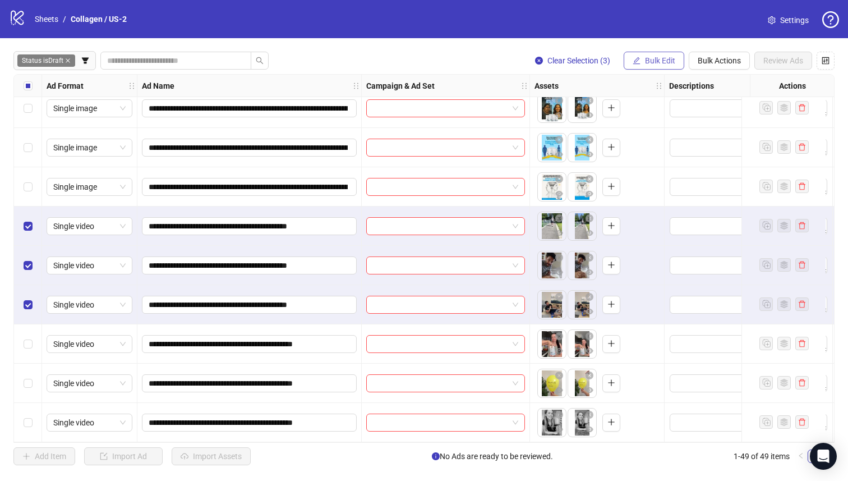
click at [658, 59] on span "Bulk Edit" at bounding box center [660, 60] width 30 height 9
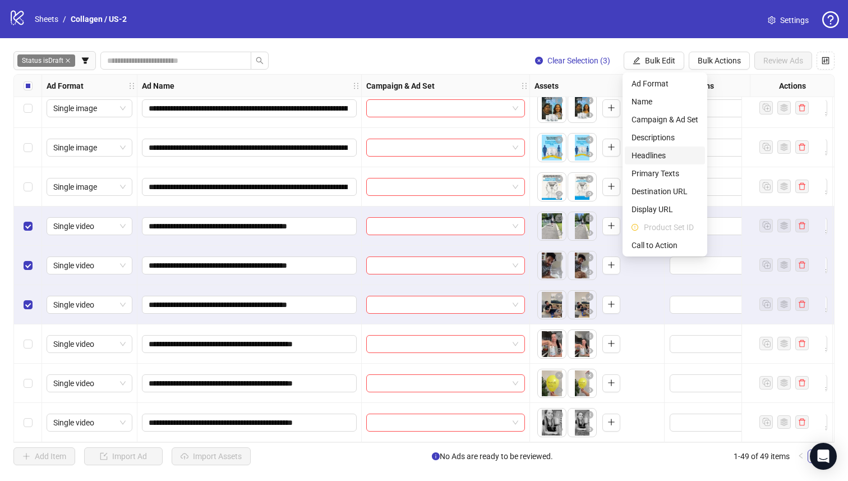
click at [658, 159] on span "Headlines" at bounding box center [665, 155] width 67 height 12
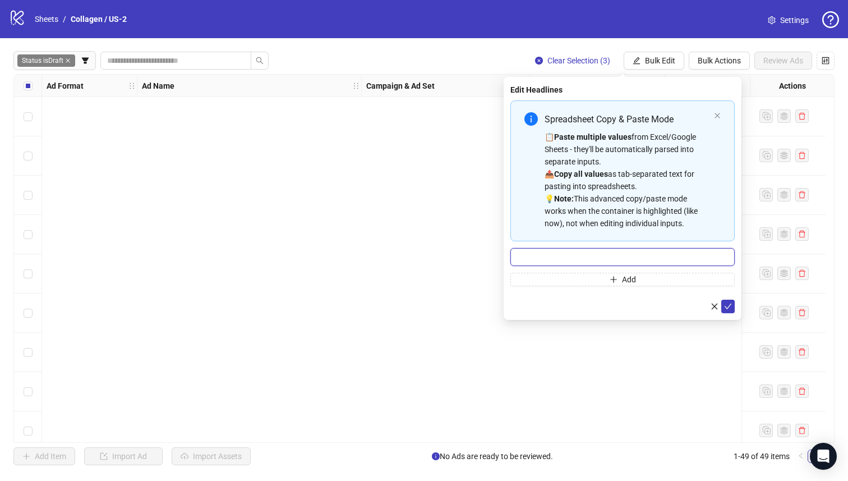
click at [587, 252] on input "Multi-input container - paste or copy values" at bounding box center [623, 257] width 224 height 18
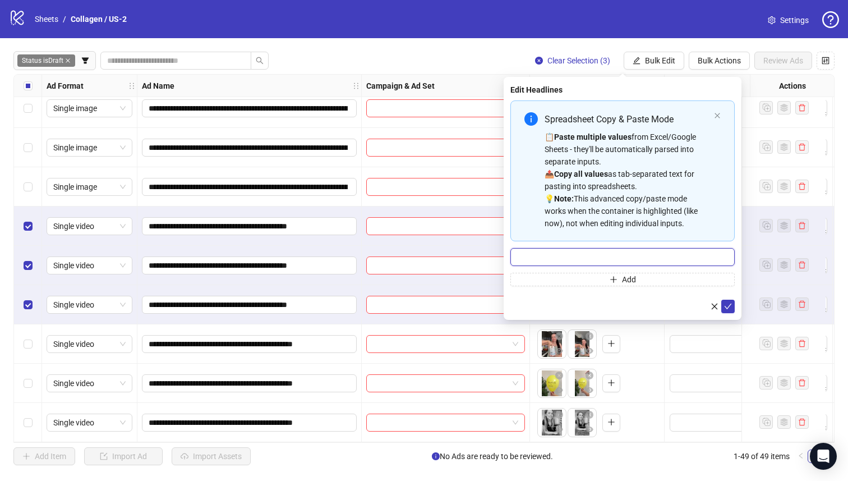
paste input "**********"
type input "**********"
click at [729, 306] on icon "check" at bounding box center [728, 306] width 8 height 8
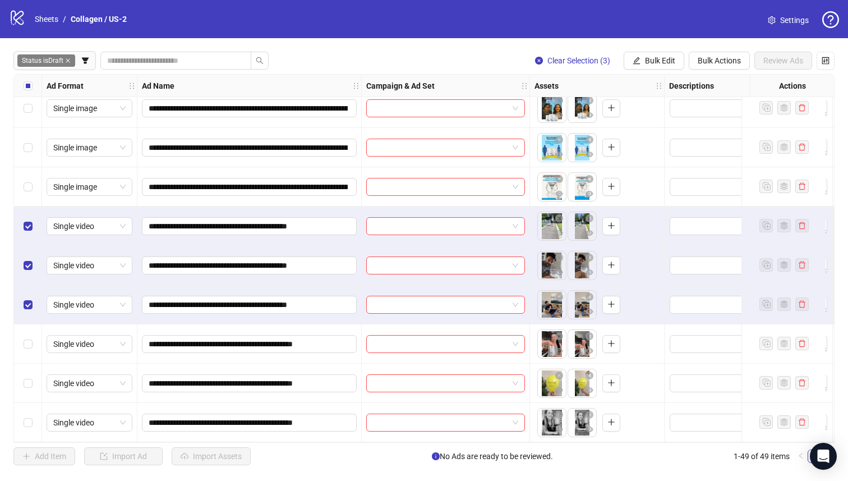
drag, startPoint x: 662, startPoint y: 59, endPoint x: 642, endPoint y: 100, distance: 45.2
click at [662, 59] on span "Bulk Edit" at bounding box center [660, 60] width 30 height 9
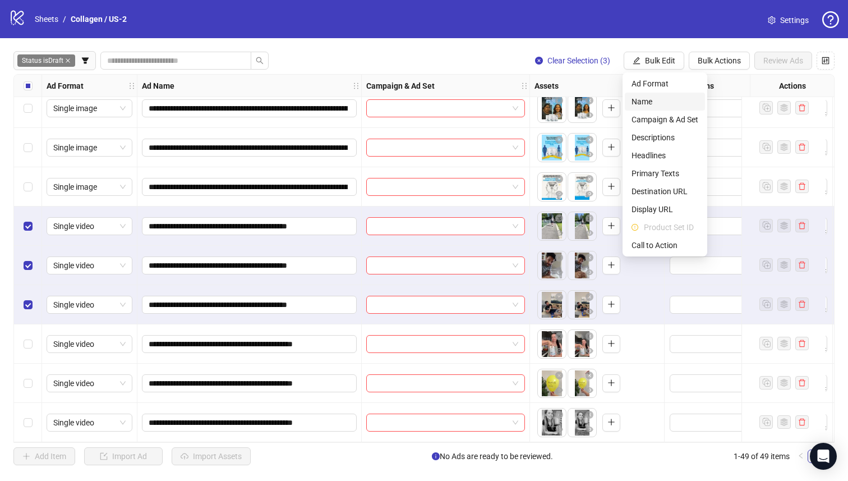
click at [642, 102] on span "Name" at bounding box center [665, 101] width 67 height 12
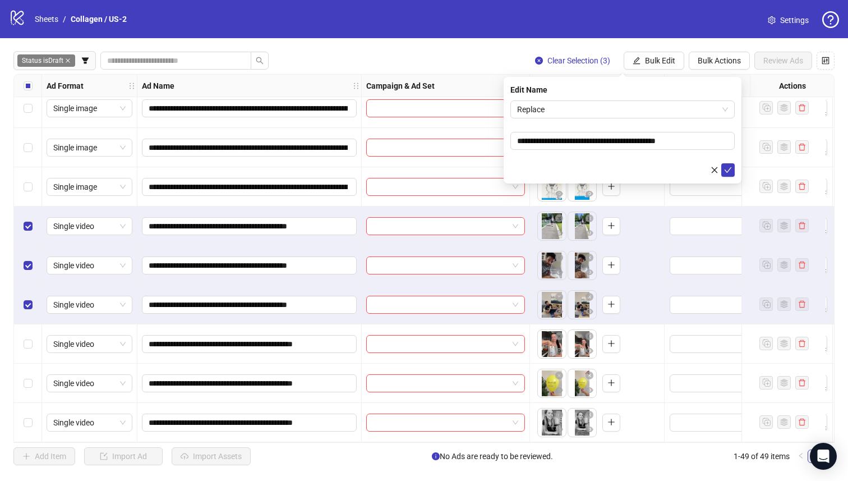
click at [562, 120] on form "**********" at bounding box center [623, 138] width 224 height 76
click at [564, 107] on span "Replace" at bounding box center [622, 109] width 211 height 17
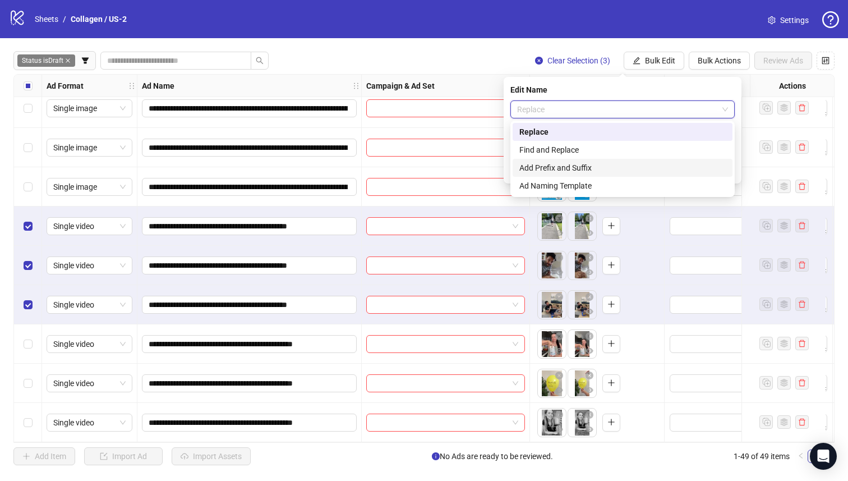
click at [580, 165] on div "Add Prefix and Suffix" at bounding box center [623, 168] width 206 height 12
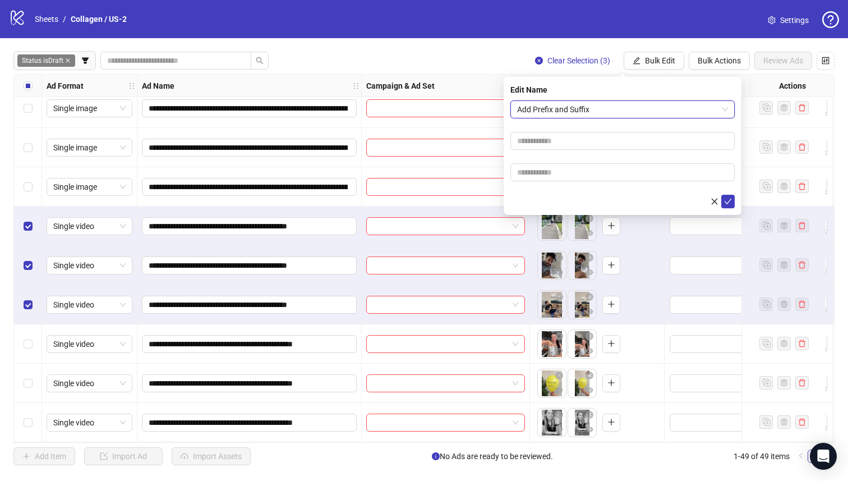
click at [567, 131] on form "Add Prefix and Suffix Add Prefix and Suffix" at bounding box center [623, 154] width 224 height 108
click at [569, 146] on input "text" at bounding box center [623, 141] width 224 height 18
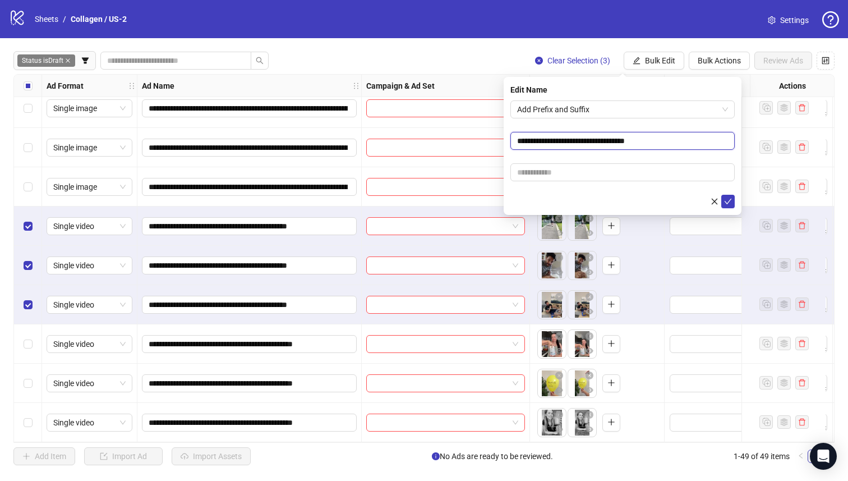
drag, startPoint x: 531, startPoint y: 139, endPoint x: 803, endPoint y: 173, distance: 274.2
click at [783, 166] on body "**********" at bounding box center [424, 240] width 848 height 481
type input "**********"
click at [571, 145] on input "**********" at bounding box center [623, 141] width 224 height 18
type input "*"
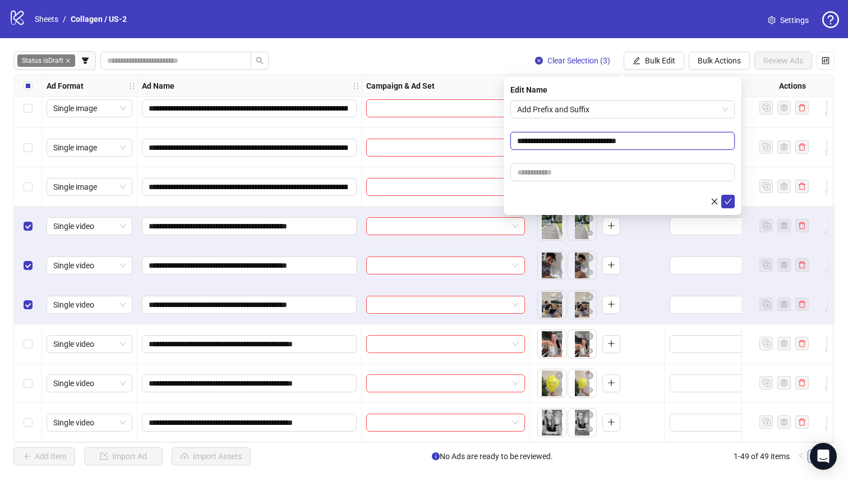
drag, startPoint x: 531, startPoint y: 142, endPoint x: 746, endPoint y: 157, distance: 214.8
click at [728, 153] on form "**********" at bounding box center [623, 154] width 224 height 108
type input "**********"
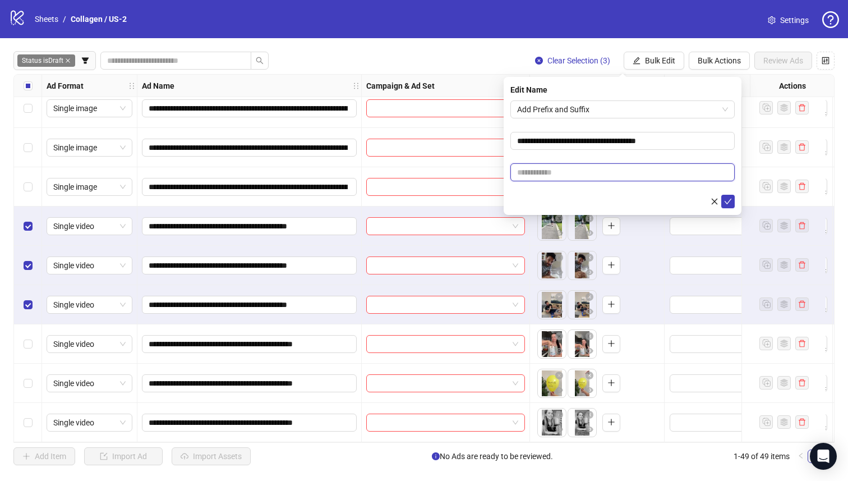
click at [593, 169] on input "text" at bounding box center [623, 172] width 224 height 18
paste input "**********"
type input "**********"
click at [727, 205] on span "submit" at bounding box center [728, 201] width 8 height 9
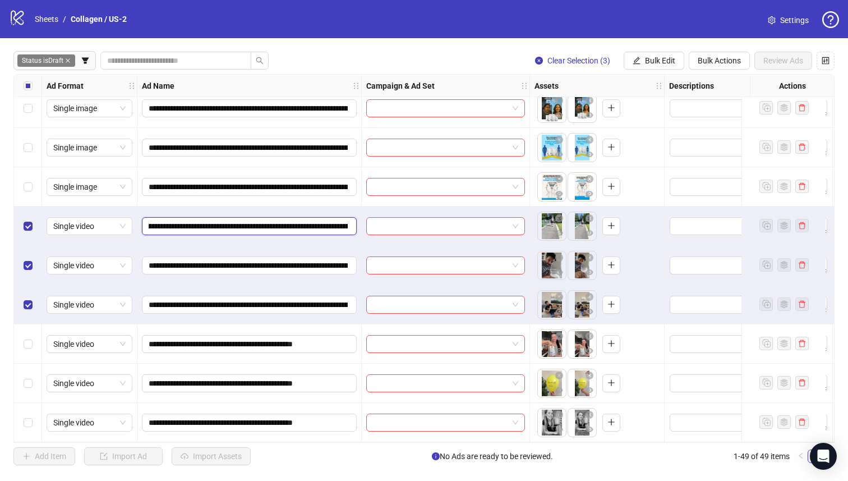
scroll to position [0, 139]
drag, startPoint x: 300, startPoint y: 224, endPoint x: 335, endPoint y: 221, distance: 35.6
click at [335, 221] on input "**********" at bounding box center [248, 226] width 199 height 12
click at [642, 67] on button "Bulk Edit" at bounding box center [654, 61] width 61 height 18
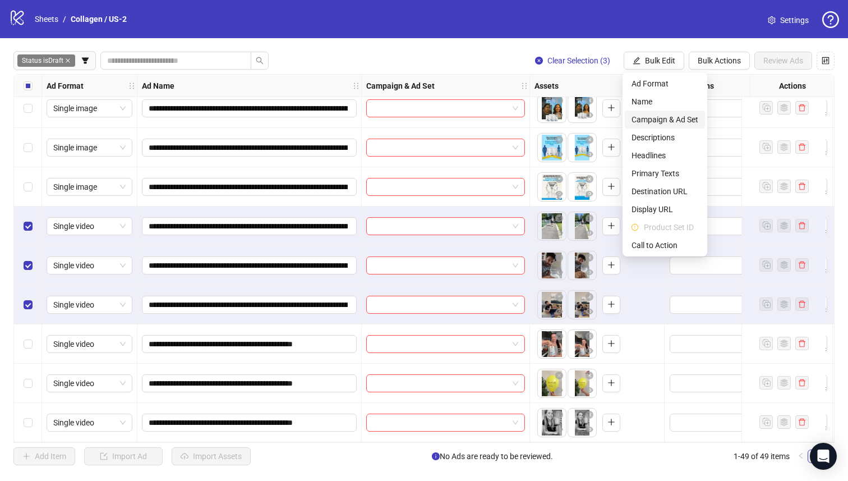
click at [680, 117] on span "Campaign & Ad Set" at bounding box center [665, 119] width 67 height 12
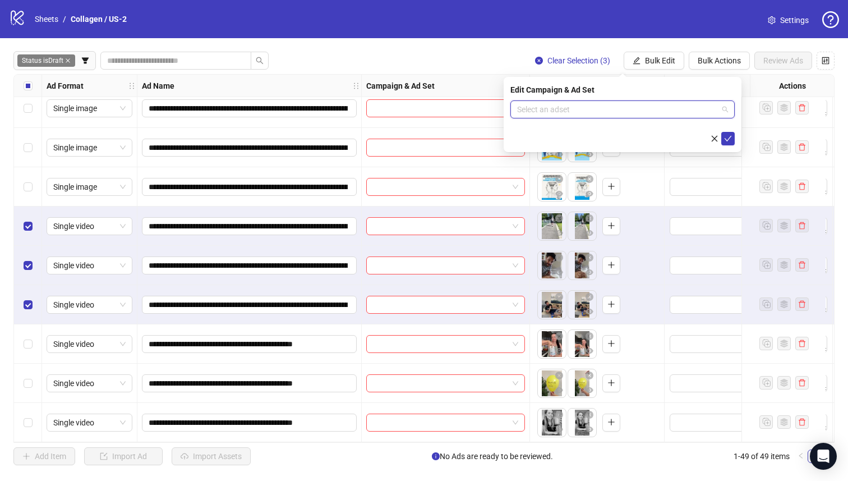
click at [641, 109] on input "search" at bounding box center [617, 109] width 201 height 17
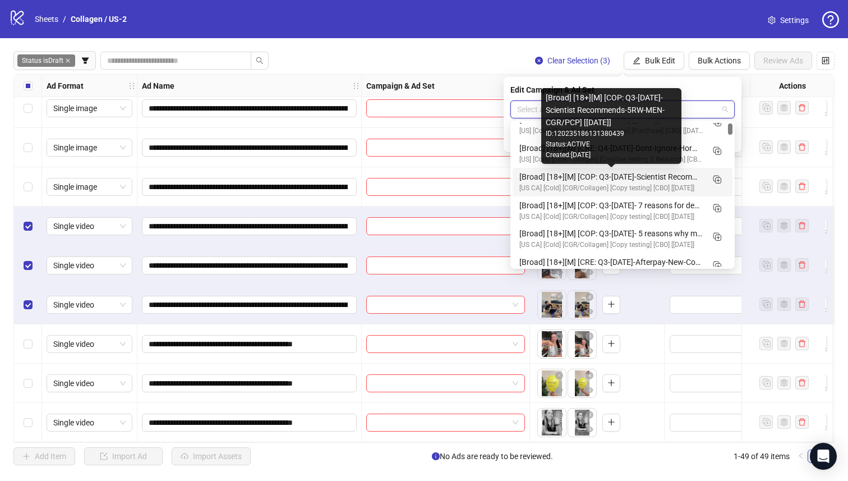
scroll to position [229, 0]
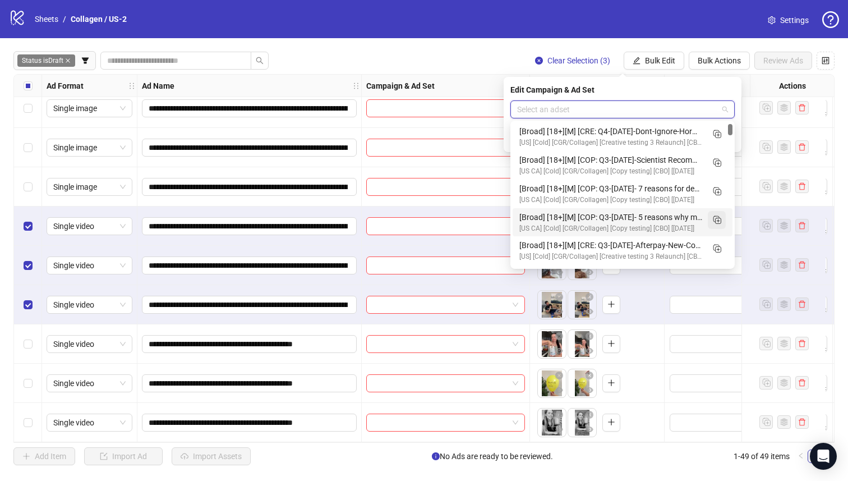
click at [718, 223] on rect "Duplicate" at bounding box center [719, 221] width 6 height 6
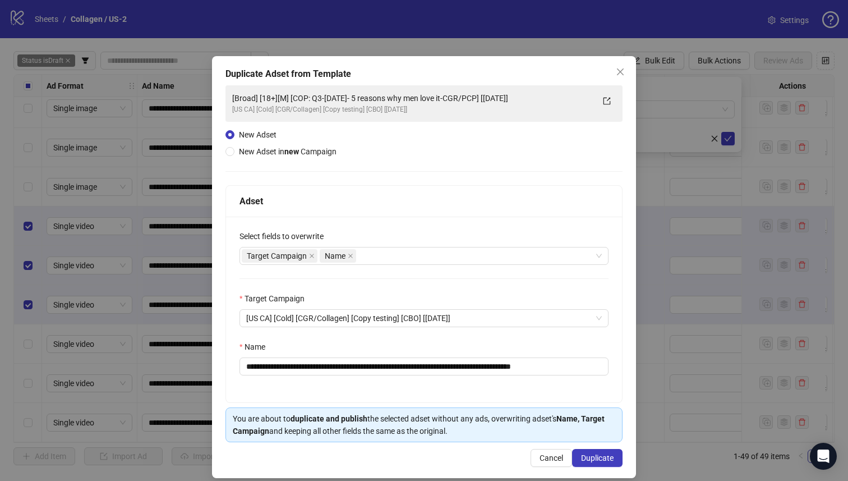
click at [547, 454] on span "Cancel" at bounding box center [552, 457] width 24 height 9
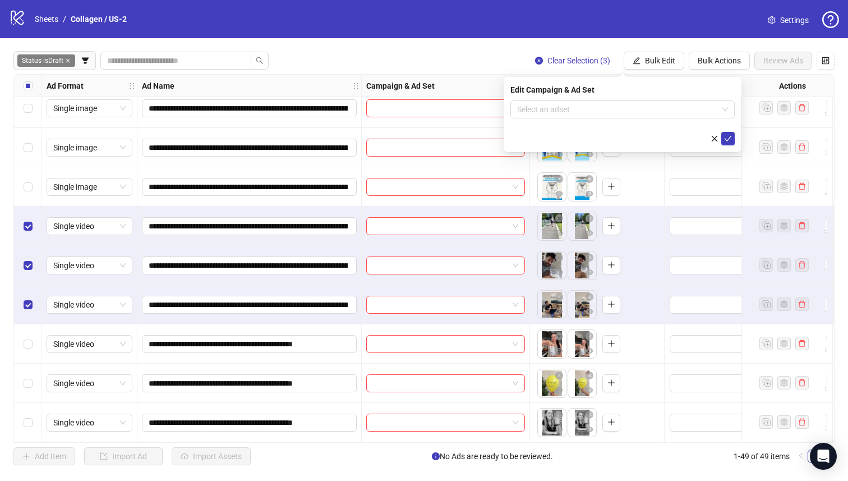
drag, startPoint x: 674, startPoint y: 112, endPoint x: 669, endPoint y: 156, distance: 44.1
click at [674, 112] on input "search" at bounding box center [617, 109] width 201 height 17
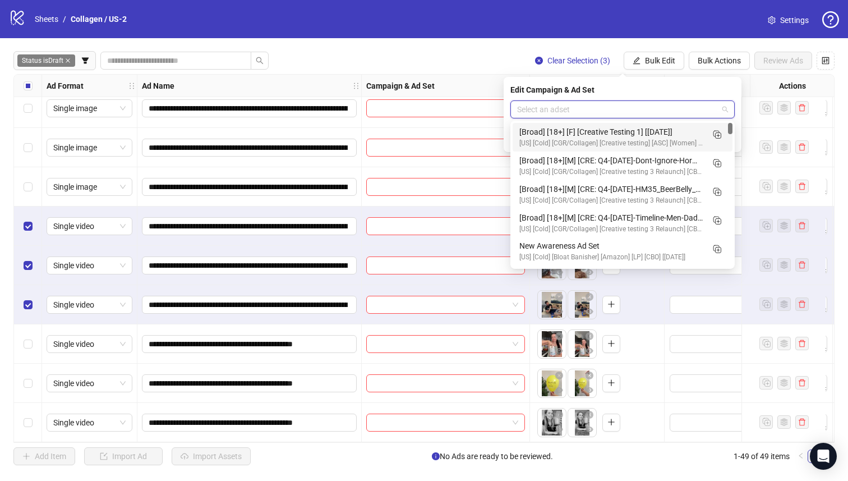
scroll to position [2, 0]
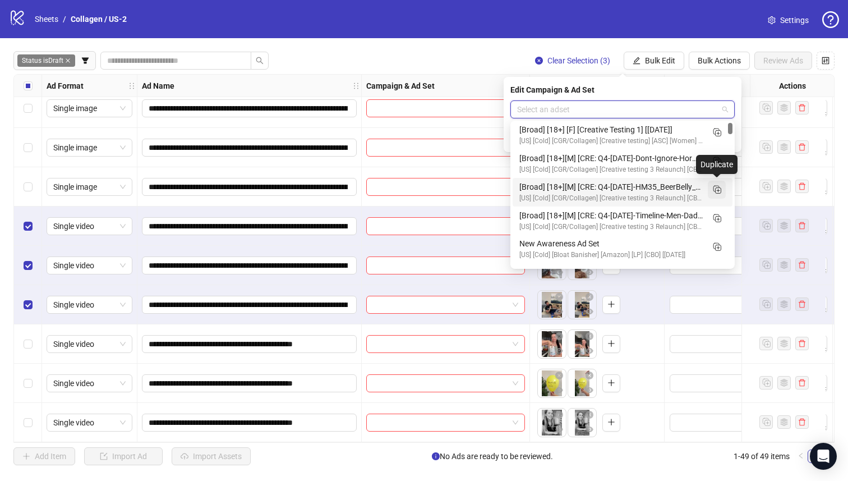
click at [711, 191] on button "button" at bounding box center [717, 190] width 18 height 18
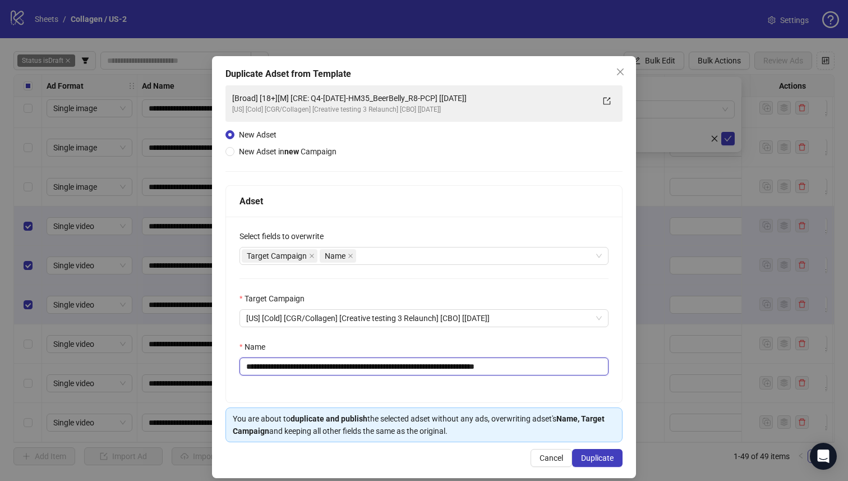
drag, startPoint x: 467, startPoint y: 369, endPoint x: 323, endPoint y: 373, distance: 143.7
click at [323, 373] on input "**********" at bounding box center [424, 366] width 369 height 18
paste input "********"
type input "**********"
click at [596, 465] on button "Duplicate" at bounding box center [597, 458] width 50 height 18
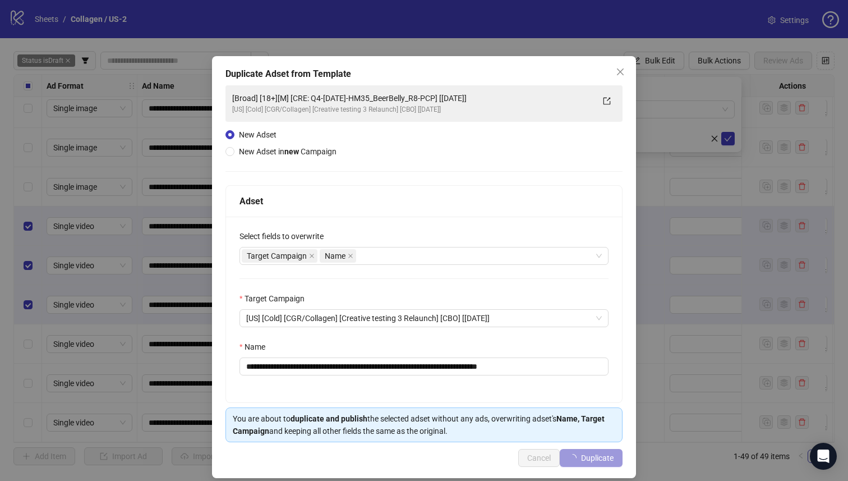
click at [597, 455] on span "Duplicate" at bounding box center [597, 457] width 33 height 9
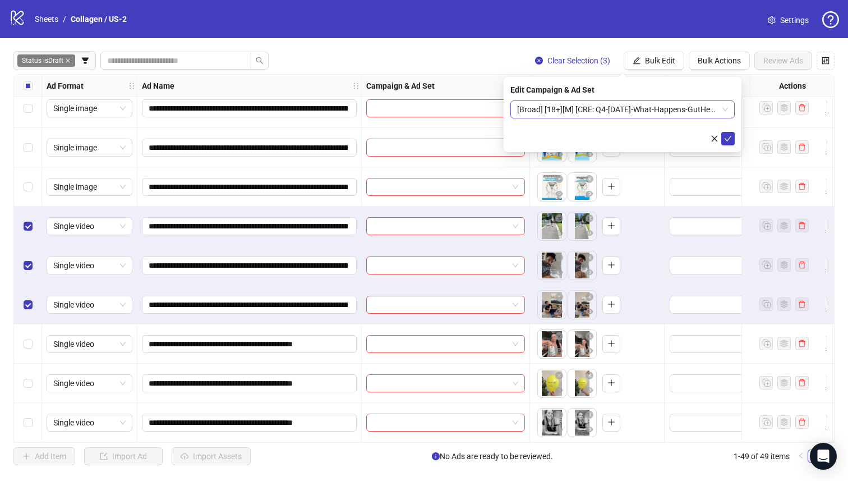
click at [631, 111] on span "[Broad] [18+][M] [CRE: Q4-10-OCT-2025-What-Happens-GutHealth-VO-PCP] [09 Oct 20…" at bounding box center [622, 109] width 211 height 17
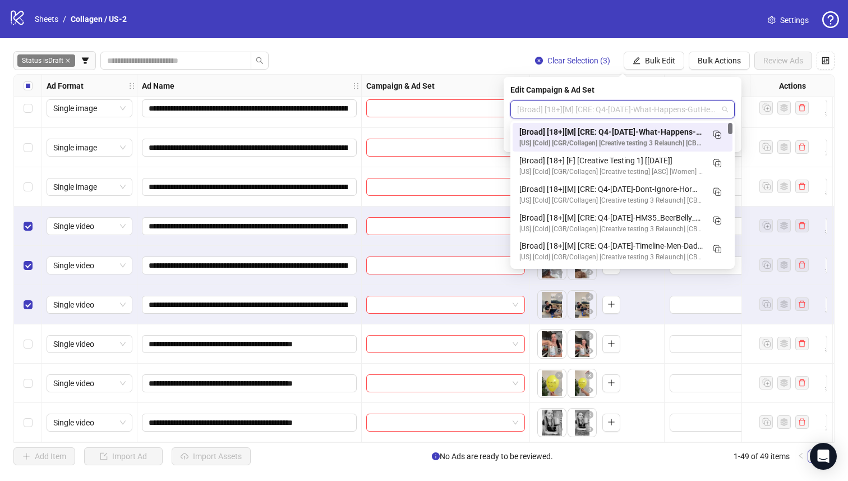
click at [641, 128] on div "[Broad] [18+][M] [CRE: Q4-10-OCT-2025-What-Happens-GutHealth-VO-PCP] [09 Oct 20…" at bounding box center [612, 132] width 184 height 12
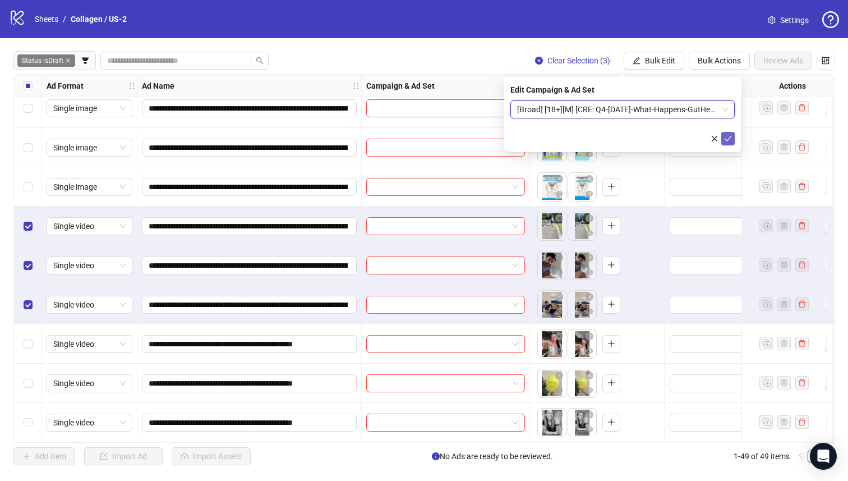
click at [726, 137] on icon "check" at bounding box center [728, 139] width 8 height 8
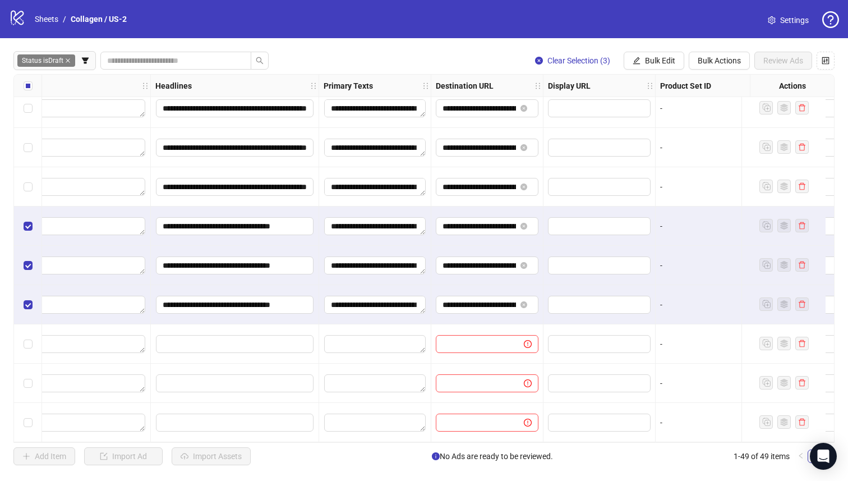
scroll to position [1584, 1023]
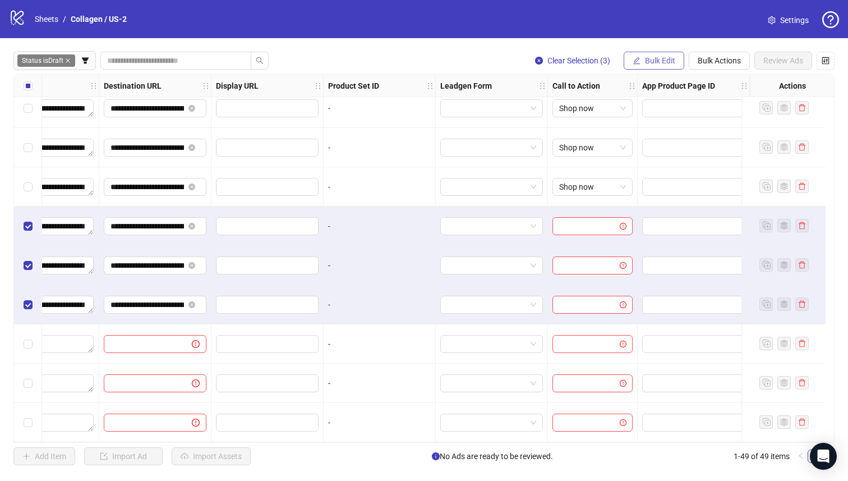
click at [649, 53] on button "Bulk Edit" at bounding box center [654, 61] width 61 height 18
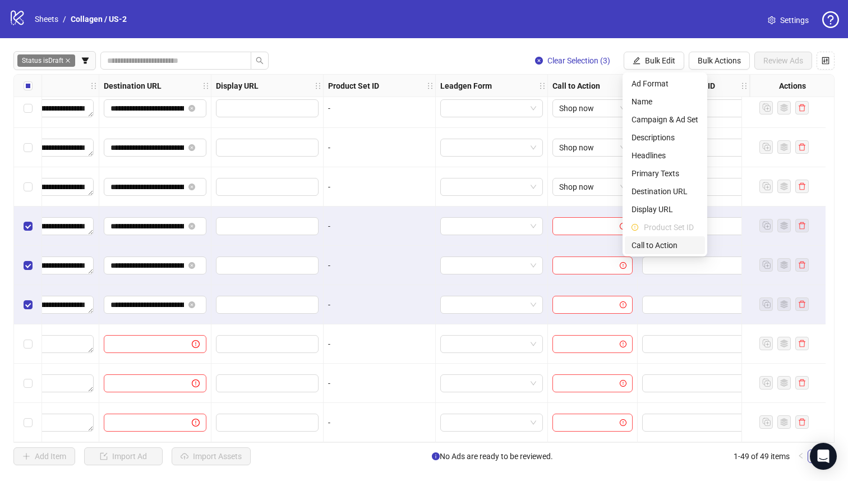
drag, startPoint x: 669, startPoint y: 239, endPoint x: 664, endPoint y: 153, distance: 86.0
click at [669, 239] on span "Call to Action" at bounding box center [665, 245] width 67 height 12
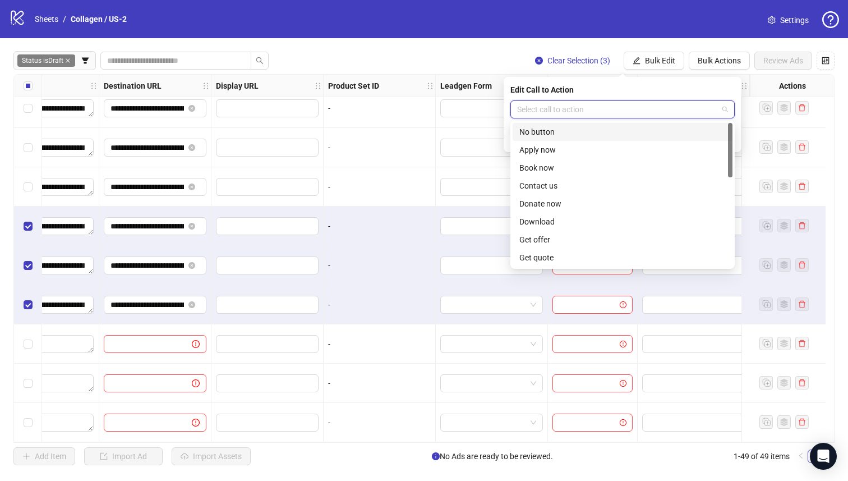
click at [648, 108] on input "search" at bounding box center [617, 109] width 201 height 17
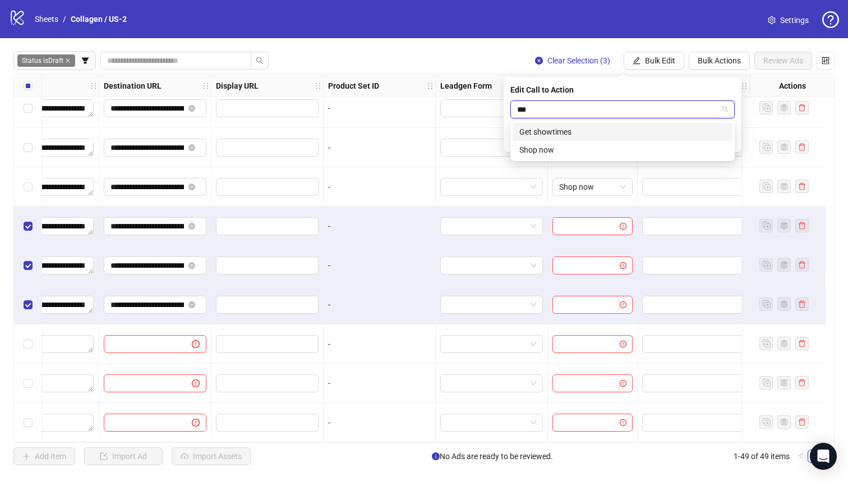
type input "****"
click at [645, 129] on div "Shop now" at bounding box center [623, 132] width 206 height 12
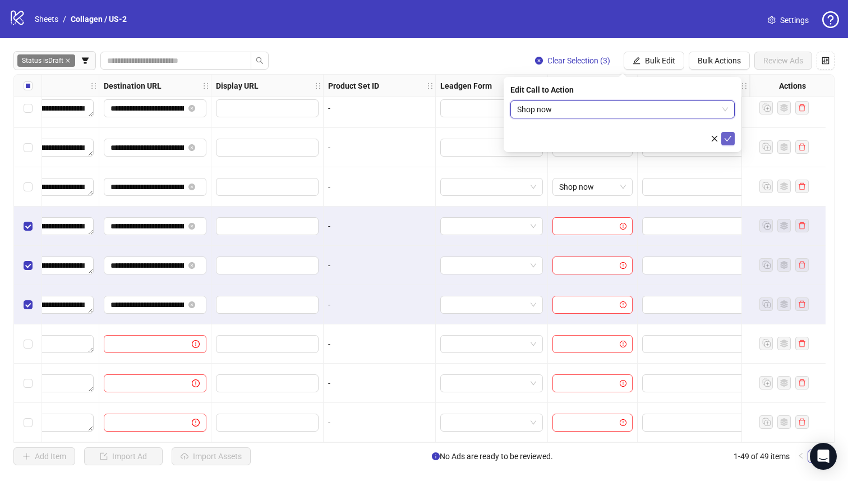
click at [725, 140] on icon "check" at bounding box center [728, 139] width 8 height 8
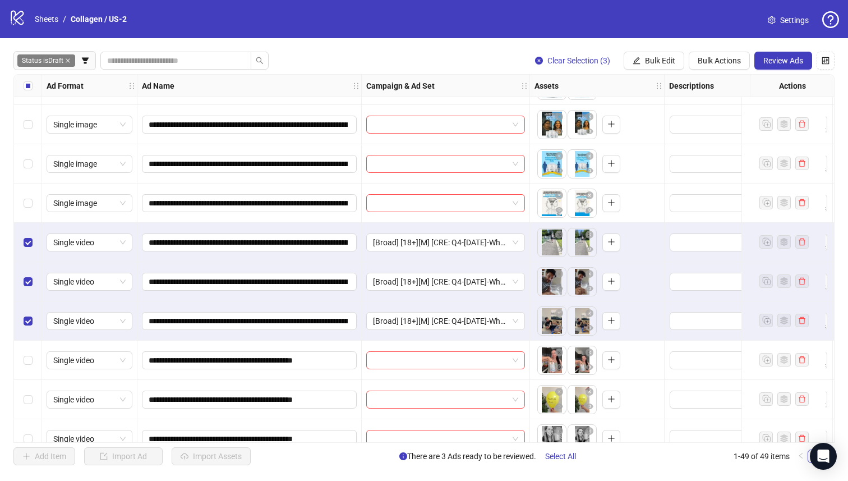
scroll to position [1562, 0]
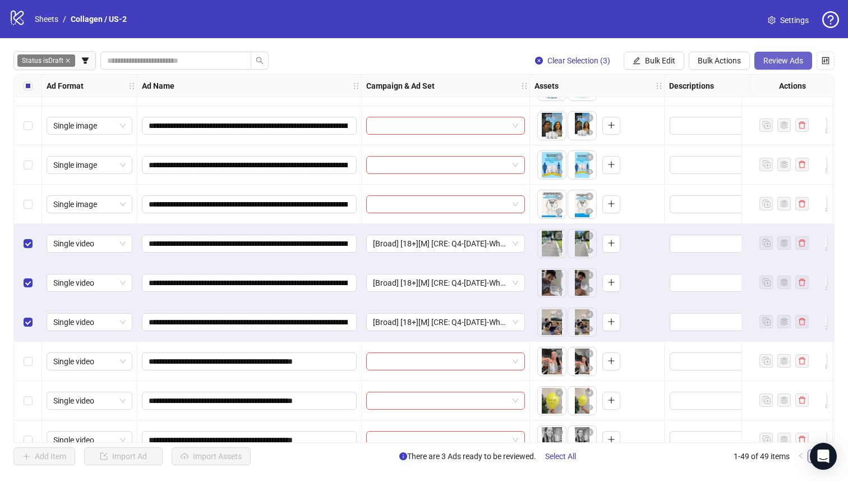
click at [786, 64] on span "Review Ads" at bounding box center [784, 60] width 40 height 9
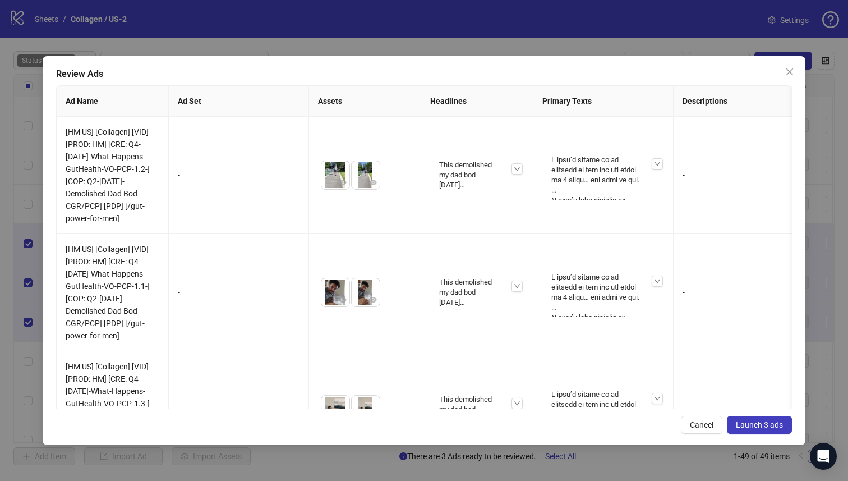
click at [745, 421] on span "Launch 3 ads" at bounding box center [759, 424] width 47 height 9
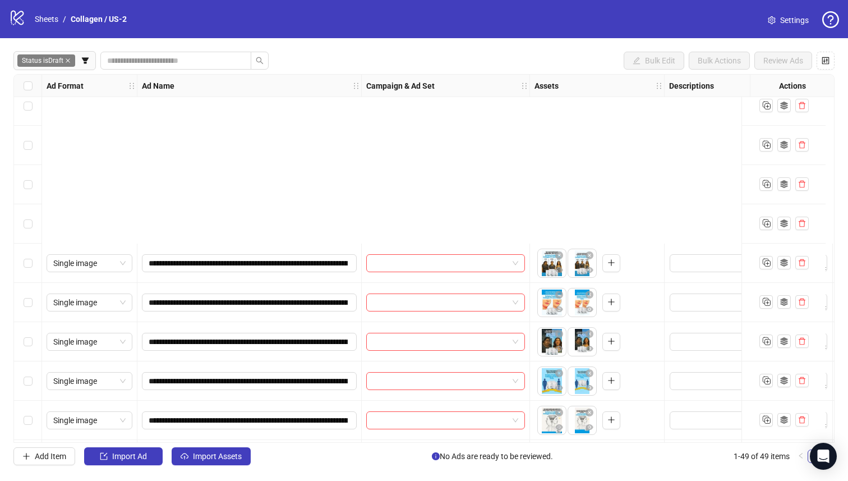
scroll to position [1584, 0]
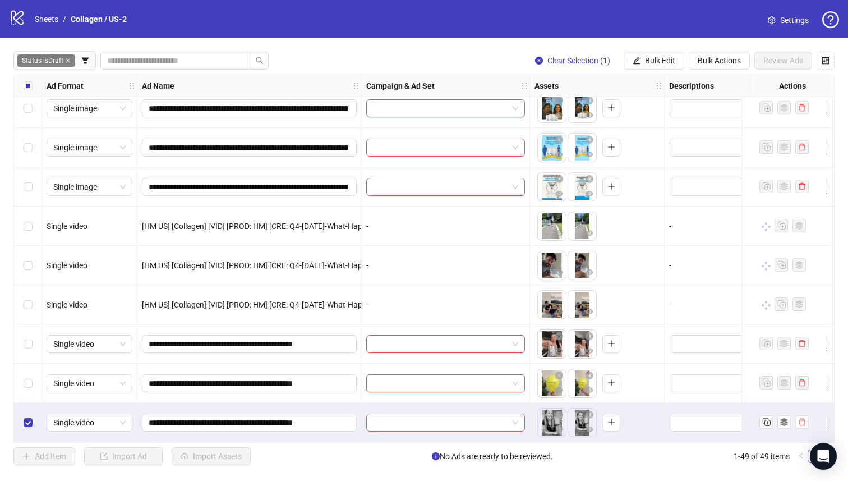
drag, startPoint x: 27, startPoint y: 389, endPoint x: 33, endPoint y: 364, distance: 25.7
click at [27, 389] on div "Select row 48" at bounding box center [28, 383] width 28 height 39
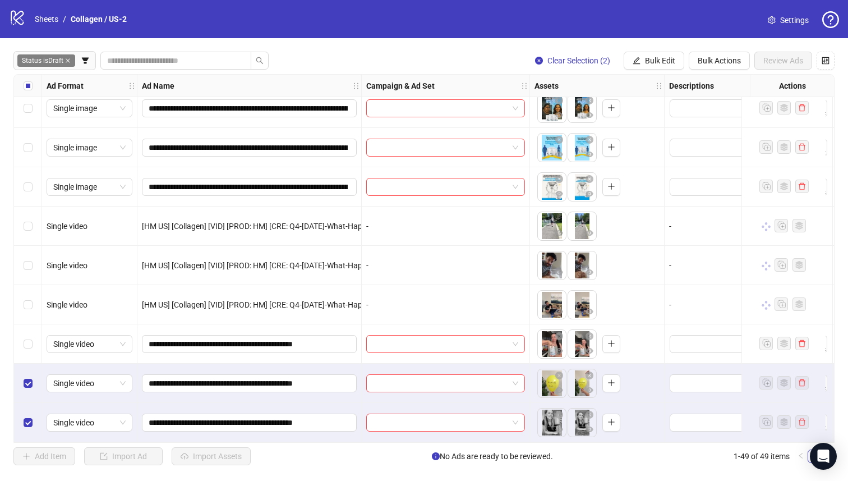
click at [36, 340] on div "Select row 47" at bounding box center [28, 343] width 28 height 39
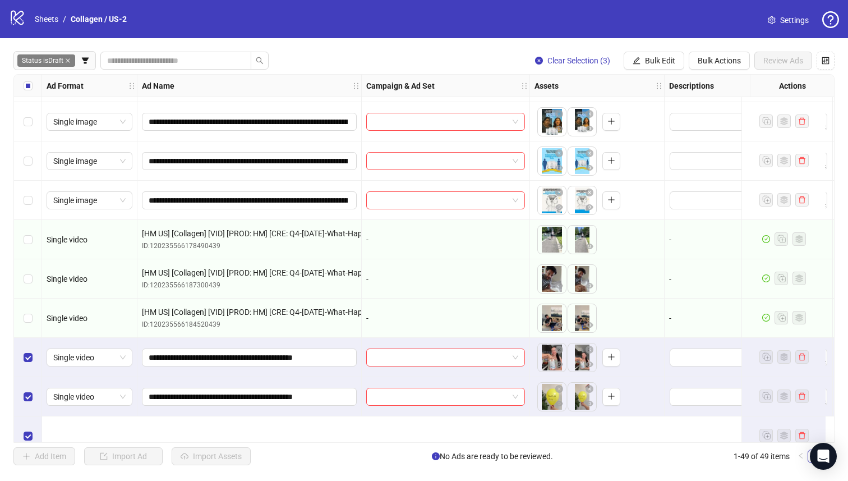
scroll to position [1444, 0]
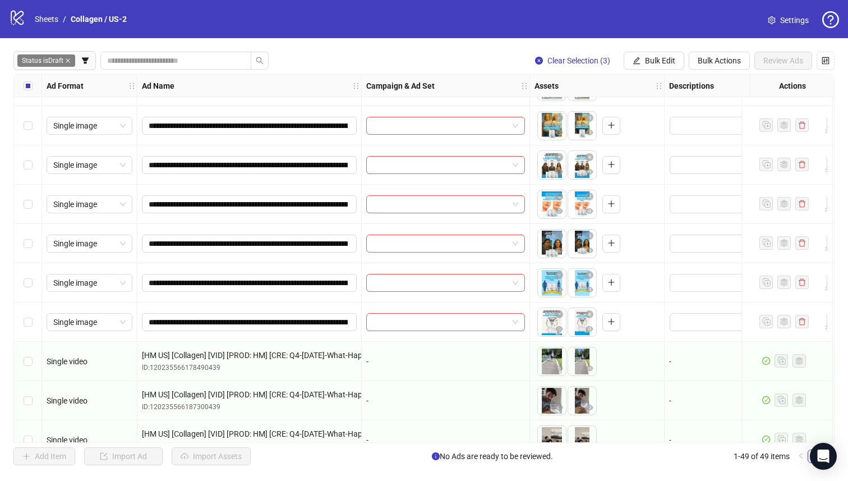
click at [34, 325] on div "Select row 43" at bounding box center [28, 321] width 28 height 39
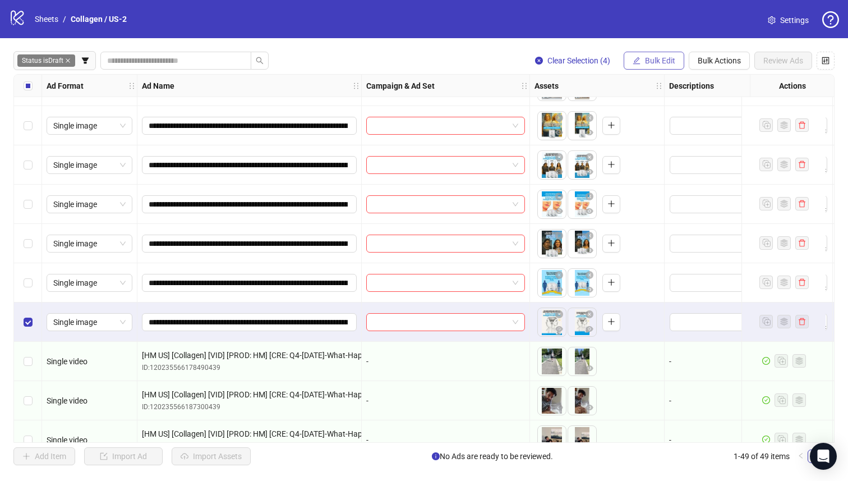
click at [644, 57] on button "Bulk Edit" at bounding box center [654, 61] width 61 height 18
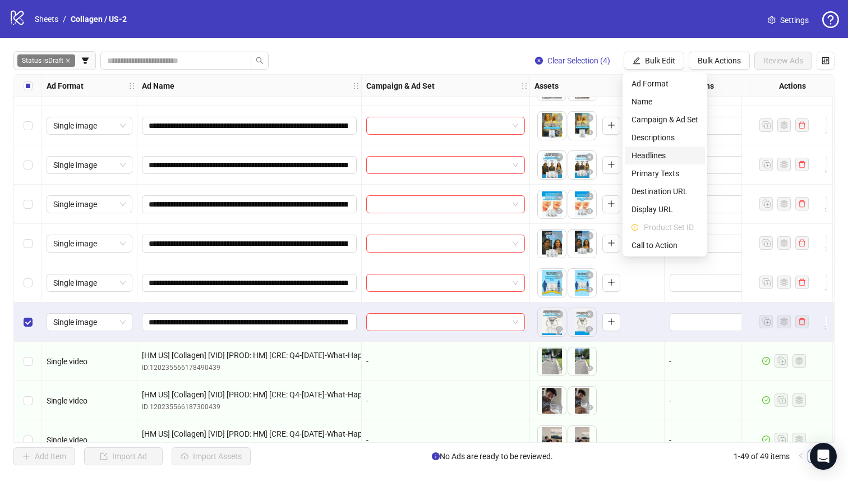
click at [655, 153] on span "Headlines" at bounding box center [665, 155] width 67 height 12
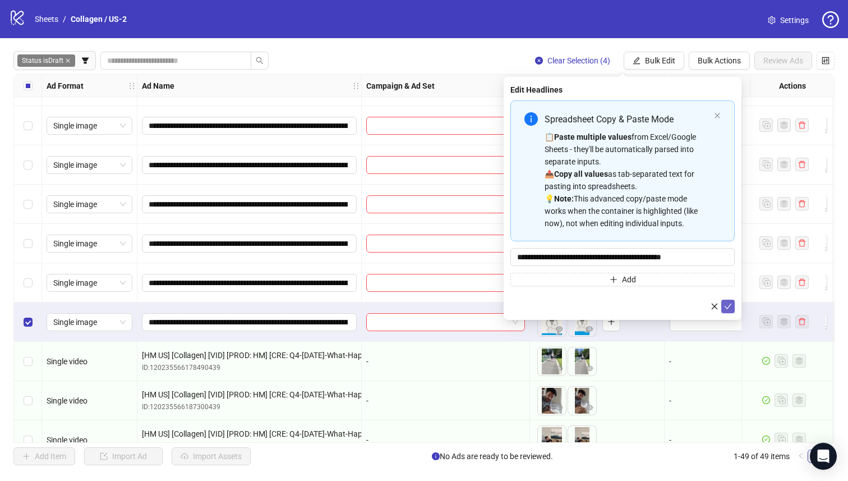
drag, startPoint x: 729, startPoint y: 310, endPoint x: 686, endPoint y: 201, distance: 117.4
click at [729, 310] on span "submit" at bounding box center [728, 306] width 8 height 9
click at [636, 58] on icon "edit" at bounding box center [636, 60] width 7 height 7
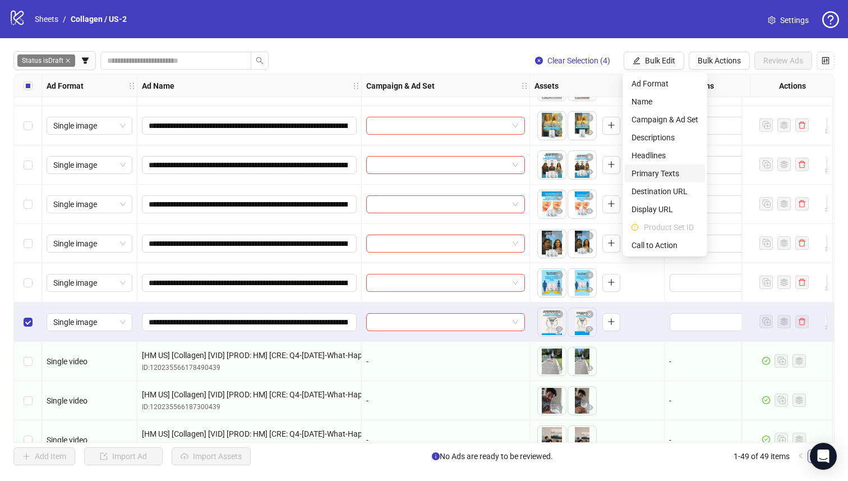
click at [673, 173] on span "Primary Texts" at bounding box center [665, 173] width 67 height 12
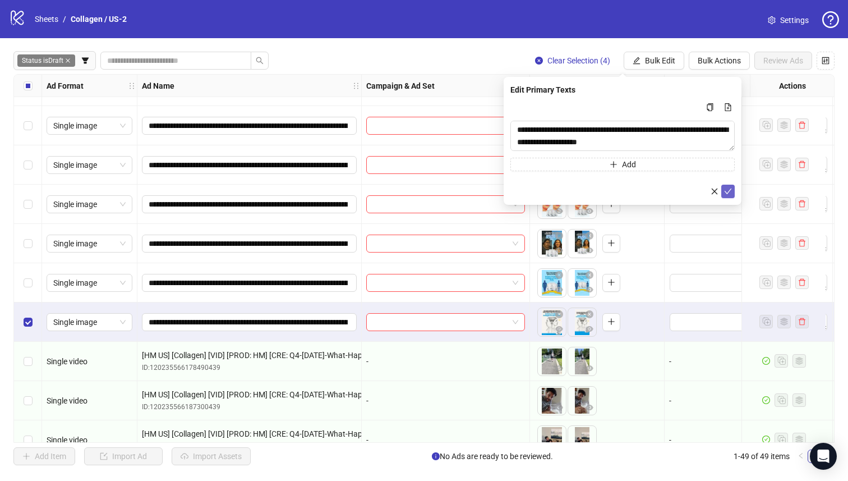
click at [732, 194] on icon "check" at bounding box center [728, 191] width 8 height 8
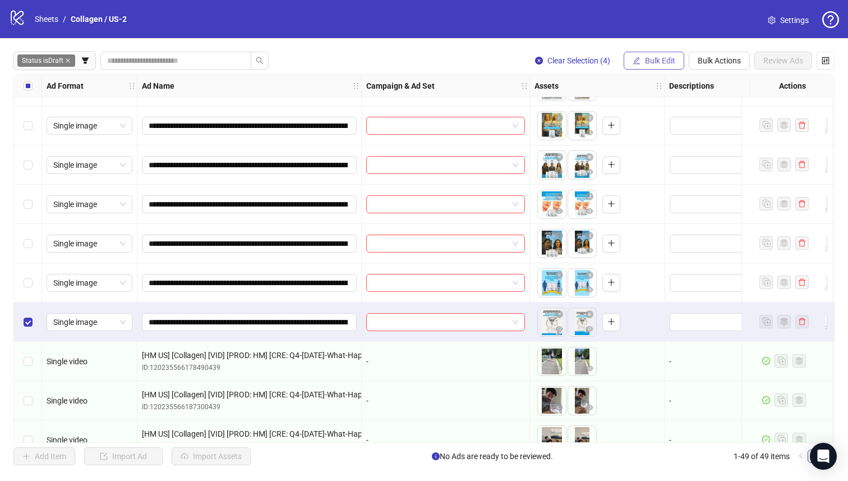
click at [646, 59] on span "Bulk Edit" at bounding box center [660, 60] width 30 height 9
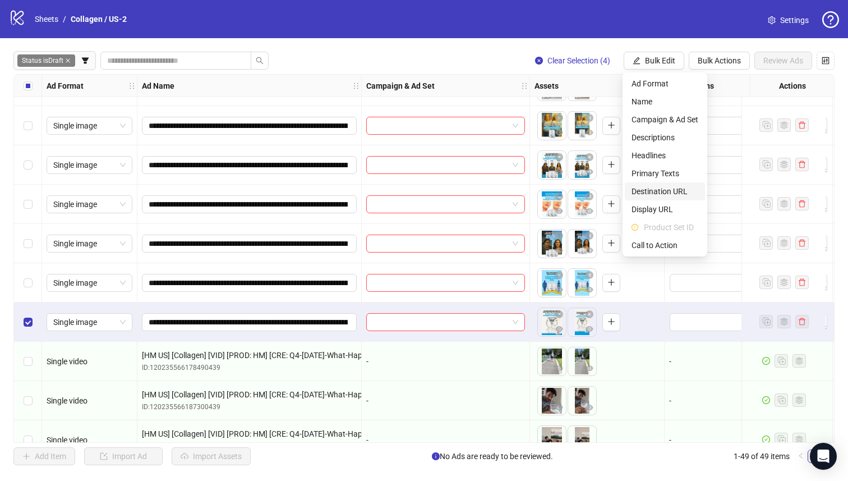
click at [676, 186] on span "Destination URL" at bounding box center [665, 191] width 67 height 12
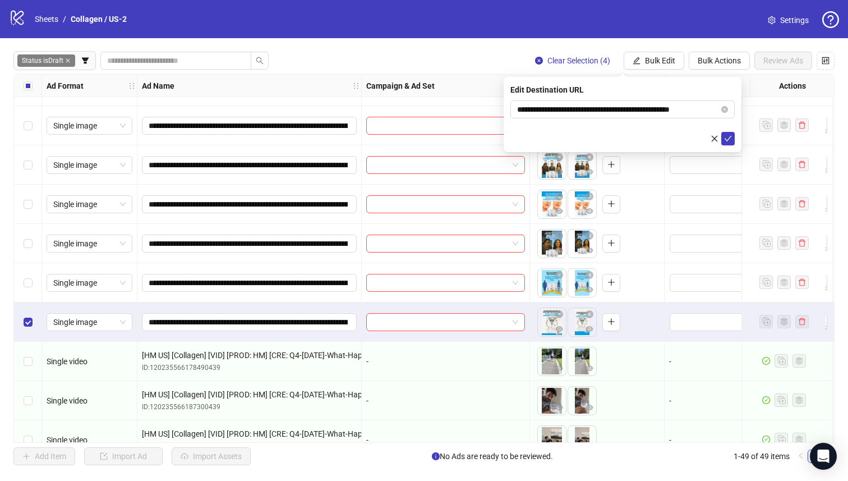
drag, startPoint x: 728, startPoint y: 137, endPoint x: 692, endPoint y: 150, distance: 38.7
click at [728, 137] on icon "check" at bounding box center [728, 139] width 8 height 8
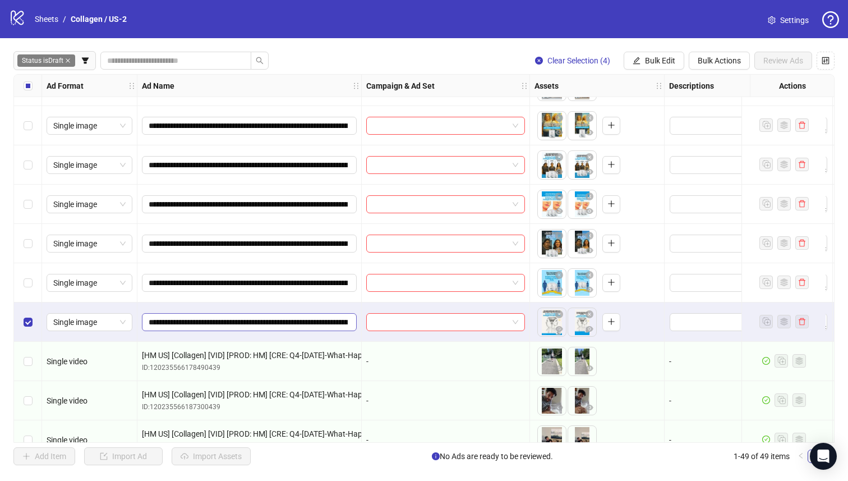
click at [226, 328] on span "**********" at bounding box center [249, 322] width 215 height 18
click at [229, 320] on input "**********" at bounding box center [248, 322] width 199 height 12
click at [230, 320] on input "**********" at bounding box center [248, 322] width 199 height 12
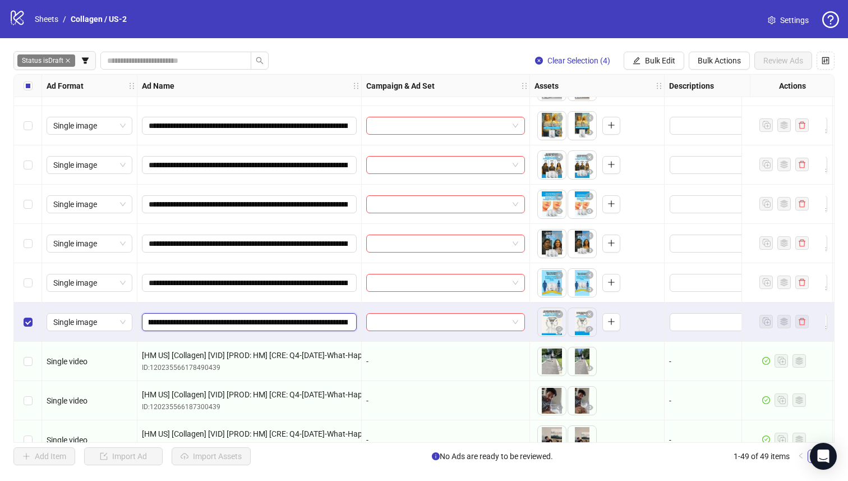
drag, startPoint x: 229, startPoint y: 323, endPoint x: 196, endPoint y: 329, distance: 34.2
click at [192, 328] on span "**********" at bounding box center [249, 322] width 215 height 18
drag, startPoint x: 253, startPoint y: 323, endPoint x: 456, endPoint y: 327, distance: 203.1
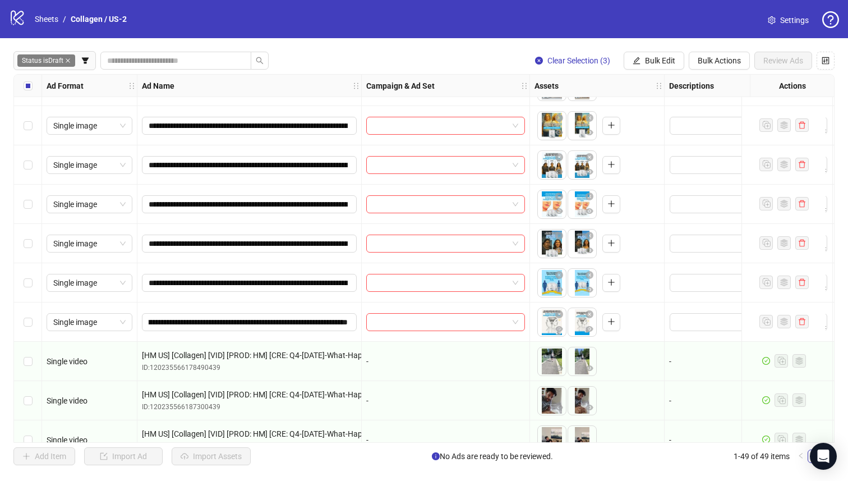
scroll to position [0, 0]
click at [644, 60] on button "Bulk Edit" at bounding box center [654, 61] width 61 height 18
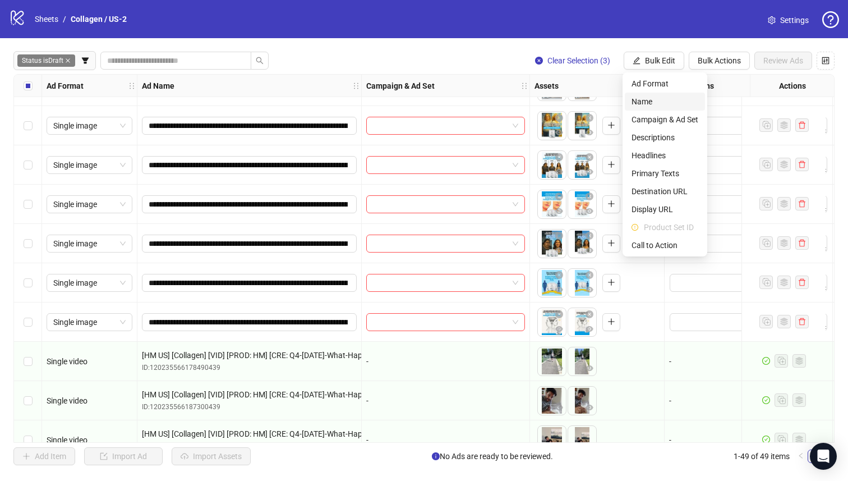
click at [643, 106] on span "Name" at bounding box center [665, 101] width 67 height 12
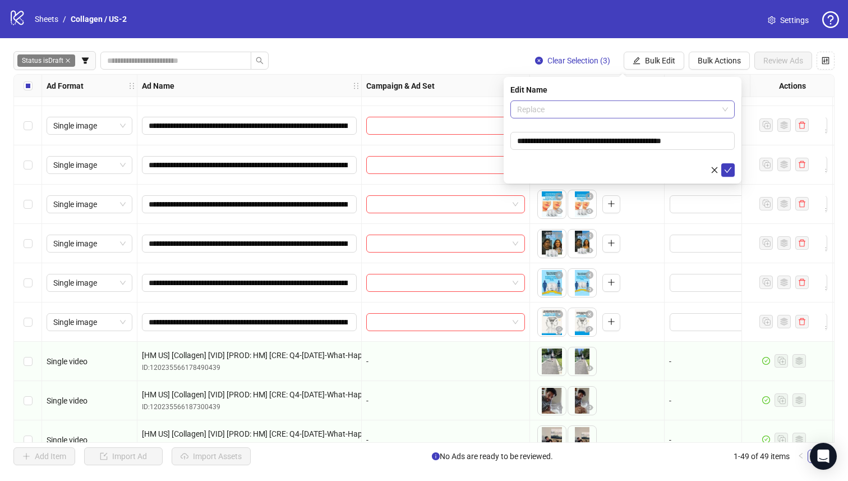
click at [630, 105] on span "Replace" at bounding box center [622, 109] width 211 height 17
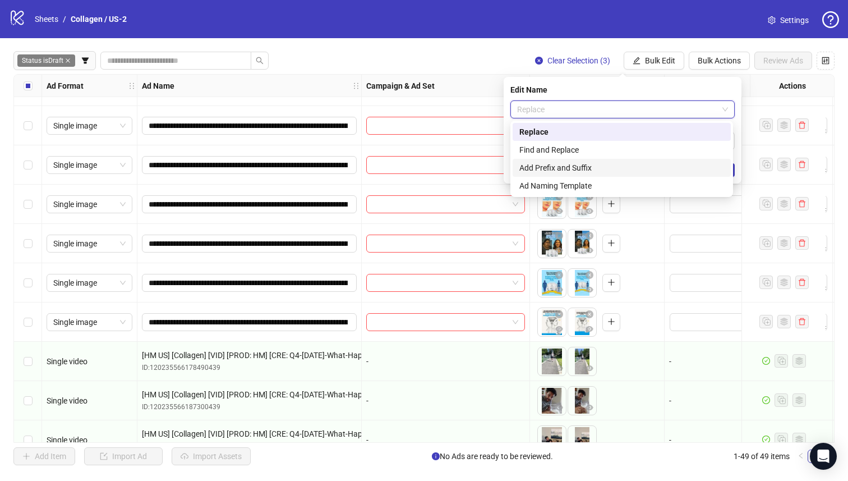
click at [616, 164] on div "Add Prefix and Suffix" at bounding box center [622, 168] width 205 height 12
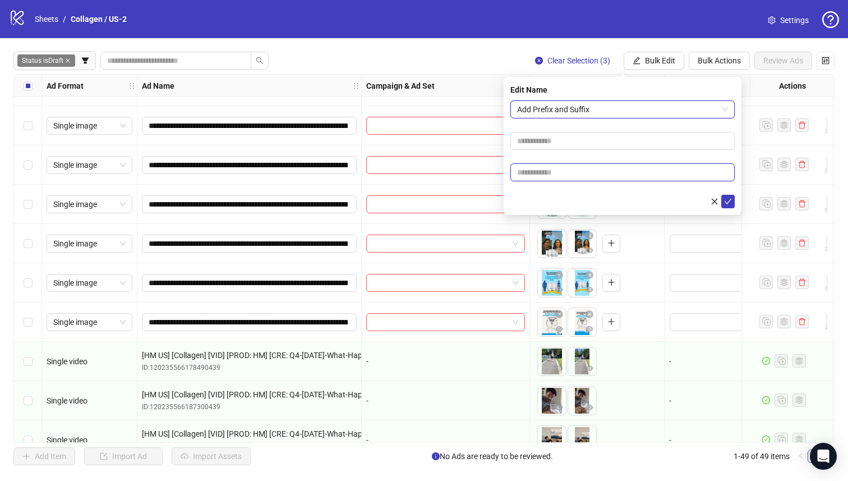
click at [619, 169] on input "text" at bounding box center [623, 172] width 224 height 18
paste input "**********"
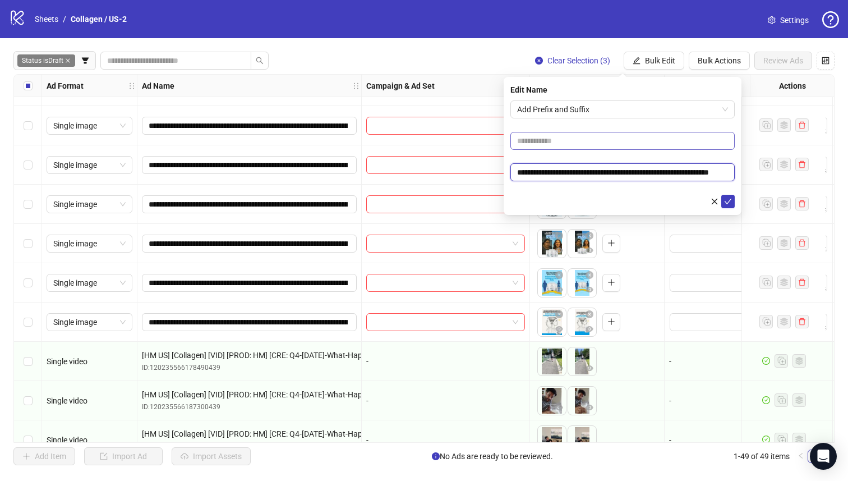
scroll to position [0, 34]
type input "**********"
click at [607, 139] on input "text" at bounding box center [623, 141] width 224 height 18
drag, startPoint x: 531, startPoint y: 143, endPoint x: 766, endPoint y: 176, distance: 238.0
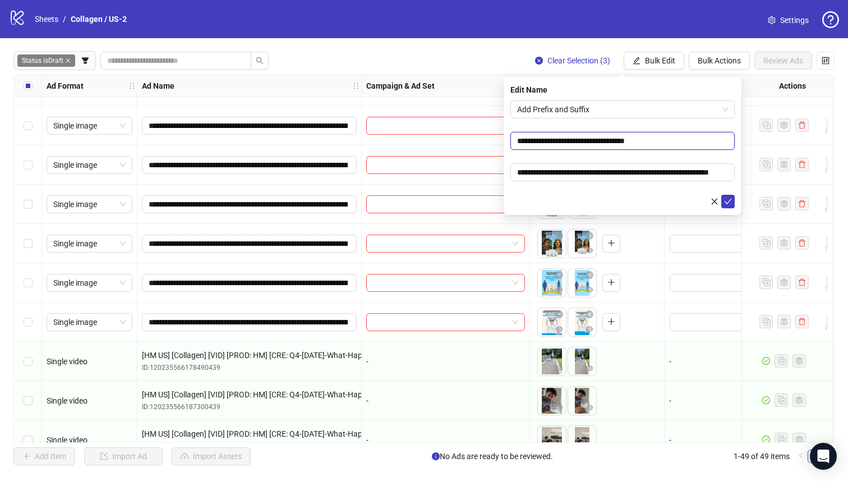
click at [758, 173] on body "**********" at bounding box center [424, 240] width 848 height 481
drag, startPoint x: 610, startPoint y: 140, endPoint x: 587, endPoint y: 142, distance: 23.1
click at [587, 142] on input "**********" at bounding box center [623, 141] width 224 height 18
type input "**********"
click at [727, 200] on icon "check" at bounding box center [728, 202] width 8 height 8
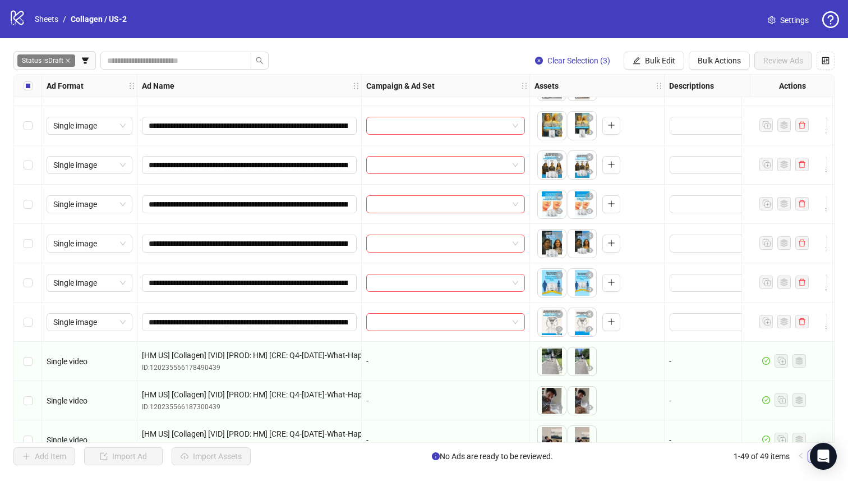
scroll to position [1584, 0]
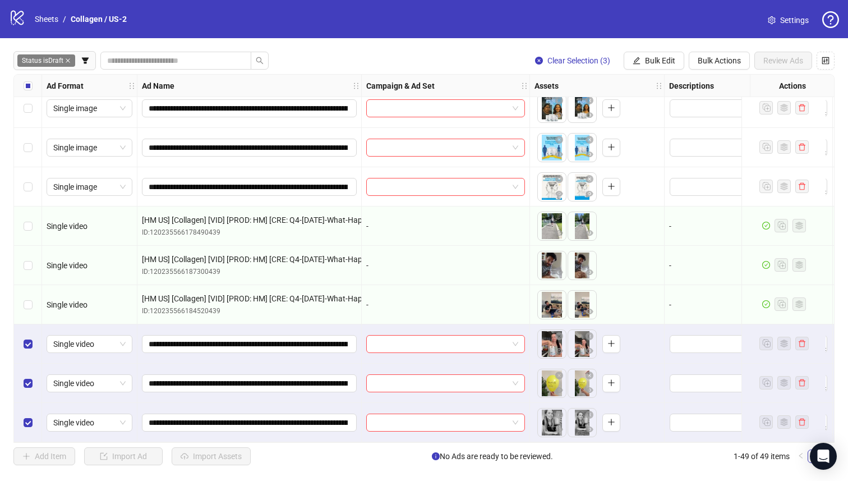
click at [345, 436] on div "**********" at bounding box center [249, 422] width 224 height 39
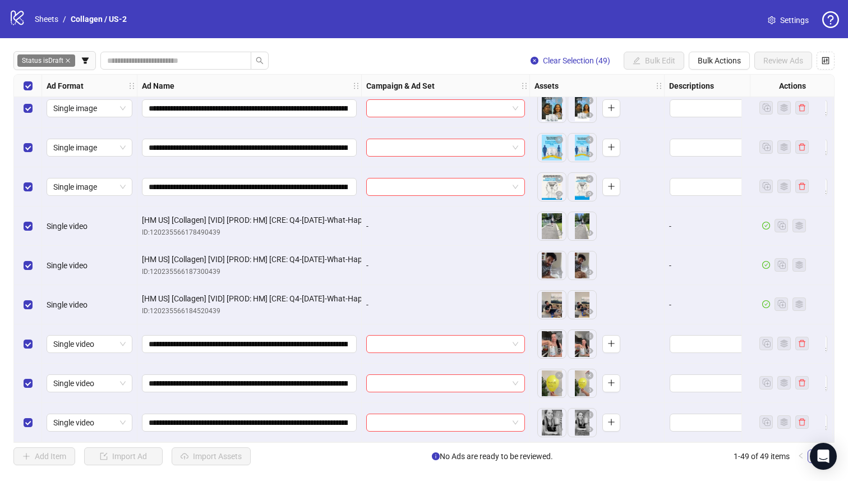
click at [29, 291] on div "Select row 46" at bounding box center [28, 304] width 28 height 39
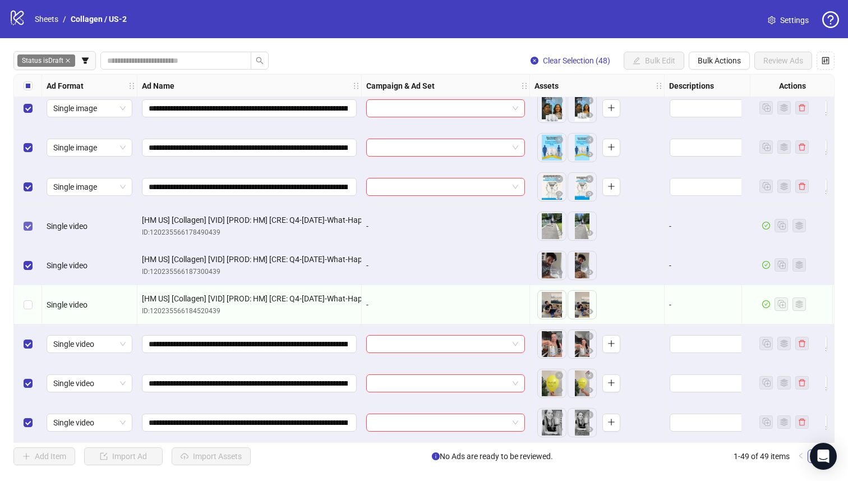
drag, startPoint x: 35, startPoint y: 261, endPoint x: 26, endPoint y: 227, distance: 35.0
click at [35, 261] on div "Select row 45" at bounding box center [28, 265] width 28 height 39
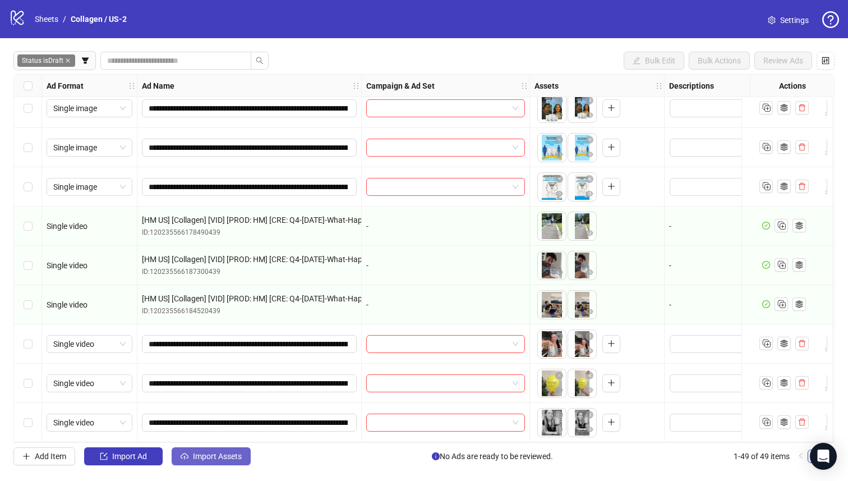
click at [201, 460] on span "Import Assets" at bounding box center [217, 456] width 49 height 9
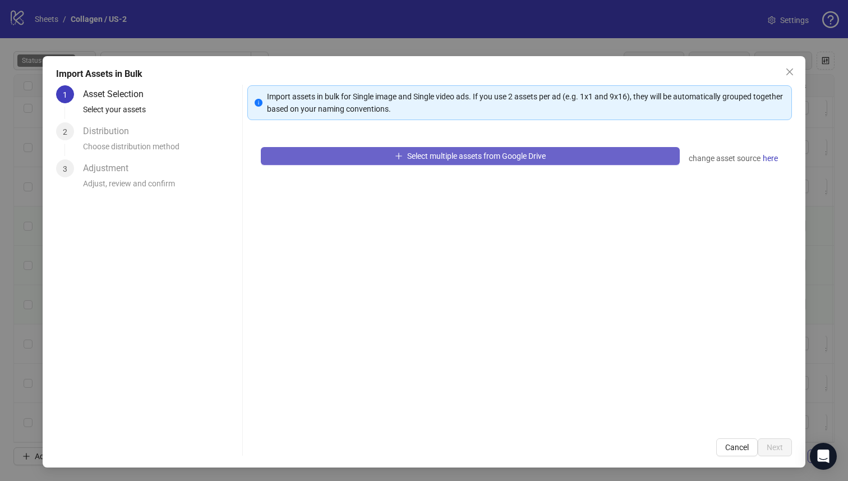
click at [398, 157] on button "Select multiple assets from Google Drive" at bounding box center [471, 156] width 420 height 18
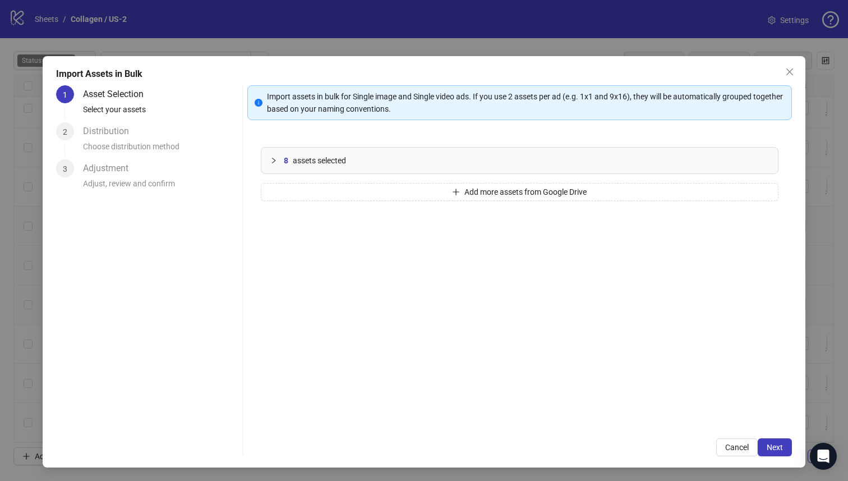
click at [362, 207] on div "8 assets selected Add more assets from Google Drive" at bounding box center [519, 279] width 545 height 291
click at [363, 202] on div "8 assets selected Add more assets from Google Drive" at bounding box center [519, 279] width 545 height 291
click at [363, 203] on div "8 assets selected Add more assets from Google Drive" at bounding box center [519, 279] width 545 height 291
click at [362, 195] on button "Add more assets from Google Drive" at bounding box center [520, 192] width 518 height 18
click at [361, 195] on button "Add more assets from Google Drive" at bounding box center [520, 192] width 518 height 18
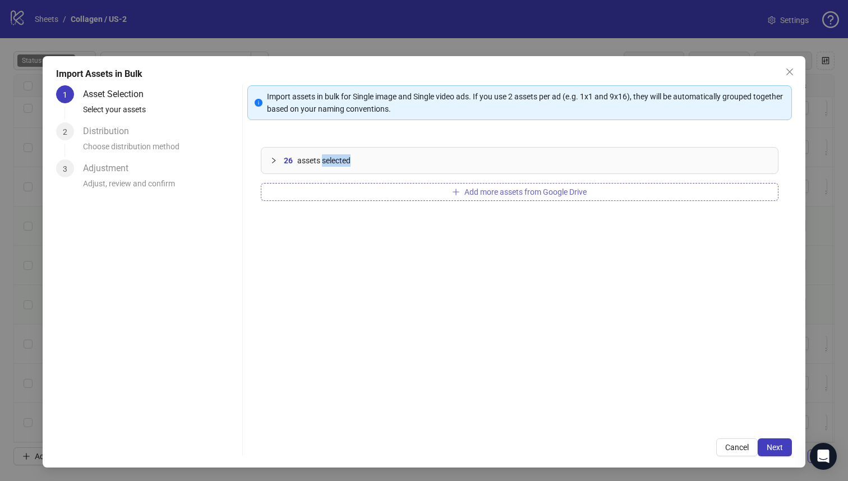
click at [335, 197] on button "Add more assets from Google Drive" at bounding box center [520, 192] width 518 height 18
click at [383, 189] on button "Add more assets from Google Drive" at bounding box center [520, 192] width 518 height 18
click at [325, 208] on div "38 assets selected Add more assets from Google Drive" at bounding box center [519, 279] width 545 height 291
click at [327, 200] on button "Add more assets from Google Drive" at bounding box center [520, 192] width 518 height 18
click at [772, 444] on span "Next" at bounding box center [775, 447] width 16 height 9
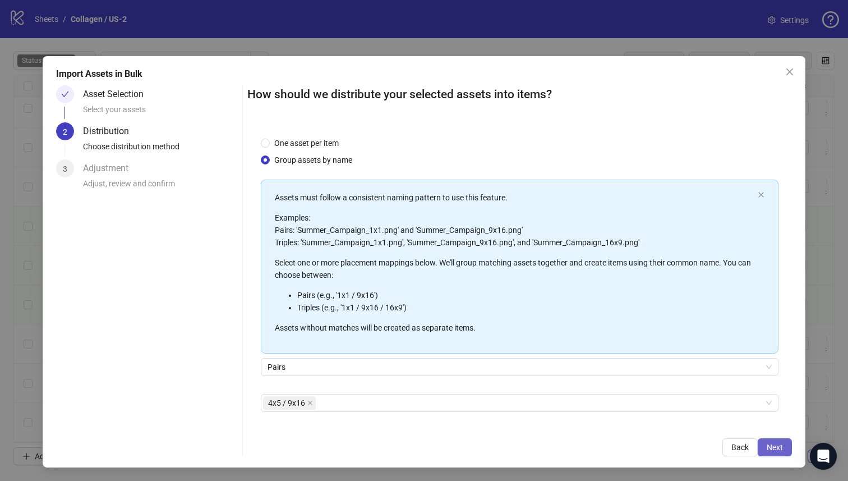
click at [773, 446] on span "Next" at bounding box center [775, 447] width 16 height 9
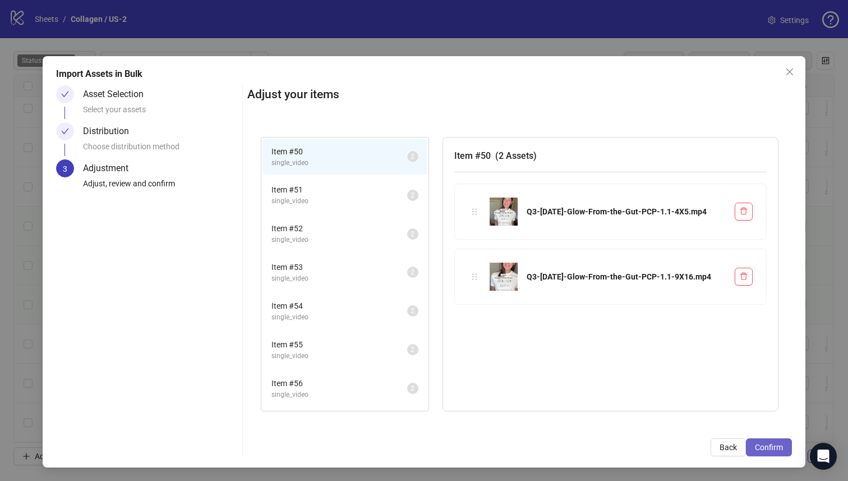
click at [770, 448] on span "Confirm" at bounding box center [769, 447] width 28 height 9
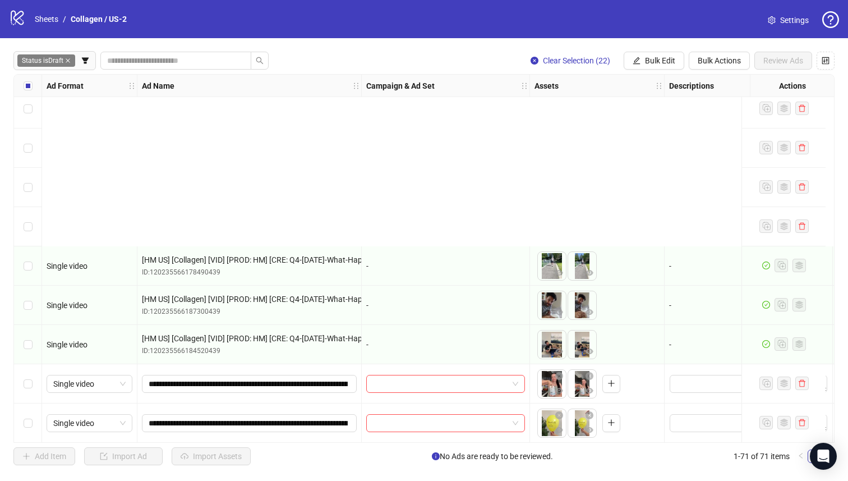
scroll to position [1801, 0]
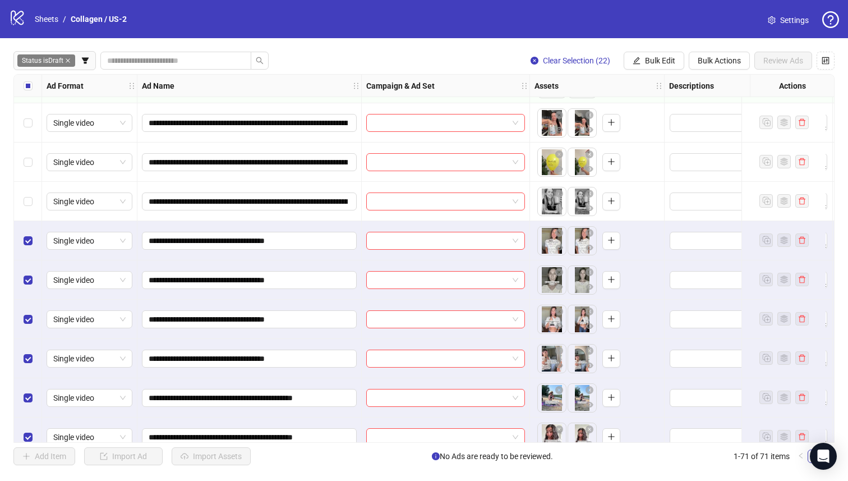
click at [34, 197] on div "Select row 49" at bounding box center [28, 201] width 28 height 39
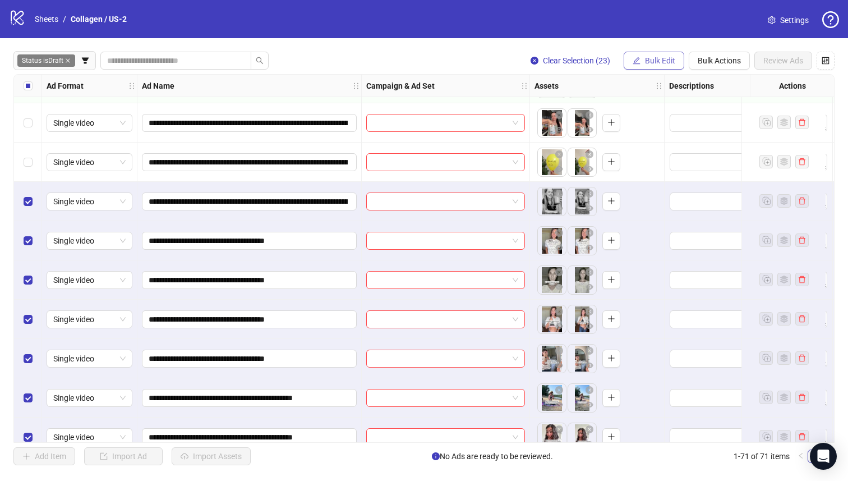
click at [648, 61] on span "Bulk Edit" at bounding box center [660, 60] width 30 height 9
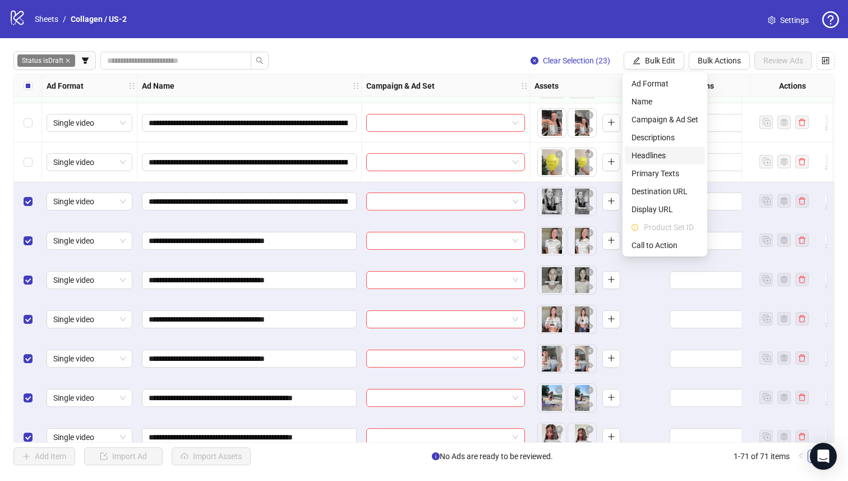
click at [658, 151] on span "Headlines" at bounding box center [665, 155] width 67 height 12
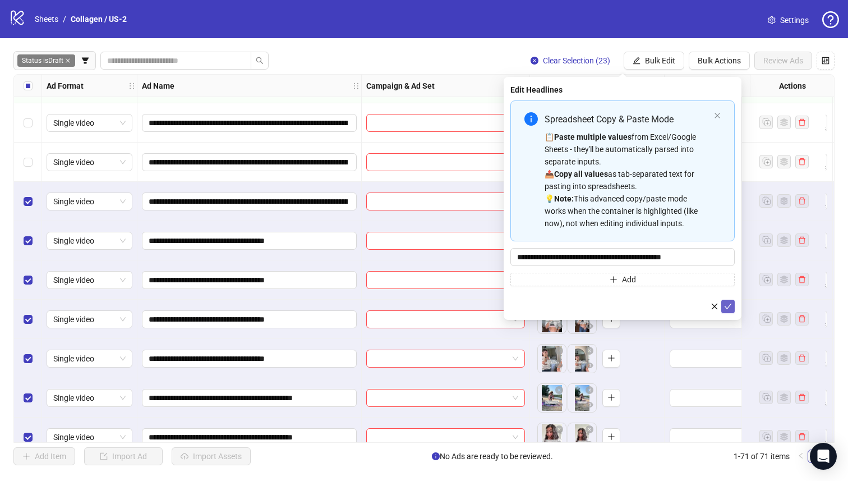
click at [729, 305] on icon "check" at bounding box center [728, 307] width 7 height 6
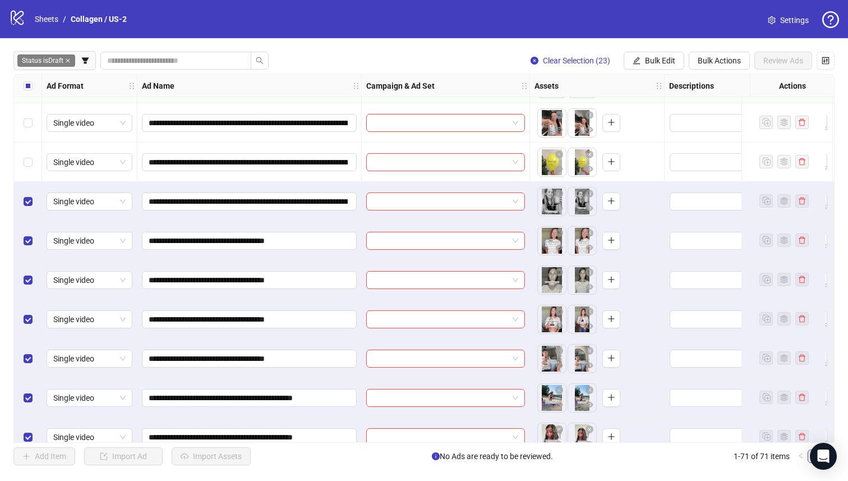
click at [644, 51] on div "**********" at bounding box center [424, 258] width 848 height 440
click at [645, 57] on span "Bulk Edit" at bounding box center [660, 60] width 30 height 9
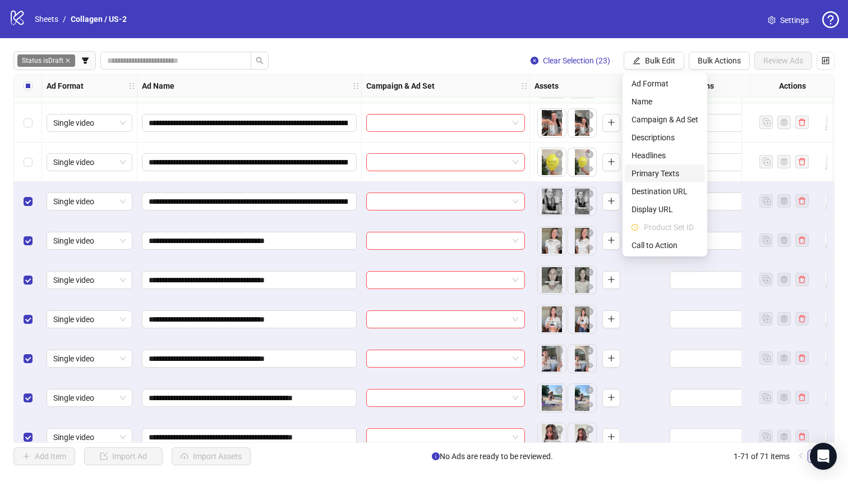
click at [678, 175] on span "Primary Texts" at bounding box center [665, 173] width 67 height 12
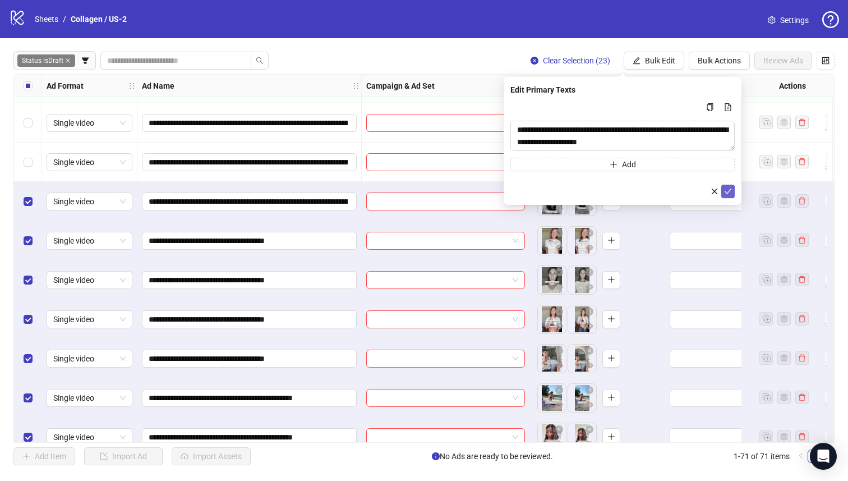
click at [732, 190] on icon "check" at bounding box center [728, 191] width 8 height 8
click at [645, 62] on span "Bulk Edit" at bounding box center [660, 60] width 30 height 9
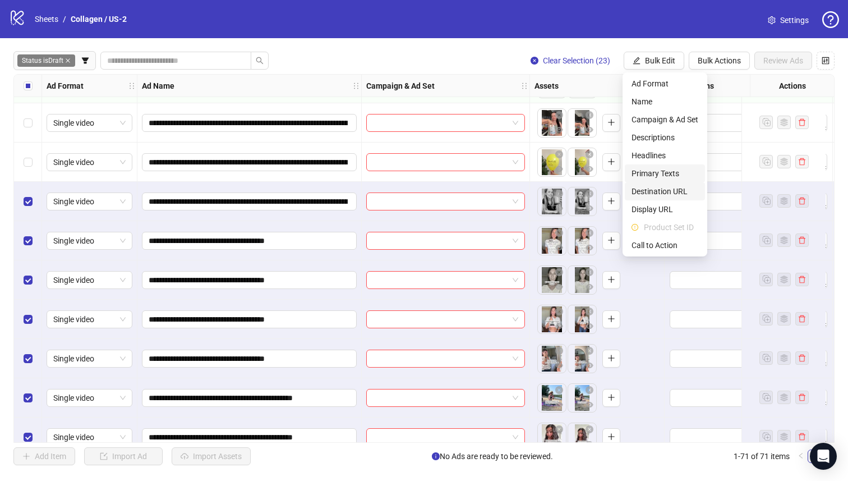
click at [681, 190] on span "Destination URL" at bounding box center [665, 191] width 67 height 12
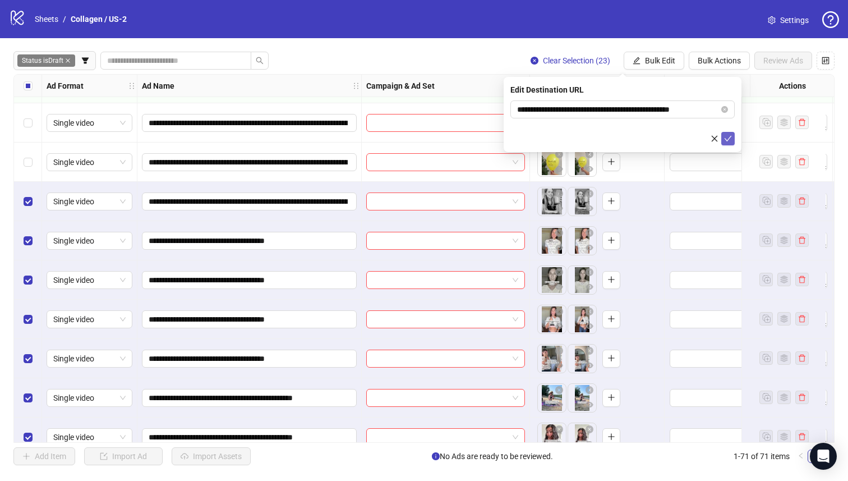
click at [726, 140] on icon "check" at bounding box center [728, 139] width 8 height 8
click at [654, 53] on button "Bulk Edit" at bounding box center [654, 61] width 61 height 18
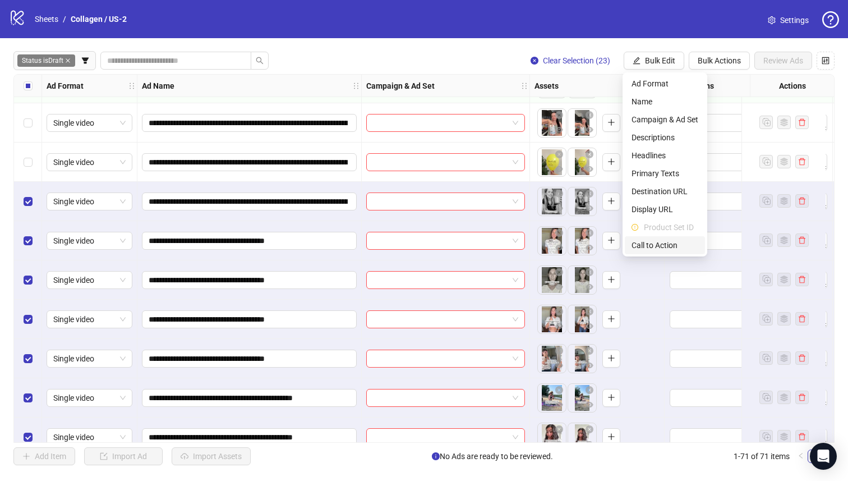
click at [658, 246] on span "Call to Action" at bounding box center [665, 245] width 67 height 12
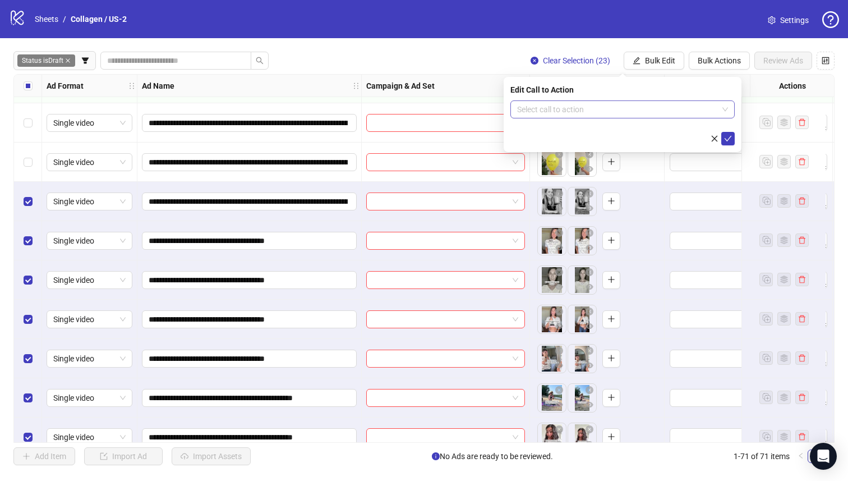
click at [642, 106] on input "search" at bounding box center [617, 109] width 201 height 17
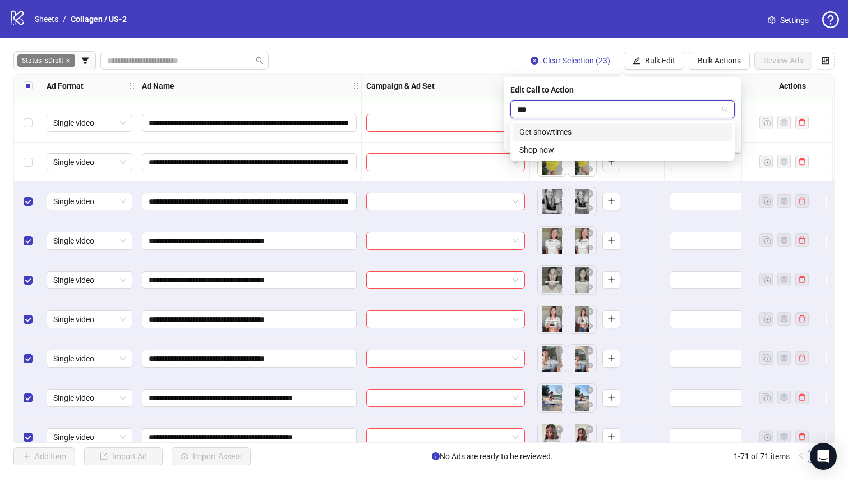
type input "****"
click at [631, 132] on div "Shop now" at bounding box center [623, 132] width 206 height 12
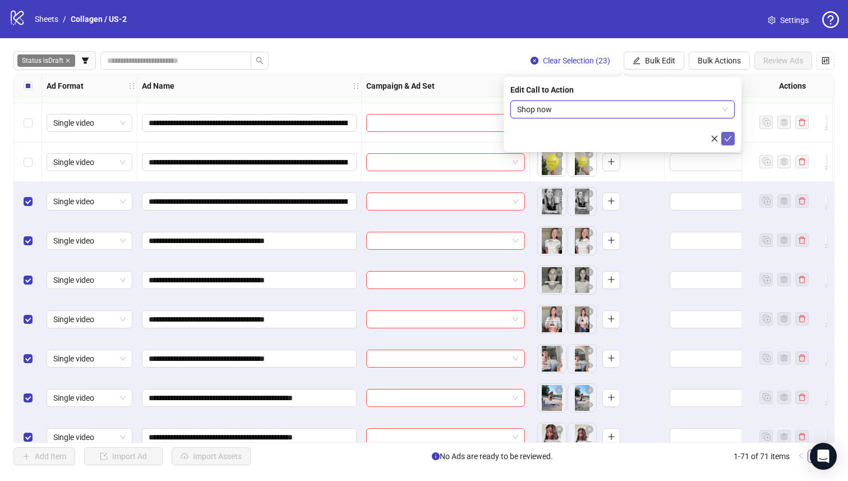
click at [725, 140] on icon "check" at bounding box center [728, 139] width 8 height 8
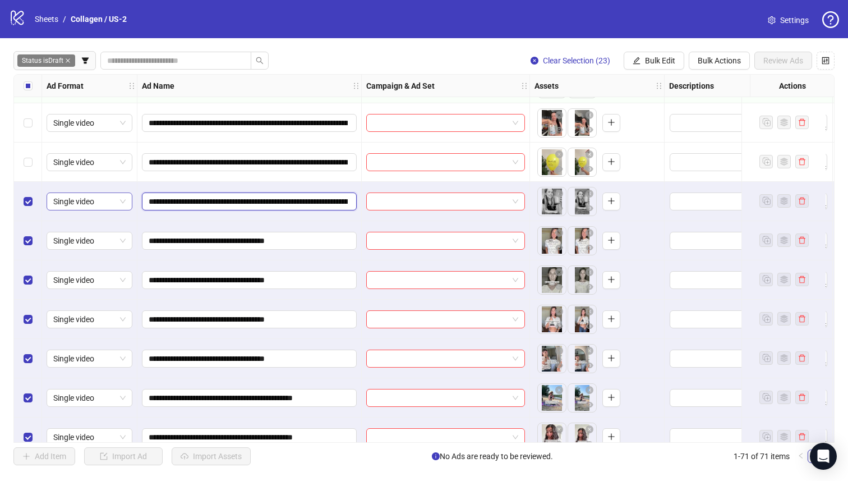
drag, startPoint x: 298, startPoint y: 203, endPoint x: 104, endPoint y: 203, distance: 194.1
click at [165, 202] on input "**********" at bounding box center [248, 201] width 199 height 12
click at [296, 200] on input "**********" at bounding box center [248, 201] width 199 height 12
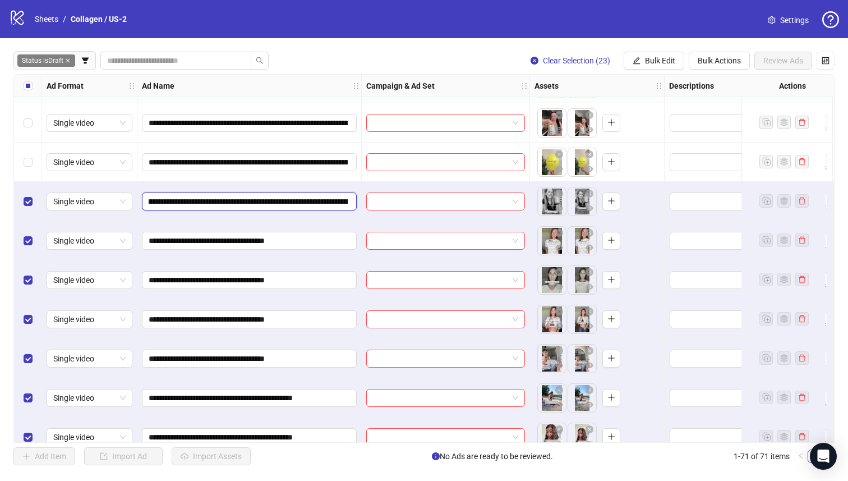
drag, startPoint x: 296, startPoint y: 201, endPoint x: 160, endPoint y: 203, distance: 135.8
click at [158, 201] on input "**********" at bounding box center [248, 201] width 199 height 12
click at [258, 205] on input "**********" at bounding box center [248, 201] width 199 height 12
drag, startPoint x: 249, startPoint y: 201, endPoint x: 458, endPoint y: 213, distance: 209.6
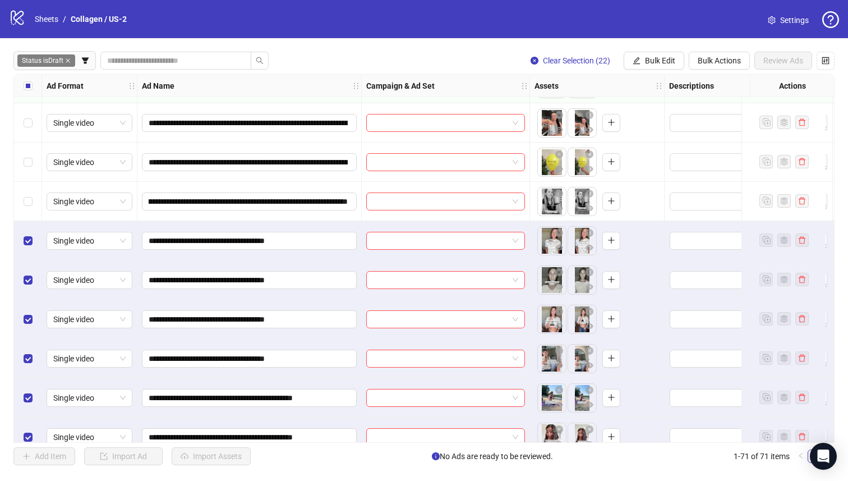
scroll to position [0, 0]
click at [650, 53] on button "Bulk Edit" at bounding box center [654, 61] width 61 height 18
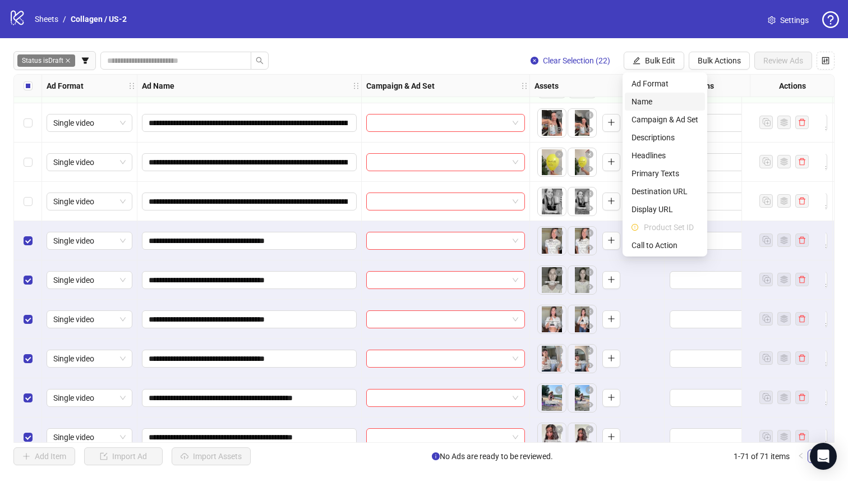
click at [654, 105] on span "Name" at bounding box center [665, 101] width 67 height 12
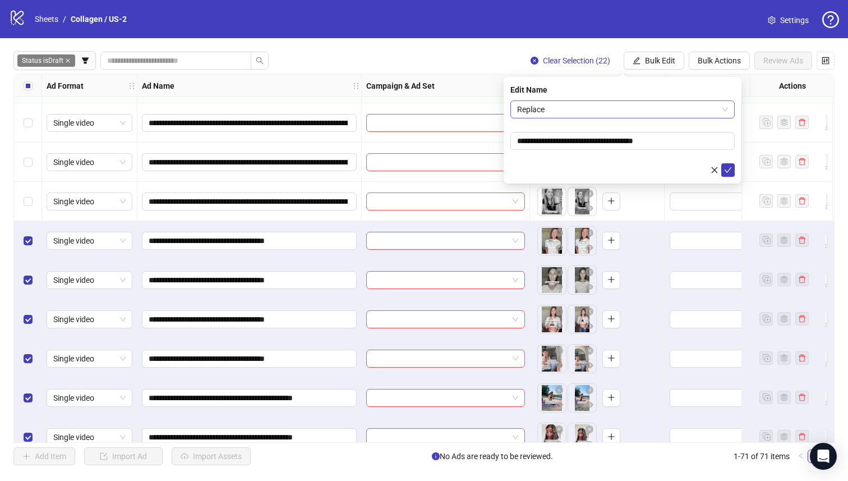
click at [604, 106] on span "Replace" at bounding box center [622, 109] width 211 height 17
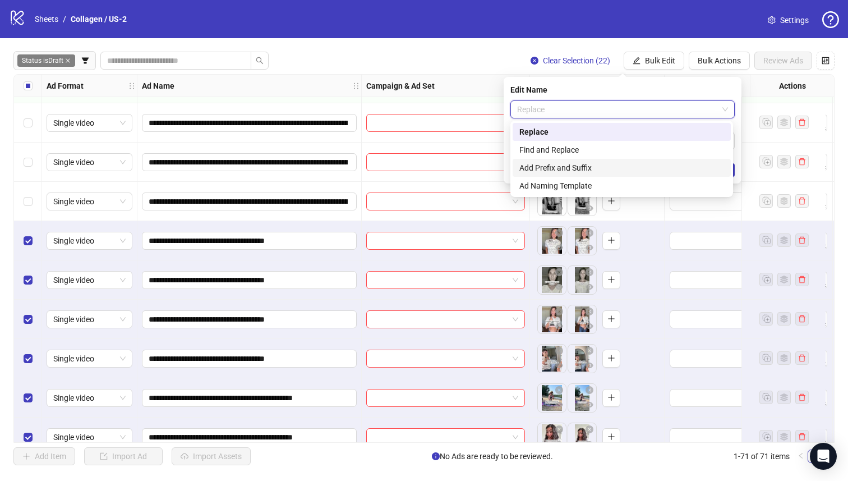
click at [607, 168] on div "Add Prefix and Suffix" at bounding box center [622, 168] width 205 height 12
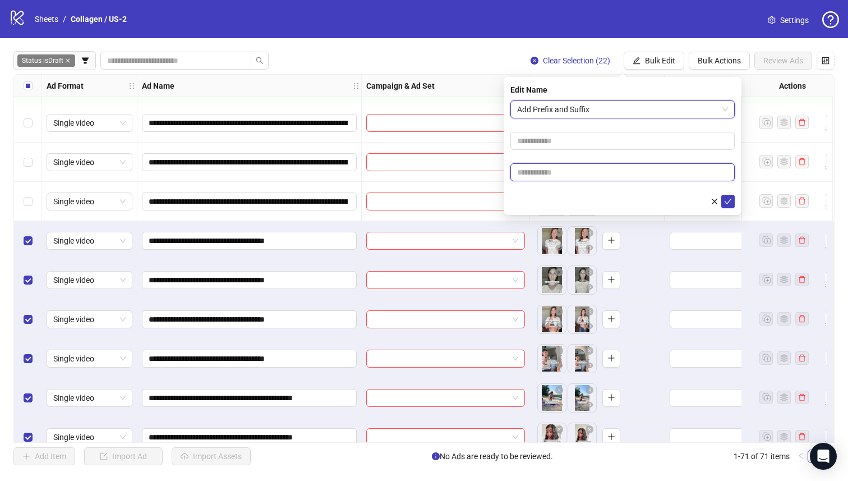
click at [606, 166] on input "text" at bounding box center [623, 172] width 224 height 18
paste input "**********"
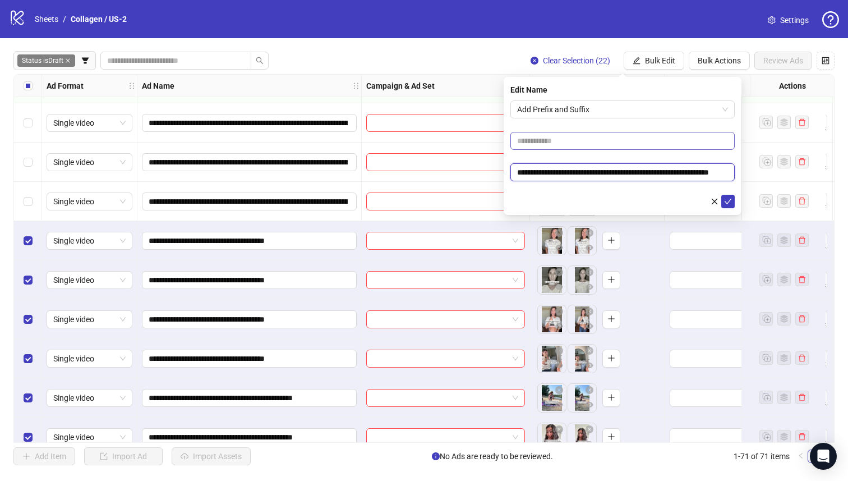
type input "**********"
click at [594, 143] on input "text" at bounding box center [623, 141] width 224 height 18
drag, startPoint x: 531, startPoint y: 143, endPoint x: 782, endPoint y: 174, distance: 252.7
click at [745, 162] on body "logo/logo-mobile Sheets / Collagen / US-2 Settings Status is Draft Clear Select…" at bounding box center [424, 240] width 848 height 481
type input "**********"
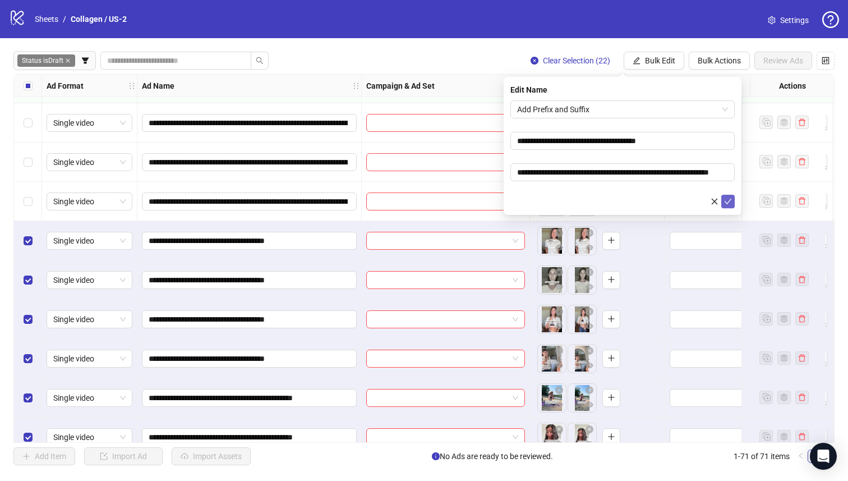
click at [727, 198] on icon "check" at bounding box center [728, 202] width 8 height 8
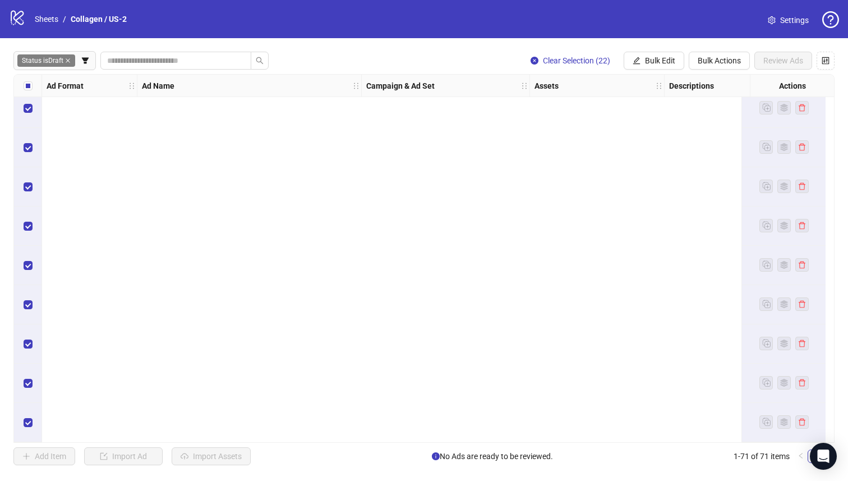
scroll to position [1889, 0]
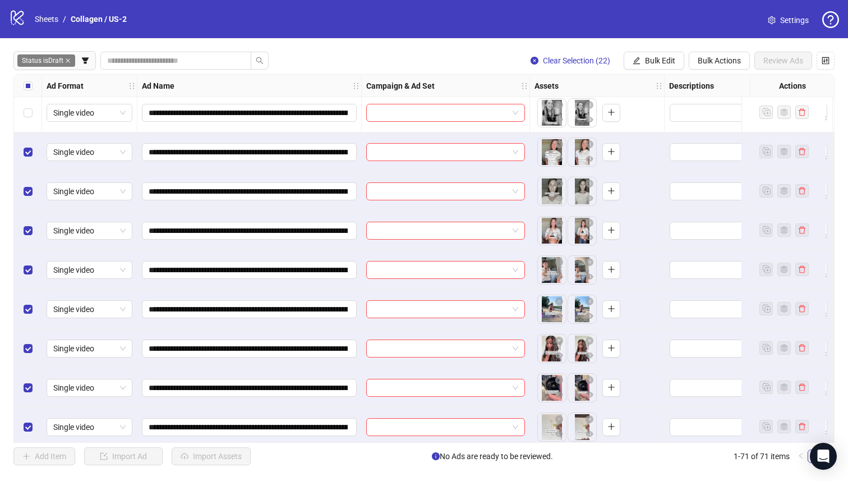
click at [19, 86] on div "Select all rows" at bounding box center [28, 86] width 28 height 22
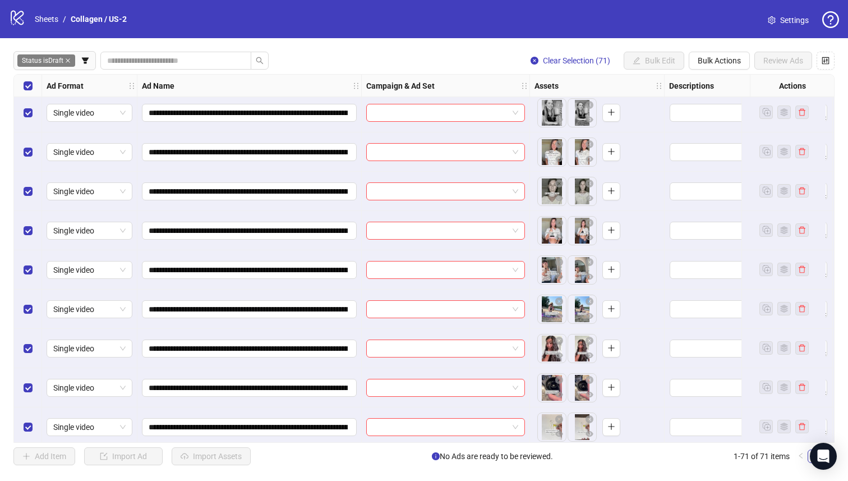
click at [19, 86] on div "Select all rows" at bounding box center [28, 86] width 28 height 22
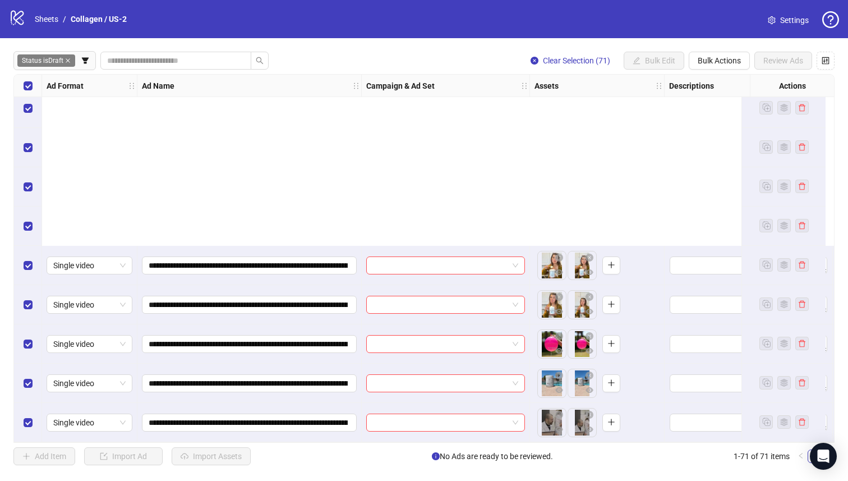
scroll to position [2448, 0]
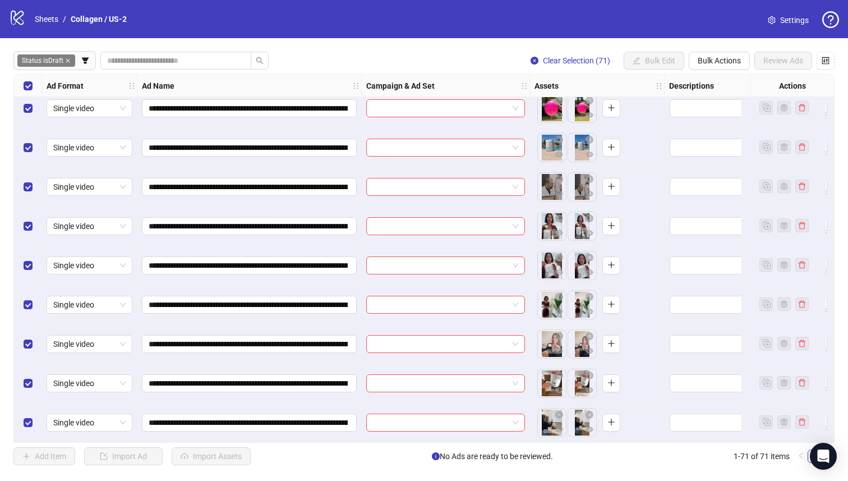
click at [31, 416] on label "Select row 71" at bounding box center [28, 422] width 9 height 12
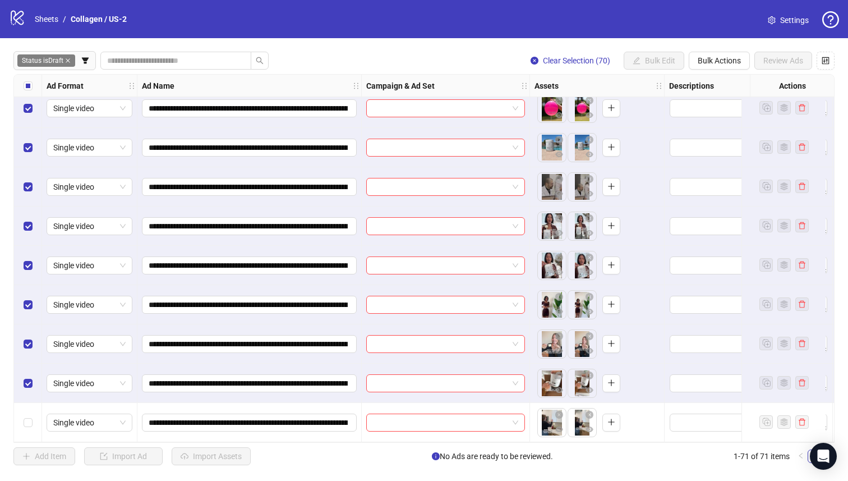
click at [37, 381] on div "Select row 70" at bounding box center [28, 383] width 28 height 39
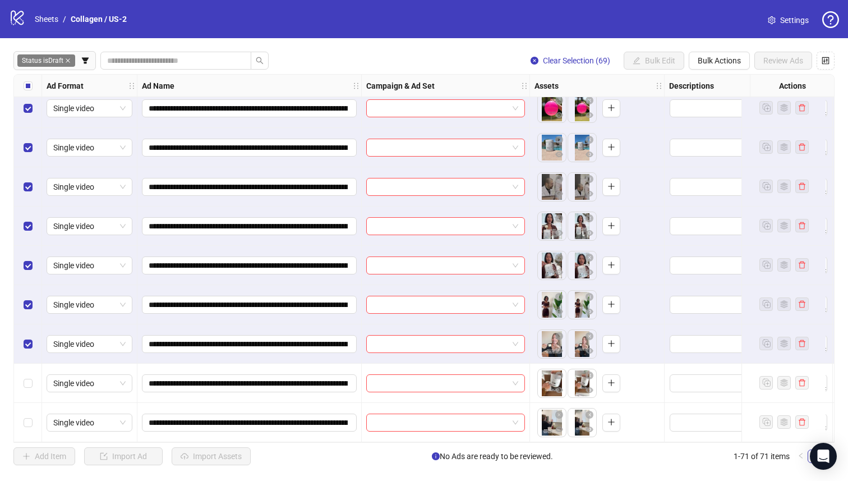
click at [34, 332] on div "Select row 69" at bounding box center [28, 343] width 28 height 39
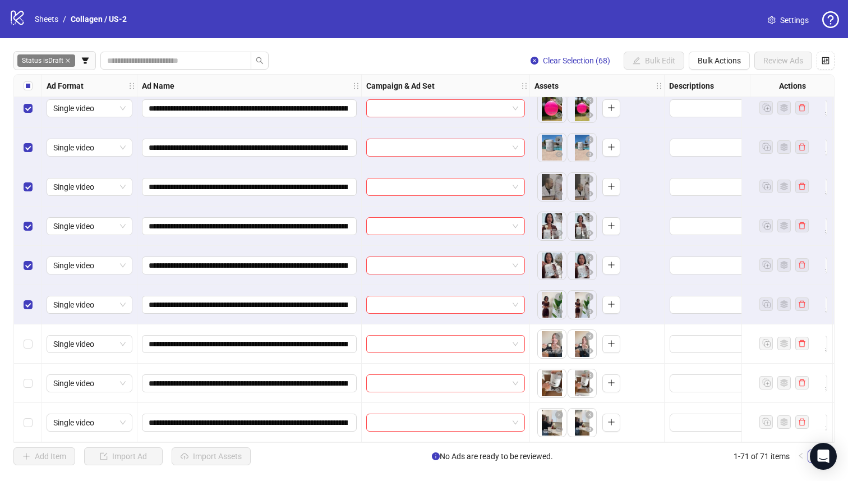
click at [26, 288] on div "Select row 68" at bounding box center [28, 304] width 28 height 39
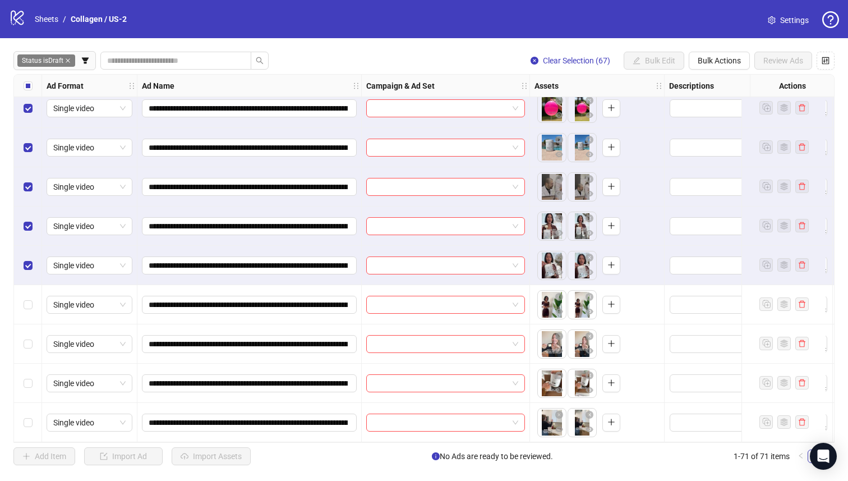
click at [26, 259] on label "Select row 67" at bounding box center [28, 265] width 9 height 12
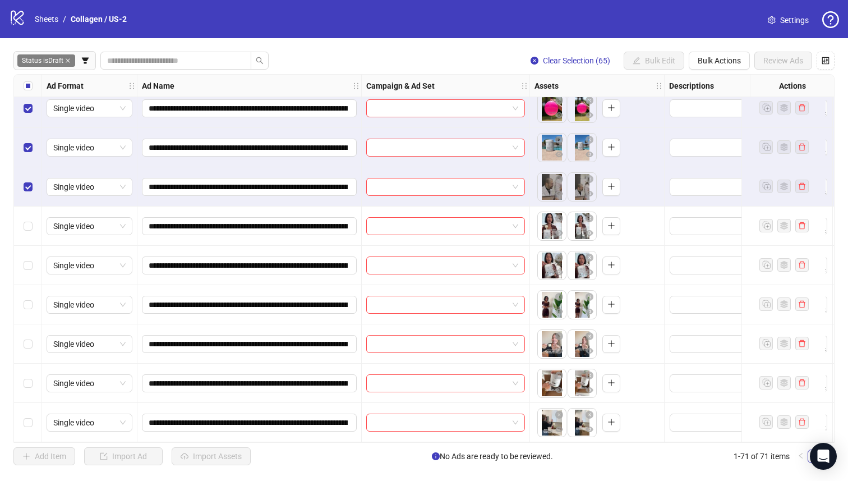
click at [25, 172] on div "Select row 65" at bounding box center [28, 186] width 28 height 39
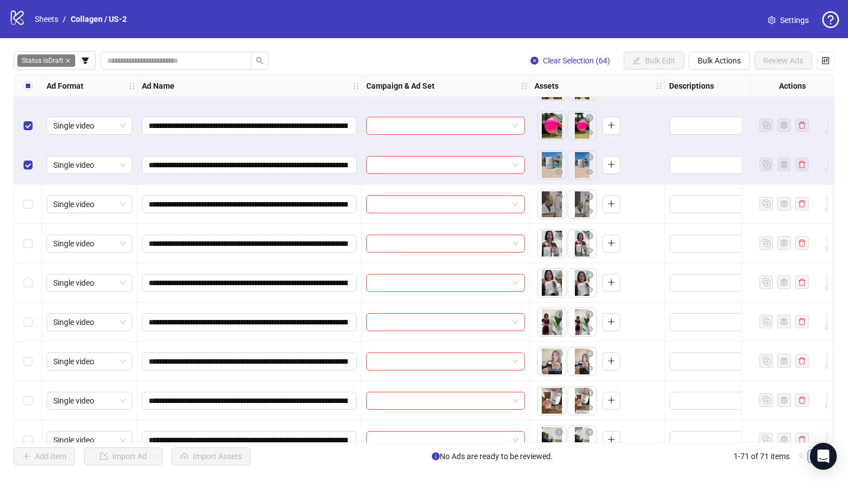
scroll to position [2323, 0]
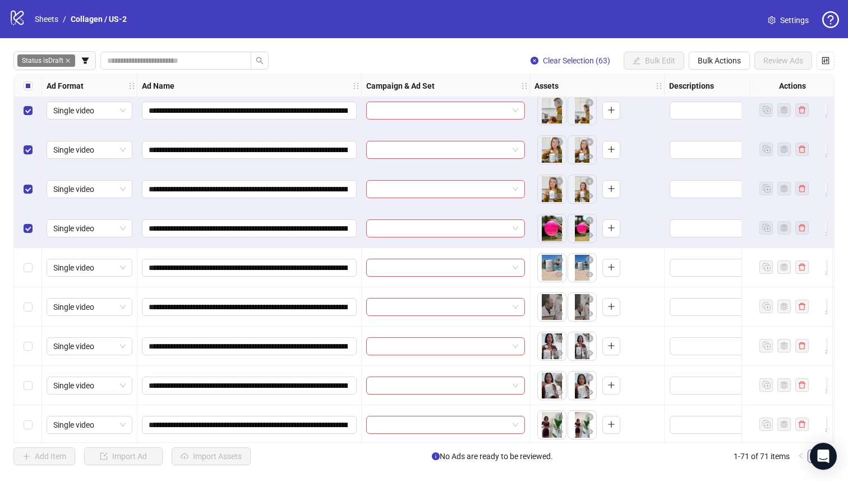
click at [33, 233] on div "Select row 63" at bounding box center [28, 228] width 28 height 39
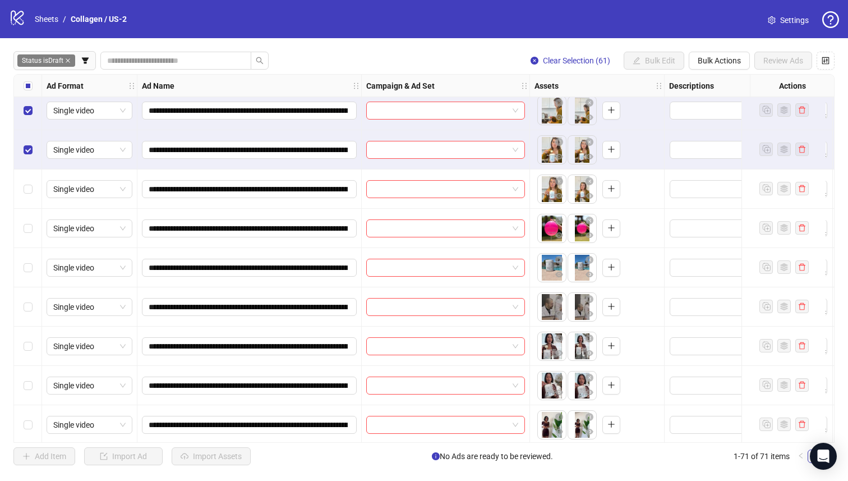
click at [34, 138] on div "Select row 61" at bounding box center [28, 149] width 28 height 39
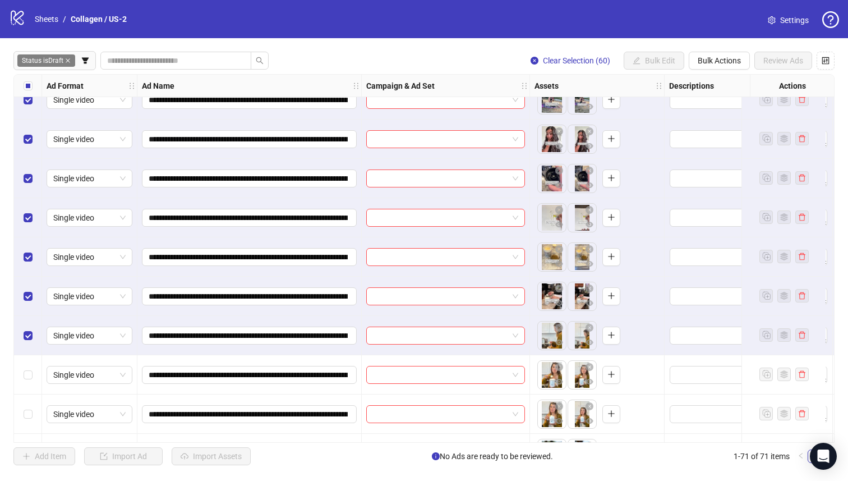
scroll to position [2078, 0]
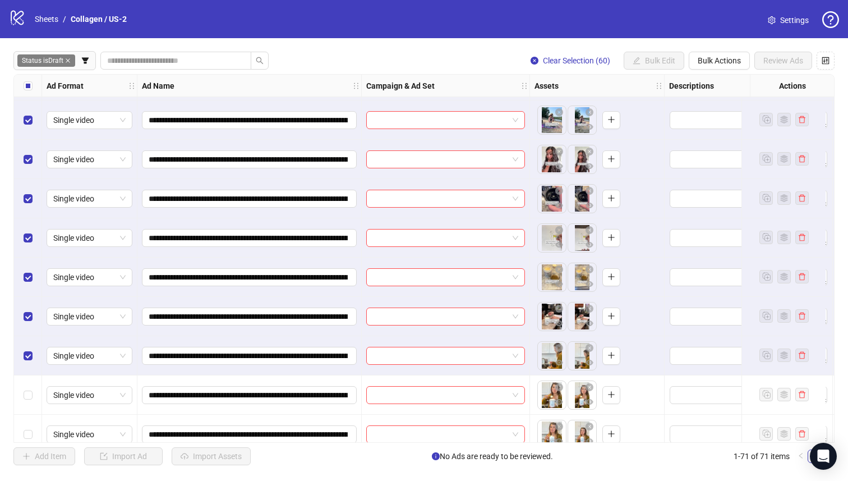
click at [25, 361] on label "Select row 60" at bounding box center [28, 356] width 9 height 12
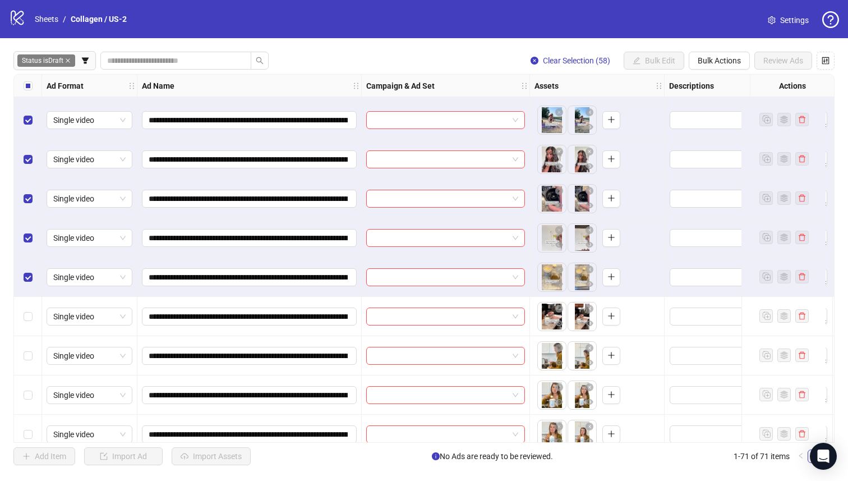
click at [34, 278] on div "Select row 58" at bounding box center [28, 277] width 28 height 39
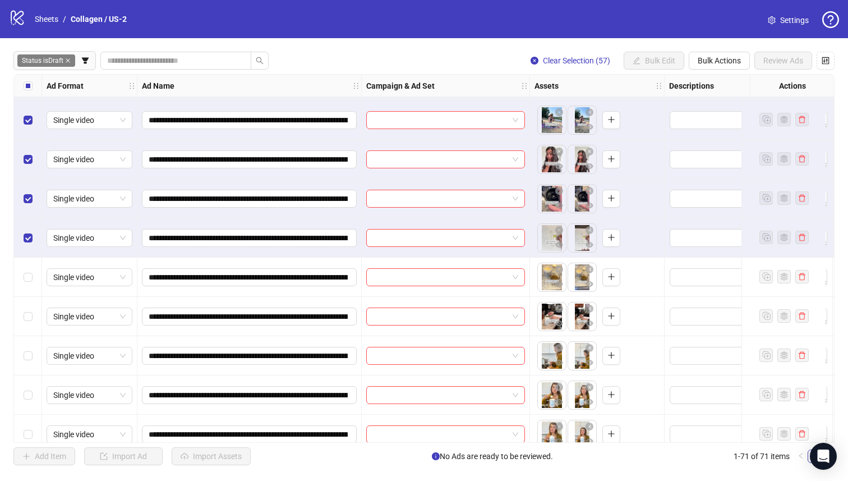
click at [31, 226] on div "Select row 57" at bounding box center [28, 237] width 28 height 39
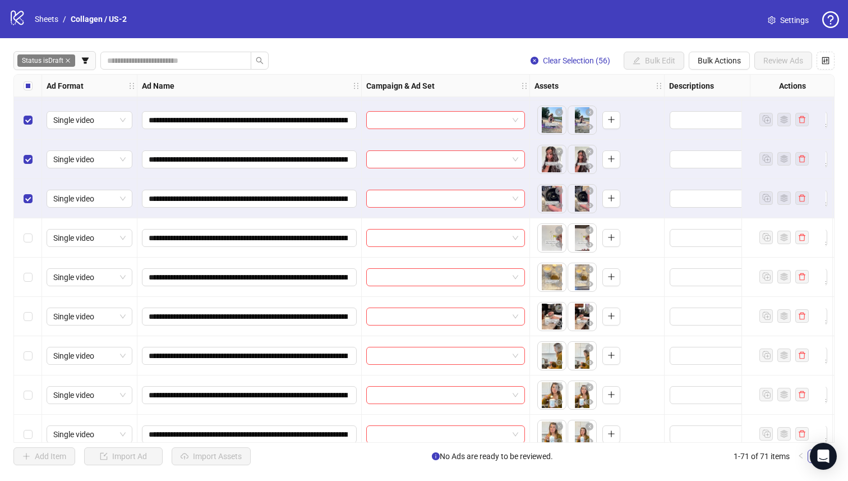
click at [31, 189] on div "Select row 56" at bounding box center [28, 198] width 28 height 39
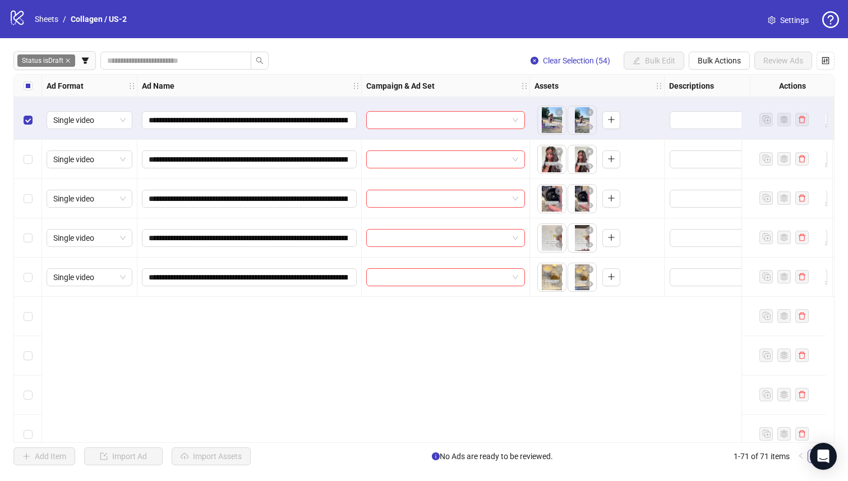
scroll to position [1854, 0]
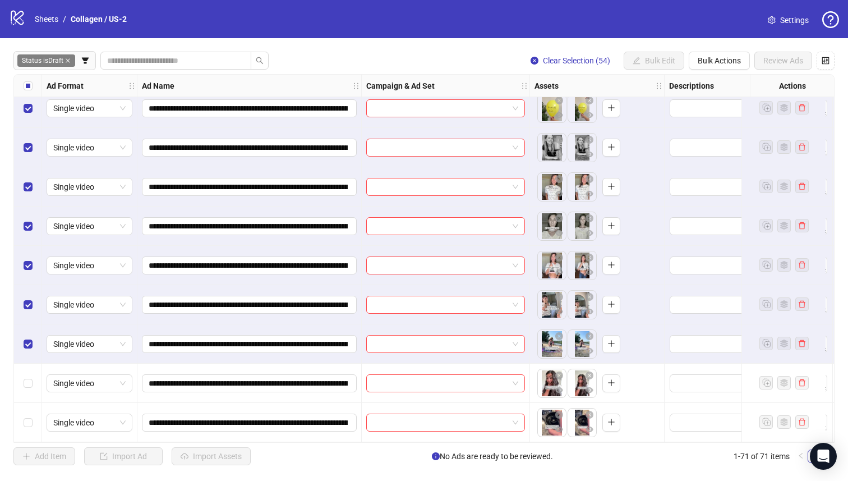
drag, startPoint x: 20, startPoint y: 348, endPoint x: 28, endPoint y: 329, distance: 20.6
click at [21, 348] on div "Select row 54" at bounding box center [28, 343] width 28 height 39
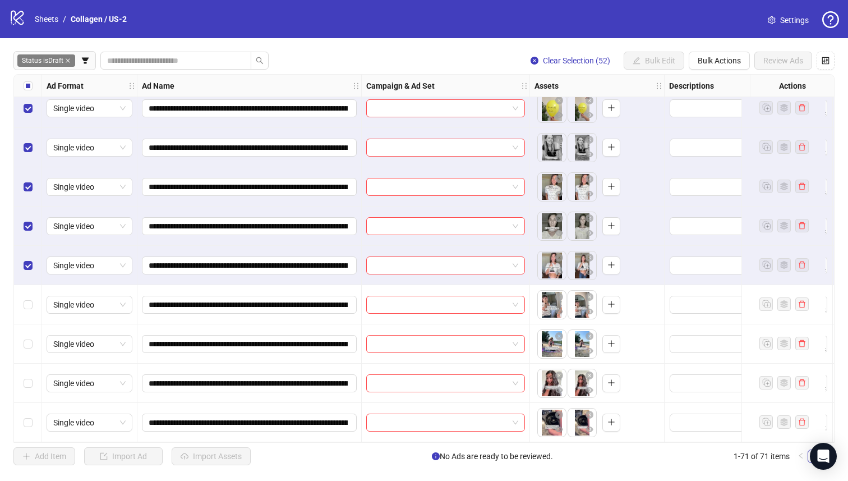
click at [26, 273] on div "Select row 52" at bounding box center [28, 265] width 28 height 39
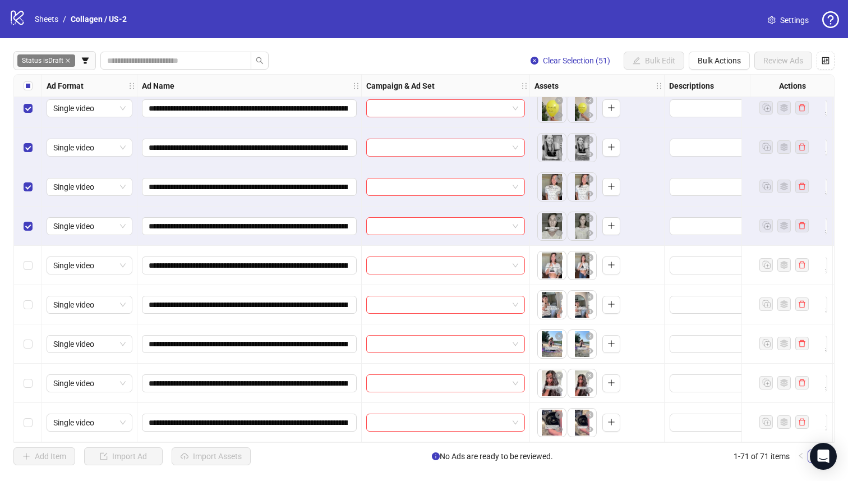
click at [33, 225] on div "Select row 51" at bounding box center [28, 225] width 28 height 39
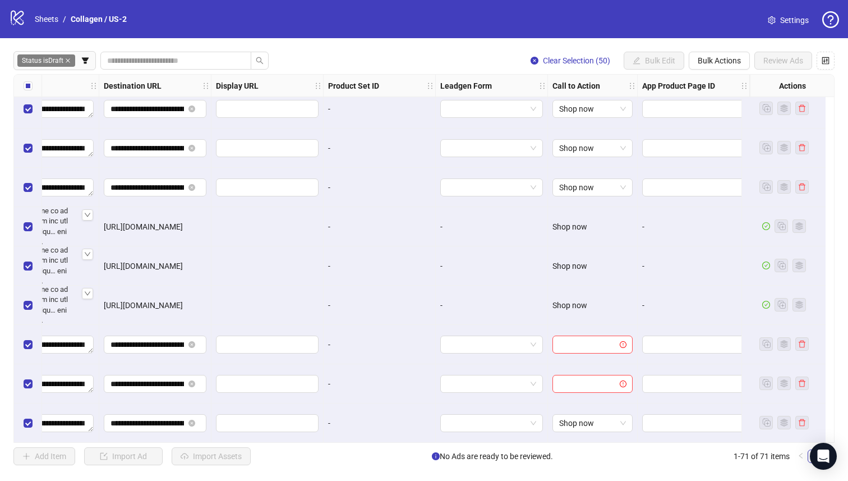
scroll to position [1579, 1023]
drag, startPoint x: 29, startPoint y: 310, endPoint x: 25, endPoint y: 290, distance: 20.5
click at [29, 310] on label "Select row 46" at bounding box center [28, 305] width 9 height 12
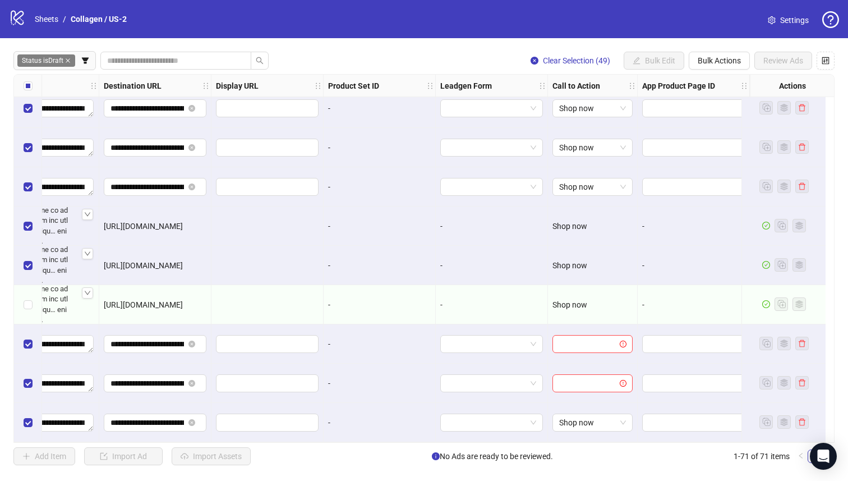
click at [25, 281] on div "Select row 45" at bounding box center [28, 265] width 28 height 39
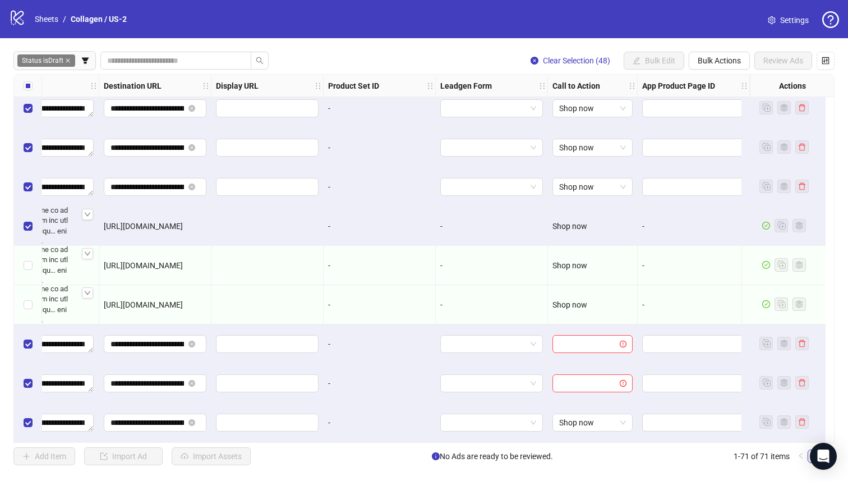
click at [25, 235] on div "Select row 44" at bounding box center [28, 225] width 28 height 39
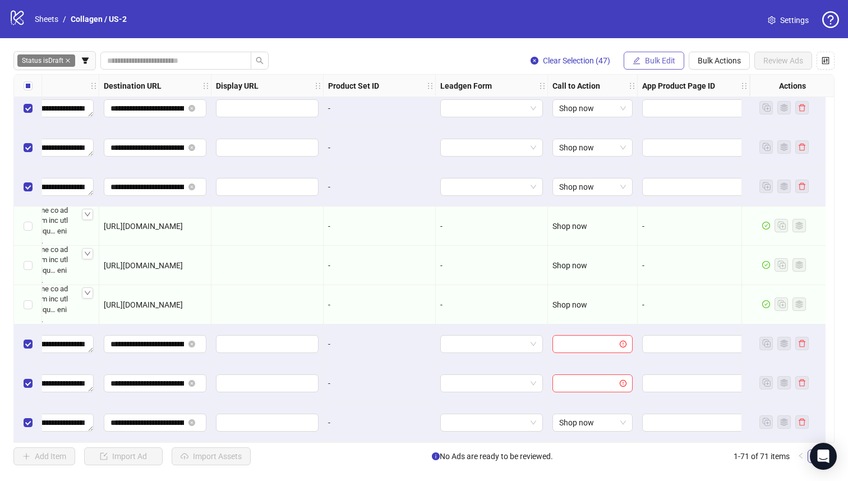
click at [658, 53] on button "Bulk Edit" at bounding box center [654, 61] width 61 height 18
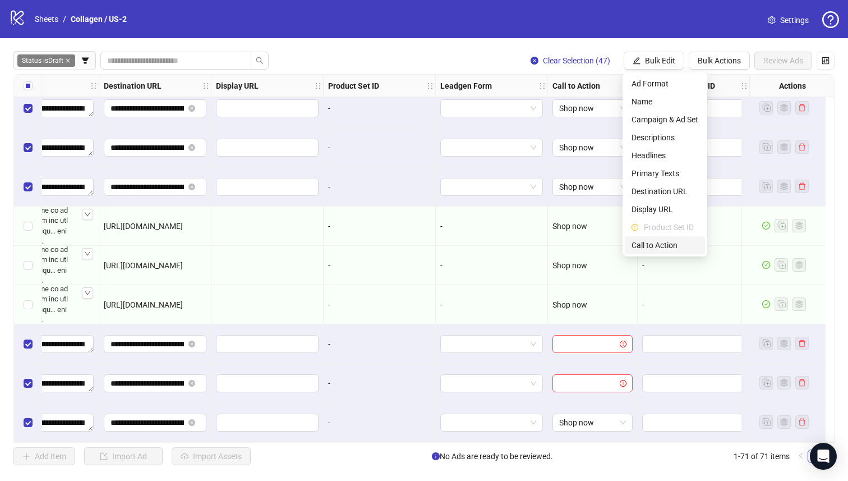
drag, startPoint x: 667, startPoint y: 245, endPoint x: 646, endPoint y: 196, distance: 53.3
click at [668, 245] on span "Call to Action" at bounding box center [665, 245] width 67 height 12
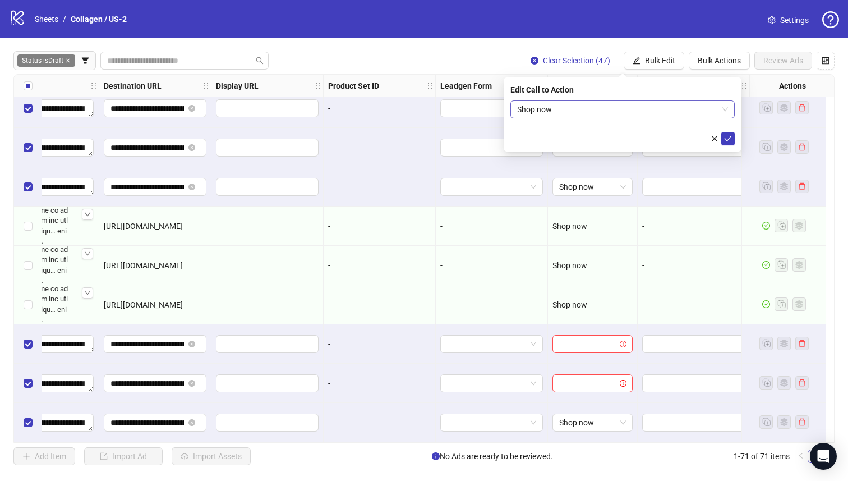
click at [620, 114] on span "Shop now" at bounding box center [622, 109] width 211 height 17
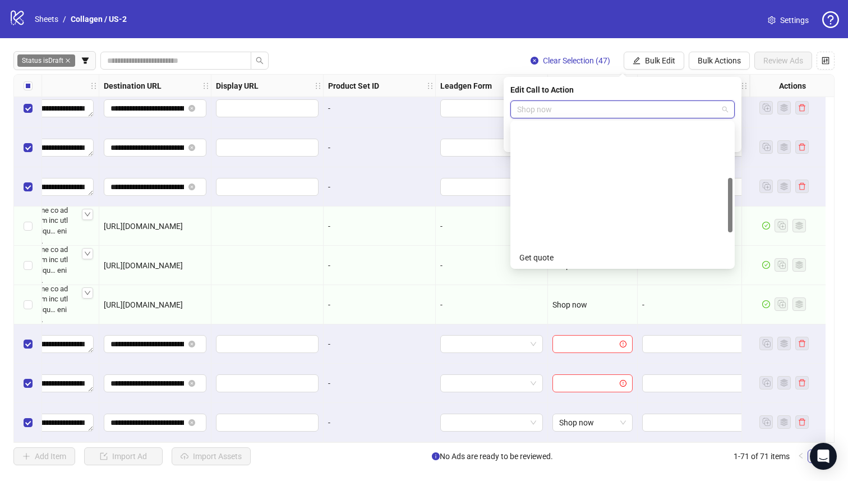
scroll to position [144, 0]
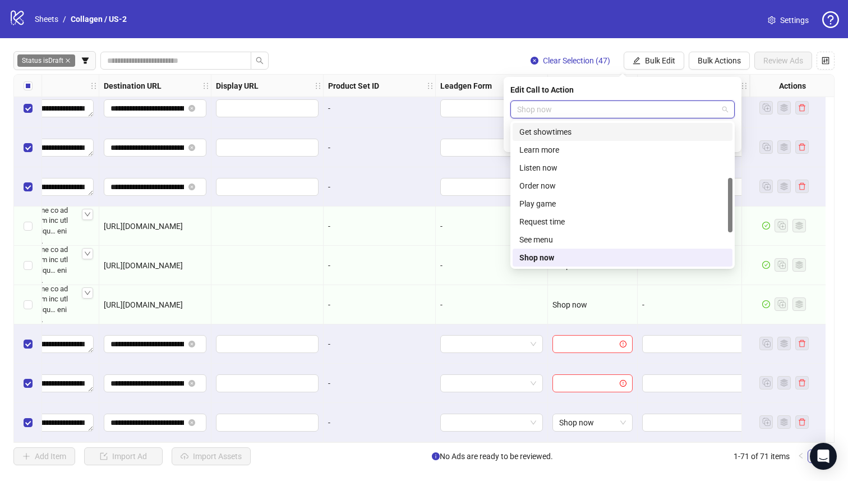
click at [711, 93] on div "Edit Call to Action" at bounding box center [623, 90] width 224 height 12
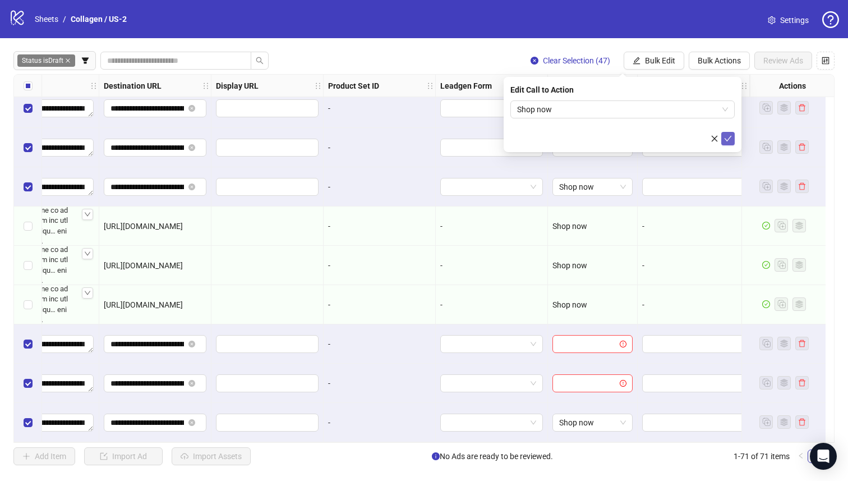
click at [731, 138] on icon "check" at bounding box center [728, 139] width 8 height 8
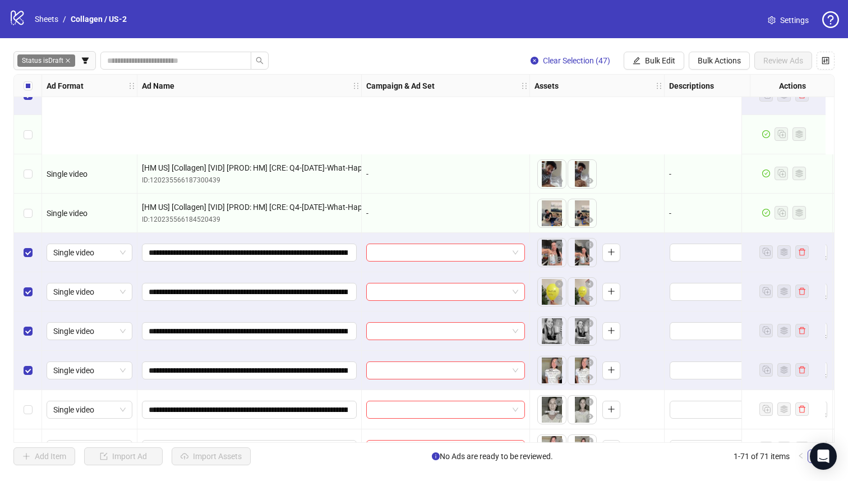
scroll to position [1853, 0]
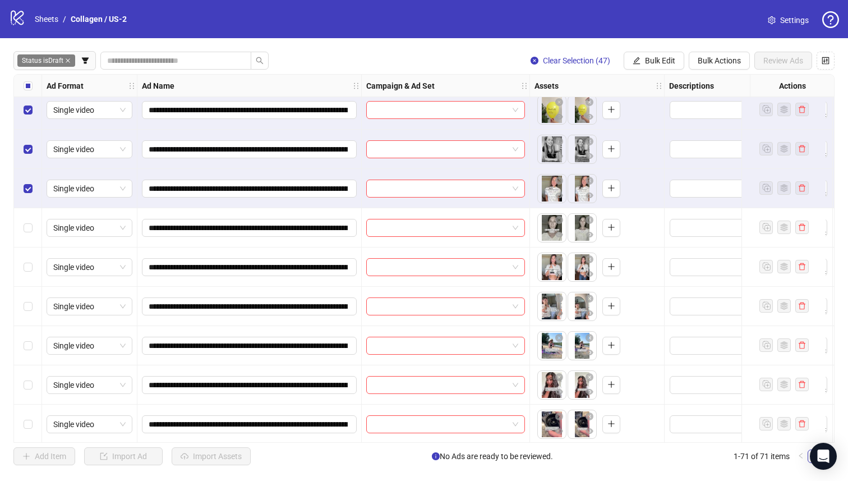
click at [31, 296] on div "Select row 53" at bounding box center [28, 306] width 28 height 39
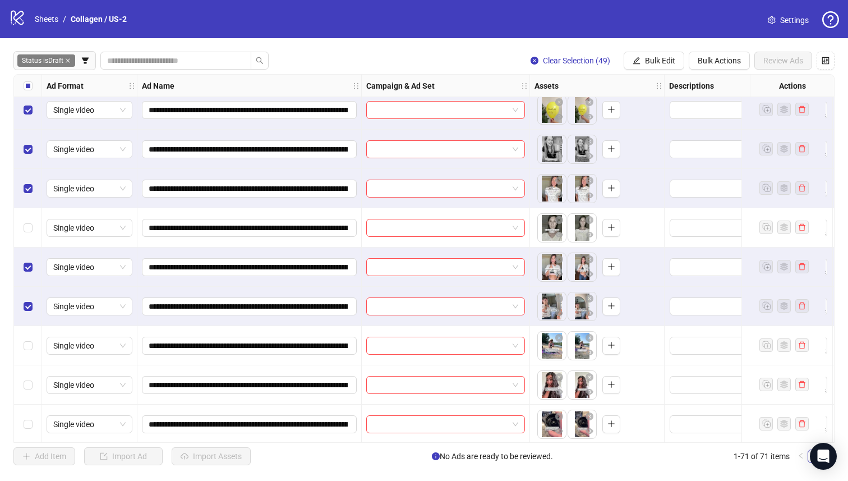
click at [35, 222] on div "Select row 51" at bounding box center [28, 227] width 28 height 39
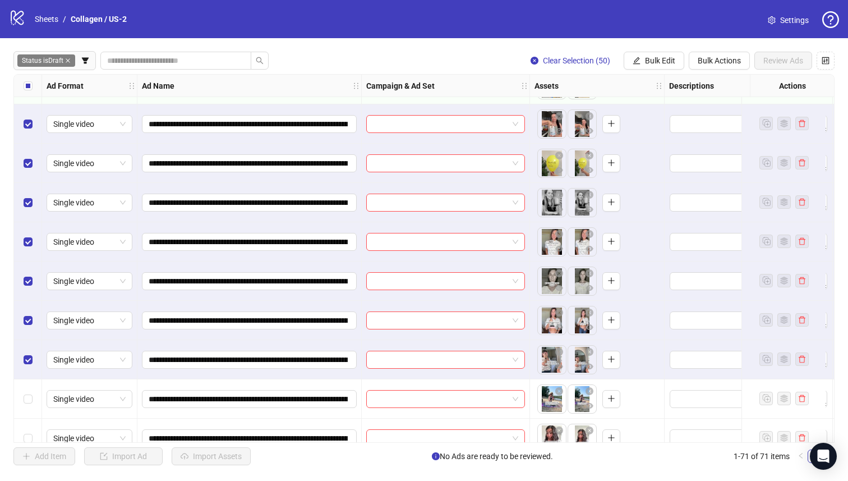
scroll to position [1799, 0]
click at [628, 59] on button "Bulk Edit" at bounding box center [654, 61] width 61 height 18
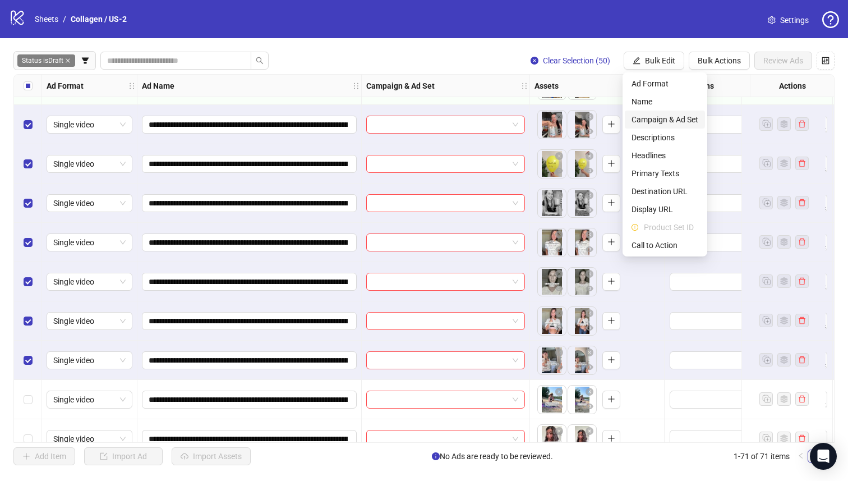
click at [680, 118] on span "Campaign & Ad Set" at bounding box center [665, 119] width 67 height 12
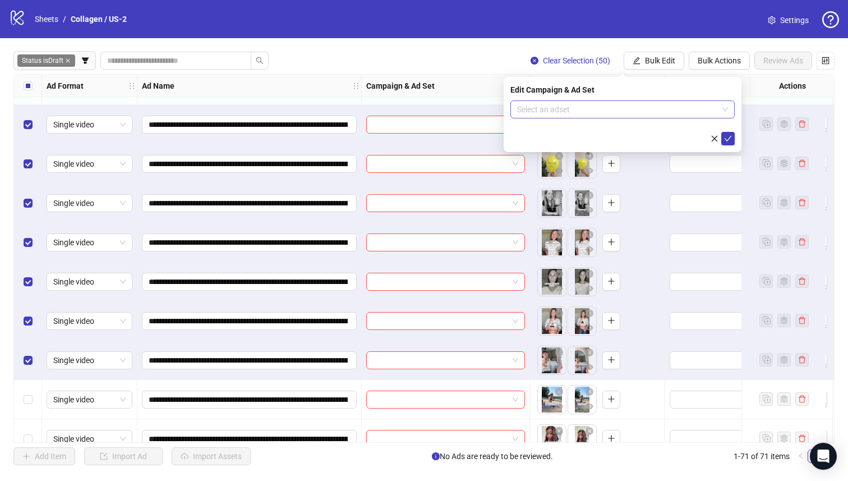
click at [624, 108] on input "search" at bounding box center [617, 109] width 201 height 17
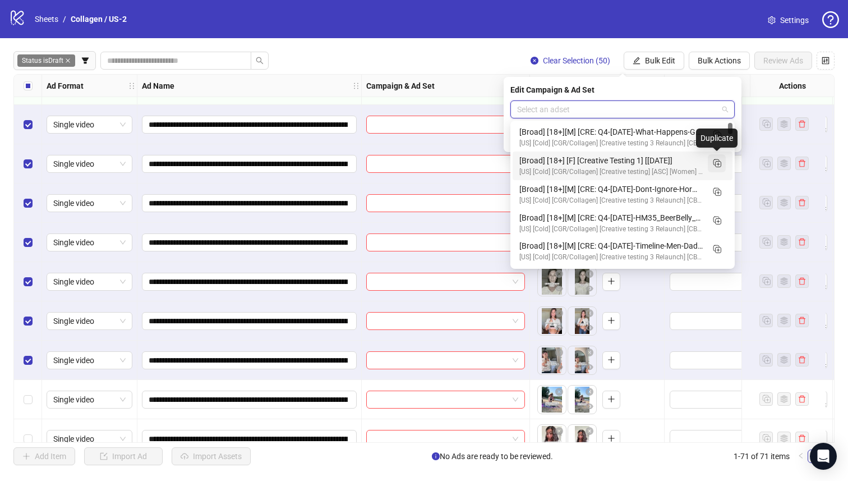
click at [718, 164] on line "Duplicate" at bounding box center [718, 164] width 3 height 0
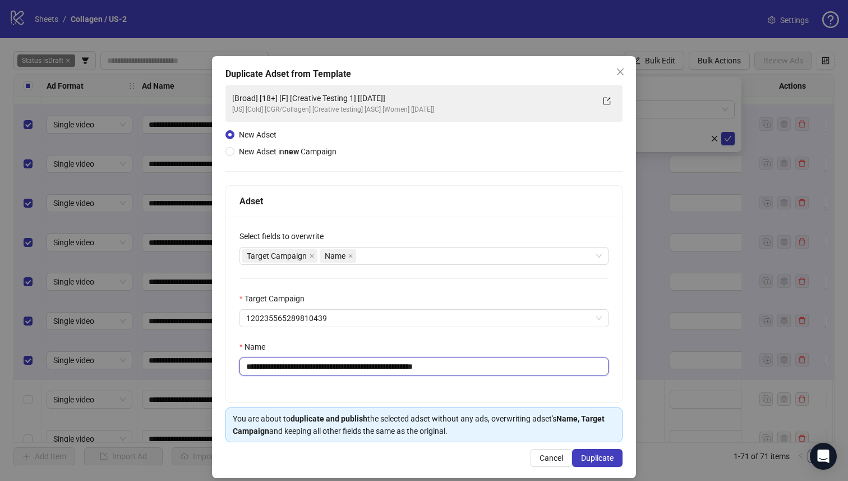
click at [365, 369] on input "**********" at bounding box center [424, 366] width 369 height 18
type input "**********"
click at [601, 464] on button "Duplicate" at bounding box center [597, 458] width 50 height 18
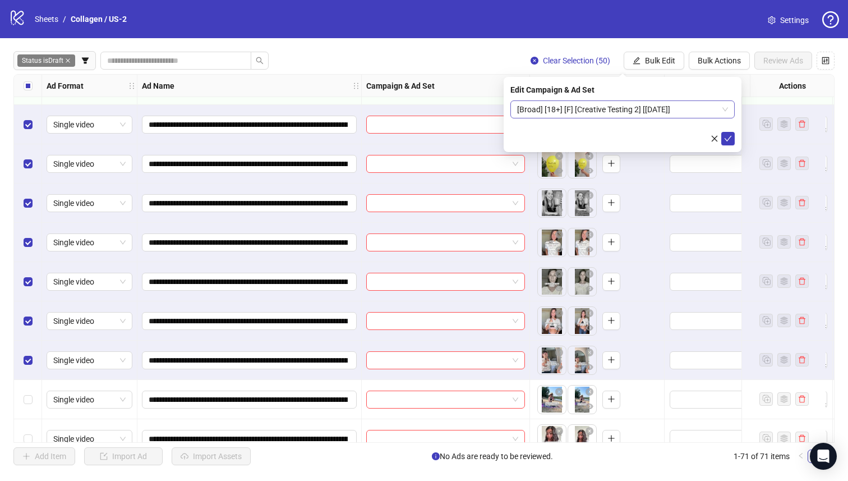
click at [586, 109] on span "[Broad] [18+] [F] [Creative Testing 2] [09 Oct 2025]" at bounding box center [622, 109] width 211 height 17
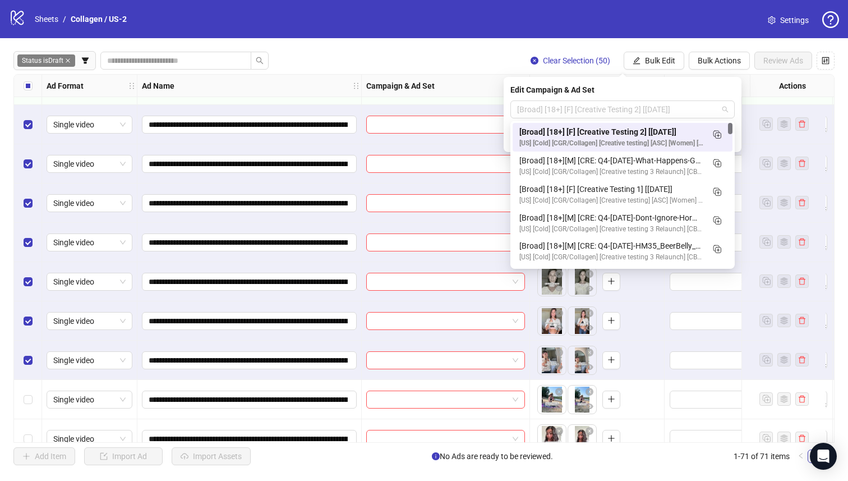
scroll to position [0, 0]
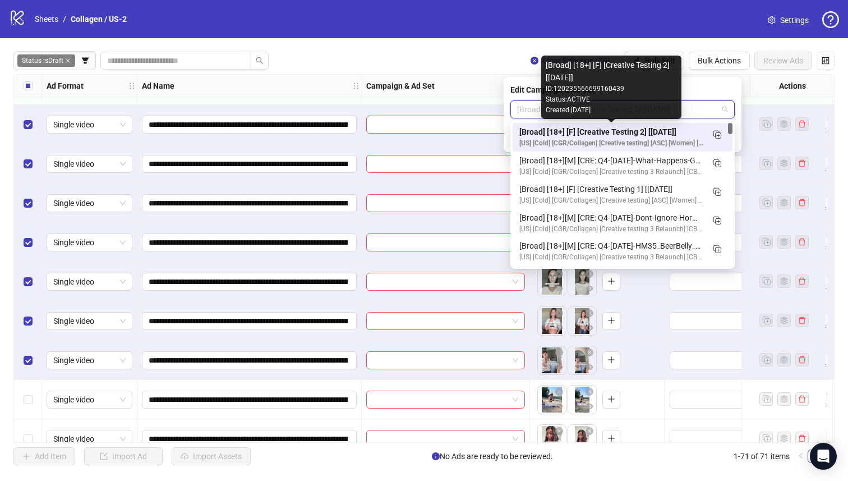
click at [624, 128] on div "[Broad] [18+] [F] [Creative Testing 2] [09 Oct 2025]" at bounding box center [612, 132] width 184 height 12
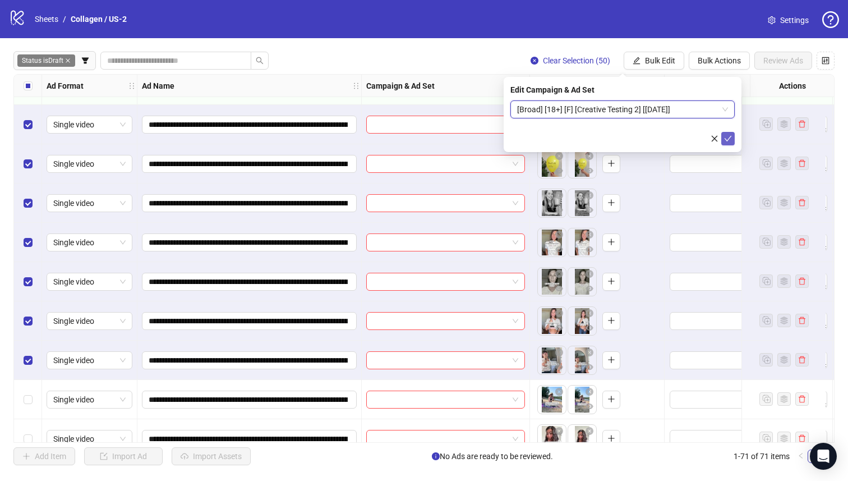
click at [731, 138] on icon "check" at bounding box center [728, 139] width 8 height 8
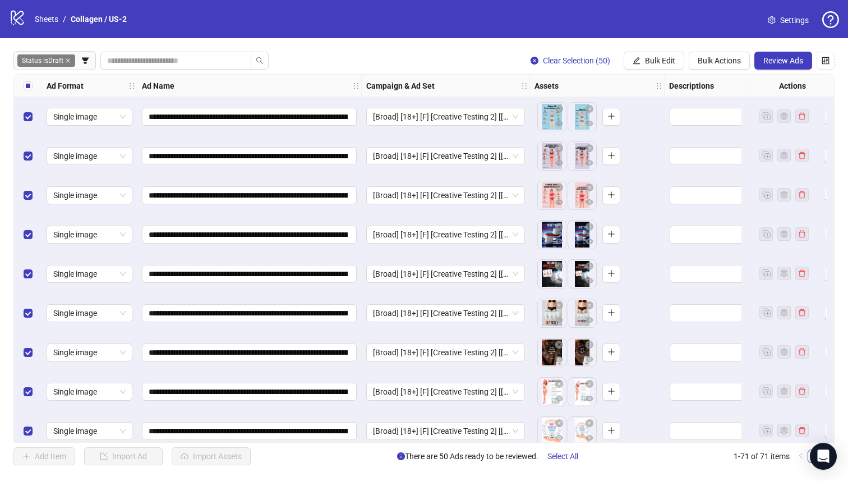
click at [799, 58] on span "Review Ads" at bounding box center [784, 60] width 40 height 9
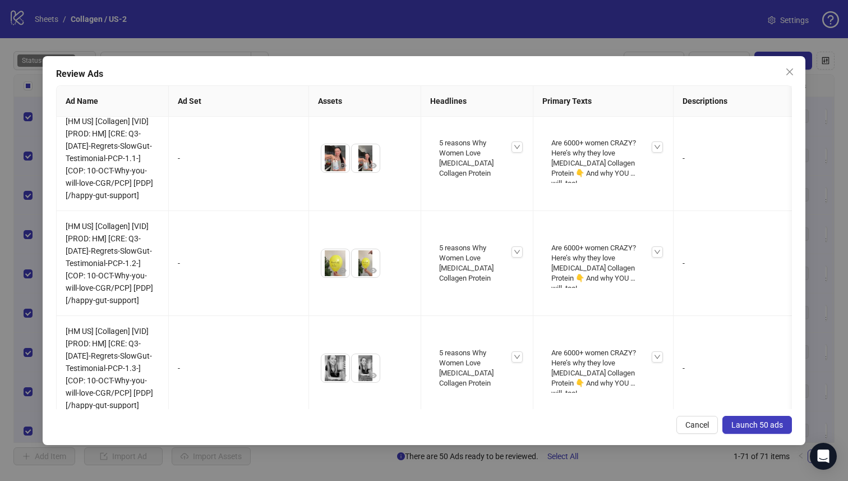
scroll to position [5098, 0]
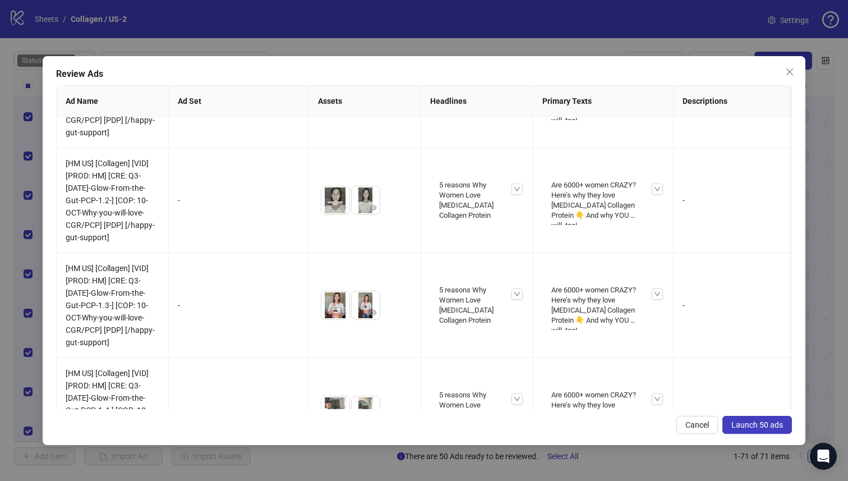
click at [754, 426] on span "Launch 50 ads" at bounding box center [758, 424] width 52 height 9
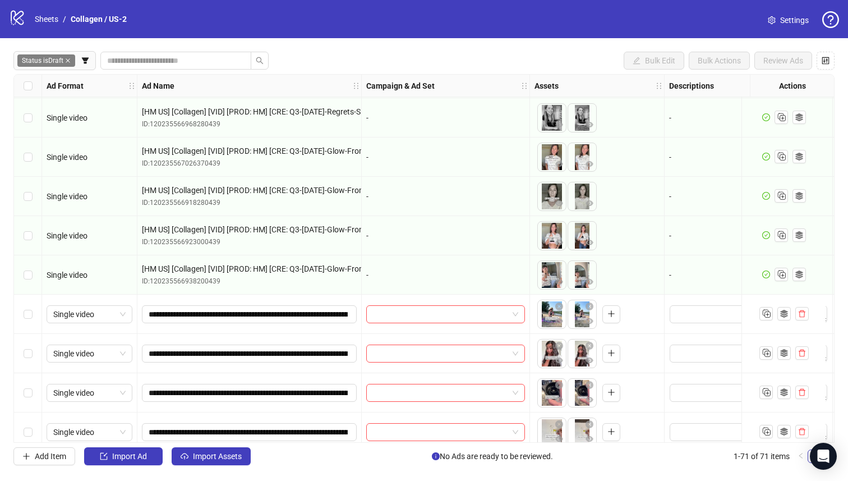
scroll to position [1882, 0]
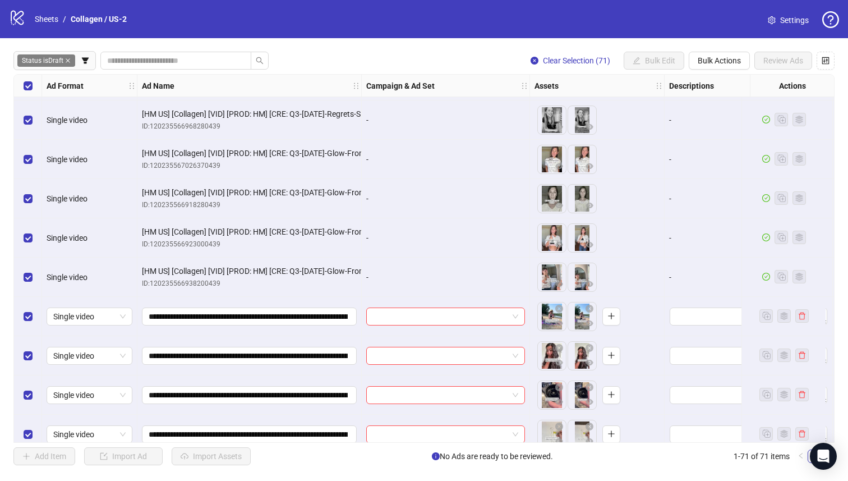
drag, startPoint x: 24, startPoint y: 289, endPoint x: 23, endPoint y: 283, distance: 5.6
click at [24, 289] on div "Select row 53" at bounding box center [28, 277] width 28 height 39
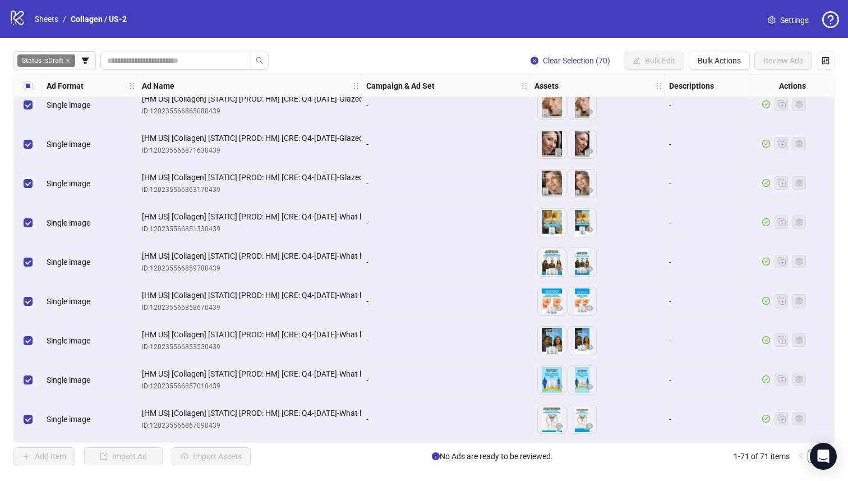
scroll to position [1720, 0]
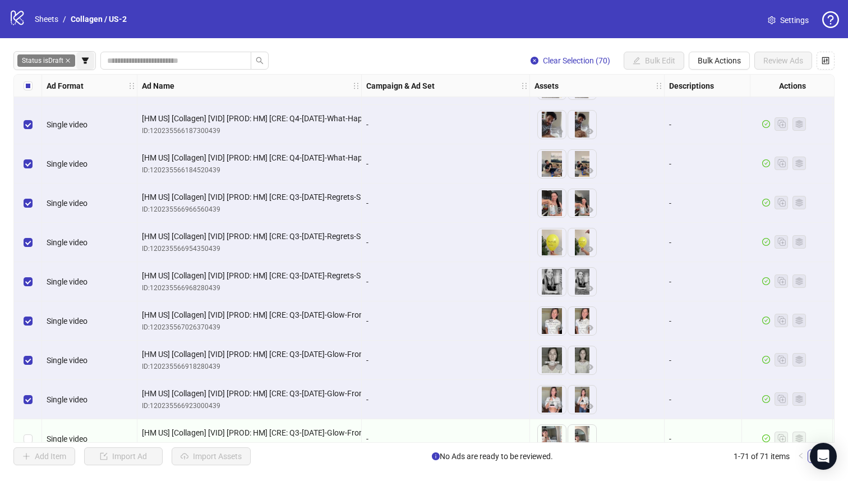
click at [78, 68] on button "button" at bounding box center [85, 61] width 18 height 18
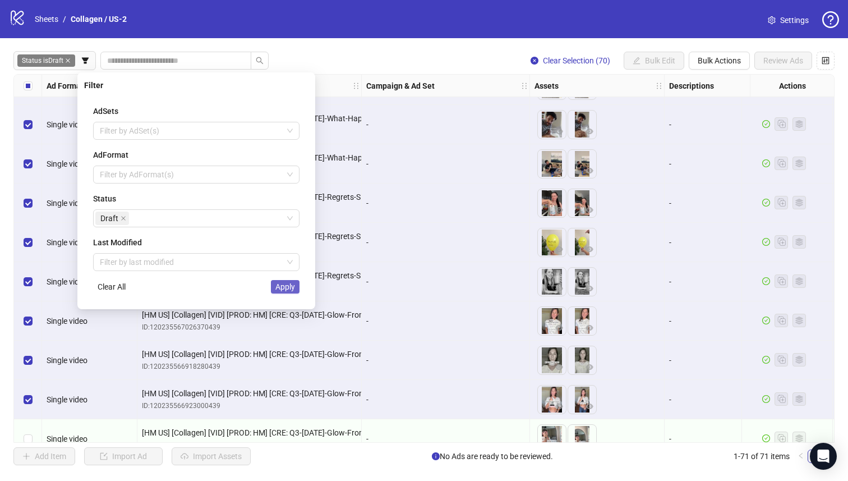
click at [279, 288] on span "Apply" at bounding box center [285, 286] width 20 height 9
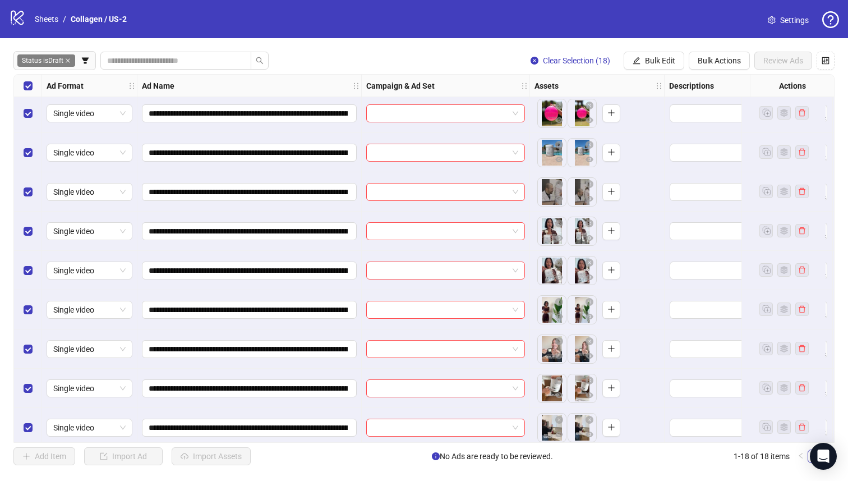
scroll to position [366, 0]
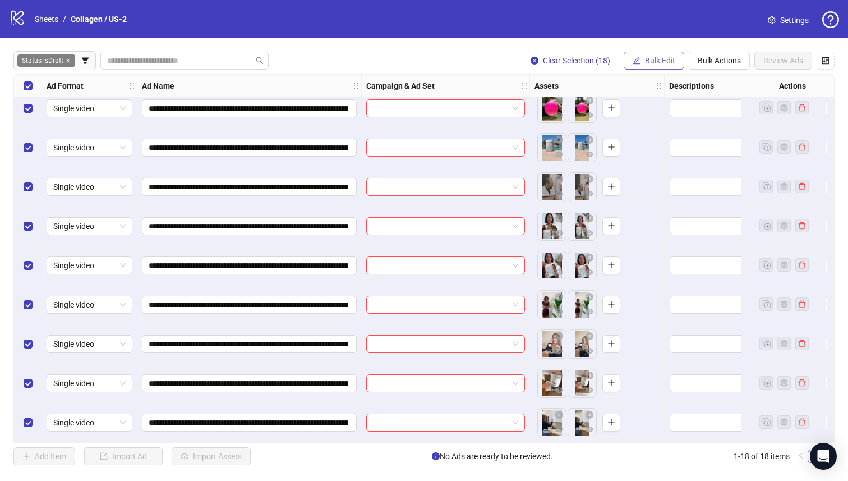
click at [650, 60] on span "Bulk Edit" at bounding box center [660, 60] width 30 height 9
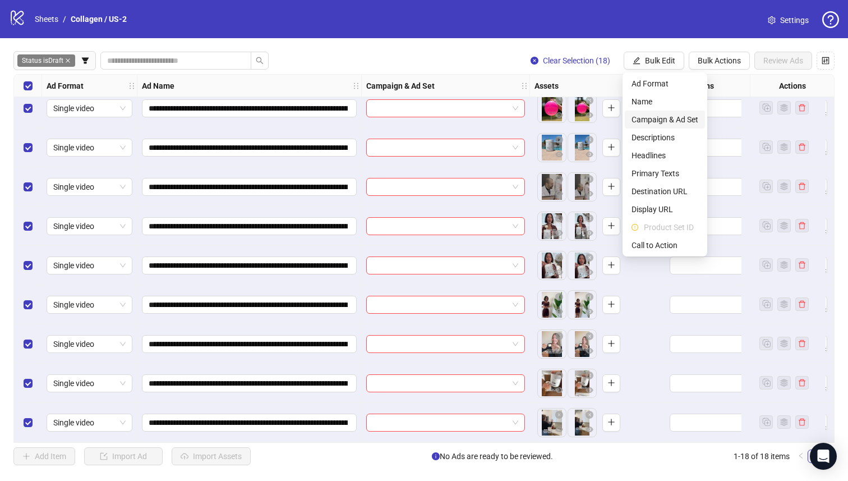
click at [671, 124] on span "Campaign & Ad Set" at bounding box center [665, 119] width 67 height 12
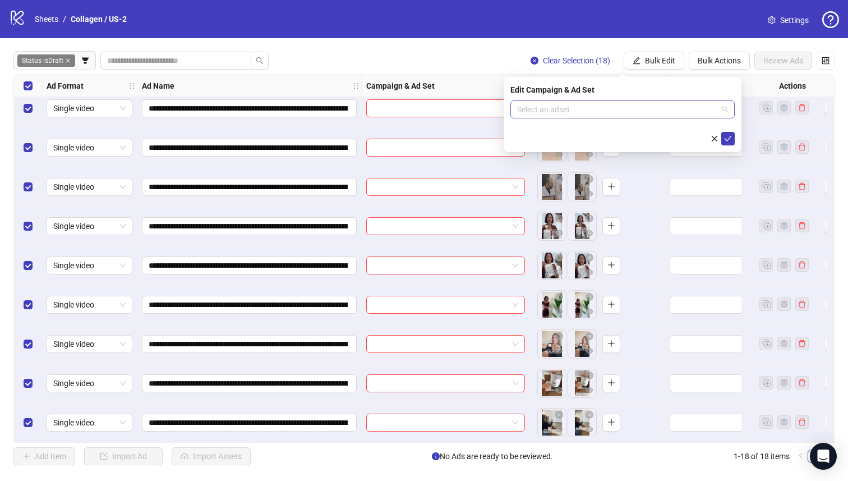
click at [653, 114] on input "search" at bounding box center [617, 109] width 201 height 17
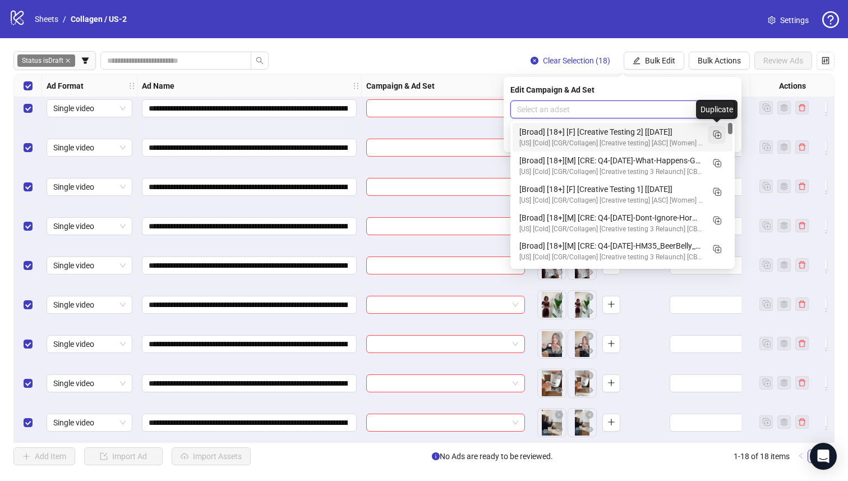
click at [719, 136] on line "Duplicate" at bounding box center [718, 136] width 3 height 0
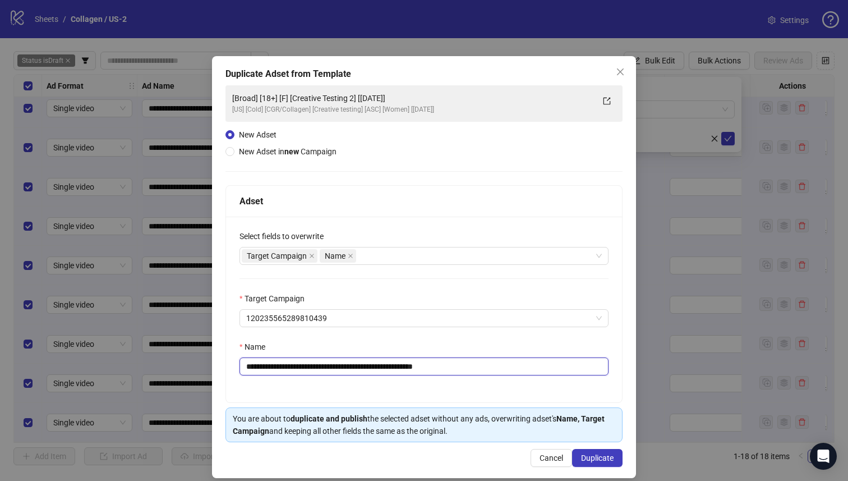
click at [362, 369] on input "**********" at bounding box center [424, 366] width 369 height 18
drag, startPoint x: 420, startPoint y: 368, endPoint x: 517, endPoint y: 367, distance: 97.1
click at [517, 367] on input "**********" at bounding box center [424, 366] width 369 height 18
type input "**********"
click at [601, 457] on span "Duplicate" at bounding box center [597, 457] width 33 height 9
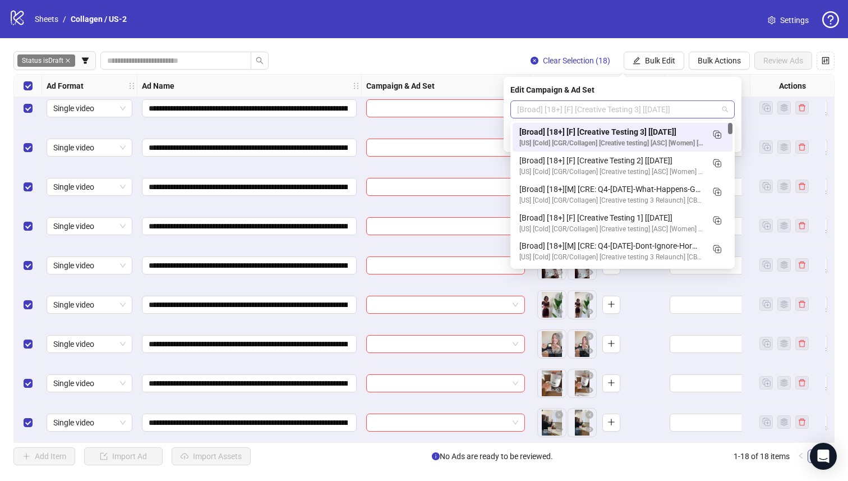
click at [623, 106] on span "[Broad] [18+] [F] [Creative Testing 3] [[DATE]]" at bounding box center [622, 109] width 211 height 17
click at [635, 130] on div "[Broad] [18+] [F] [Creative Testing 3] [[DATE]]" at bounding box center [612, 132] width 184 height 12
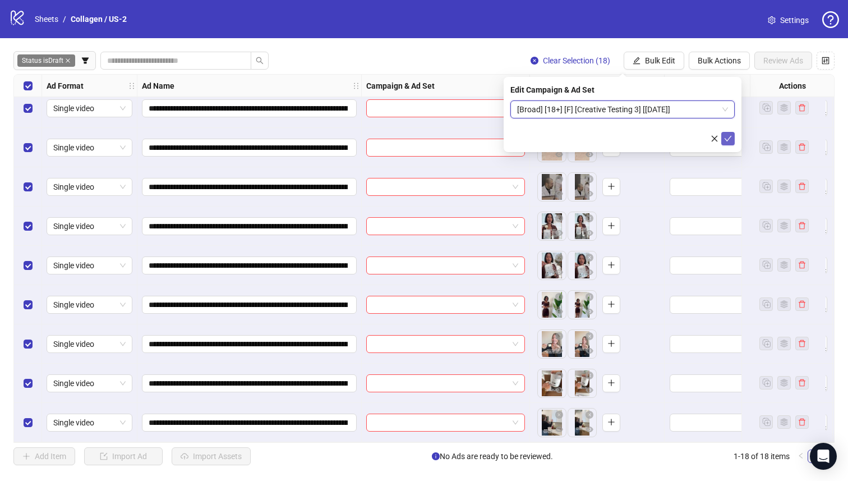
click at [725, 136] on icon "check" at bounding box center [728, 139] width 8 height 8
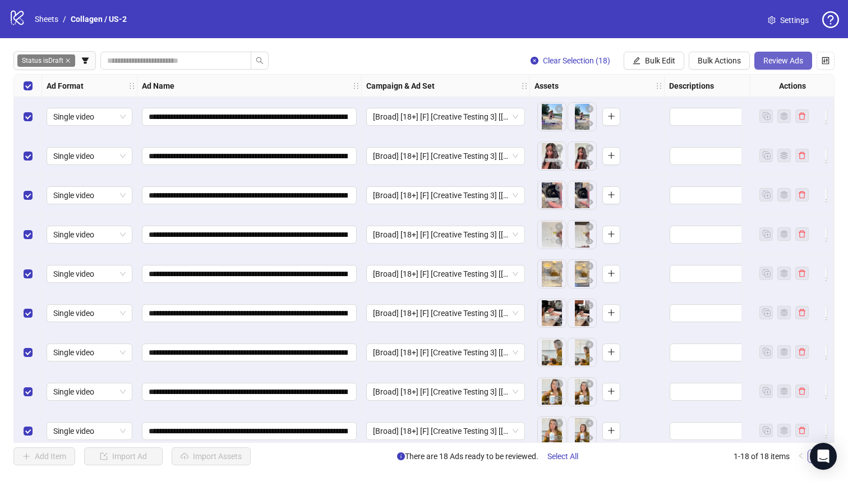
click at [769, 61] on span "Review Ads" at bounding box center [784, 60] width 40 height 9
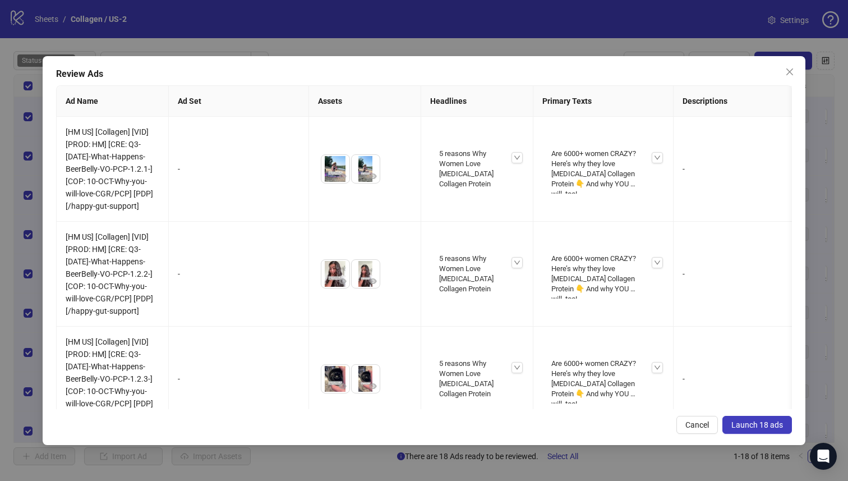
click at [764, 423] on span "Launch 18 ads" at bounding box center [758, 424] width 52 height 9
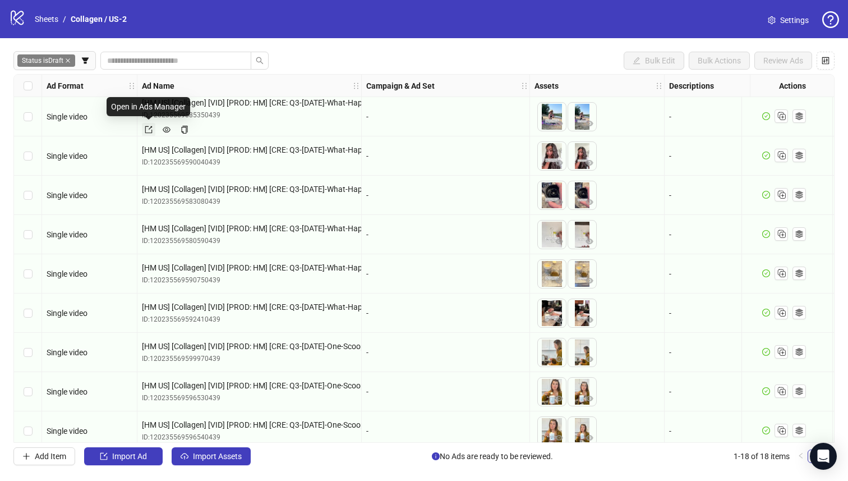
click at [152, 127] on icon "export" at bounding box center [149, 130] width 8 height 8
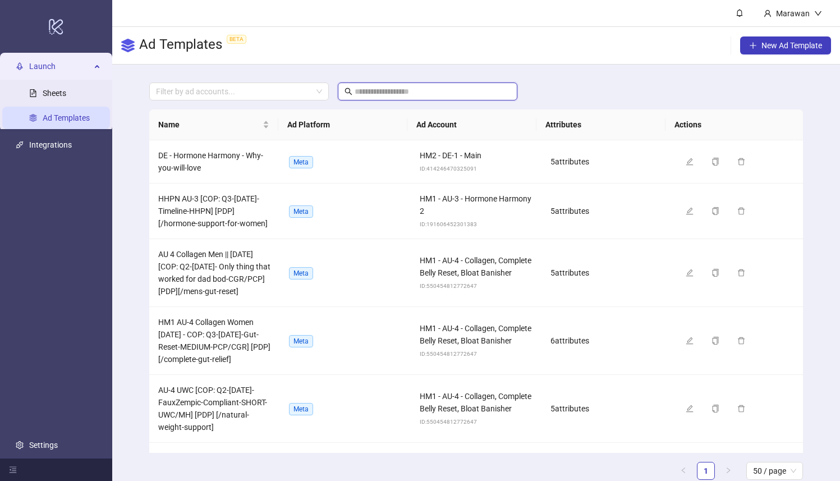
click at [432, 90] on input "text" at bounding box center [428, 91] width 147 height 12
click at [288, 94] on div at bounding box center [232, 92] width 163 height 16
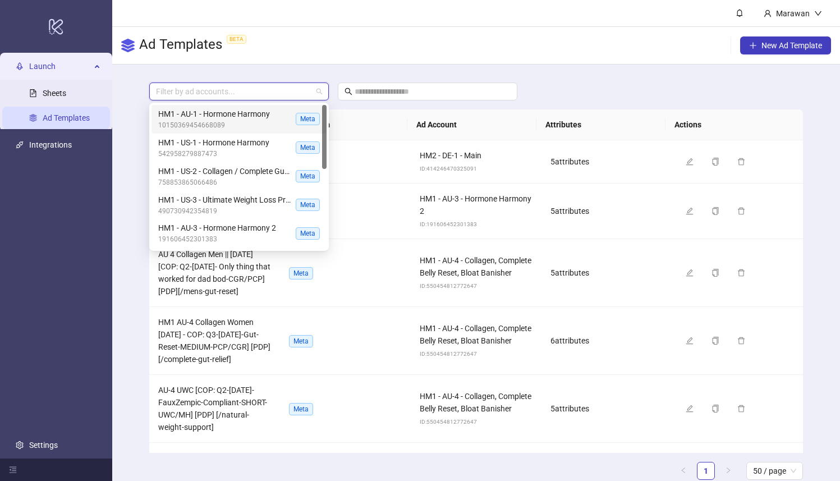
click at [391, 58] on div "Ad Templates BETA New Ad Template" at bounding box center [476, 46] width 728 height 38
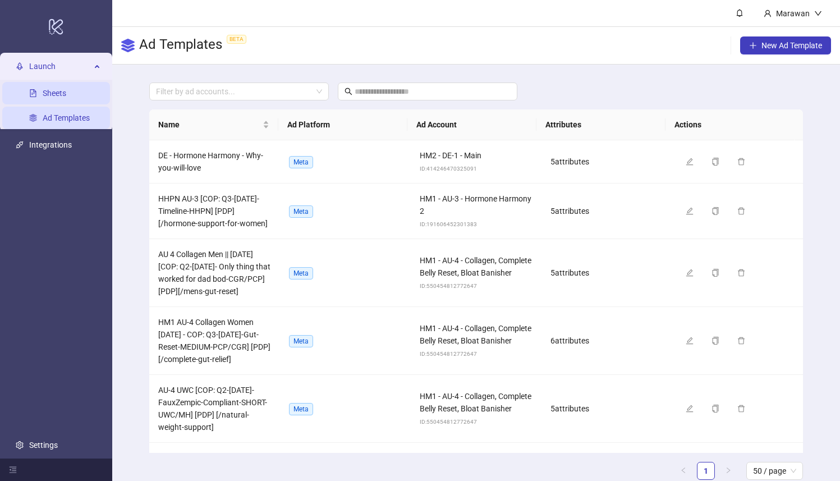
click at [52, 92] on link "Sheets" at bounding box center [55, 93] width 24 height 9
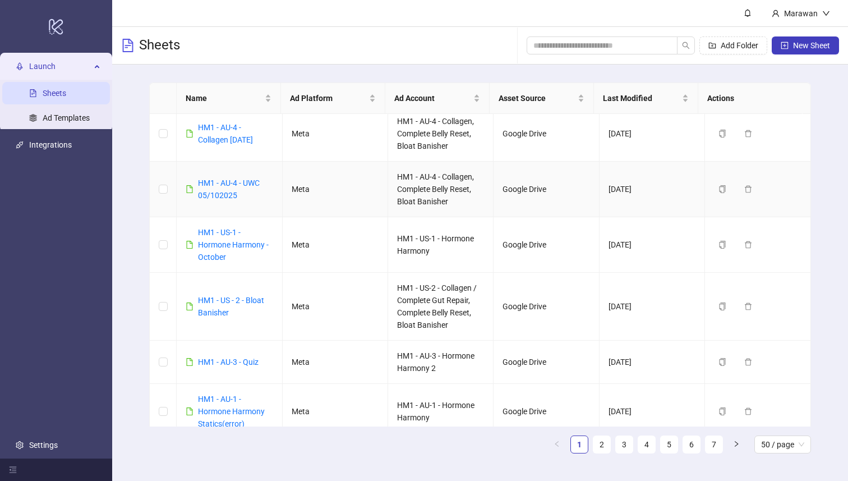
scroll to position [534, 0]
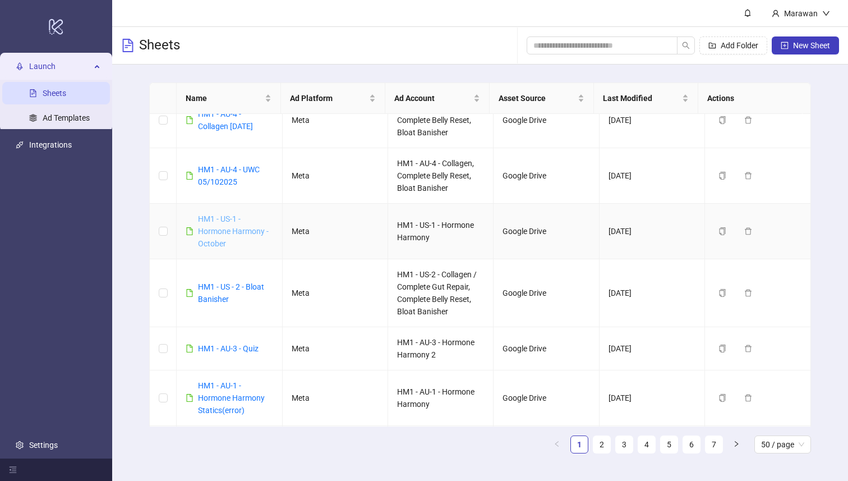
click at [210, 248] on link "HM1 - US-1 - Hormone Harmony - October" at bounding box center [233, 231] width 71 height 34
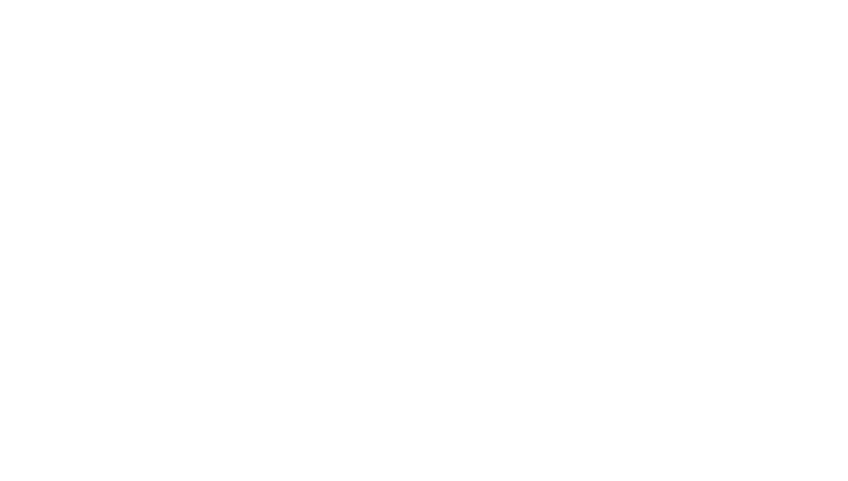
click at [210, 263] on div at bounding box center [424, 240] width 848 height 481
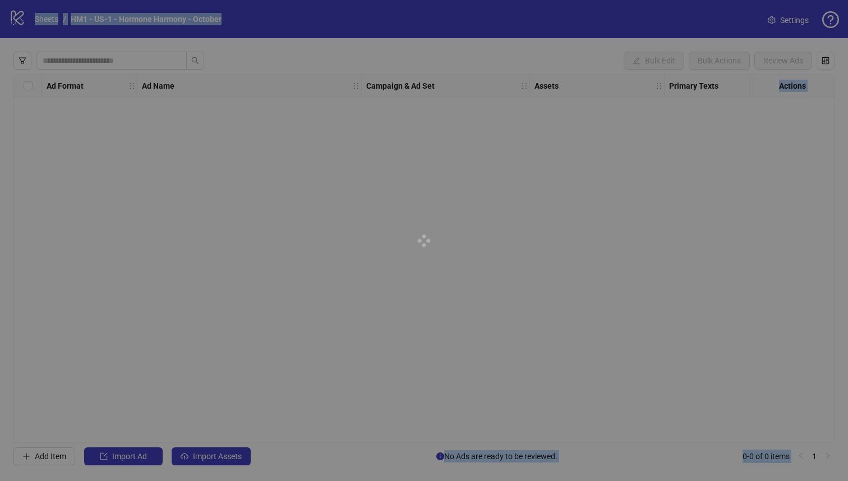
click at [22, 59] on div at bounding box center [424, 240] width 848 height 481
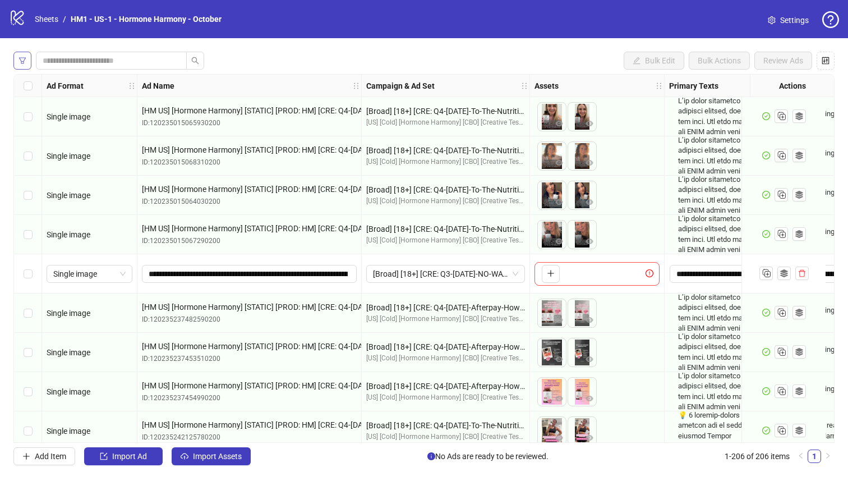
click at [16, 57] on button "button" at bounding box center [22, 61] width 18 height 18
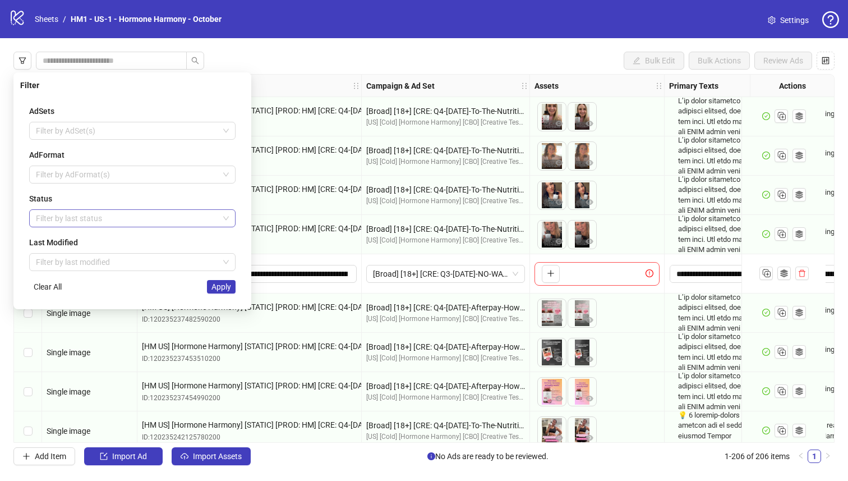
click at [103, 216] on div at bounding box center [126, 218] width 190 height 16
click at [128, 246] on div "Draft" at bounding box center [132, 241] width 189 height 12
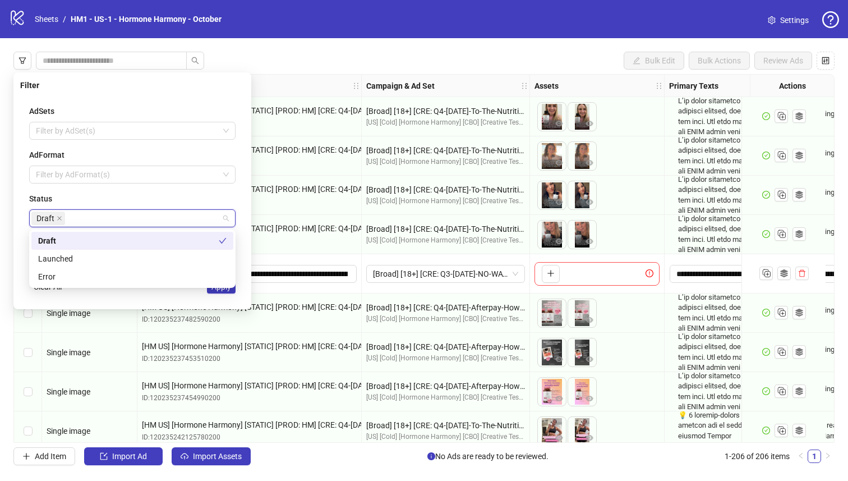
click at [162, 205] on div "Status Draft" at bounding box center [132, 209] width 206 height 35
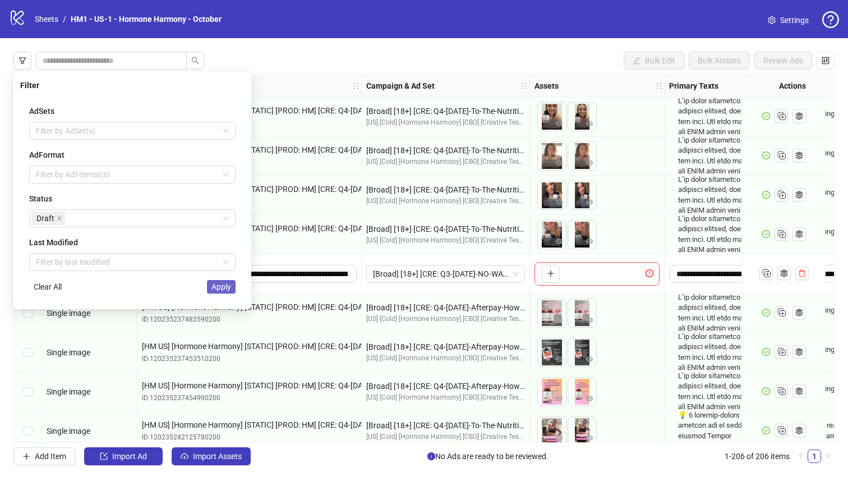
click at [222, 283] on span "Apply" at bounding box center [222, 286] width 20 height 9
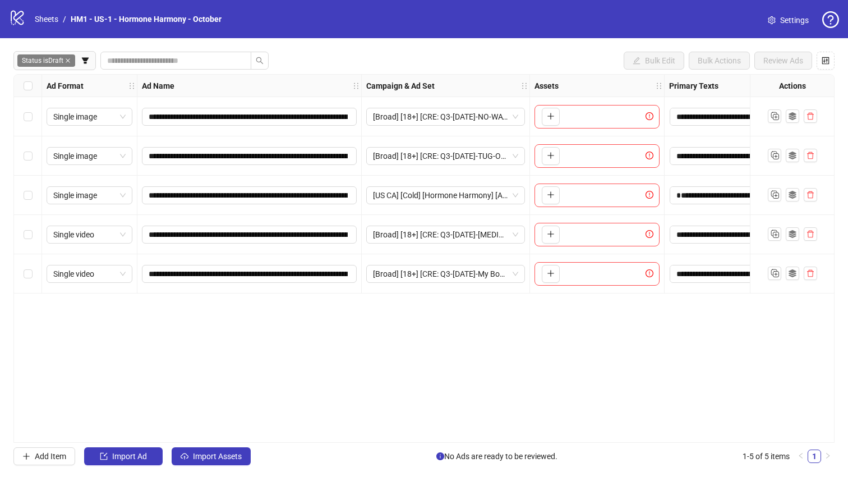
click at [211, 447] on div "**********" at bounding box center [424, 258] width 848 height 440
click at [211, 447] on button "Import Assets" at bounding box center [211, 456] width 79 height 18
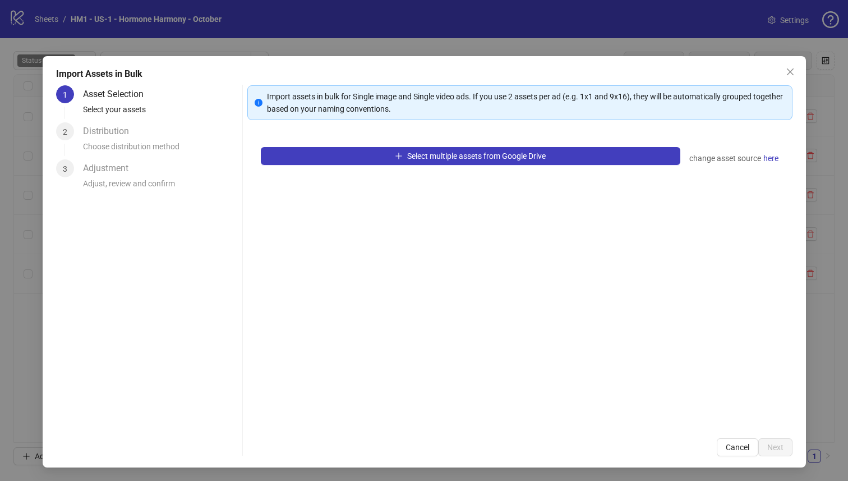
click at [215, 456] on div "Import Assets in Bulk 1 Asset Selection Select your assets 2 Distribution Choos…" at bounding box center [425, 261] width 764 height 411
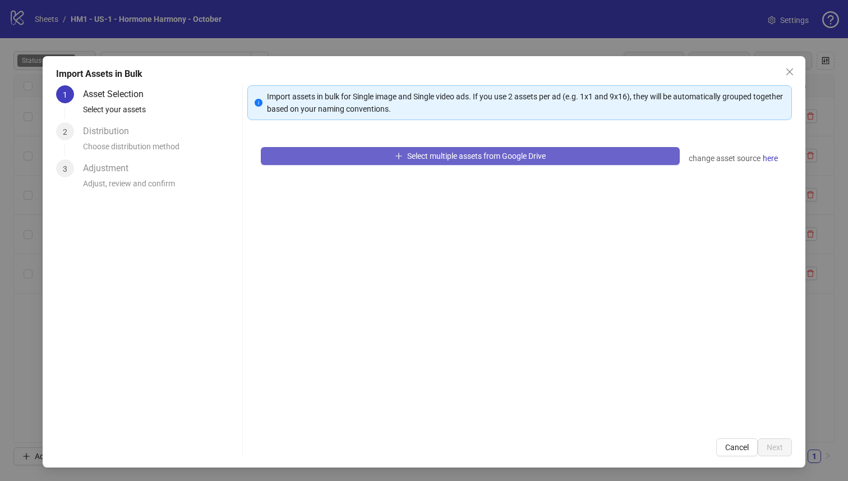
click at [359, 153] on button "Select multiple assets from Google Drive" at bounding box center [471, 156] width 420 height 18
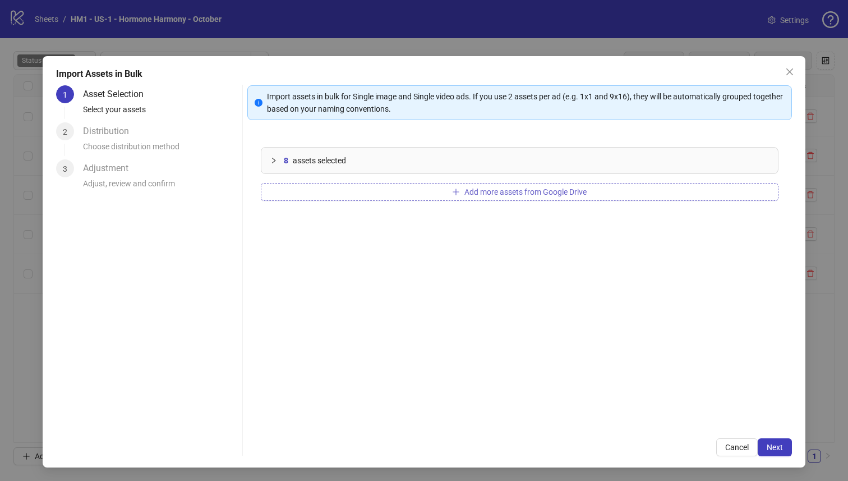
click at [403, 189] on button "Add more assets from Google Drive" at bounding box center [520, 192] width 518 height 18
click at [774, 444] on span "Next" at bounding box center [775, 447] width 16 height 9
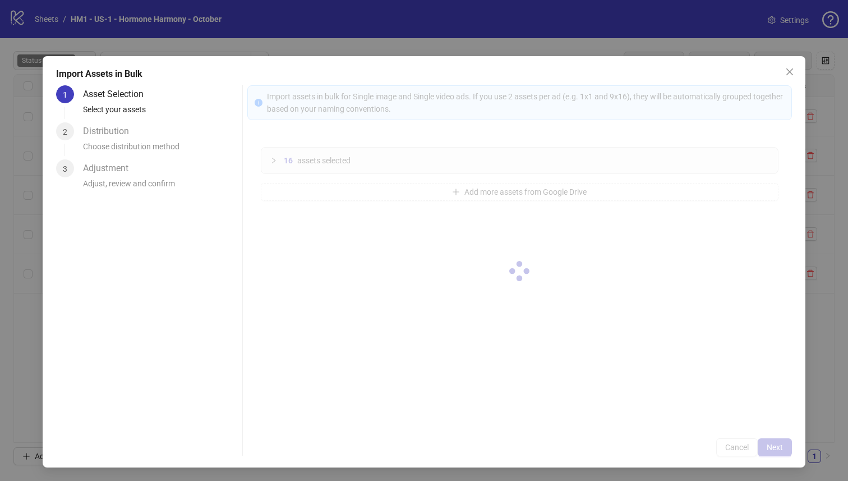
click at [774, 444] on div at bounding box center [519, 270] width 545 height 371
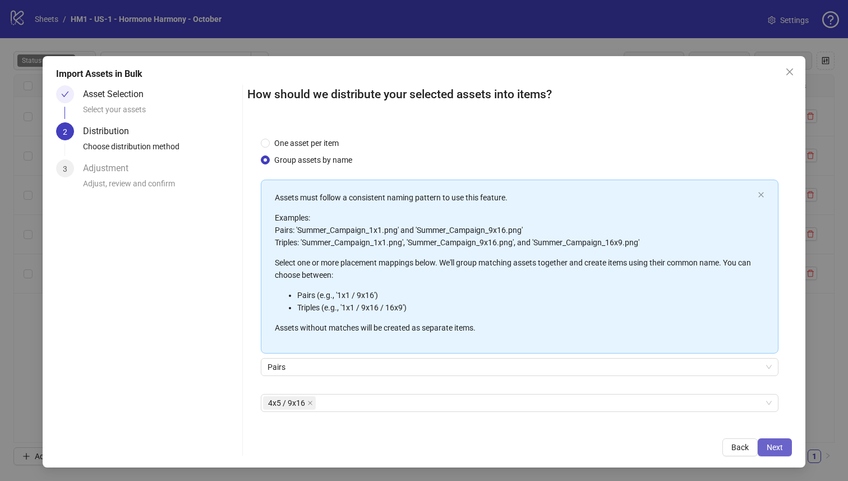
click at [772, 442] on button "Next" at bounding box center [775, 447] width 34 height 18
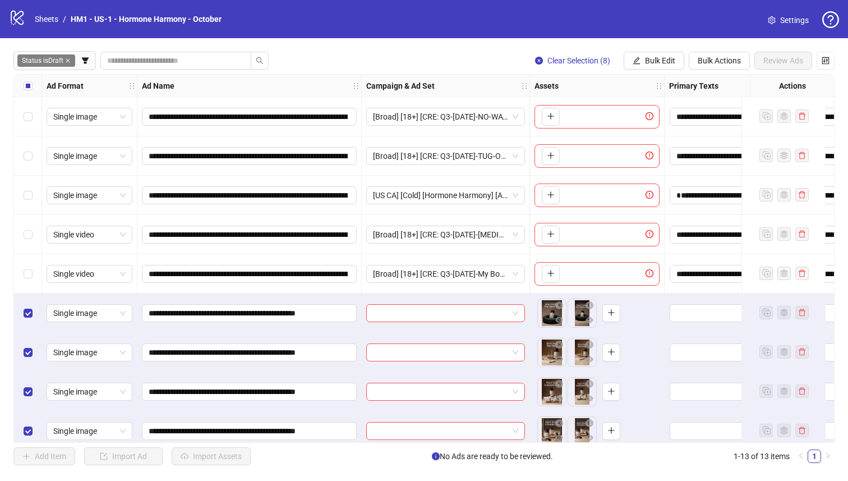
click at [22, 285] on div "Select row 5" at bounding box center [28, 273] width 28 height 39
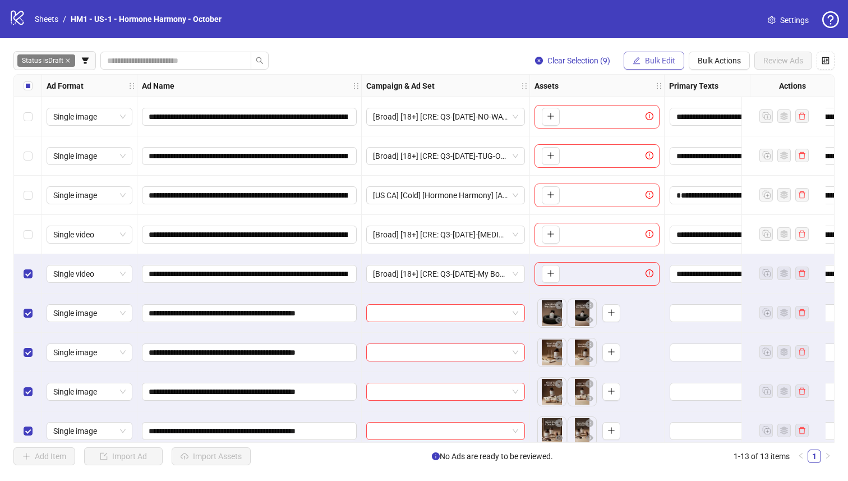
click at [649, 61] on span "Bulk Edit" at bounding box center [660, 60] width 30 height 9
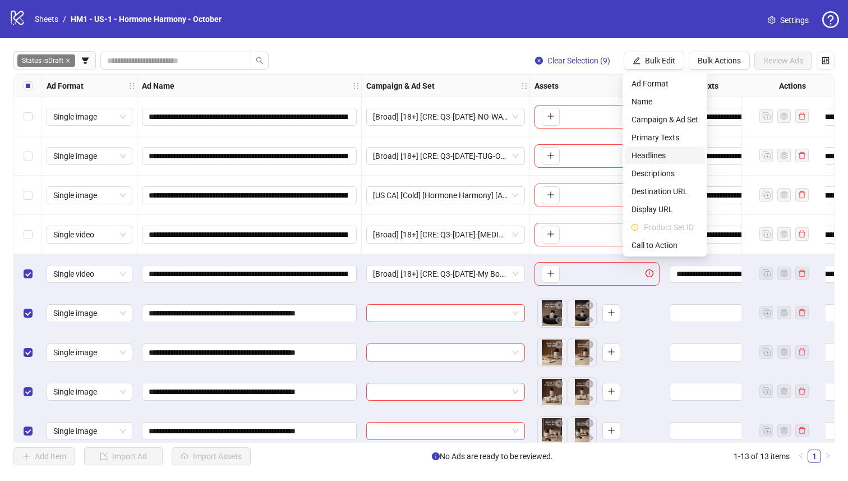
click at [655, 153] on span "Headlines" at bounding box center [665, 155] width 67 height 12
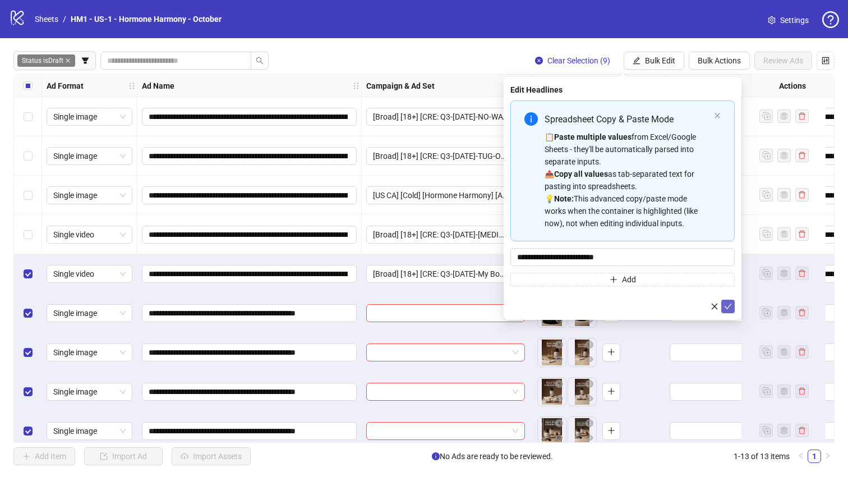
click at [728, 304] on icon "check" at bounding box center [728, 306] width 8 height 8
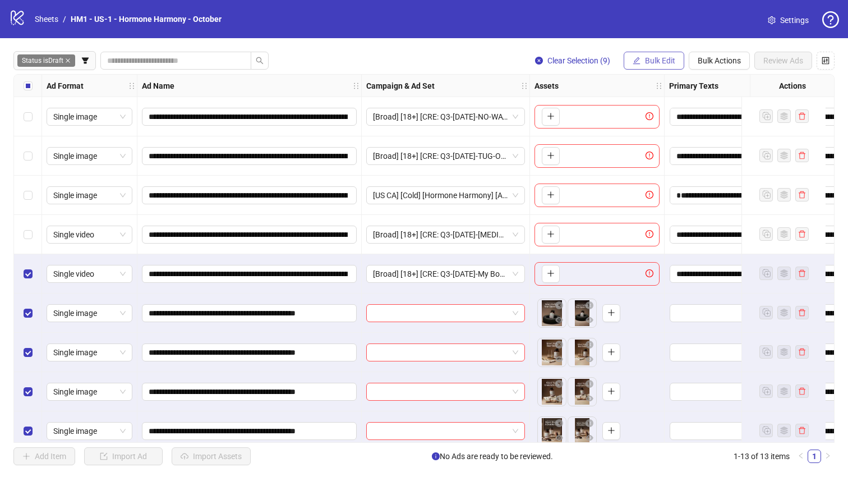
click at [637, 62] on icon "edit" at bounding box center [637, 61] width 8 height 8
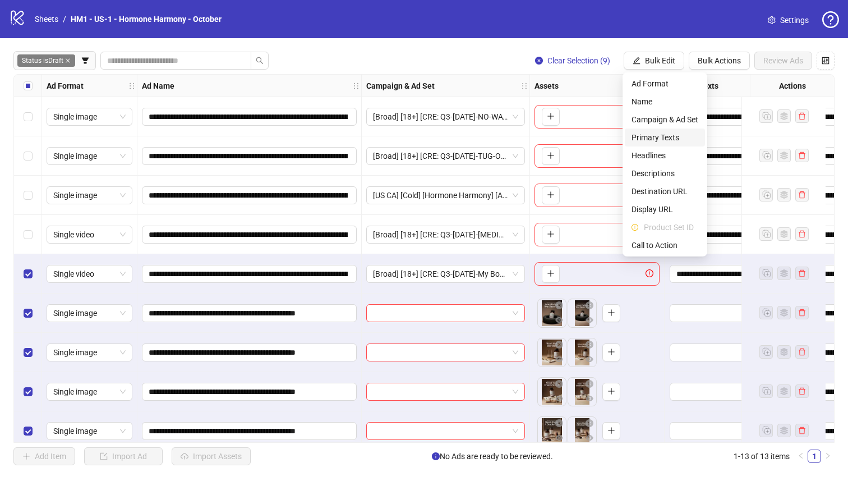
click at [668, 142] on span "Primary Texts" at bounding box center [665, 137] width 67 height 12
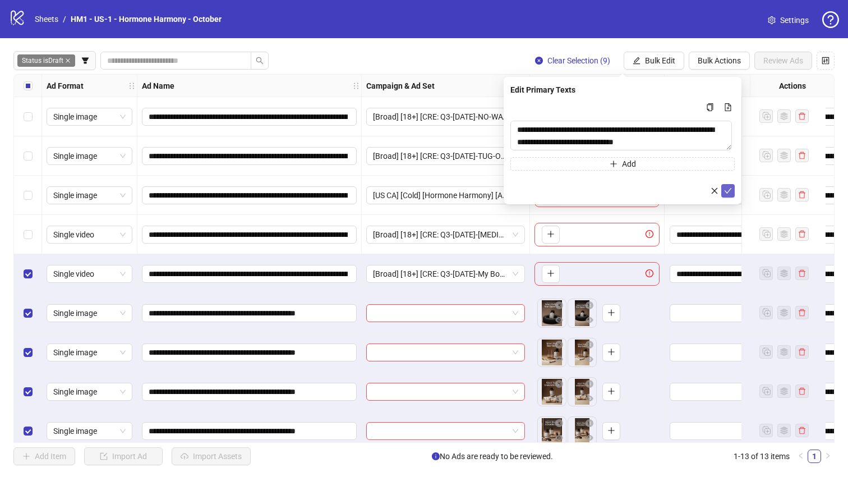
click at [729, 187] on icon "check" at bounding box center [728, 191] width 8 height 8
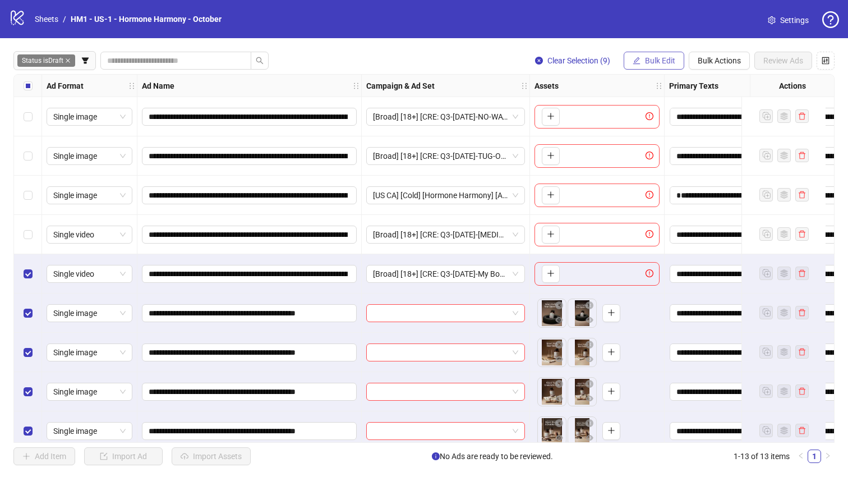
click at [662, 64] on span "Bulk Edit" at bounding box center [660, 60] width 30 height 9
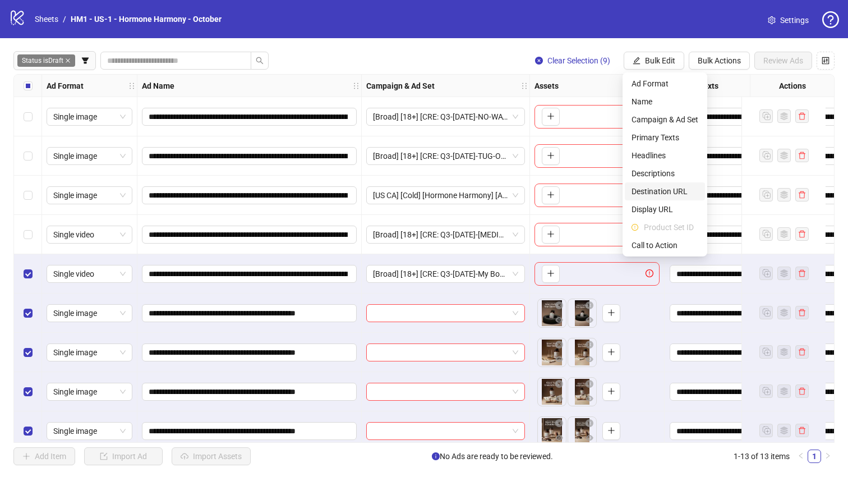
click at [693, 187] on span "Destination URL" at bounding box center [665, 191] width 67 height 12
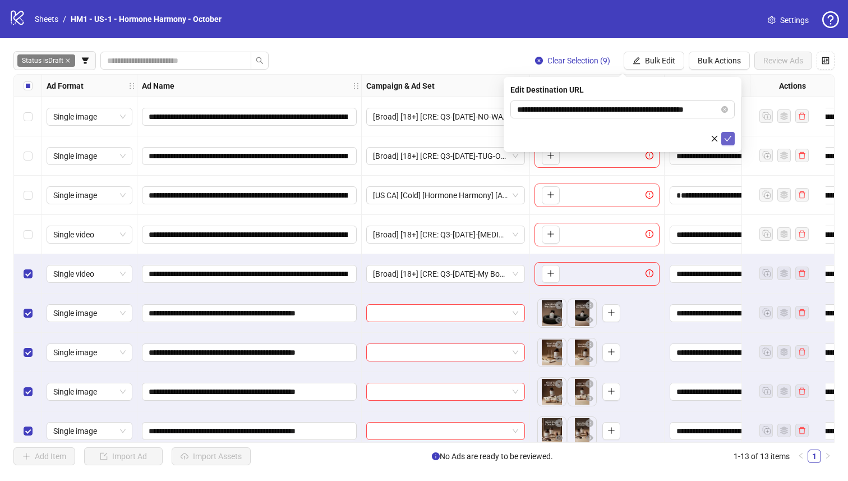
click at [730, 138] on icon "check" at bounding box center [728, 139] width 8 height 8
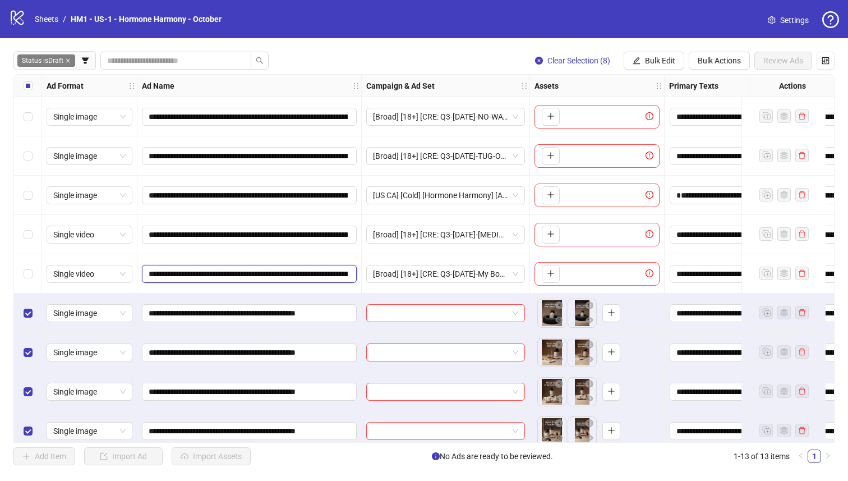
click at [295, 274] on input "**********" at bounding box center [248, 274] width 199 height 12
drag, startPoint x: 296, startPoint y: 268, endPoint x: 159, endPoint y: 275, distance: 136.6
click at [156, 275] on input "**********" at bounding box center [248, 274] width 199 height 12
click at [244, 272] on input "**********" at bounding box center [248, 274] width 199 height 12
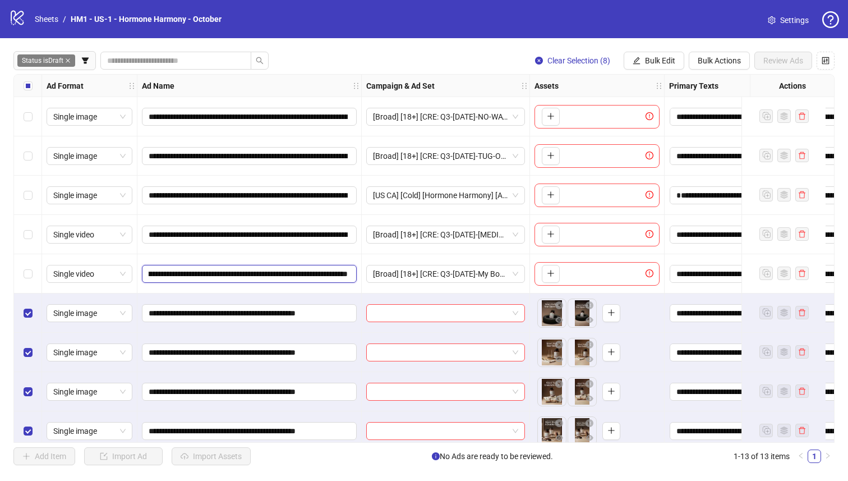
scroll to position [0, 499]
drag, startPoint x: 218, startPoint y: 273, endPoint x: 467, endPoint y: 293, distance: 249.9
click at [465, 75] on div "**********" at bounding box center [634, 75] width 1240 height 0
click at [662, 56] on button "Bulk Edit" at bounding box center [654, 61] width 61 height 18
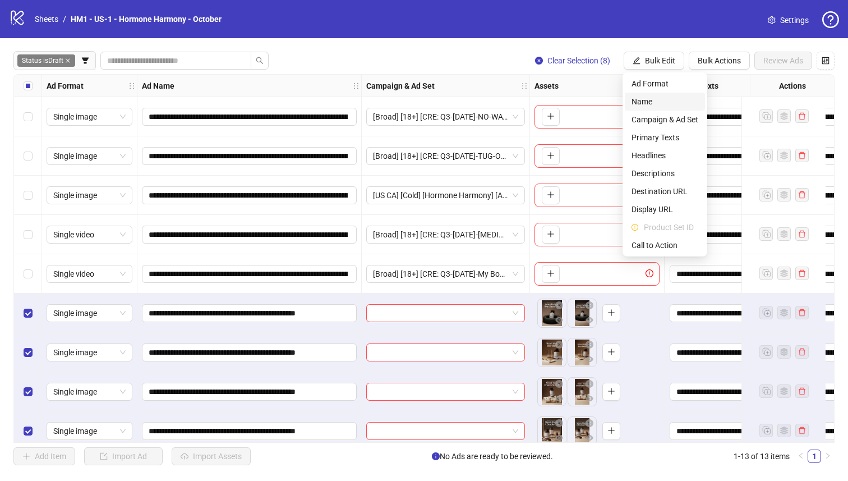
click at [644, 100] on span "Name" at bounding box center [665, 101] width 67 height 12
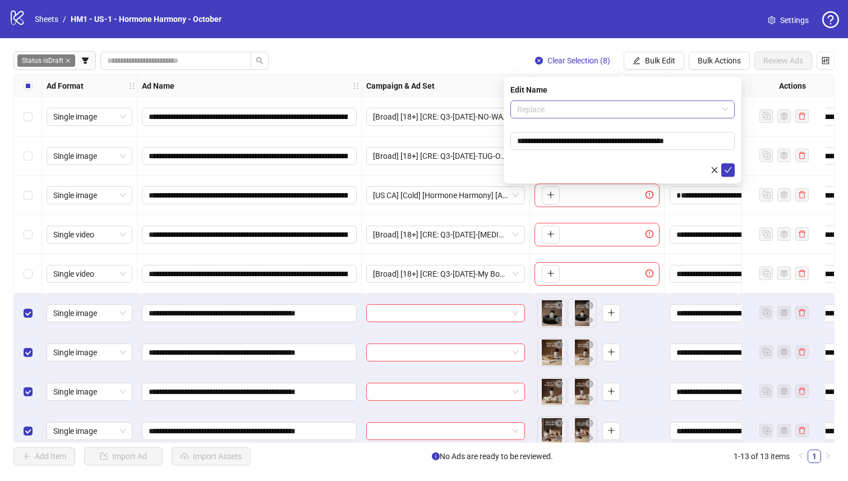
click at [562, 109] on span "Replace" at bounding box center [622, 109] width 211 height 17
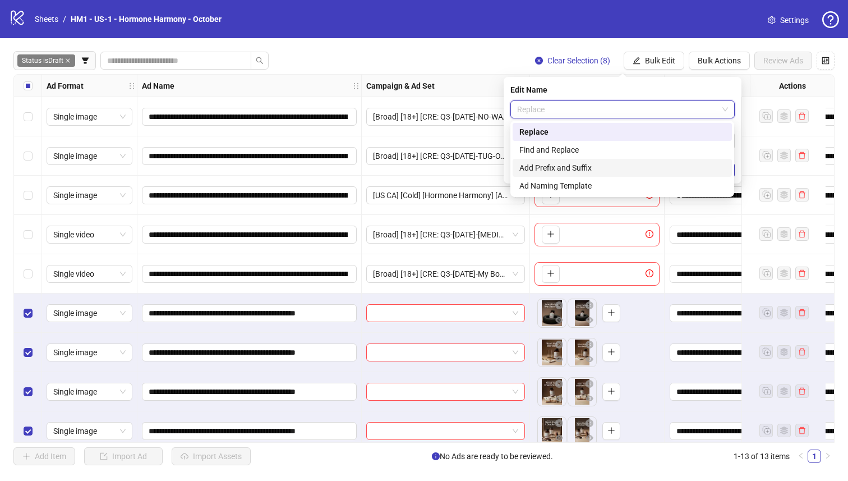
click at [585, 164] on div "Add Prefix and Suffix" at bounding box center [623, 168] width 206 height 12
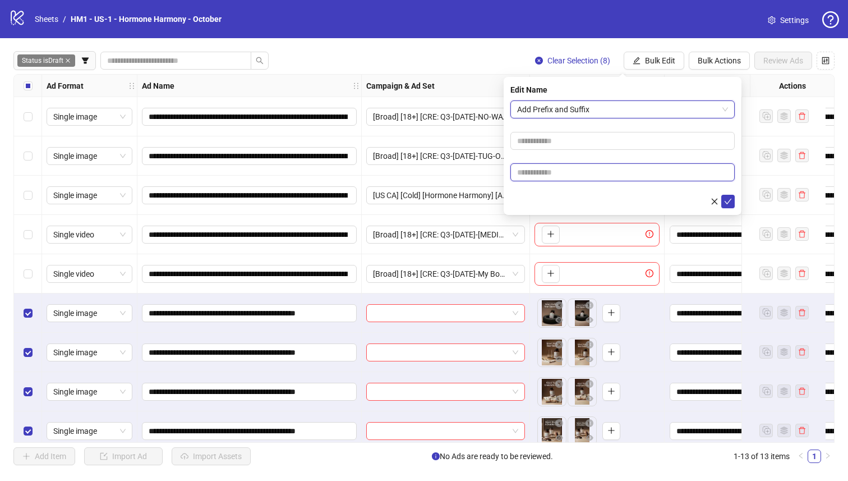
click at [580, 168] on input "text" at bounding box center [623, 172] width 224 height 18
paste input "**********"
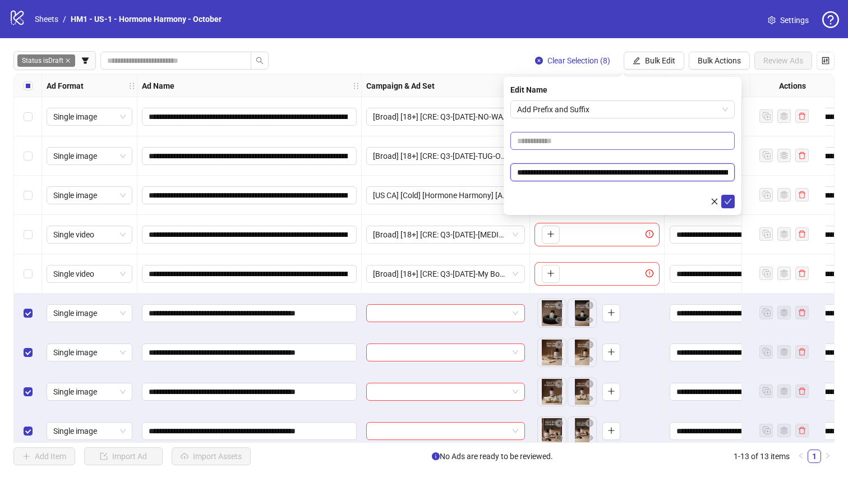
scroll to position [0, 81]
type input "**********"
click at [577, 143] on input "text" at bounding box center [623, 141] width 224 height 18
drag, startPoint x: 531, startPoint y: 140, endPoint x: 869, endPoint y: 168, distance: 338.4
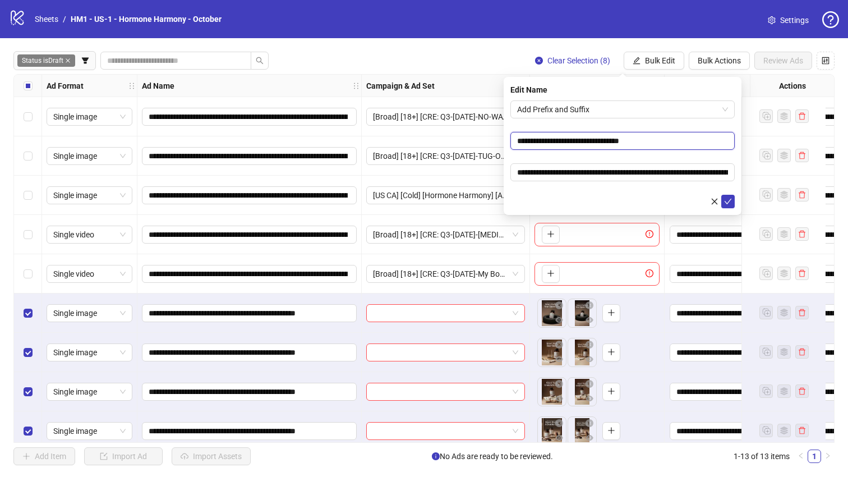
click at [848, 168] on html "**********" at bounding box center [424, 240] width 848 height 481
type input "**********"
click at [735, 204] on div "**********" at bounding box center [623, 146] width 238 height 138
click at [734, 204] on button "submit" at bounding box center [728, 201] width 13 height 13
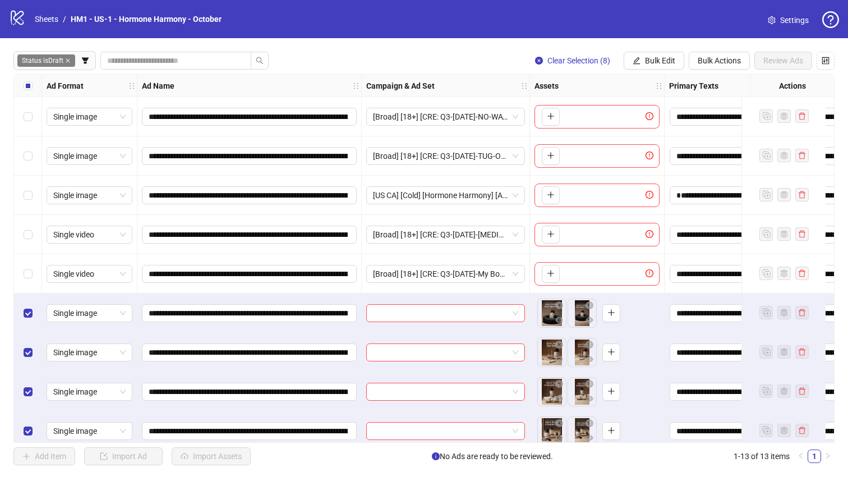
scroll to position [170, 0]
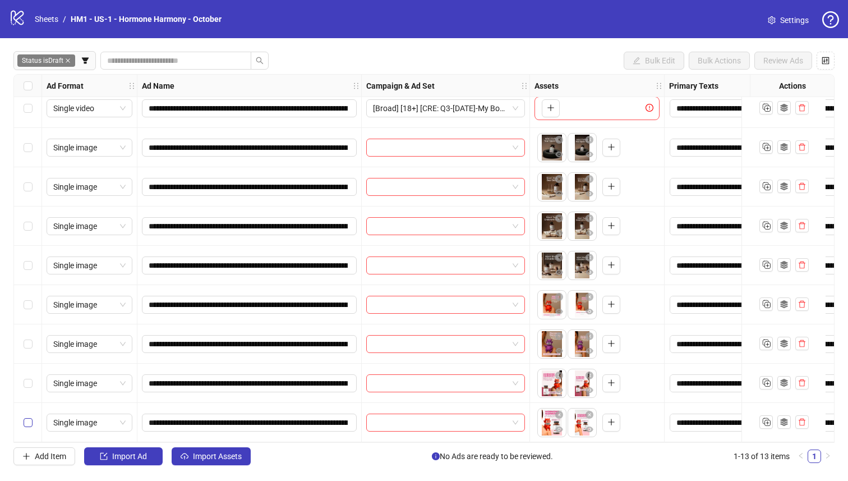
click at [27, 416] on label "Select row 13" at bounding box center [28, 422] width 9 height 12
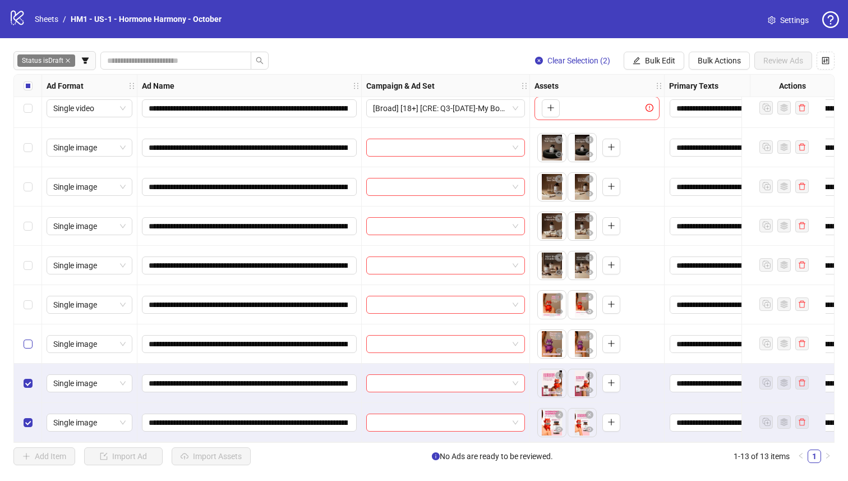
click at [27, 352] on div "Select row 11" at bounding box center [28, 343] width 28 height 39
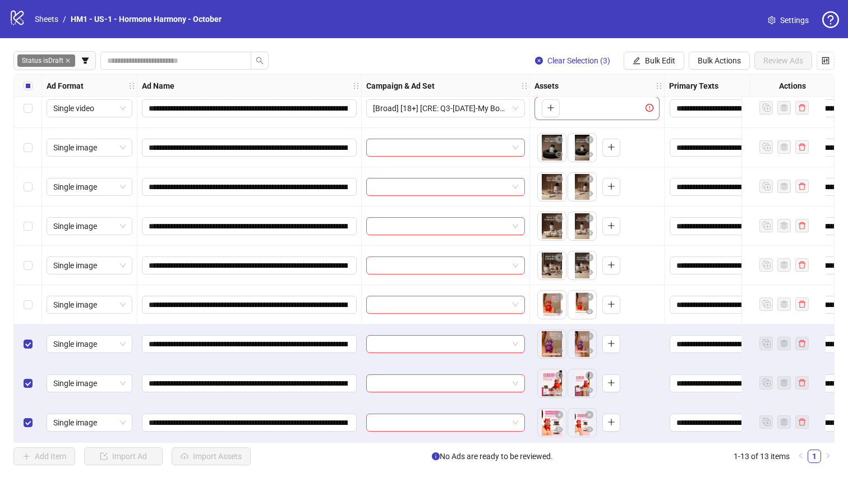
click at [24, 308] on div "Select row 10" at bounding box center [28, 304] width 28 height 39
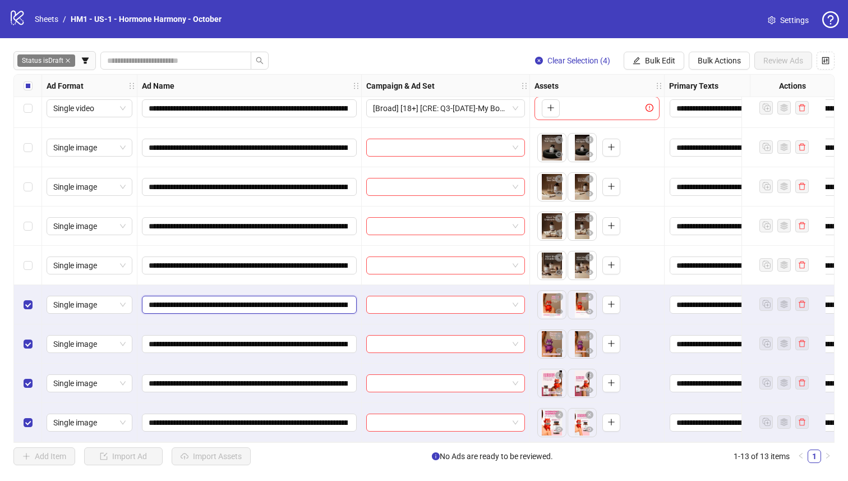
drag, startPoint x: 269, startPoint y: 302, endPoint x: 333, endPoint y: 299, distance: 63.5
click at [333, 300] on input "**********" at bounding box center [248, 305] width 199 height 12
drag, startPoint x: 333, startPoint y: 299, endPoint x: 343, endPoint y: 299, distance: 10.1
click at [343, 299] on input "**********" at bounding box center [248, 305] width 199 height 12
drag, startPoint x: 321, startPoint y: 299, endPoint x: 310, endPoint y: 301, distance: 10.9
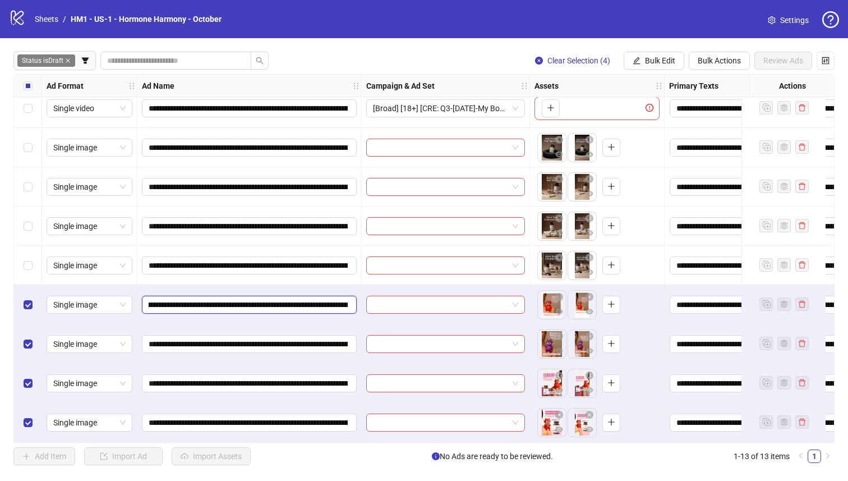
click at [320, 299] on input "**********" at bounding box center [248, 305] width 199 height 12
drag, startPoint x: 308, startPoint y: 301, endPoint x: 232, endPoint y: 297, distance: 76.4
click at [232, 299] on input "**********" at bounding box center [248, 305] width 199 height 12
click at [642, 58] on button "Bulk Edit" at bounding box center [654, 61] width 61 height 18
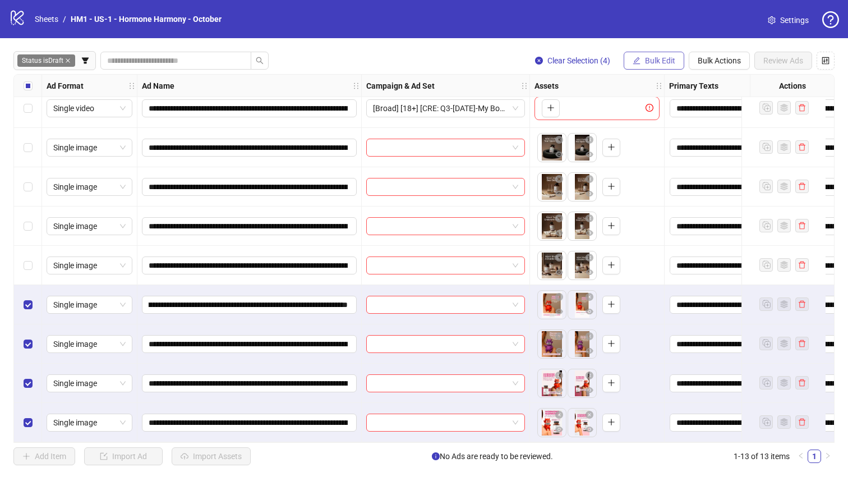
scroll to position [0, 0]
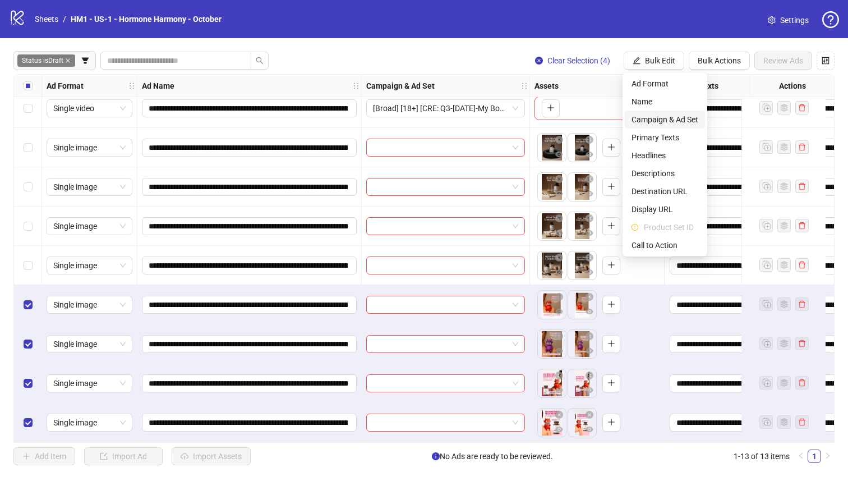
click at [661, 122] on span "Campaign & Ad Set" at bounding box center [665, 119] width 67 height 12
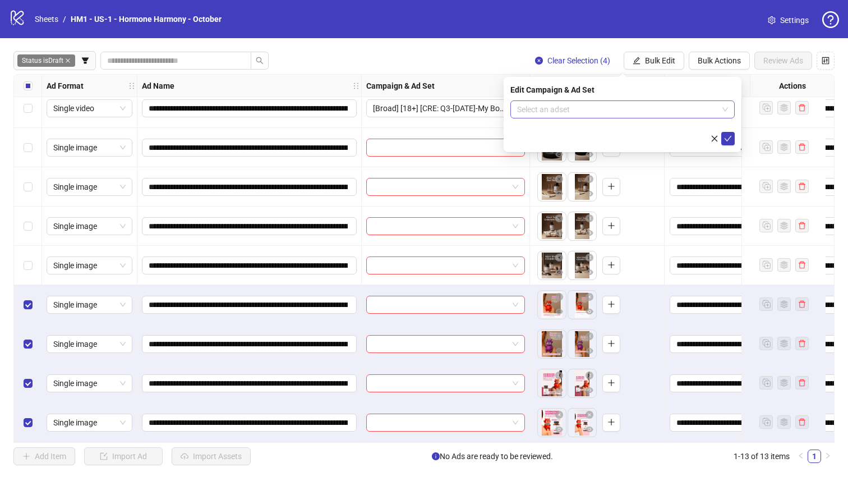
click at [633, 108] on input "search" at bounding box center [617, 109] width 201 height 17
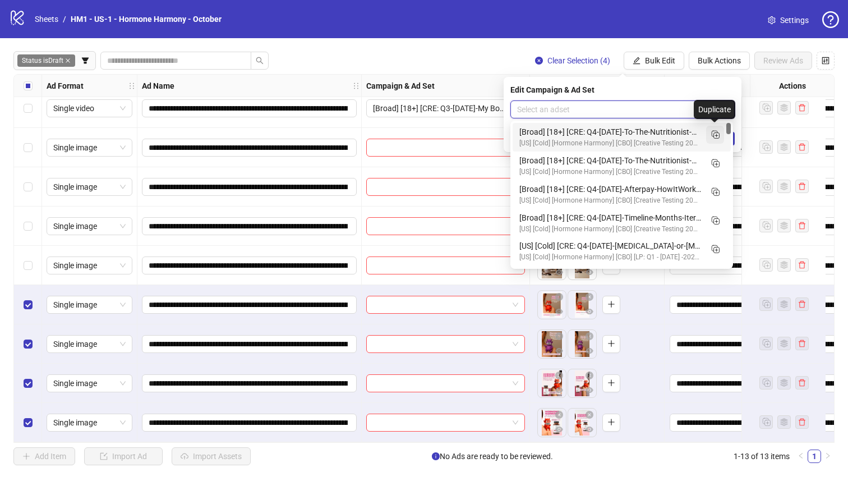
click at [715, 134] on icon "Duplicate" at bounding box center [715, 133] width 11 height 11
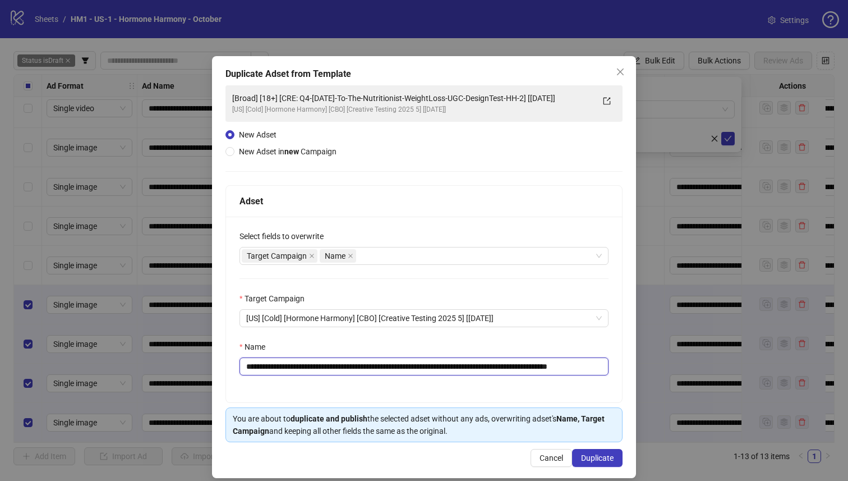
drag, startPoint x: 558, startPoint y: 367, endPoint x: 311, endPoint y: 365, distance: 246.3
click at [312, 365] on input "**********" at bounding box center [424, 366] width 369 height 18
paste input "text"
type input "**********"
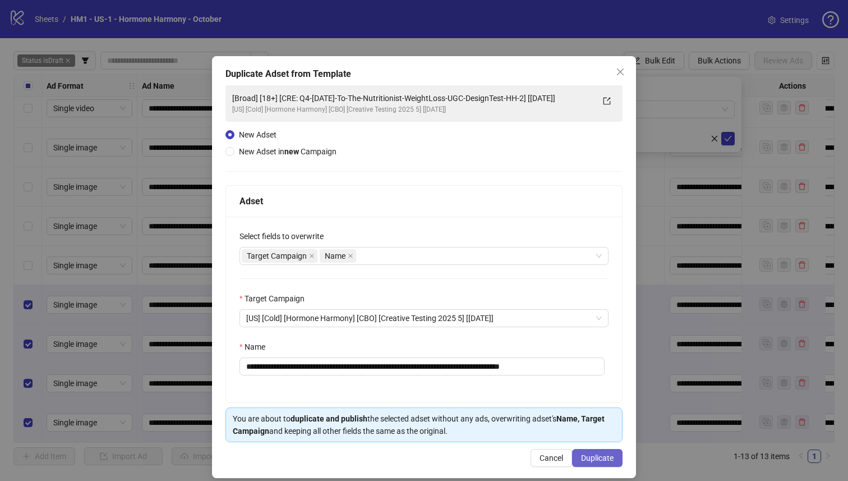
scroll to position [0, 0]
click at [607, 454] on span "Duplicate" at bounding box center [597, 457] width 33 height 9
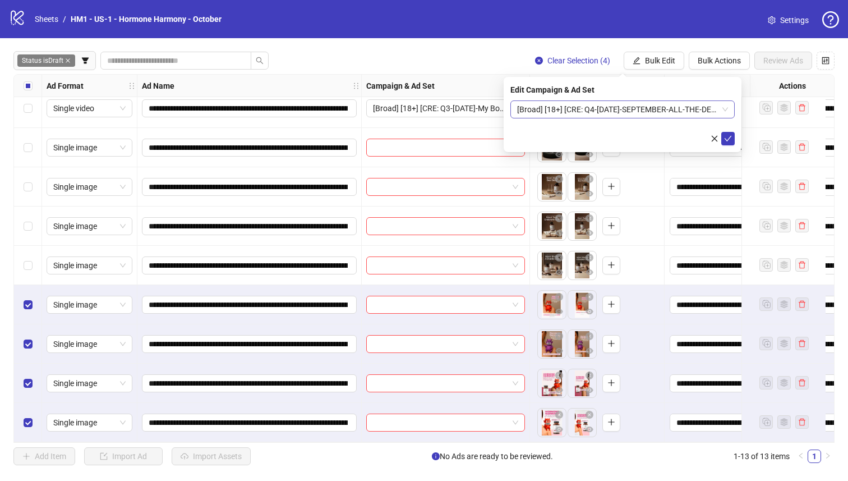
click at [639, 113] on span "[Broad] [18+] [CRE: Q4-[DATE]-SEPTEMBER-ALL-THE-DEMONS-ILLUSTRATION-HH] [[DATE]]" at bounding box center [622, 109] width 211 height 17
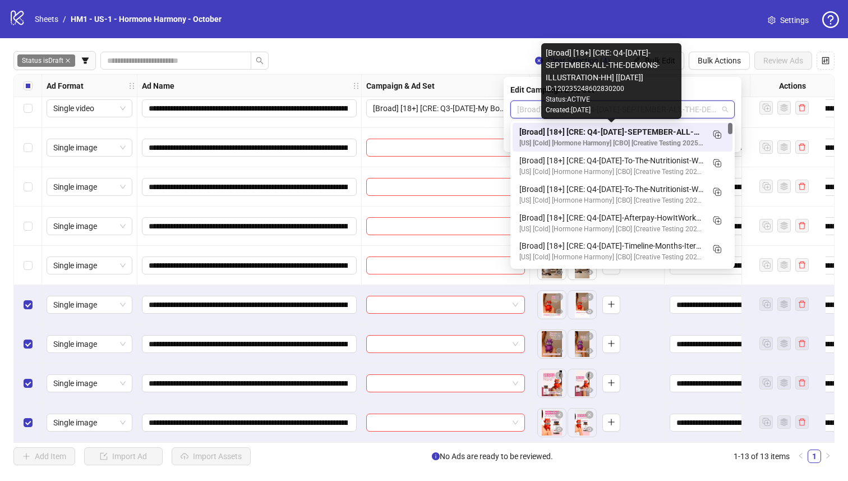
click at [653, 131] on div "[Broad] [18+] [CRE: Q4-[DATE]-SEPTEMBER-ALL-THE-DEMONS-ILLUSTRATION-HH] [[DATE]]" at bounding box center [612, 132] width 184 height 12
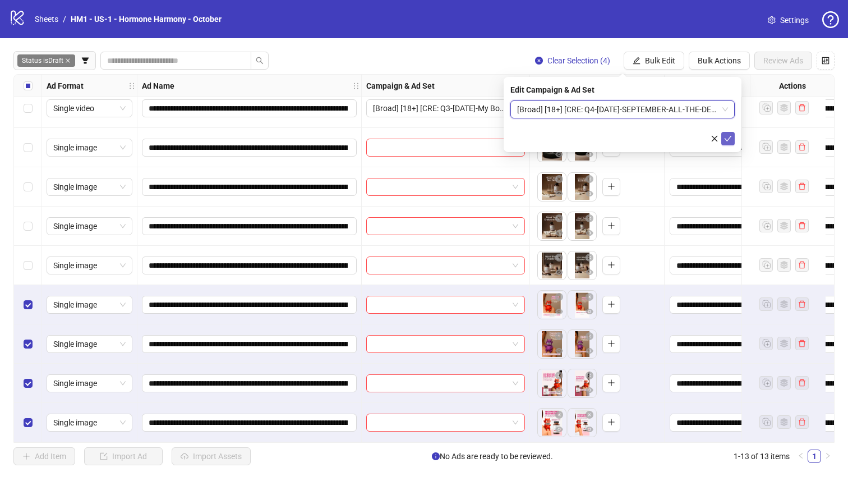
click at [729, 135] on icon "check" at bounding box center [728, 139] width 8 height 8
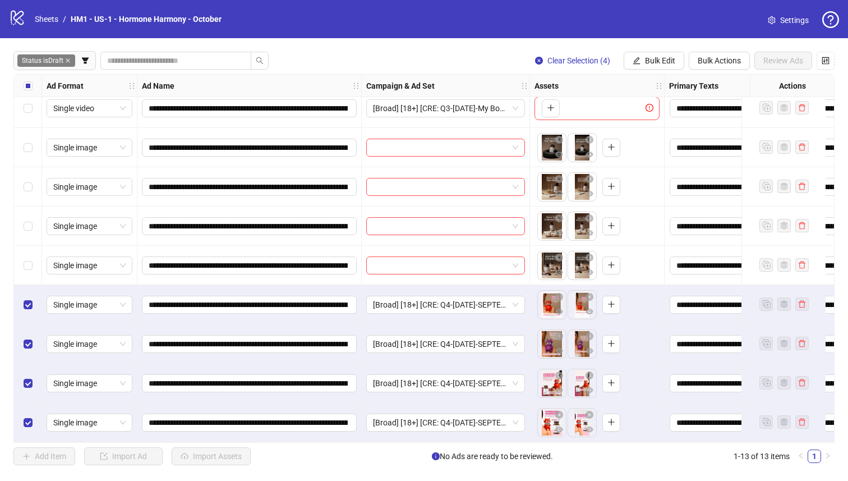
click at [22, 84] on div "Select all rows" at bounding box center [28, 86] width 28 height 22
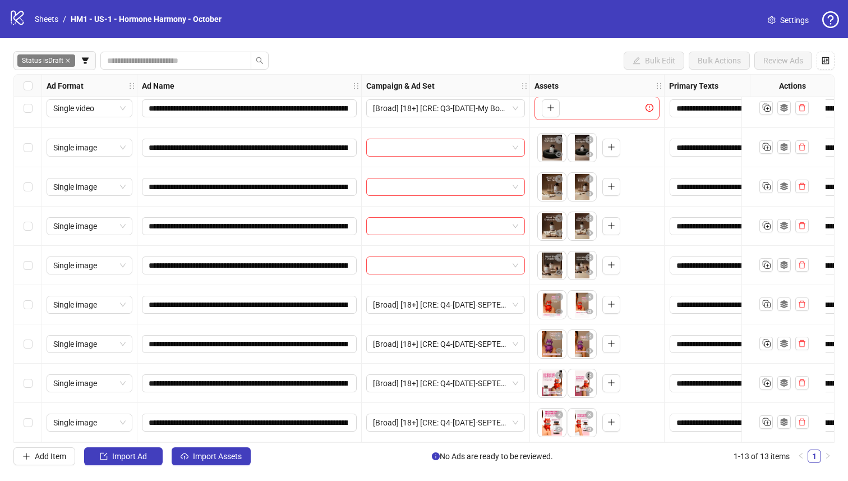
click at [29, 268] on div "Select row 9" at bounding box center [28, 265] width 28 height 39
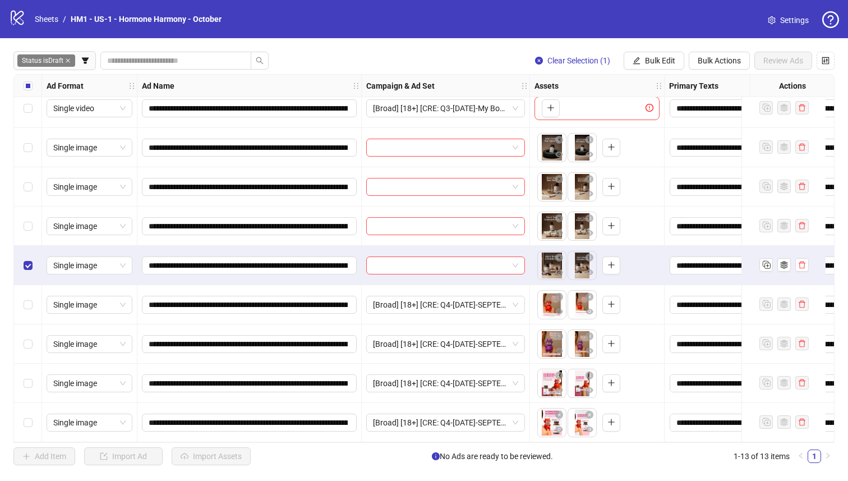
drag, startPoint x: 25, startPoint y: 238, endPoint x: 25, endPoint y: 211, distance: 26.9
click at [25, 237] on div "Select row 8" at bounding box center [28, 225] width 28 height 39
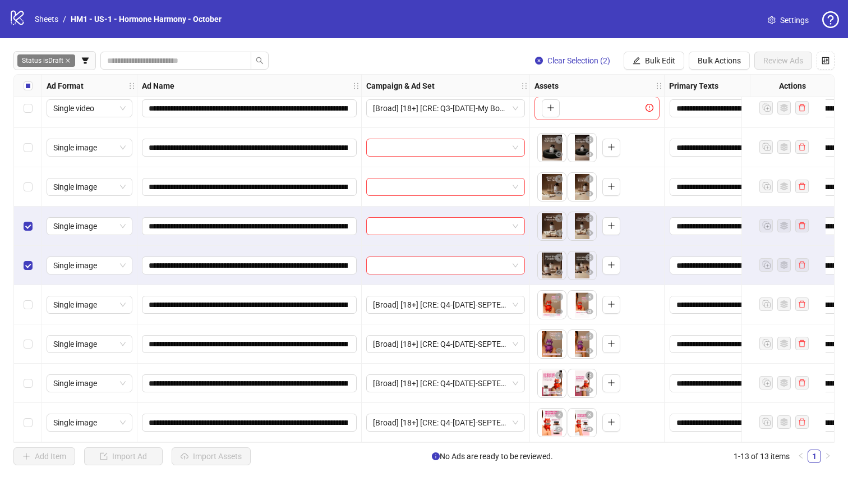
click at [24, 195] on div "Select row 7" at bounding box center [28, 186] width 28 height 39
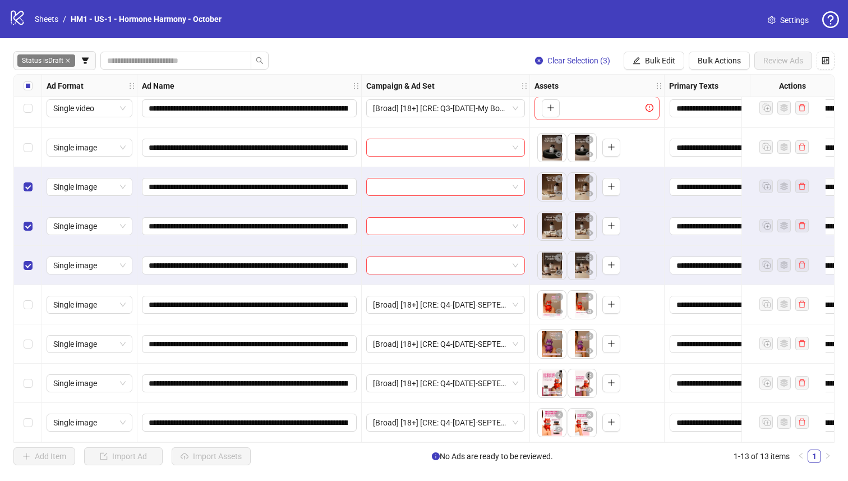
click at [25, 158] on div "Select row 6" at bounding box center [28, 147] width 28 height 39
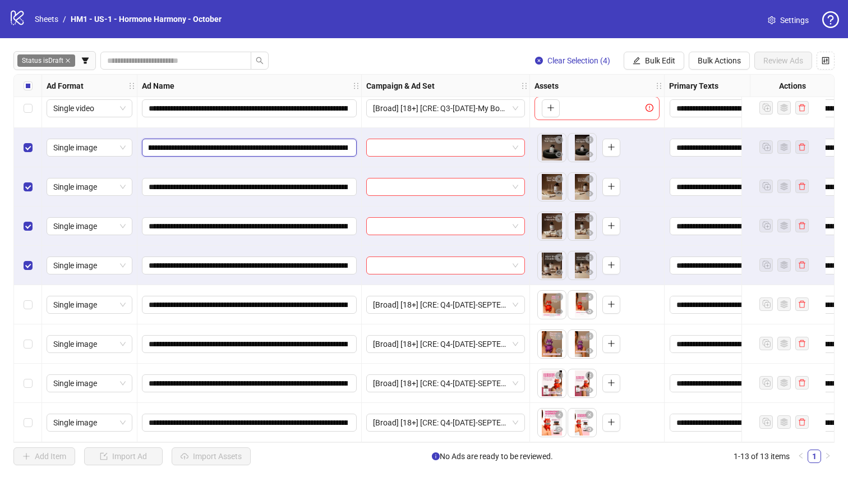
scroll to position [0, 50]
drag, startPoint x: 339, startPoint y: 146, endPoint x: 310, endPoint y: 148, distance: 29.2
click at [343, 146] on input "**********" at bounding box center [248, 147] width 199 height 12
click at [296, 146] on input "**********" at bounding box center [248, 147] width 199 height 12
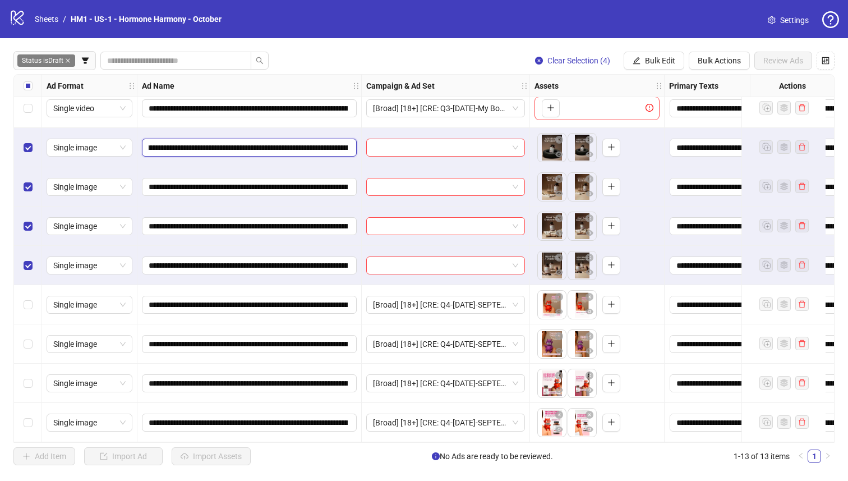
click at [300, 141] on input "**********" at bounding box center [248, 147] width 199 height 12
click at [642, 58] on button "Bulk Edit" at bounding box center [654, 61] width 61 height 18
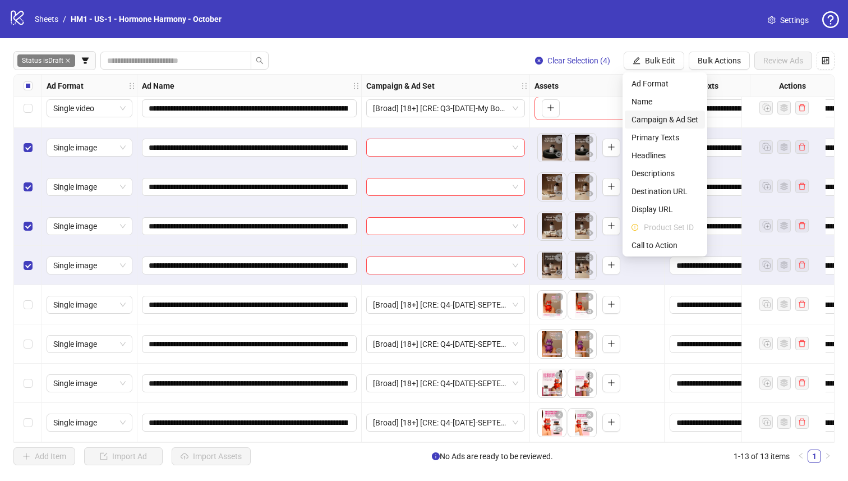
click at [687, 122] on span "Campaign & Ad Set" at bounding box center [665, 119] width 67 height 12
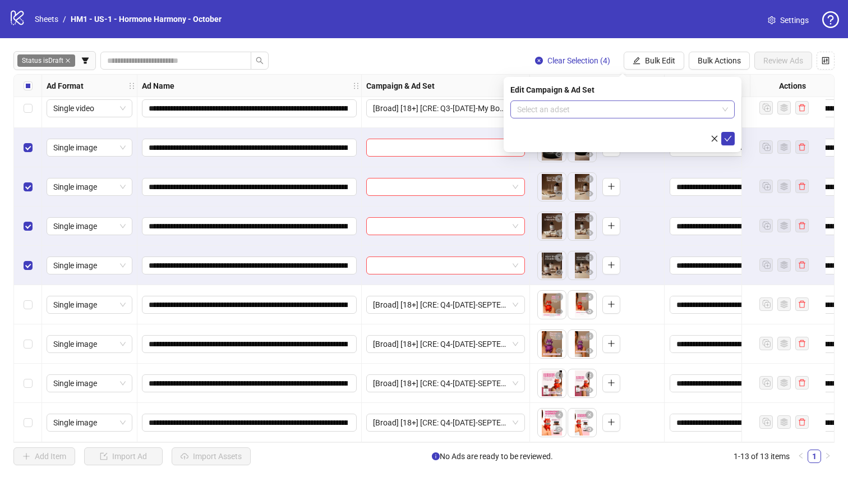
click at [614, 106] on input "search" at bounding box center [617, 109] width 201 height 17
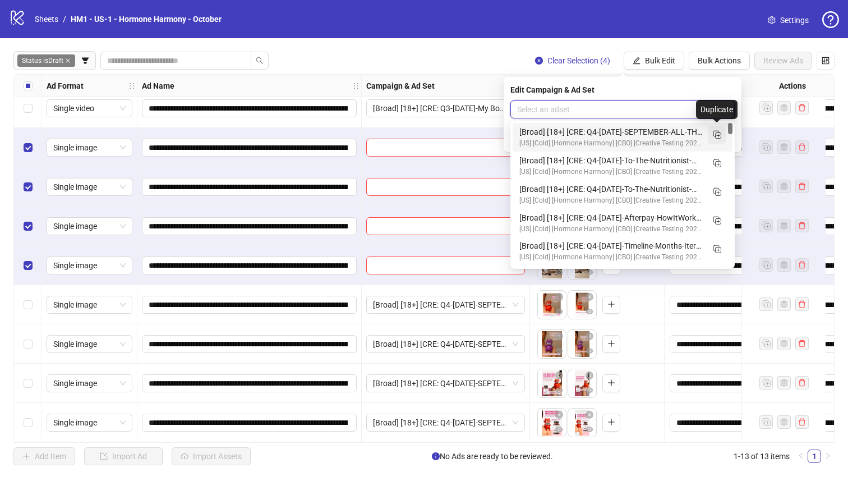
click at [715, 133] on icon "Duplicate" at bounding box center [716, 133] width 11 height 11
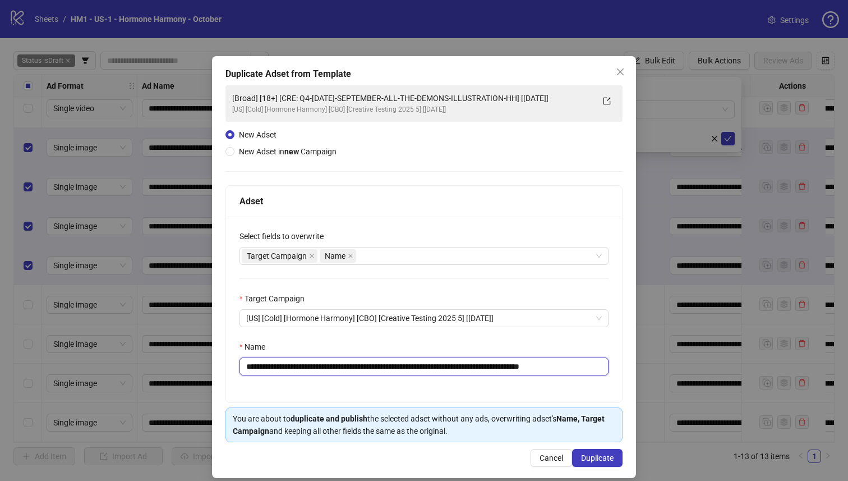
drag, startPoint x: 549, startPoint y: 365, endPoint x: 311, endPoint y: 371, distance: 238.0
click at [312, 371] on input "**********" at bounding box center [424, 366] width 369 height 18
paste input "text"
type input "**********"
click at [594, 458] on span "Duplicate" at bounding box center [597, 457] width 33 height 9
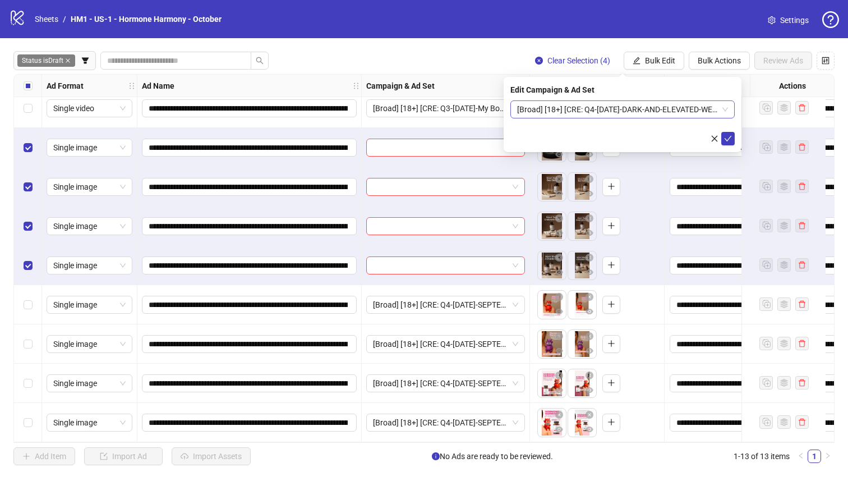
click at [613, 102] on span "[Broad] [18+] [CRE: Q4-[DATE]-DARK-AND-ELEVATED-WEIGHT-HERO-HH] [[DATE]]" at bounding box center [622, 109] width 211 height 17
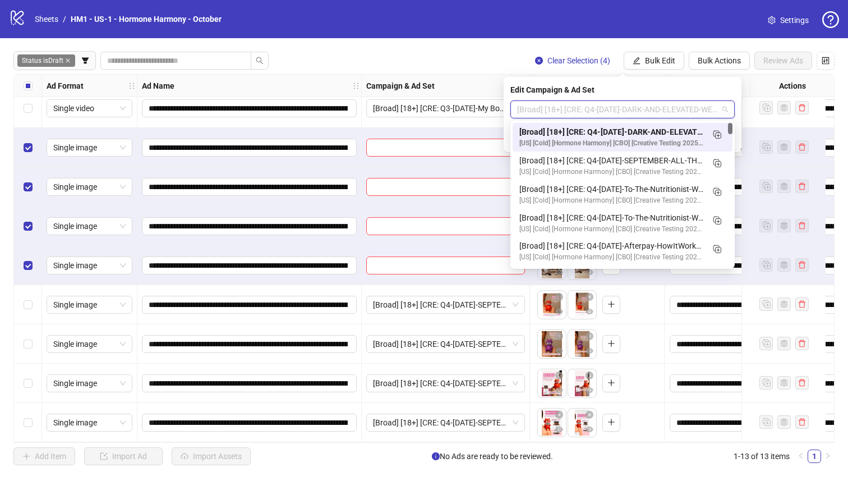
drag, startPoint x: 616, startPoint y: 127, endPoint x: 687, endPoint y: 141, distance: 72.0
click at [616, 127] on div "[Broad] [18+] [CRE: Q4-[DATE]-DARK-AND-ELEVATED-WEIGHT-HERO-HH] [[DATE]]" at bounding box center [612, 132] width 184 height 12
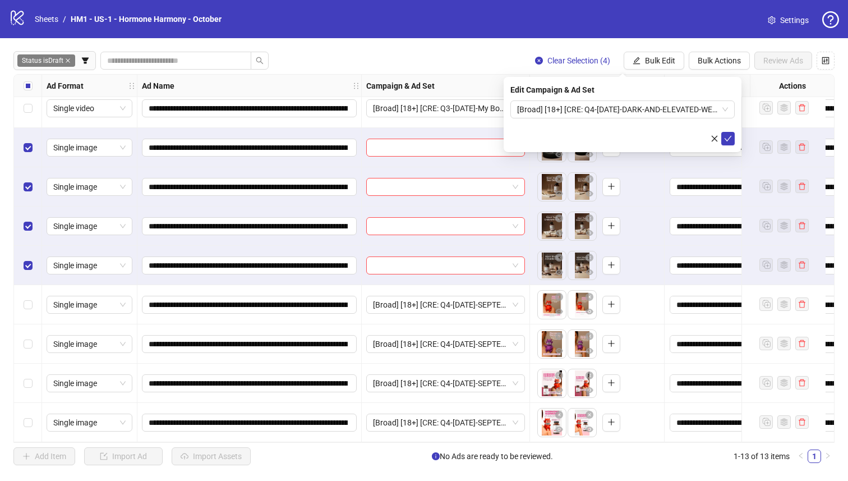
drag, startPoint x: 729, startPoint y: 141, endPoint x: 694, endPoint y: 141, distance: 35.3
click at [729, 141] on icon "check" at bounding box center [728, 139] width 8 height 8
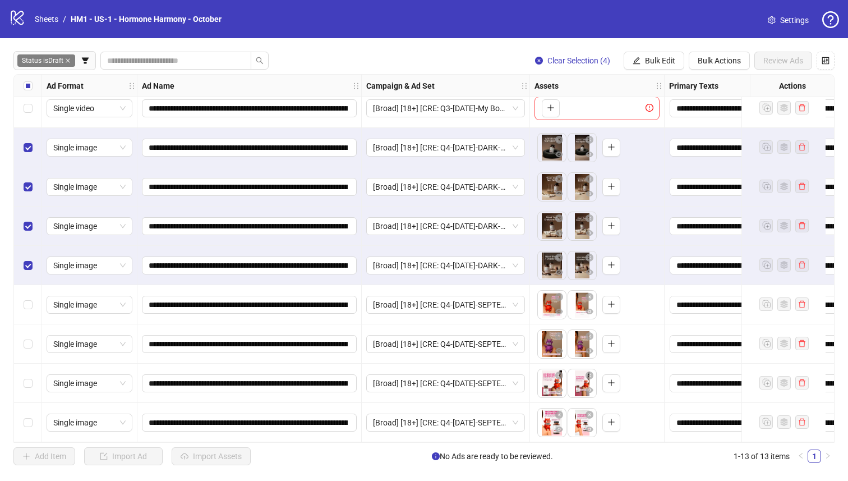
click at [24, 80] on label "Select all rows" at bounding box center [28, 86] width 9 height 12
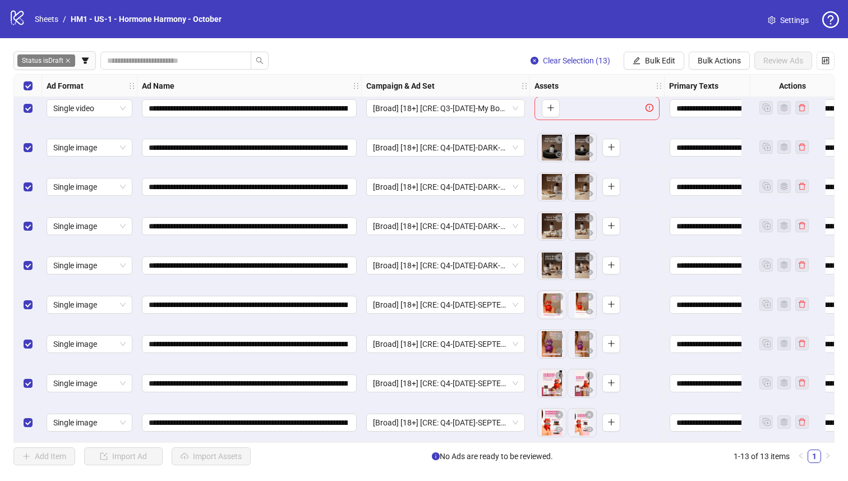
click at [27, 110] on div "Select row 5" at bounding box center [28, 108] width 28 height 39
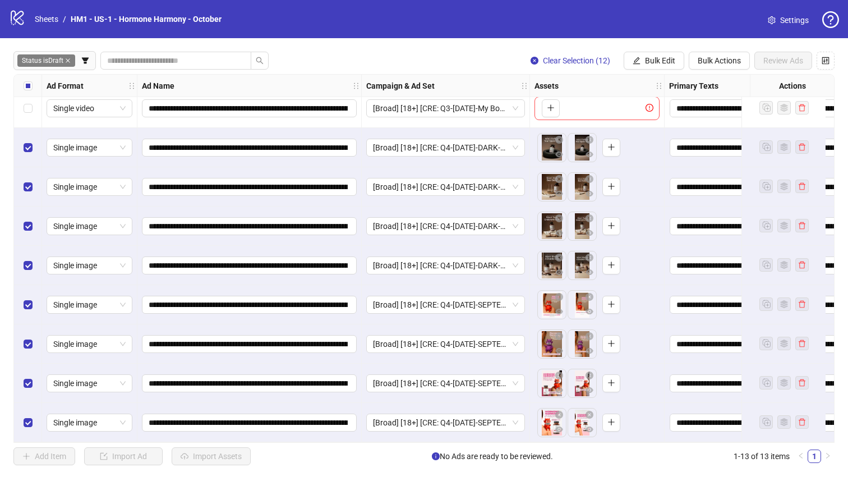
click at [19, 84] on div "Select all rows" at bounding box center [28, 86] width 28 height 22
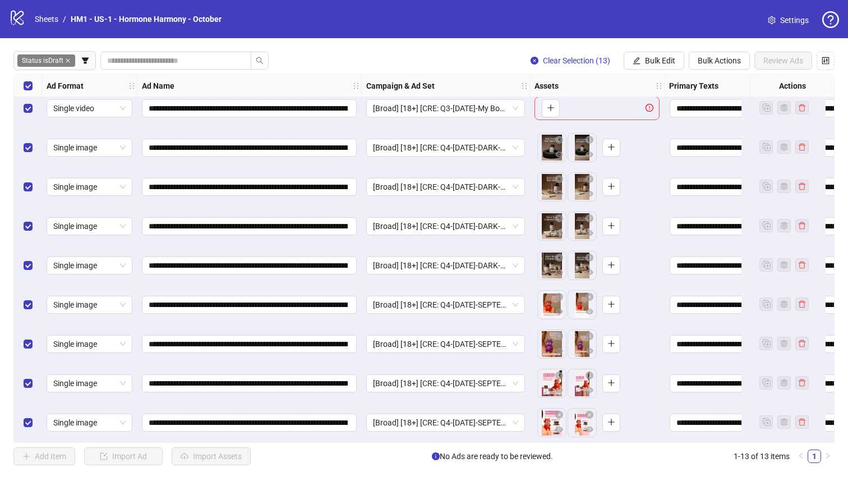
click at [21, 84] on div "Select all rows" at bounding box center [28, 86] width 28 height 22
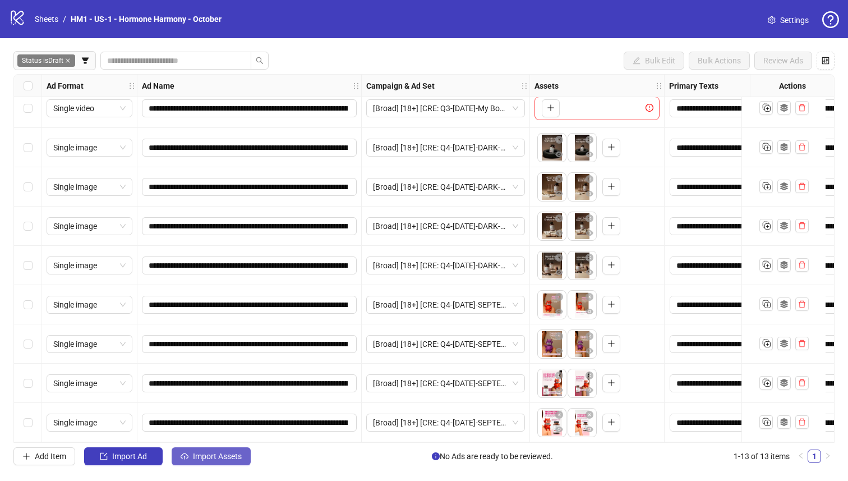
click at [197, 462] on button "Import Assets" at bounding box center [211, 456] width 79 height 18
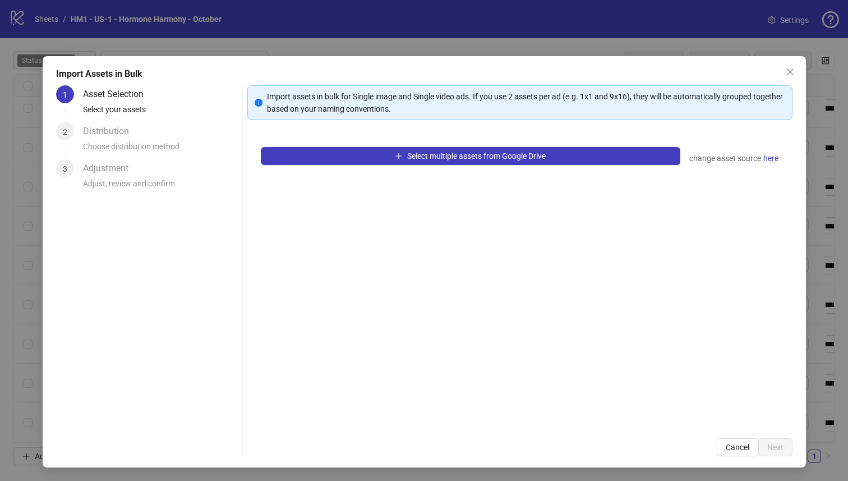
click at [198, 457] on div "Import Assets in Bulk 1 Asset Selection Select your assets 2 Distribution Choos…" at bounding box center [425, 261] width 764 height 411
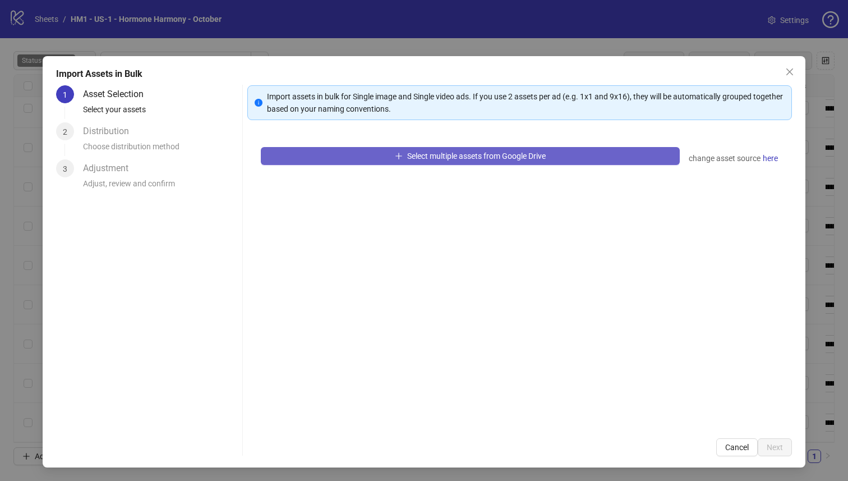
click at [364, 151] on button "Select multiple assets from Google Drive" at bounding box center [471, 156] width 420 height 18
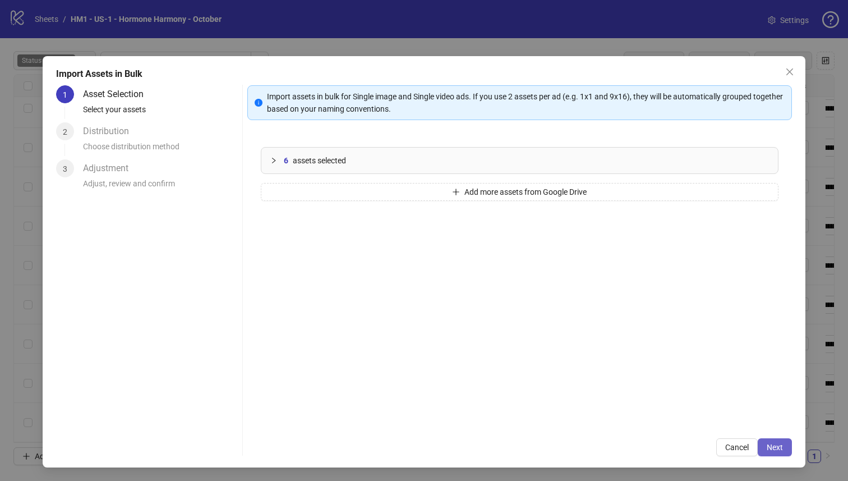
click at [773, 451] on span "Next" at bounding box center [775, 447] width 16 height 9
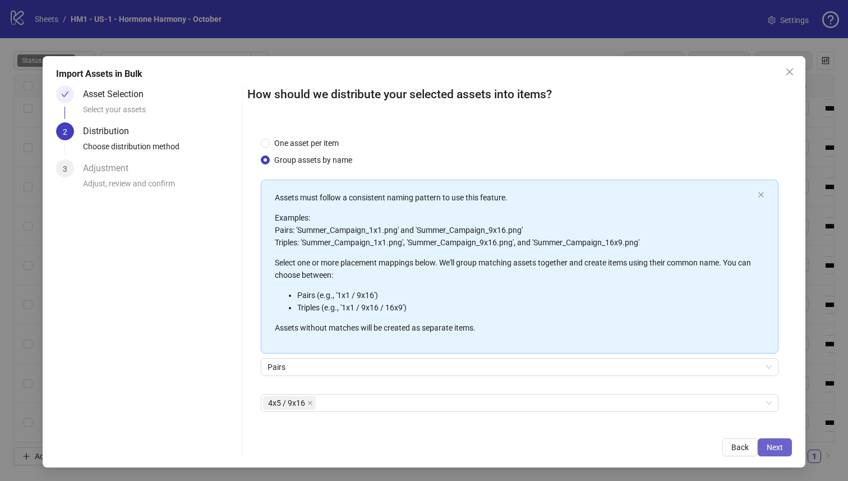
click at [774, 451] on span "Next" at bounding box center [775, 447] width 16 height 9
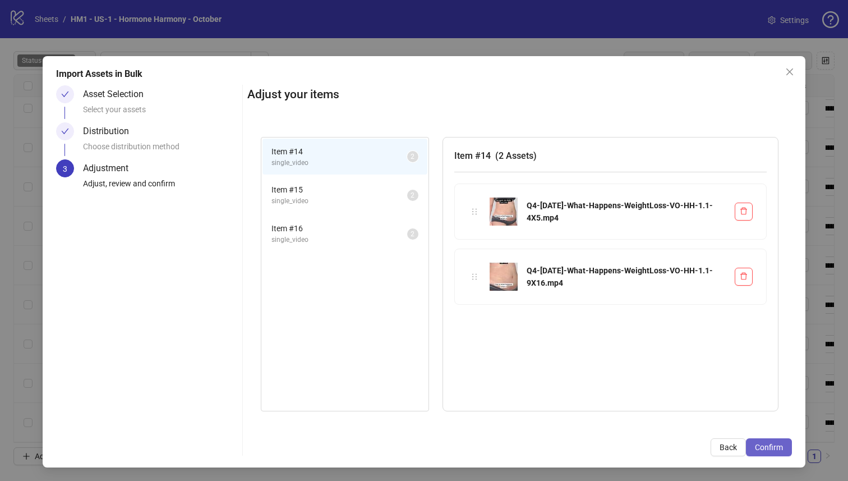
click at [770, 444] on span "Confirm" at bounding box center [769, 447] width 28 height 9
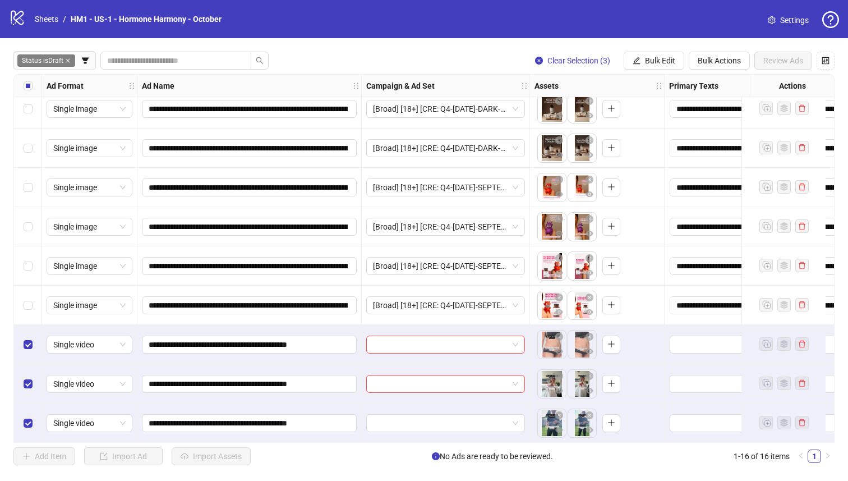
scroll to position [288, 0]
click at [35, 302] on div "Select row 13" at bounding box center [28, 304] width 28 height 39
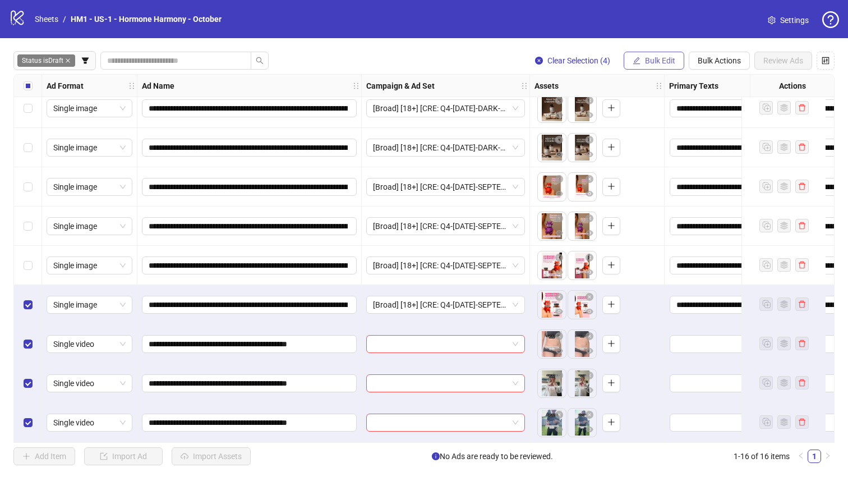
click at [637, 57] on icon "edit" at bounding box center [636, 60] width 7 height 7
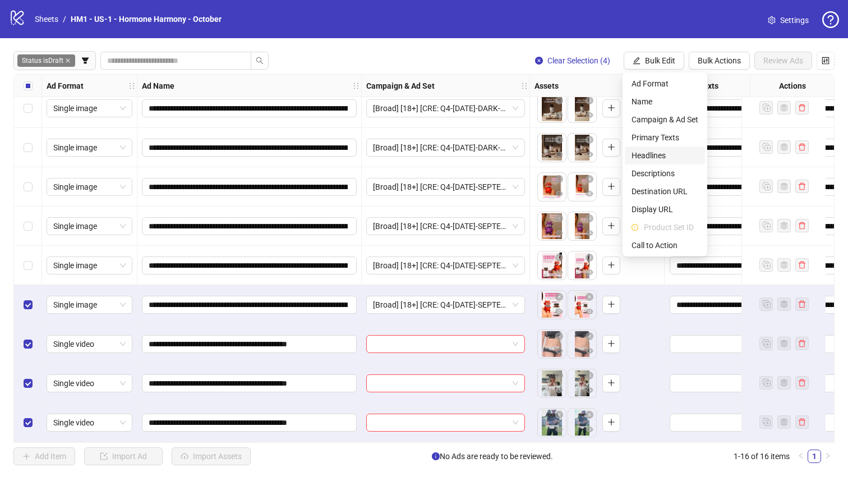
click at [658, 153] on span "Headlines" at bounding box center [665, 155] width 67 height 12
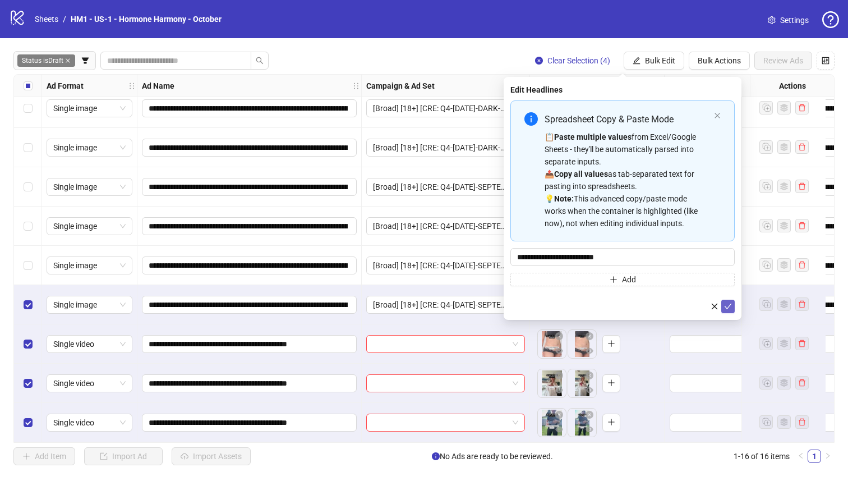
click at [728, 304] on icon "check" at bounding box center [728, 306] width 8 height 8
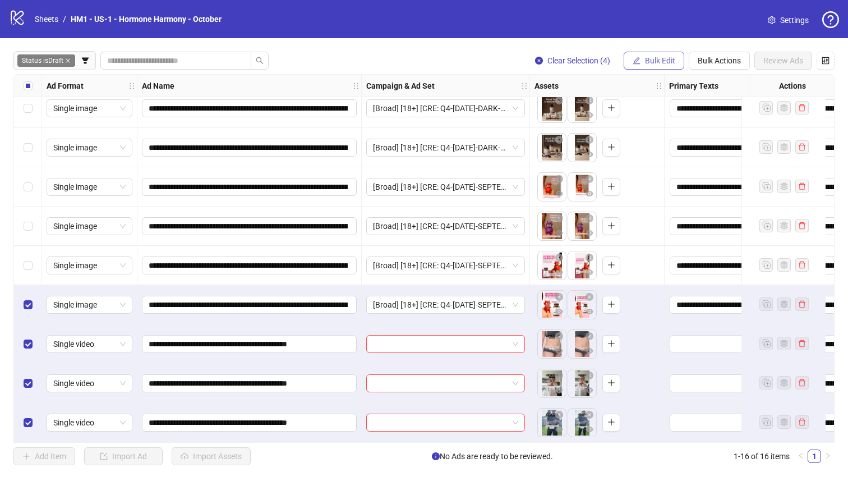
click at [646, 66] on button "Bulk Edit" at bounding box center [654, 61] width 61 height 18
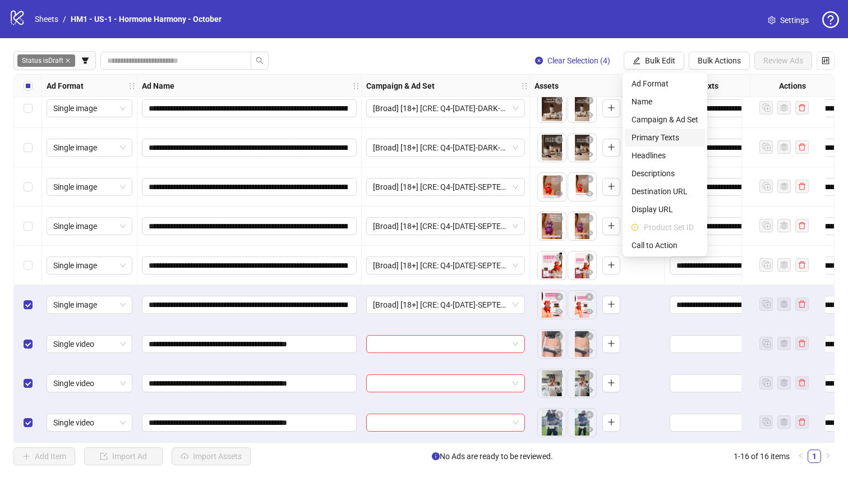
click at [666, 131] on span "Primary Texts" at bounding box center [665, 137] width 67 height 12
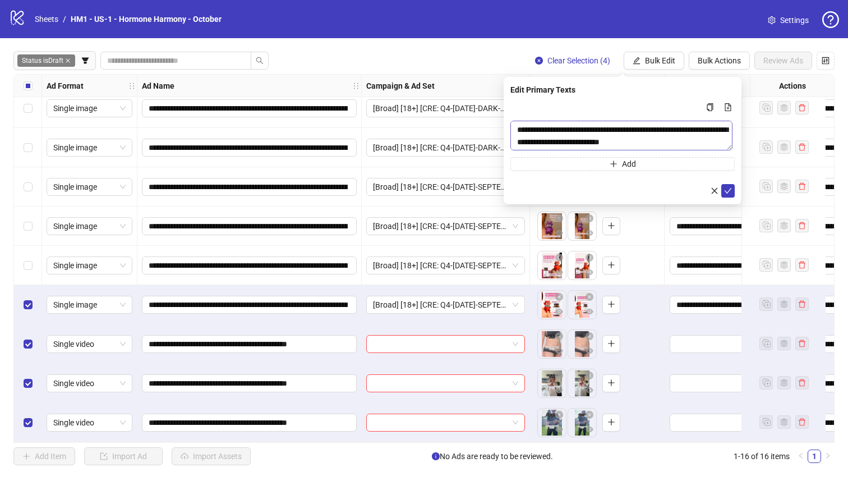
drag, startPoint x: 725, startPoint y: 190, endPoint x: 695, endPoint y: 133, distance: 64.5
click at [725, 190] on icon "check" at bounding box center [728, 191] width 8 height 8
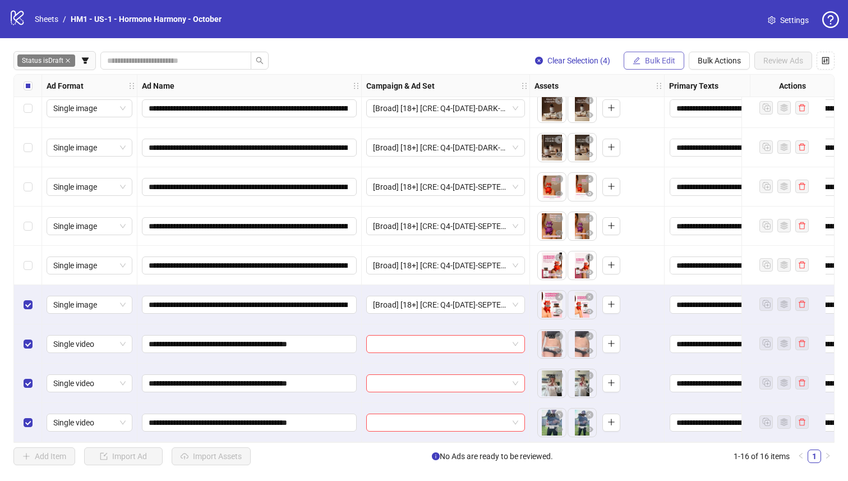
click at [664, 67] on button "Bulk Edit" at bounding box center [654, 61] width 61 height 18
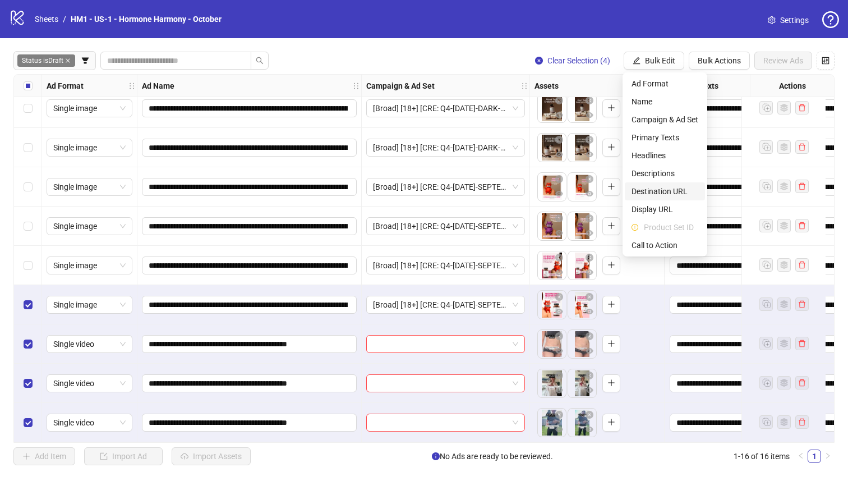
drag, startPoint x: 684, startPoint y: 190, endPoint x: 675, endPoint y: 152, distance: 38.7
click at [685, 190] on span "Destination URL" at bounding box center [665, 191] width 67 height 12
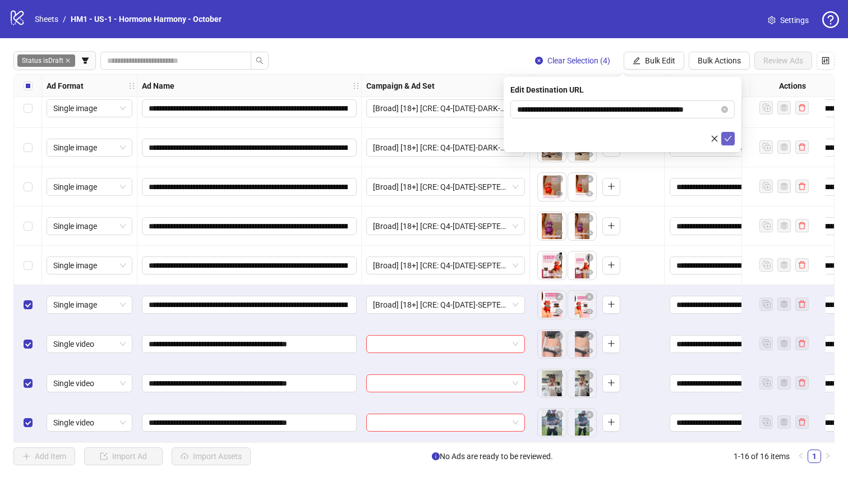
click at [729, 141] on icon "check" at bounding box center [728, 139] width 8 height 8
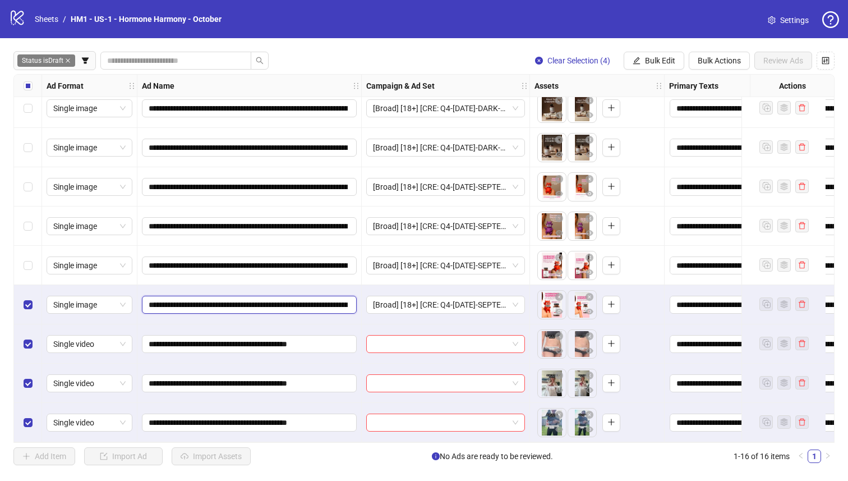
click at [223, 300] on input "**********" at bounding box center [248, 305] width 199 height 12
drag, startPoint x: 232, startPoint y: 300, endPoint x: 181, endPoint y: 299, distance: 51.1
click at [181, 299] on input "**********" at bounding box center [248, 305] width 199 height 12
click at [191, 300] on input "**********" at bounding box center [248, 305] width 199 height 12
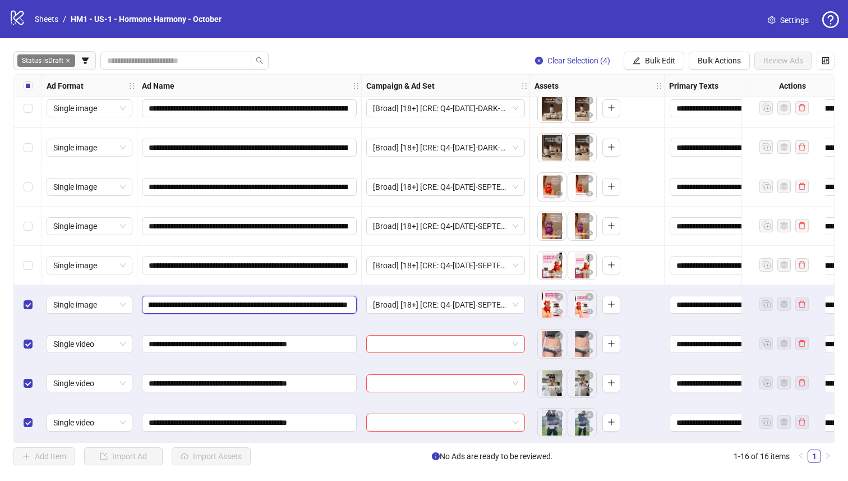
click at [191, 299] on input "**********" at bounding box center [248, 305] width 199 height 12
drag, startPoint x: 191, startPoint y: 299, endPoint x: 399, endPoint y: 297, distance: 207.6
click at [18, 298] on div "Select row 13" at bounding box center [28, 304] width 28 height 39
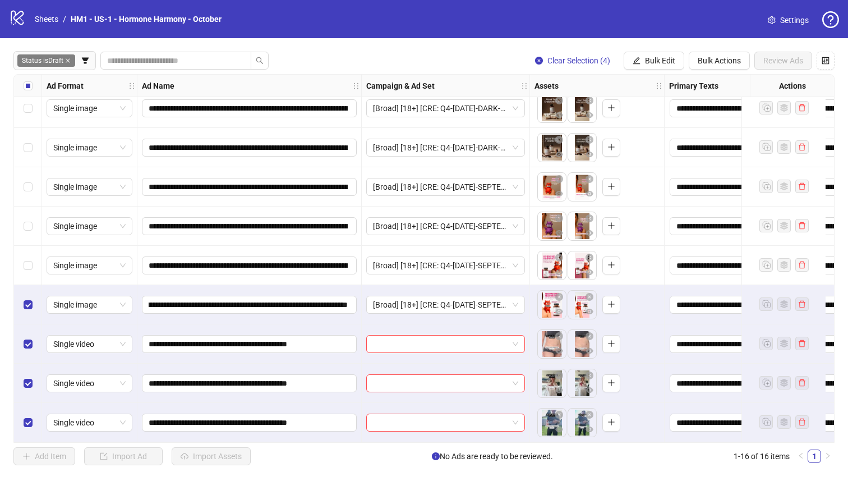
scroll to position [0, 0]
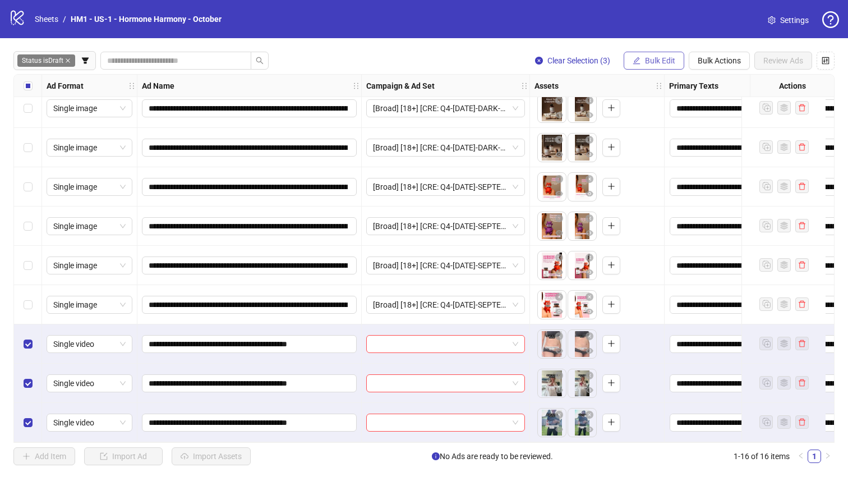
click at [638, 64] on span "button" at bounding box center [637, 60] width 8 height 9
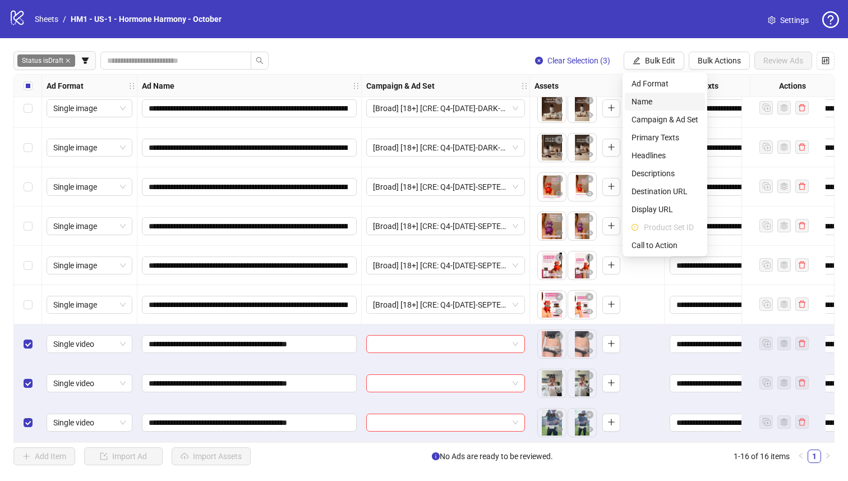
click at [642, 103] on span "Name" at bounding box center [665, 101] width 67 height 12
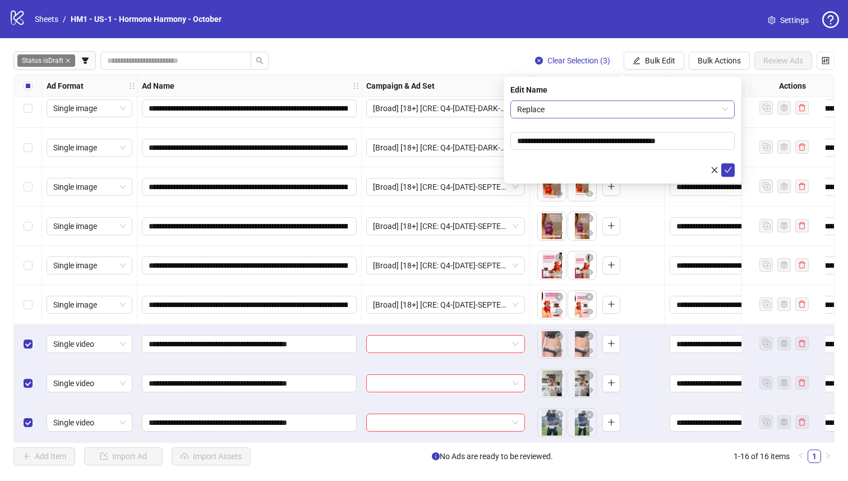
click at [608, 102] on span "Replace" at bounding box center [622, 109] width 211 height 17
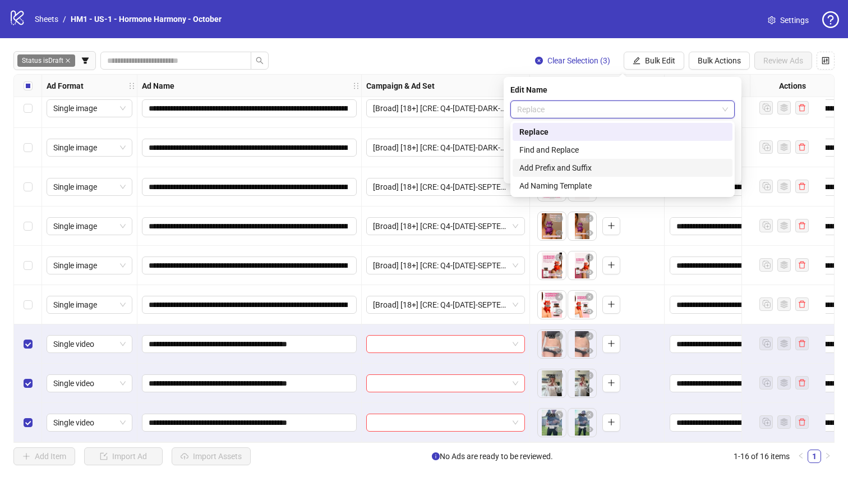
click at [608, 171] on div "Add Prefix and Suffix" at bounding box center [623, 168] width 206 height 12
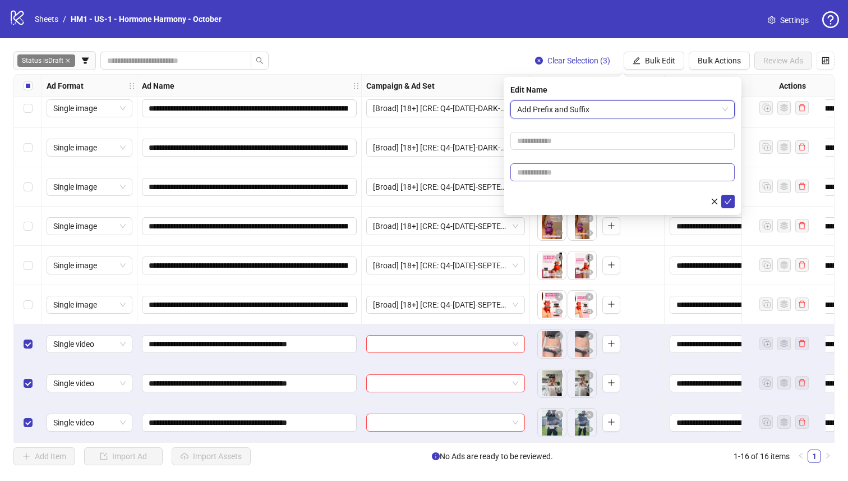
click at [602, 166] on input "text" at bounding box center [623, 172] width 224 height 18
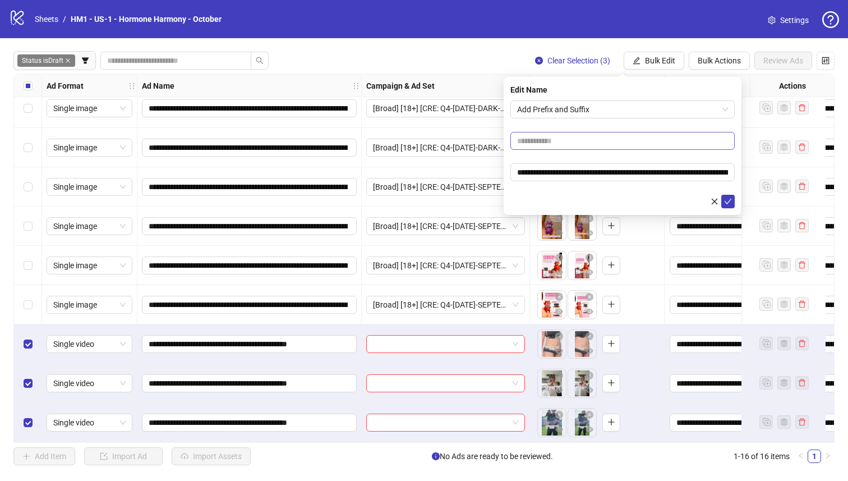
scroll to position [0, 81]
type input "**********"
click at [599, 137] on input "text" at bounding box center [623, 141] width 224 height 18
drag, startPoint x: 529, startPoint y: 143, endPoint x: 734, endPoint y: 154, distance: 206.2
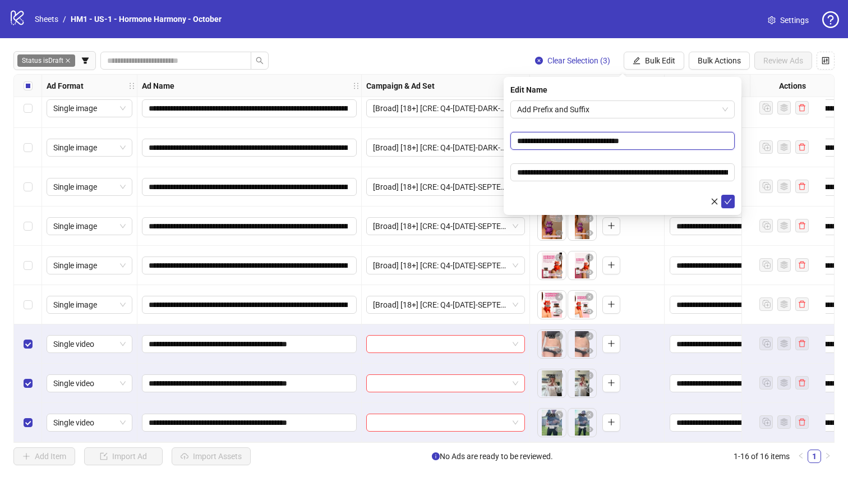
click at [731, 154] on form "**********" at bounding box center [623, 154] width 224 height 108
type input "**********"
click at [733, 203] on button "submit" at bounding box center [728, 201] width 13 height 13
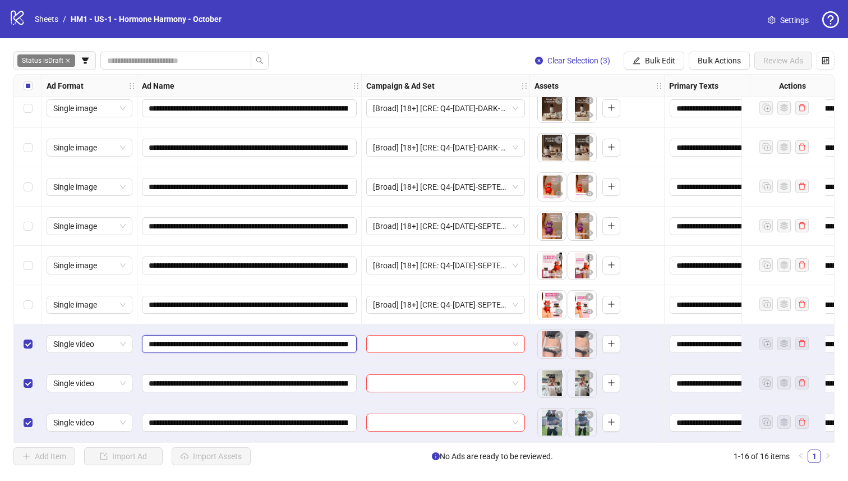
drag, startPoint x: 333, startPoint y: 338, endPoint x: 342, endPoint y: 337, distance: 9.0
click at [342, 338] on input "**********" at bounding box center [248, 344] width 199 height 12
drag, startPoint x: 333, startPoint y: 339, endPoint x: 279, endPoint y: 337, distance: 54.5
click at [279, 338] on input "**********" at bounding box center [248, 344] width 199 height 12
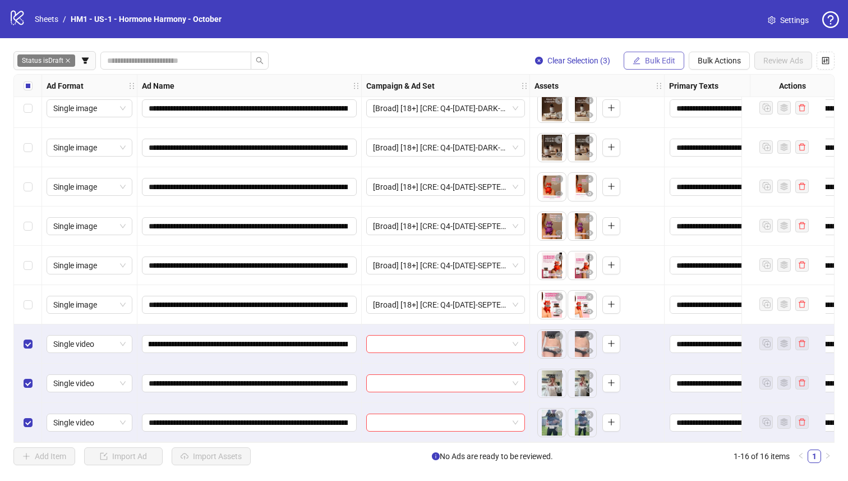
click at [654, 57] on span "Bulk Edit" at bounding box center [660, 60] width 30 height 9
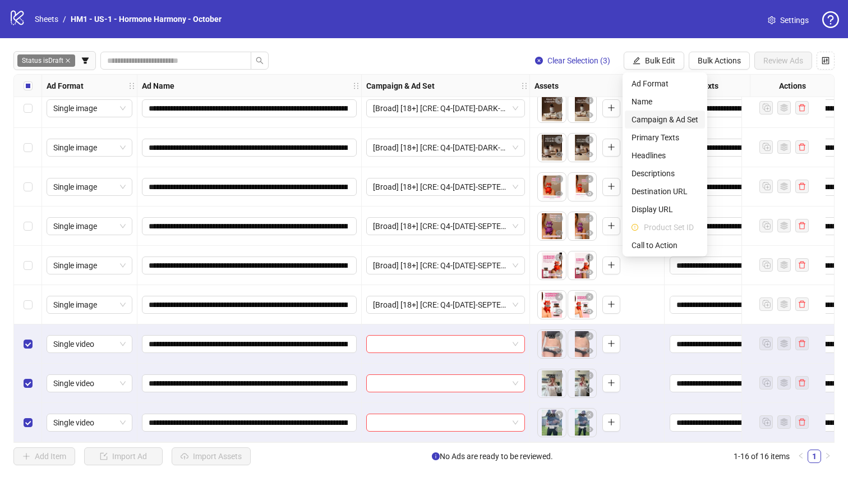
click at [662, 117] on span "Campaign & Ad Set" at bounding box center [665, 119] width 67 height 12
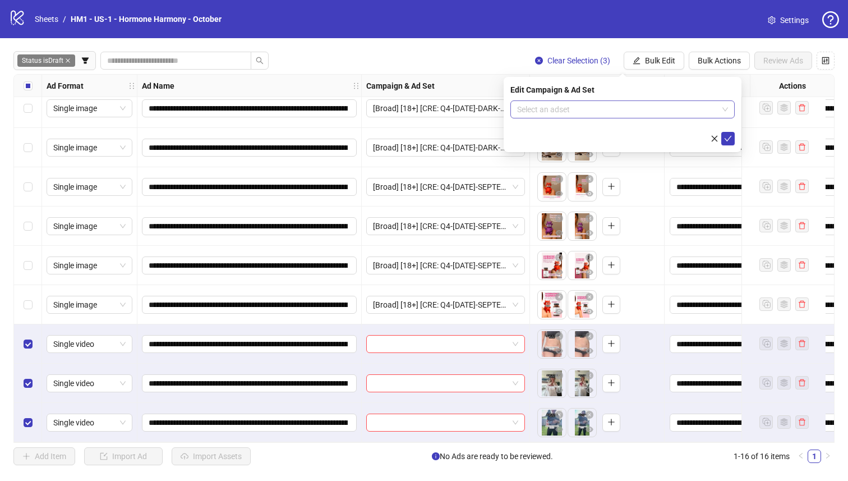
click at [642, 114] on input "search" at bounding box center [617, 109] width 201 height 17
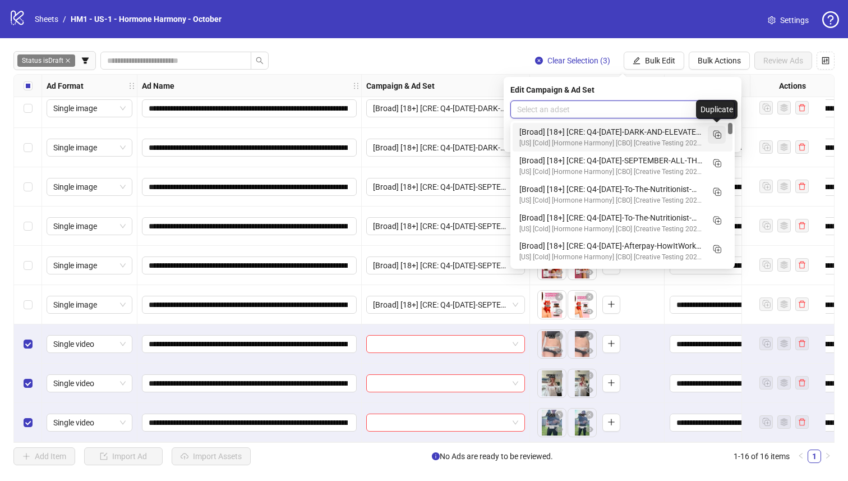
click at [715, 136] on rect "Duplicate" at bounding box center [717, 134] width 6 height 6
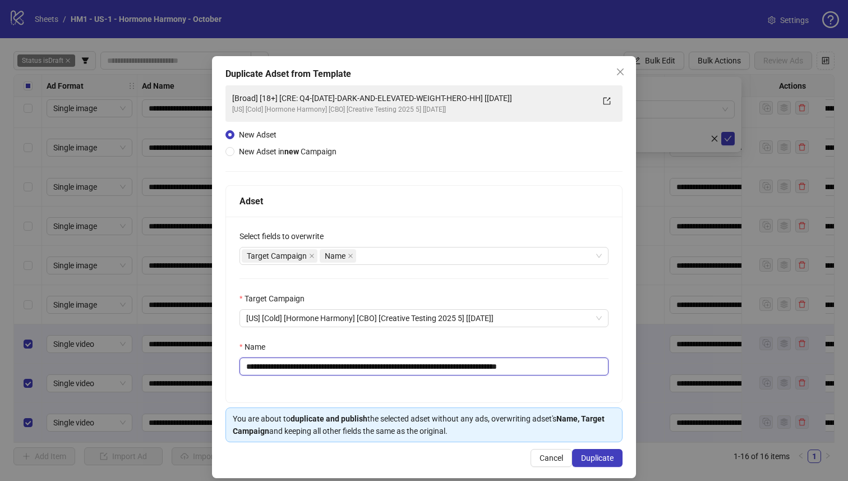
drag, startPoint x: 511, startPoint y: 365, endPoint x: 310, endPoint y: 368, distance: 200.9
click at [310, 368] on input "**********" at bounding box center [424, 366] width 369 height 18
paste input "text"
type input "**********"
click at [592, 454] on span "Duplicate" at bounding box center [597, 457] width 33 height 9
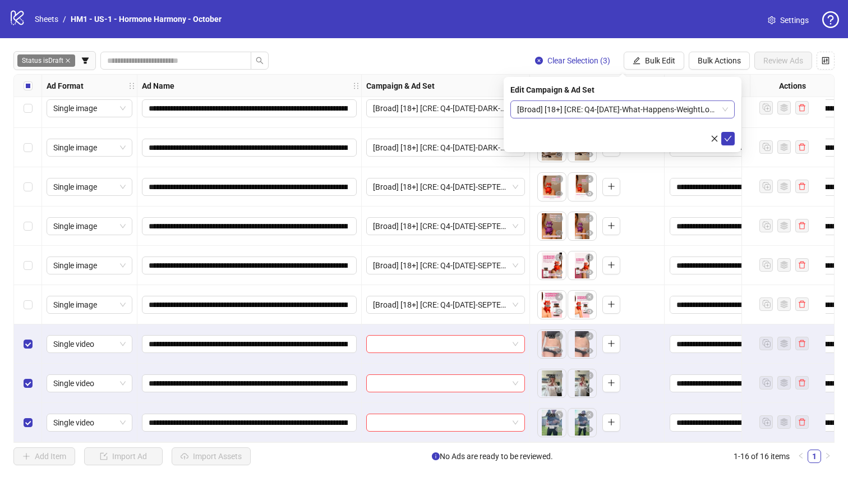
click at [625, 105] on span "[Broad] [18+] [CRE: Q4-[DATE]-What-Happens-WeightLoss-VO-HH] [[DATE]]" at bounding box center [622, 109] width 211 height 17
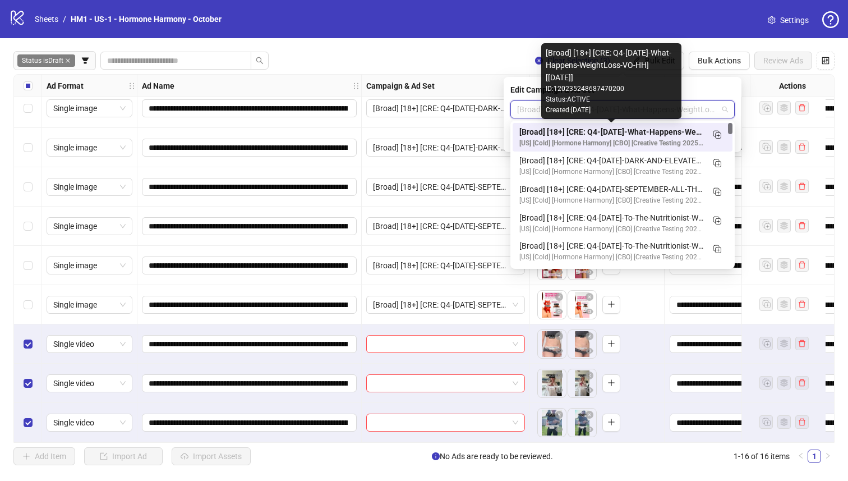
click at [635, 132] on div "[Broad] [18+] [CRE: Q4-[DATE]-What-Happens-WeightLoss-VO-HH] [[DATE]]" at bounding box center [612, 132] width 184 height 12
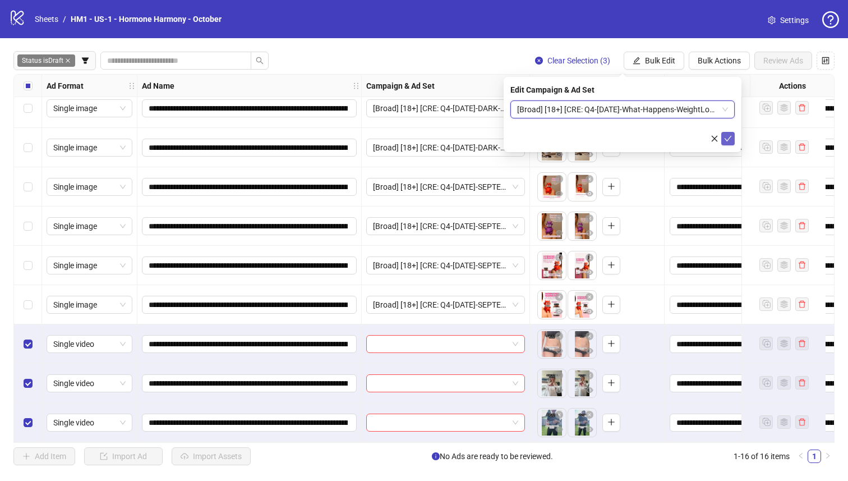
click at [728, 139] on icon "check" at bounding box center [728, 139] width 7 height 6
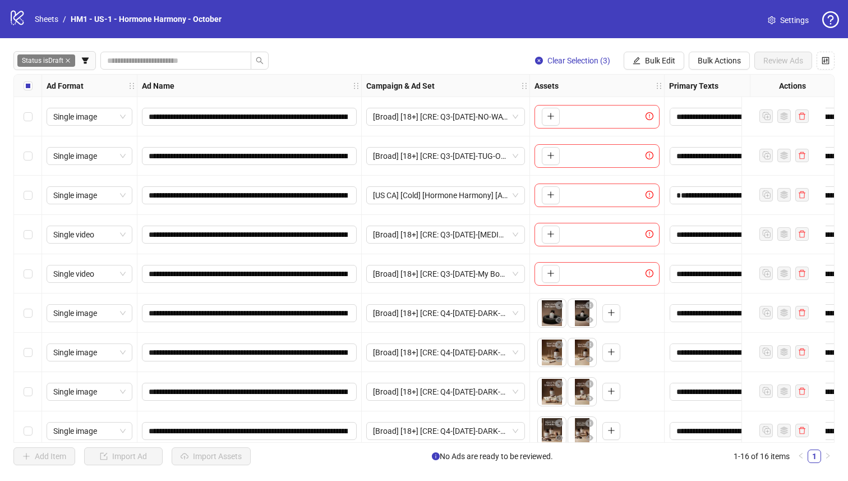
click at [19, 80] on div "Select all rows" at bounding box center [28, 86] width 28 height 22
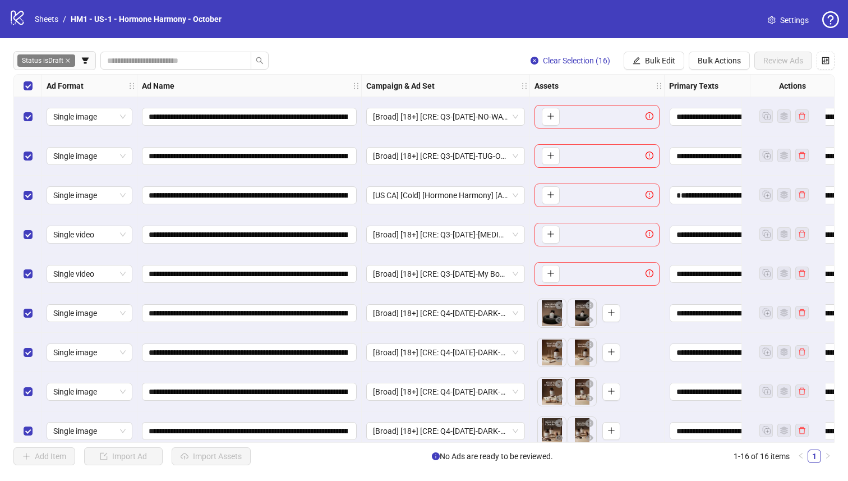
click at [34, 279] on div "Select row 5" at bounding box center [28, 273] width 28 height 39
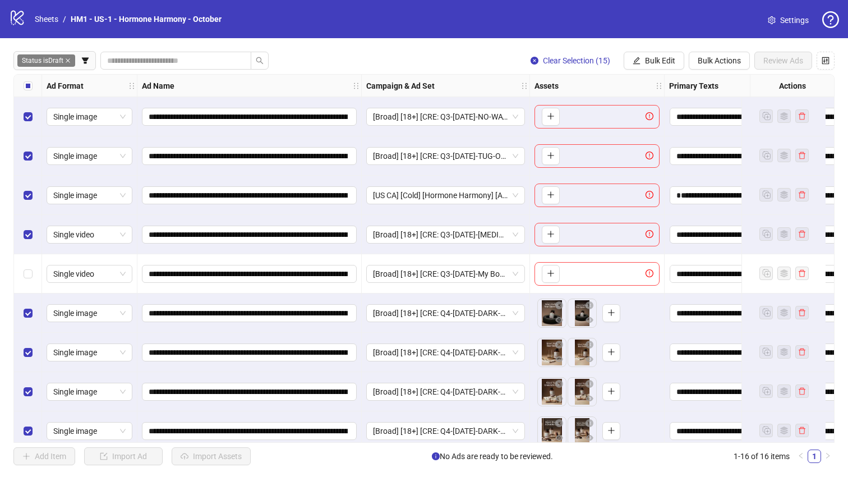
click at [35, 231] on div "Select row 4" at bounding box center [28, 234] width 28 height 39
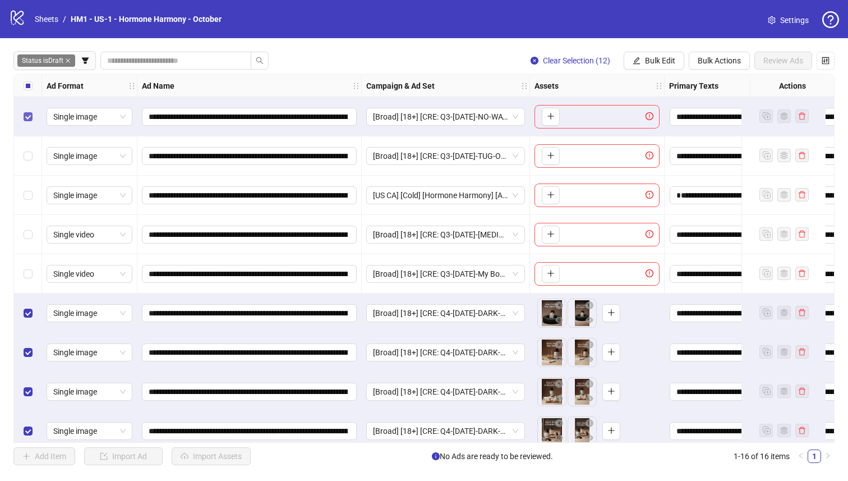
click at [27, 121] on label "Select row 1" at bounding box center [28, 117] width 9 height 12
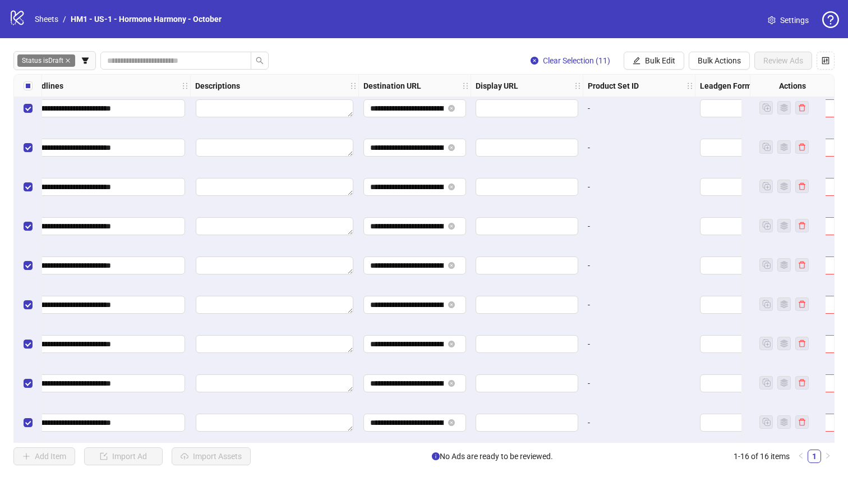
scroll to position [288, 911]
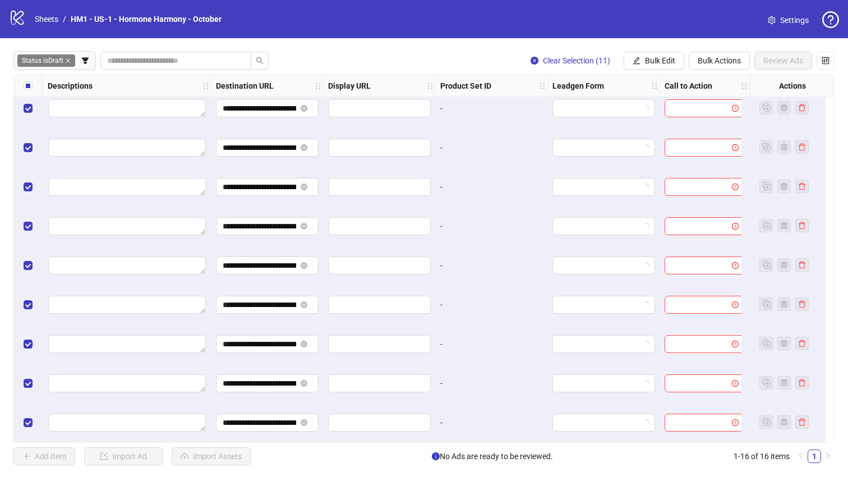
drag, startPoint x: 664, startPoint y: 63, endPoint x: 664, endPoint y: 94, distance: 30.9
click at [664, 63] on span "Bulk Edit" at bounding box center [660, 60] width 30 height 9
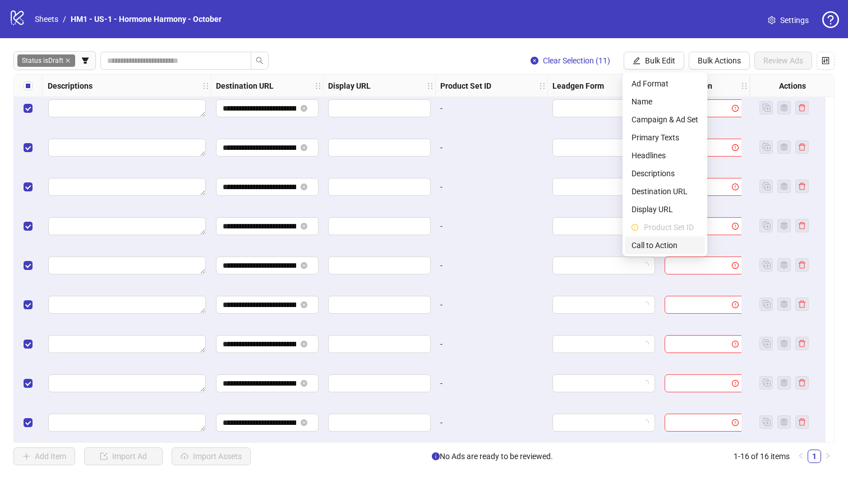
click at [678, 243] on span "Call to Action" at bounding box center [665, 245] width 67 height 12
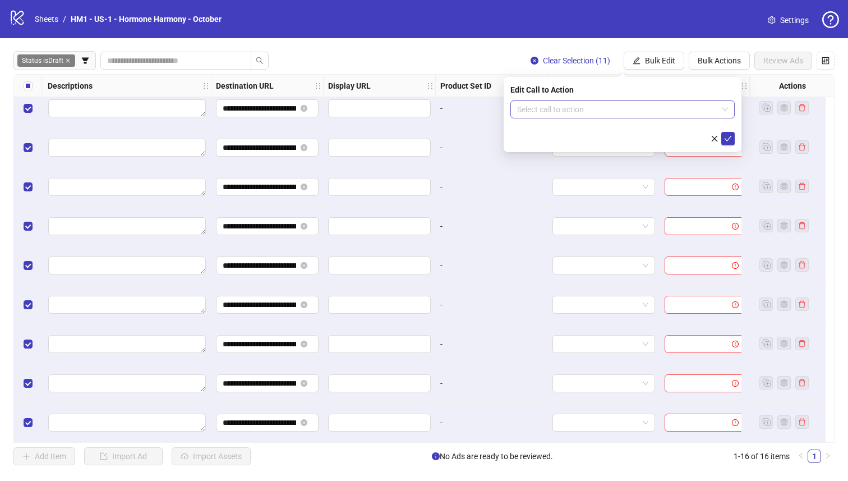
click at [642, 106] on input "search" at bounding box center [617, 109] width 201 height 17
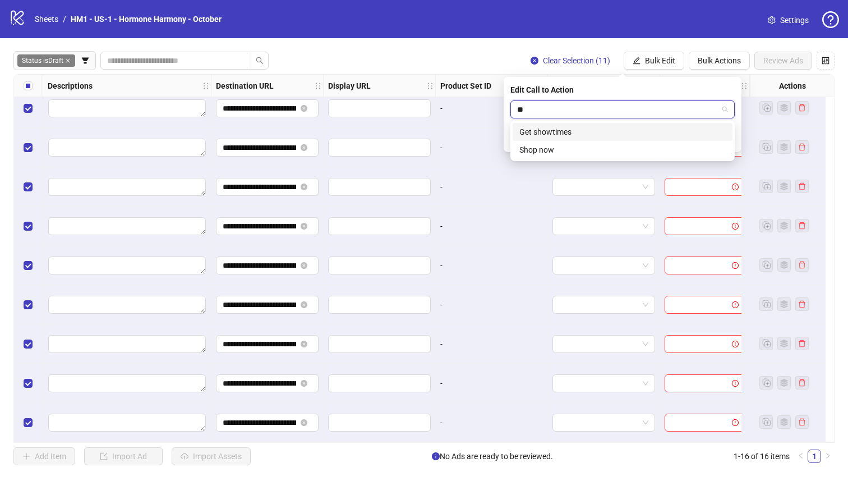
type input "*"
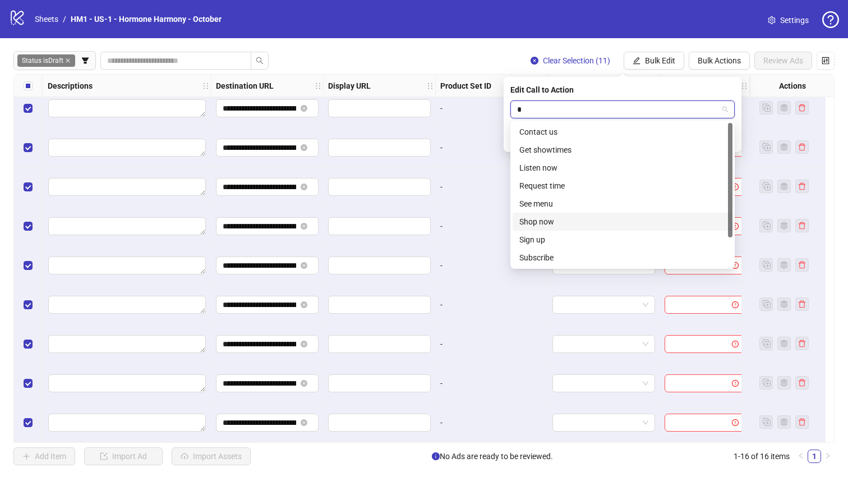
click at [626, 228] on div "Shop now" at bounding box center [623, 222] width 220 height 18
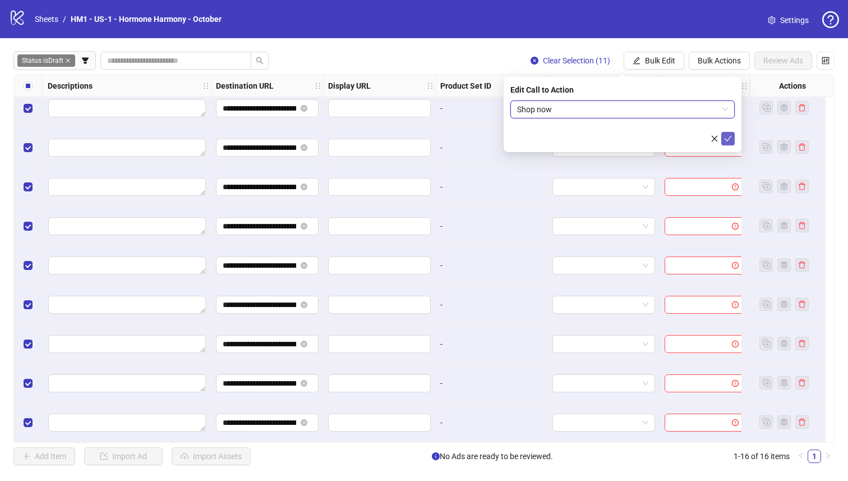
click at [728, 139] on icon "check" at bounding box center [728, 139] width 7 height 6
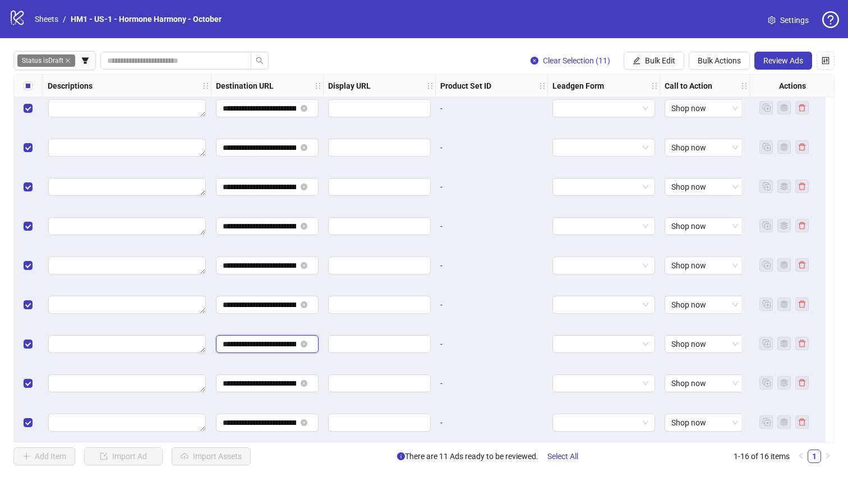
scroll to position [0, 157]
drag, startPoint x: 237, startPoint y: 339, endPoint x: 393, endPoint y: 369, distance: 158.7
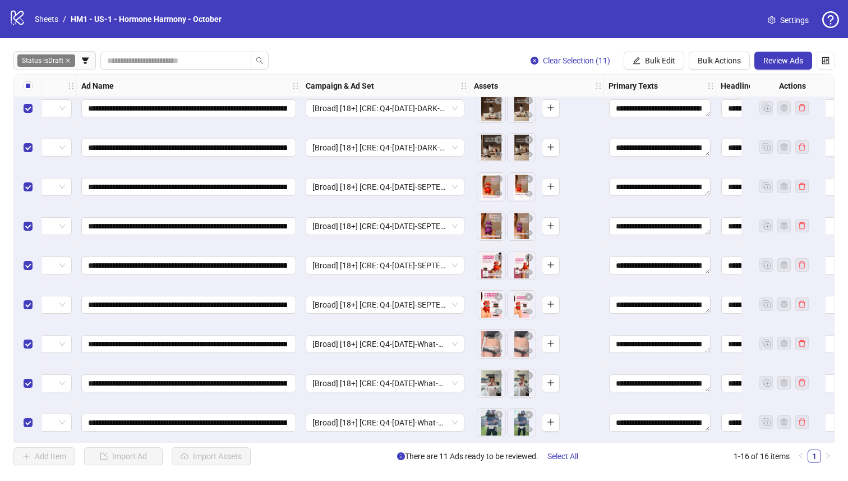
scroll to position [288, 0]
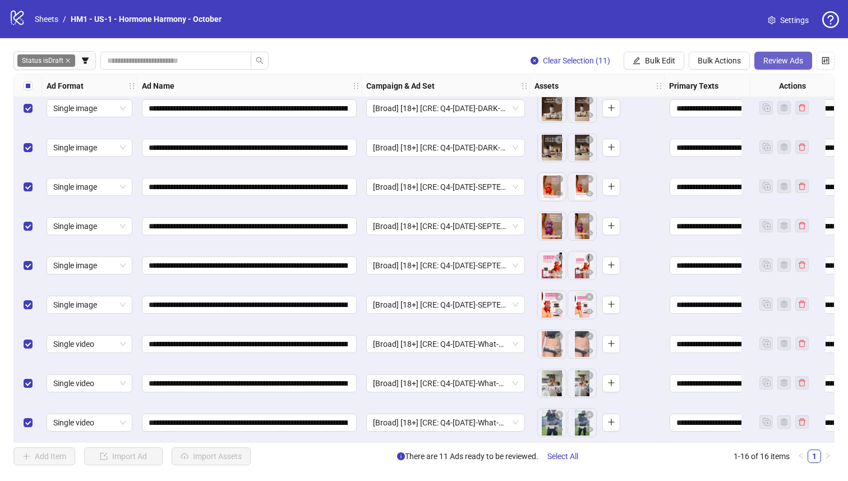
click at [776, 59] on span "Review Ads" at bounding box center [784, 60] width 40 height 9
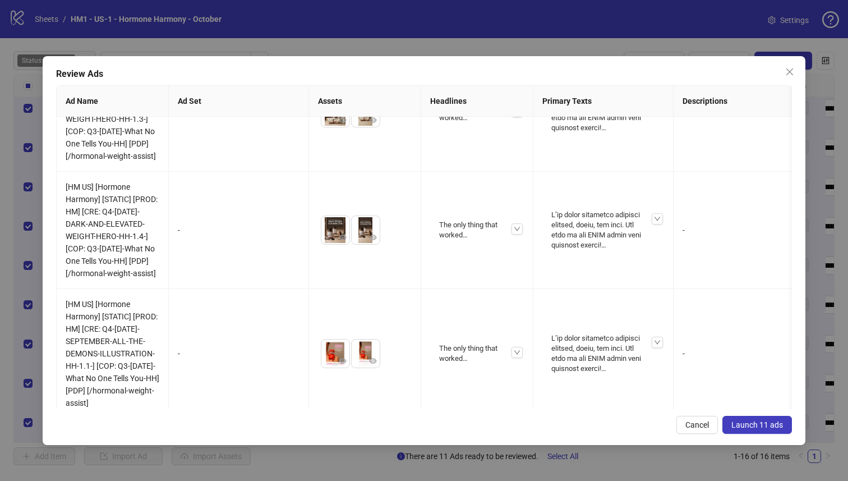
scroll to position [1191, 0]
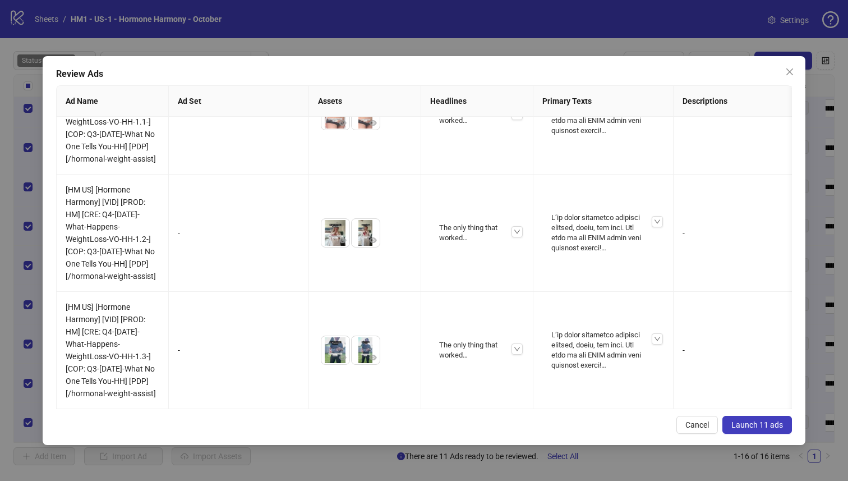
click at [761, 428] on span "Launch 11 ads" at bounding box center [758, 424] width 52 height 9
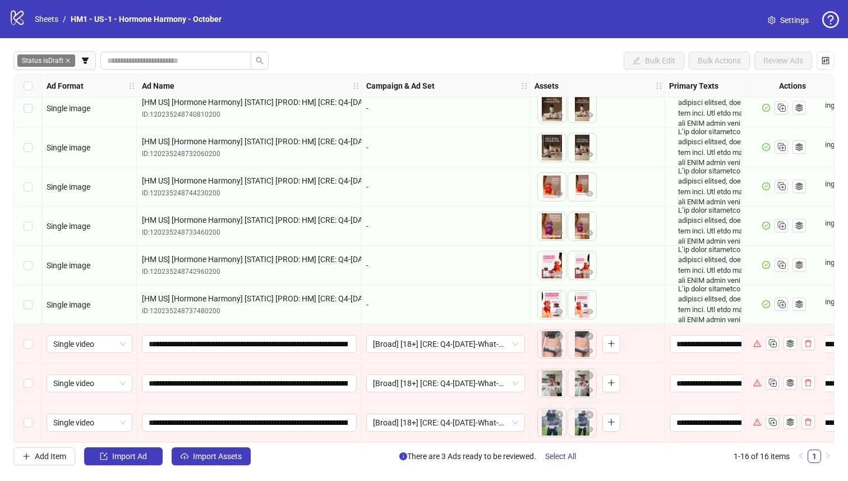
drag, startPoint x: 25, startPoint y: 424, endPoint x: 27, endPoint y: 407, distance: 16.4
click at [26, 424] on label "Select row 16" at bounding box center [28, 422] width 9 height 12
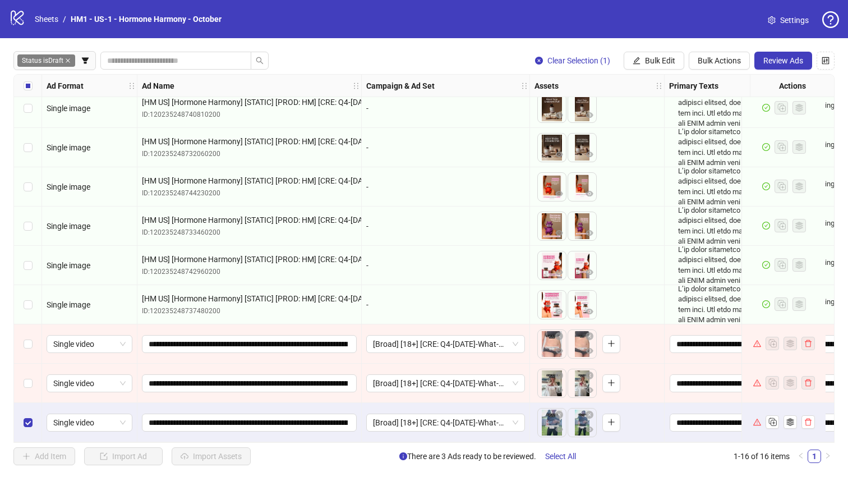
click at [28, 403] on div "Select row 16" at bounding box center [28, 422] width 28 height 39
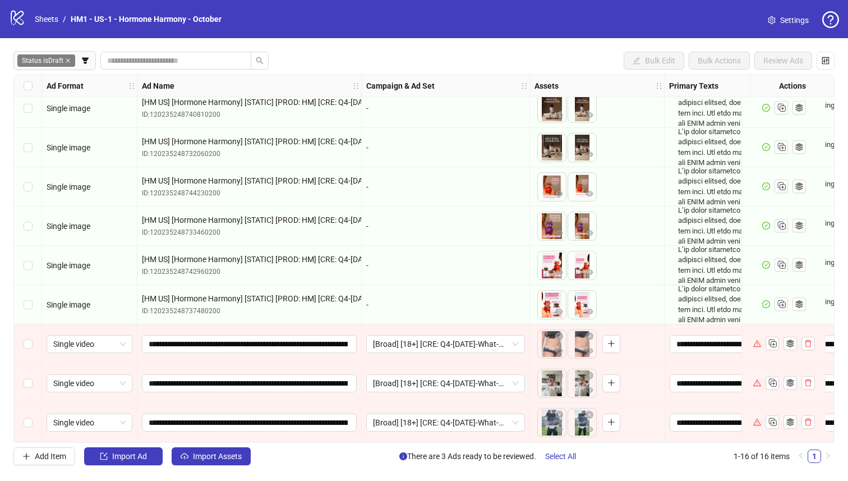
click at [41, 380] on div "Select row 15" at bounding box center [28, 383] width 28 height 39
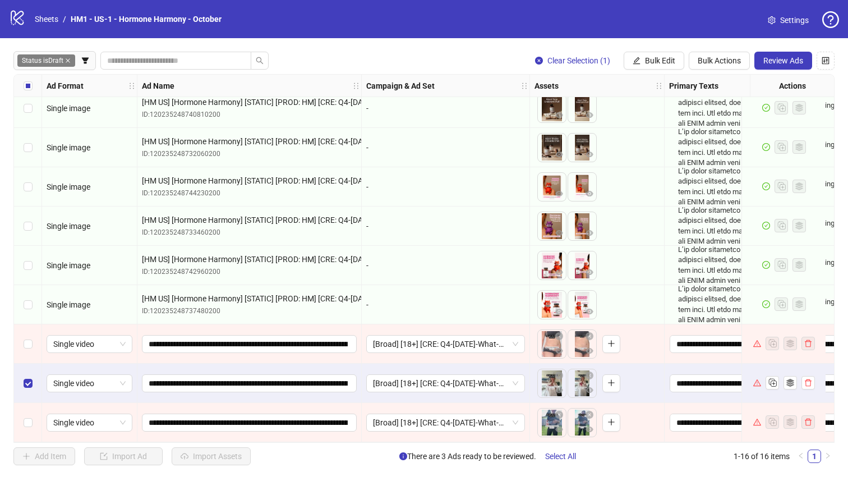
click at [29, 403] on div "Select row 16" at bounding box center [28, 422] width 28 height 39
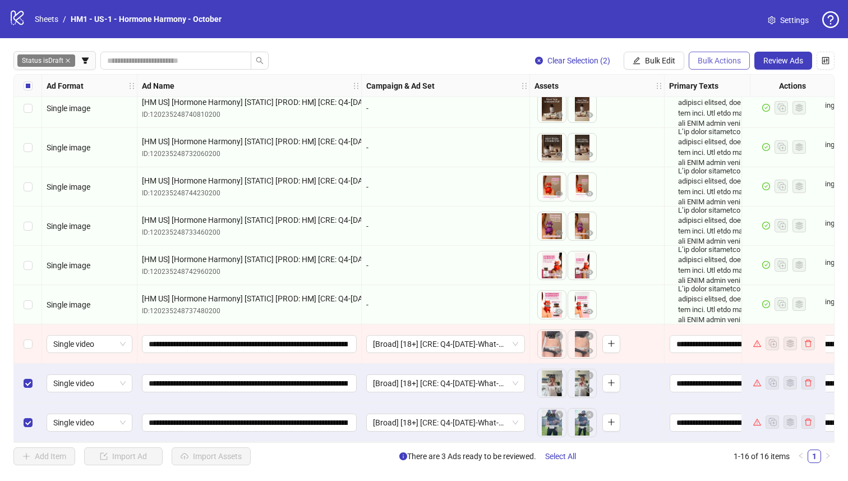
click at [723, 59] on span "Bulk Actions" at bounding box center [719, 60] width 43 height 9
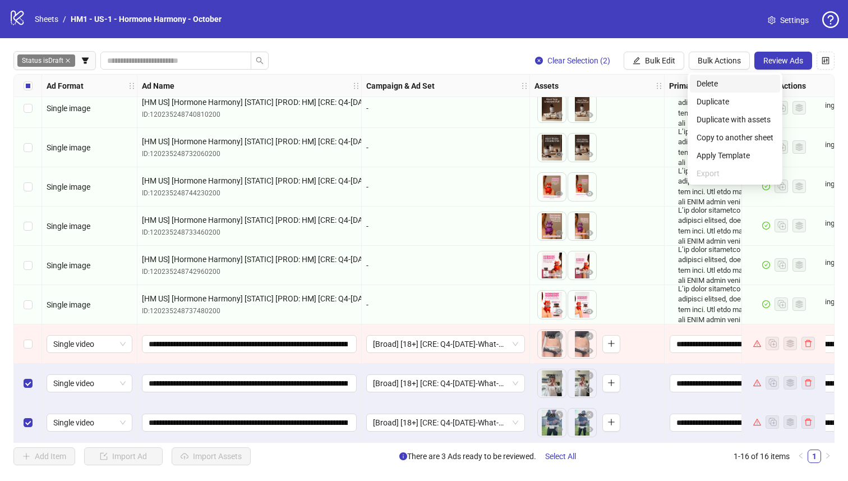
click at [720, 82] on span "Delete" at bounding box center [735, 83] width 77 height 12
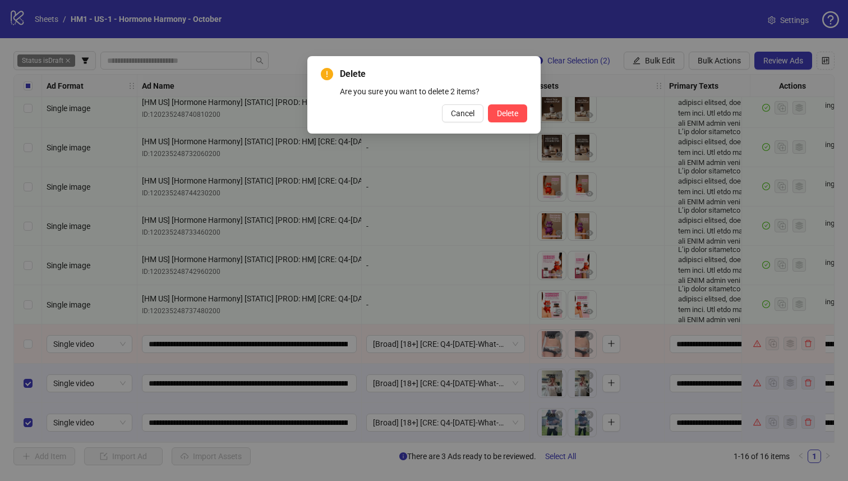
drag, startPoint x: 506, startPoint y: 114, endPoint x: 493, endPoint y: 102, distance: 18.3
click at [507, 114] on span "Delete" at bounding box center [507, 113] width 21 height 9
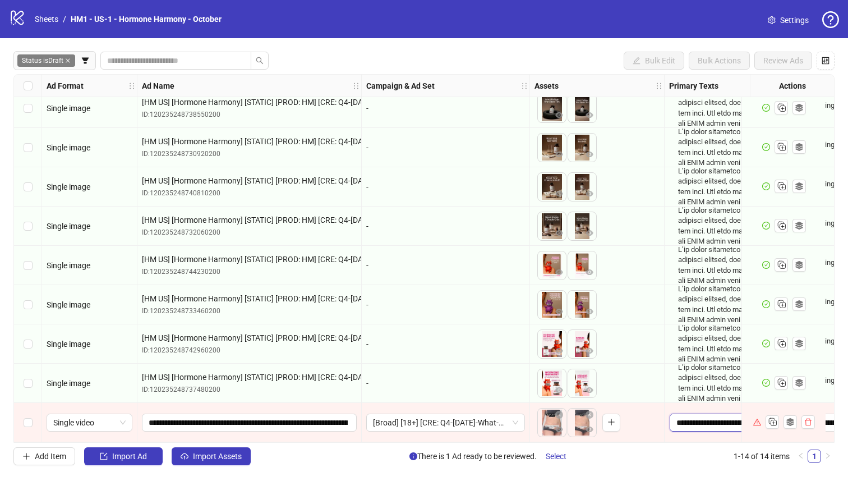
click at [706, 418] on textarea "Edit values" at bounding box center [721, 423] width 102 height 18
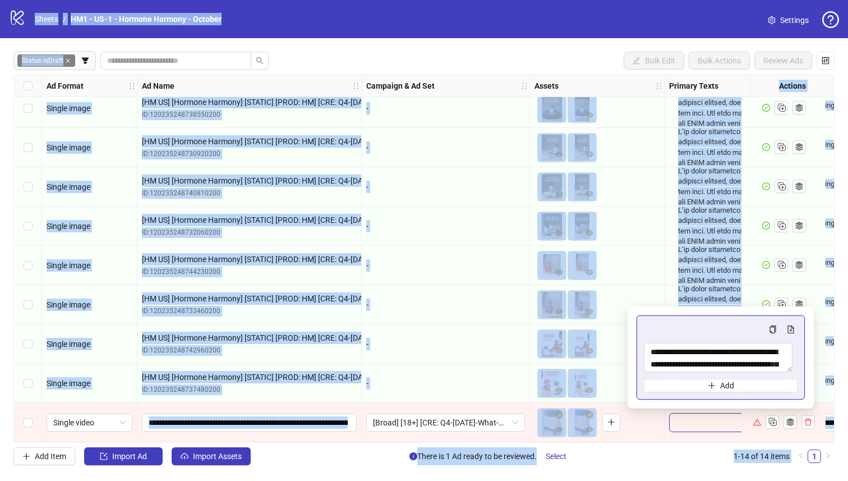
copy body "**********"
click at [731, 368] on textarea "Multi-text input container - paste or copy values" at bounding box center [718, 357] width 149 height 29
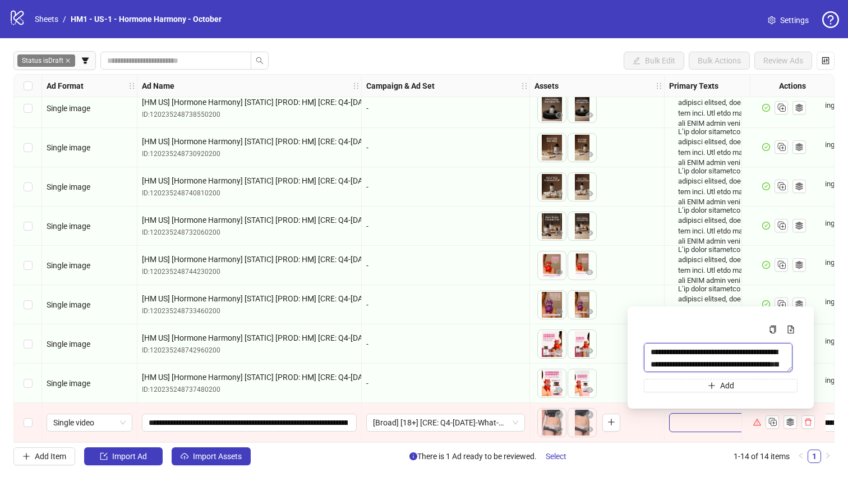
click at [728, 362] on textarea "To enrich screen reader interactions, please activate Accessibility in Grammarl…" at bounding box center [718, 357] width 149 height 29
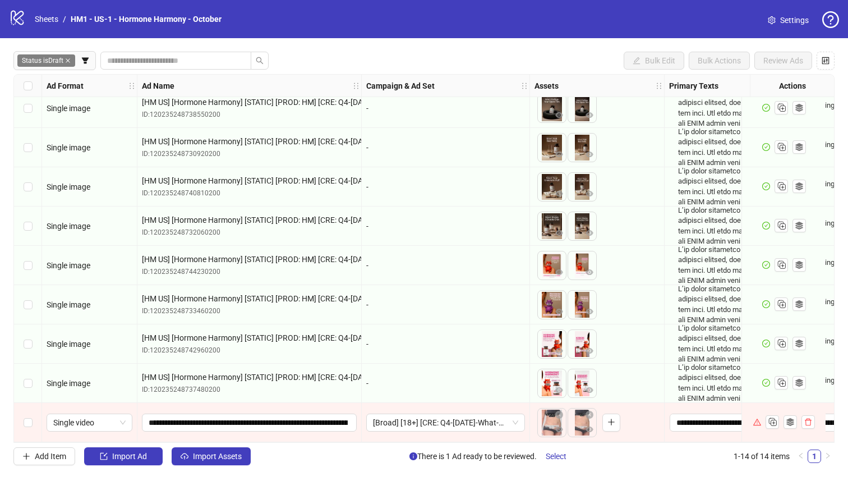
click at [360, 437] on div "**********" at bounding box center [249, 422] width 224 height 39
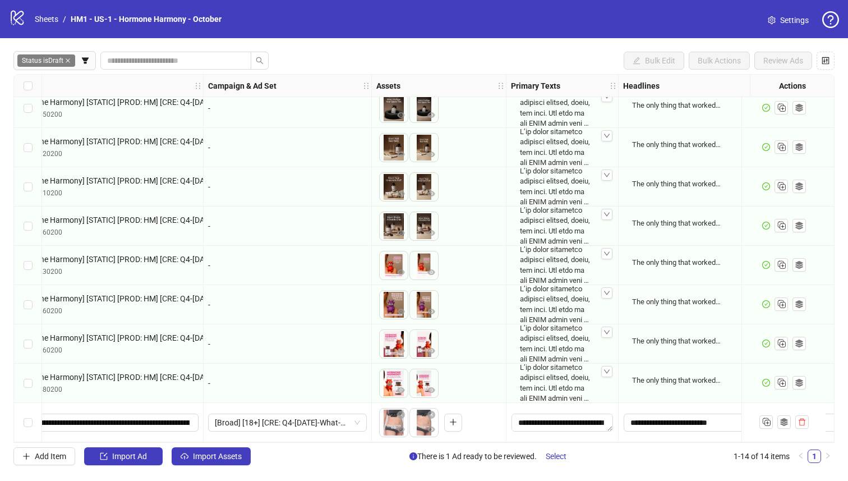
scroll to position [209, 388]
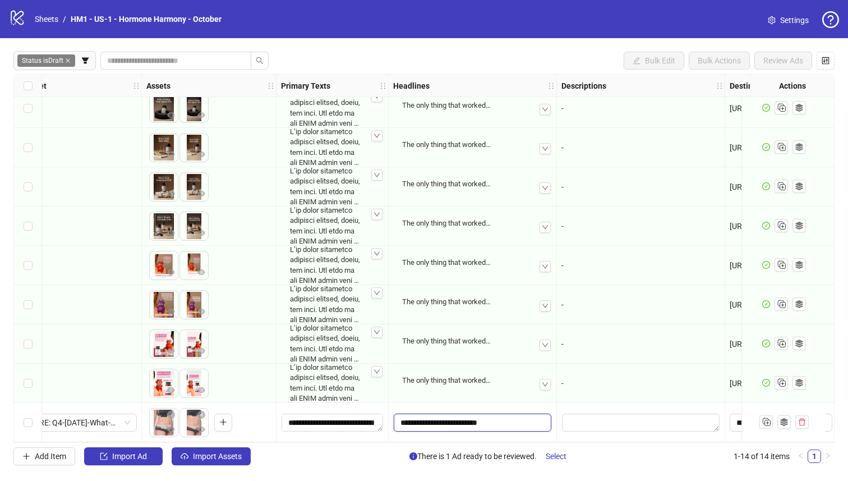
click at [467, 418] on input "**********" at bounding box center [473, 423] width 158 height 18
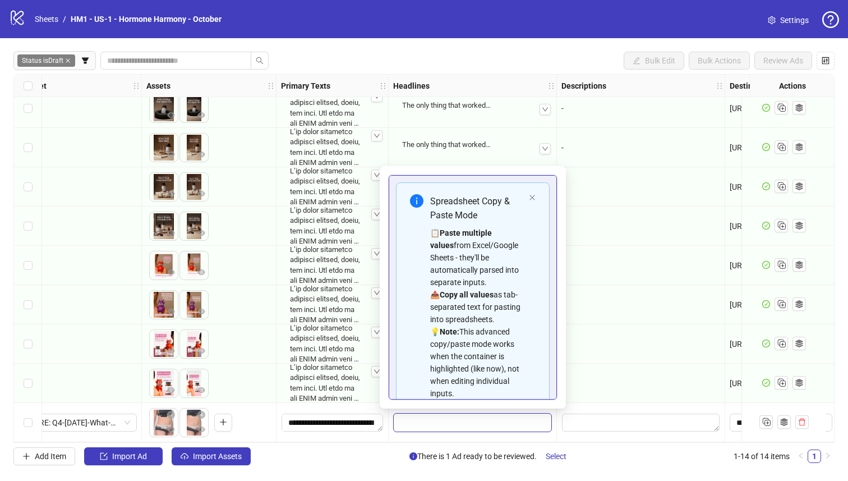
scroll to position [76, 0]
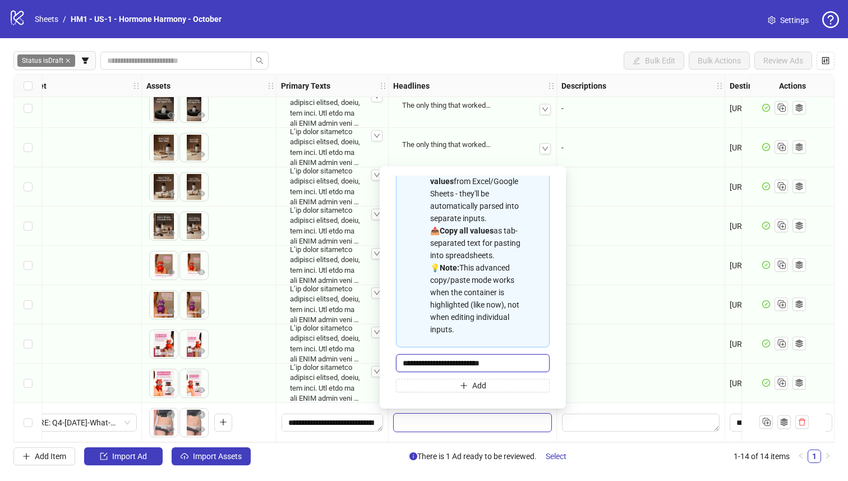
click at [484, 363] on input "**********" at bounding box center [473, 363] width 154 height 18
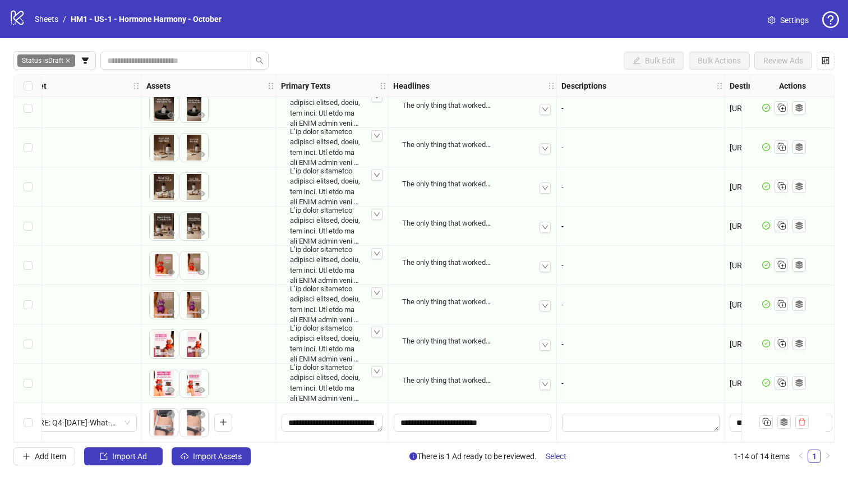
scroll to position [209, 0]
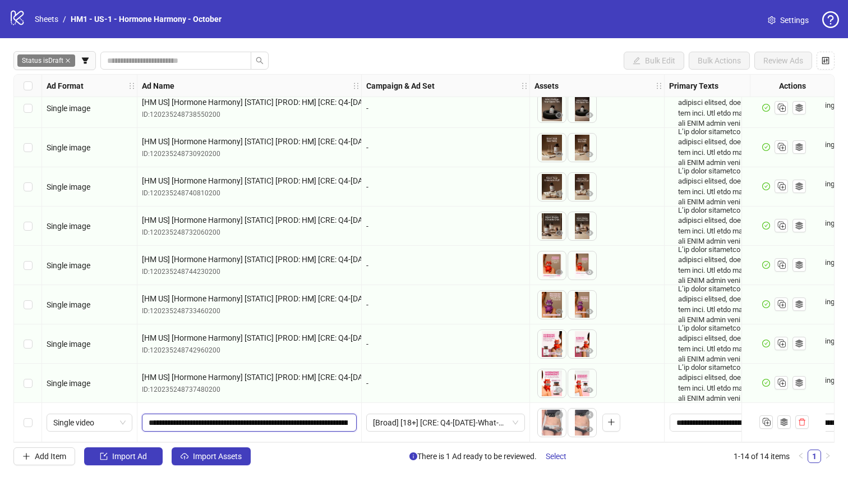
click at [210, 419] on input "**********" at bounding box center [248, 422] width 199 height 12
drag, startPoint x: 199, startPoint y: 416, endPoint x: 215, endPoint y: 417, distance: 16.3
click at [183, 417] on input "**********" at bounding box center [248, 422] width 199 height 12
click at [236, 416] on input "**********" at bounding box center [248, 422] width 199 height 12
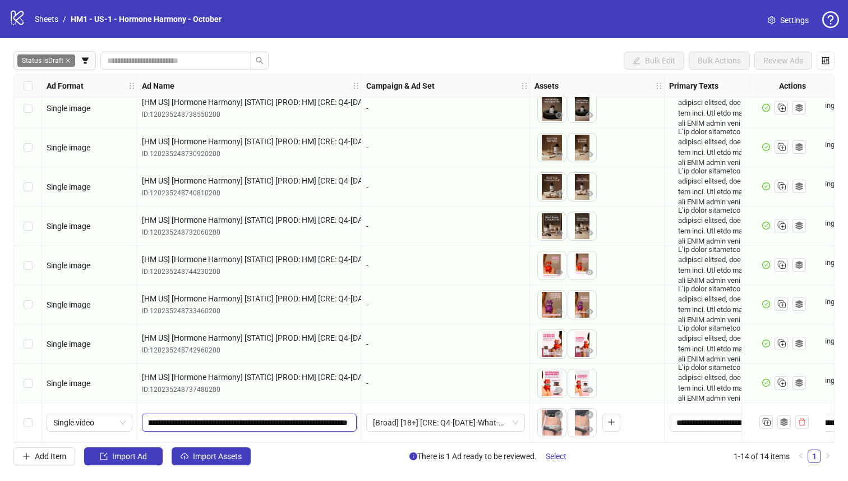
scroll to position [0, 472]
drag, startPoint x: 235, startPoint y: 417, endPoint x: 437, endPoint y: 419, distance: 202.6
drag, startPoint x: 305, startPoint y: 416, endPoint x: 144, endPoint y: 416, distance: 160.5
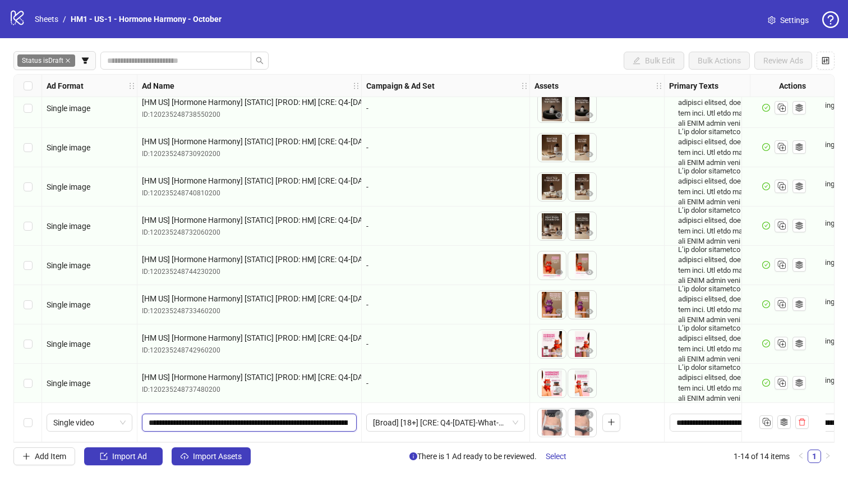
click at [144, 416] on span "**********" at bounding box center [249, 423] width 215 height 18
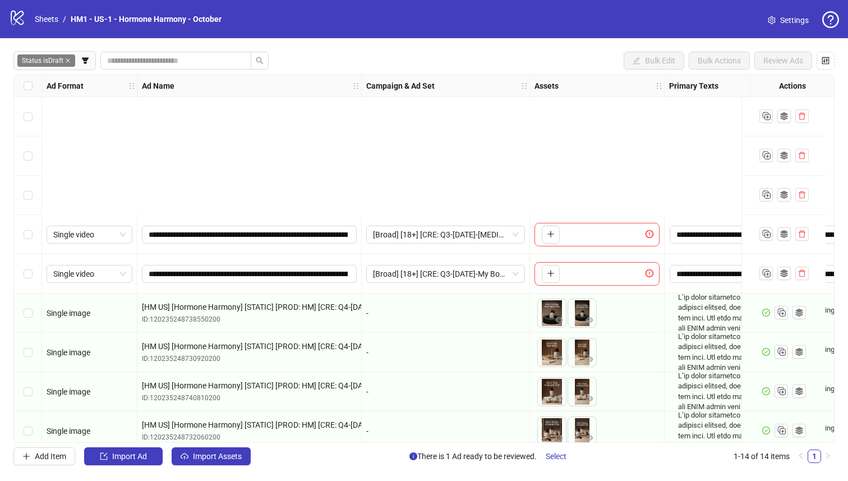
scroll to position [209, 0]
